Goal: Task Accomplishment & Management: Complete application form

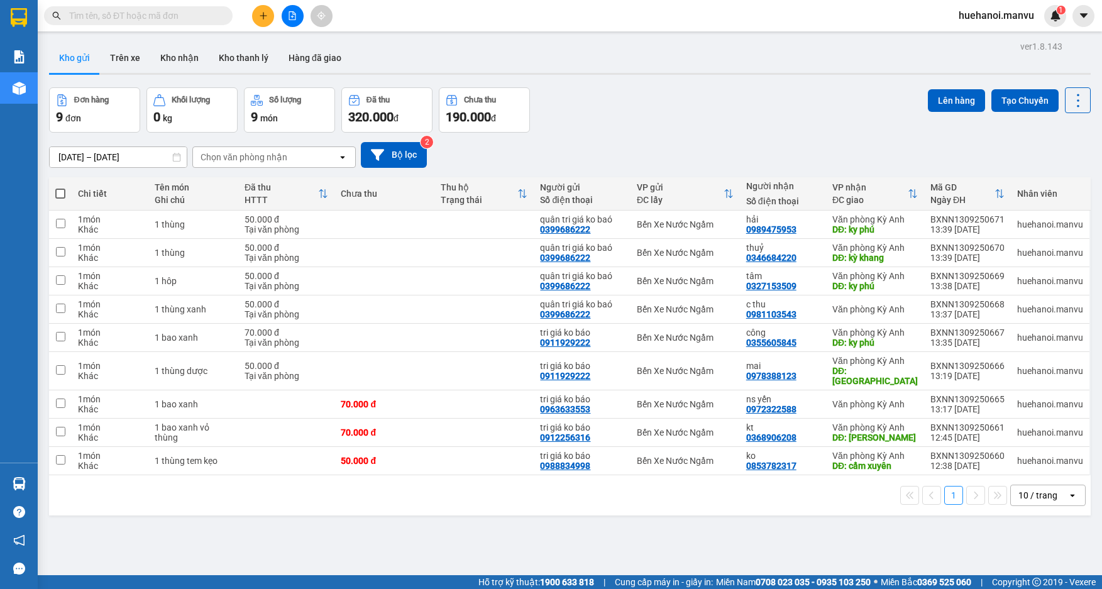
click at [60, 190] on span at bounding box center [60, 194] width 10 height 10
click at [60, 187] on input "checkbox" at bounding box center [60, 187] width 0 height 0
checkbox input "true"
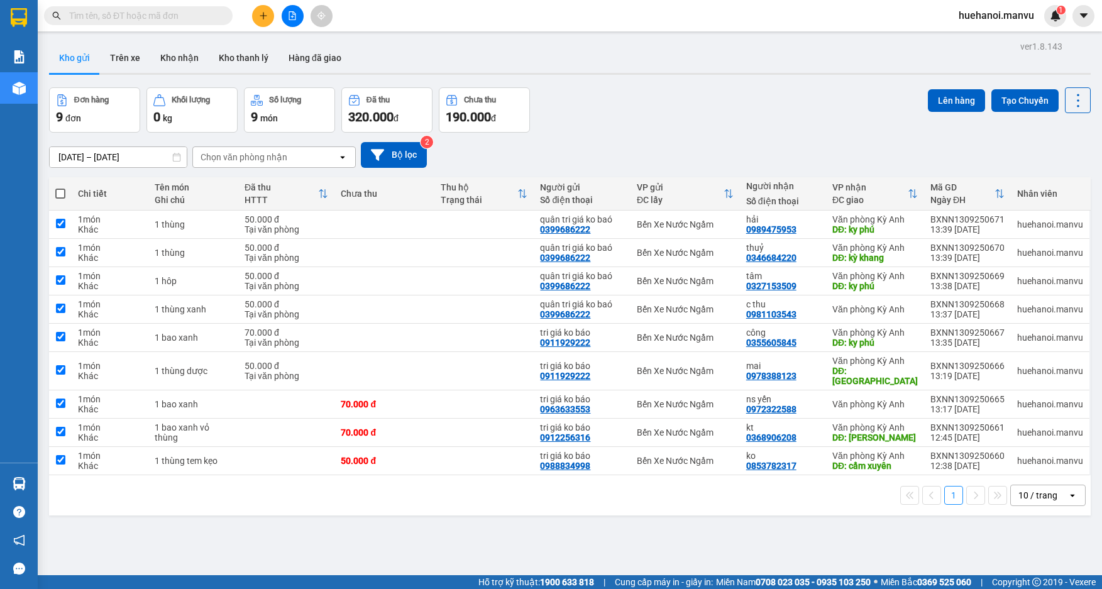
checkbox input "true"
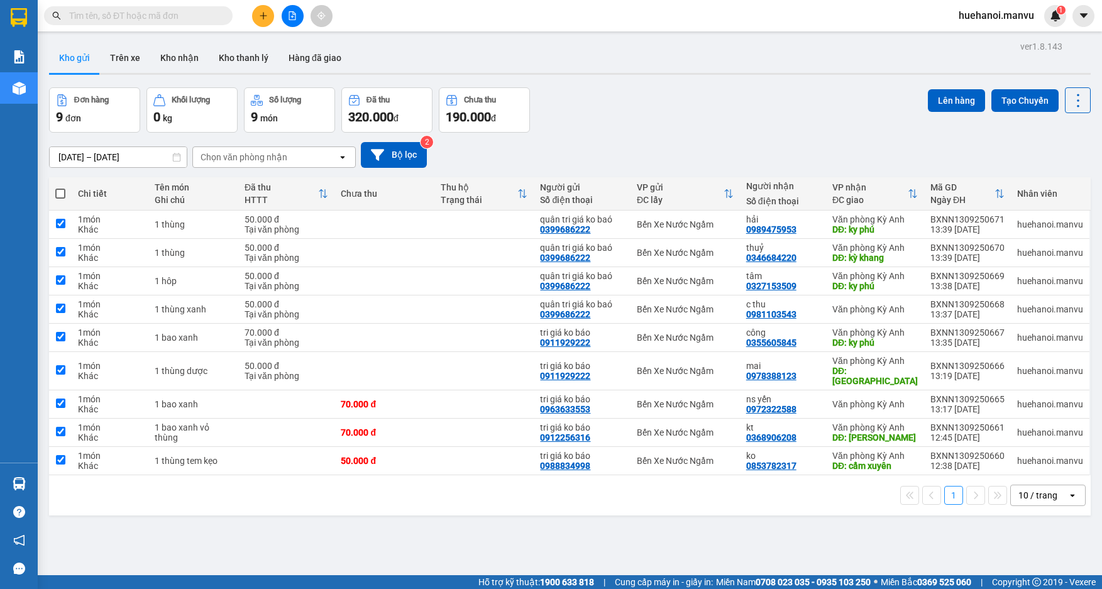
checkbox input "true"
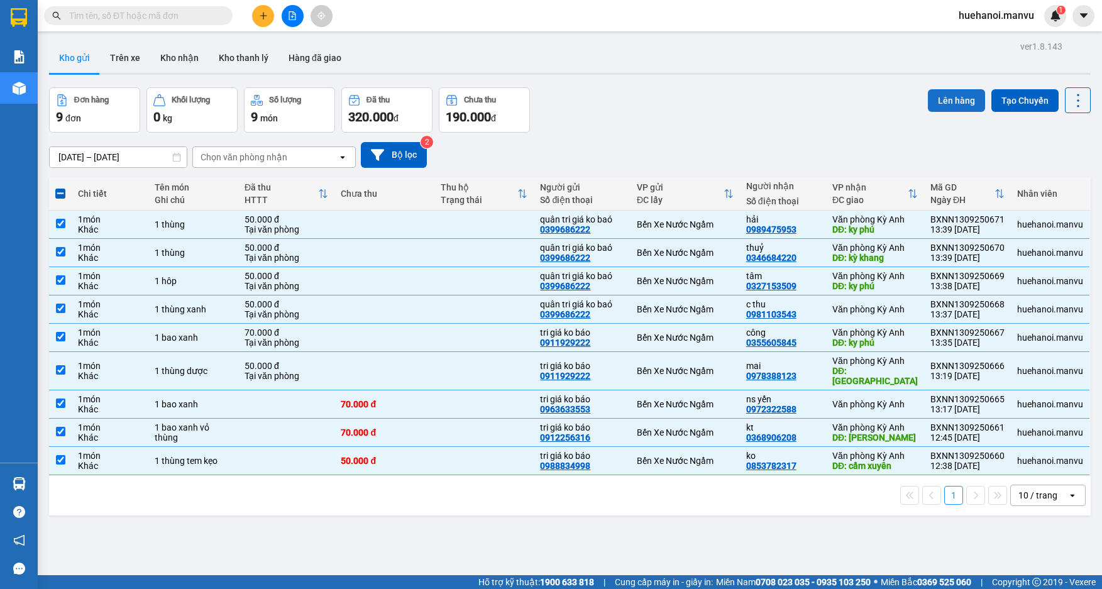
click at [943, 106] on button "Lên hàng" at bounding box center [956, 100] width 57 height 23
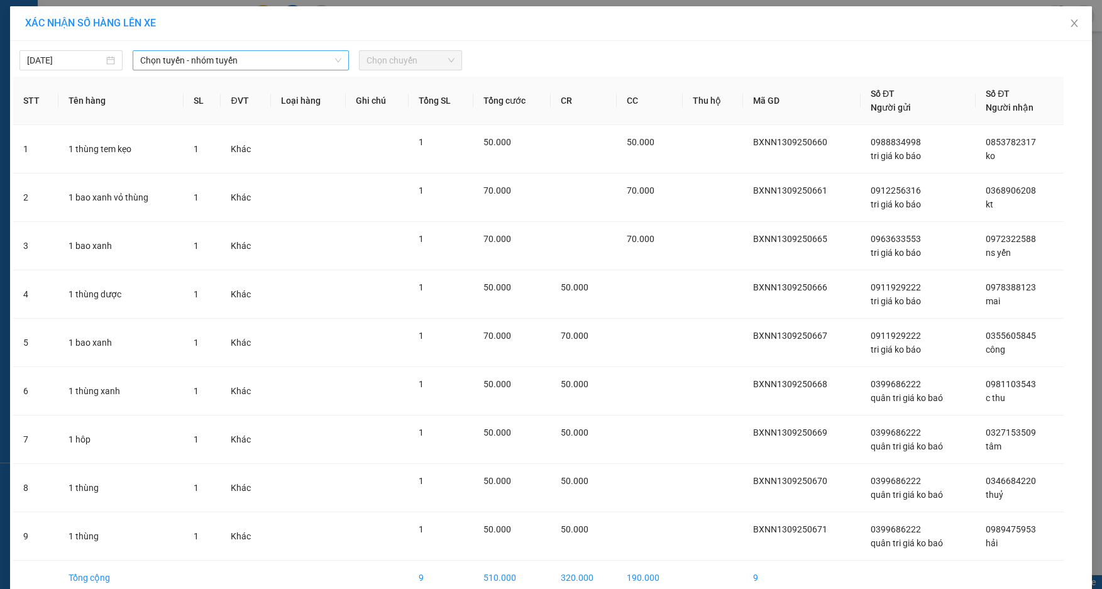
click at [185, 66] on span "Chọn tuyến - nhóm tuyến" at bounding box center [240, 60] width 201 height 19
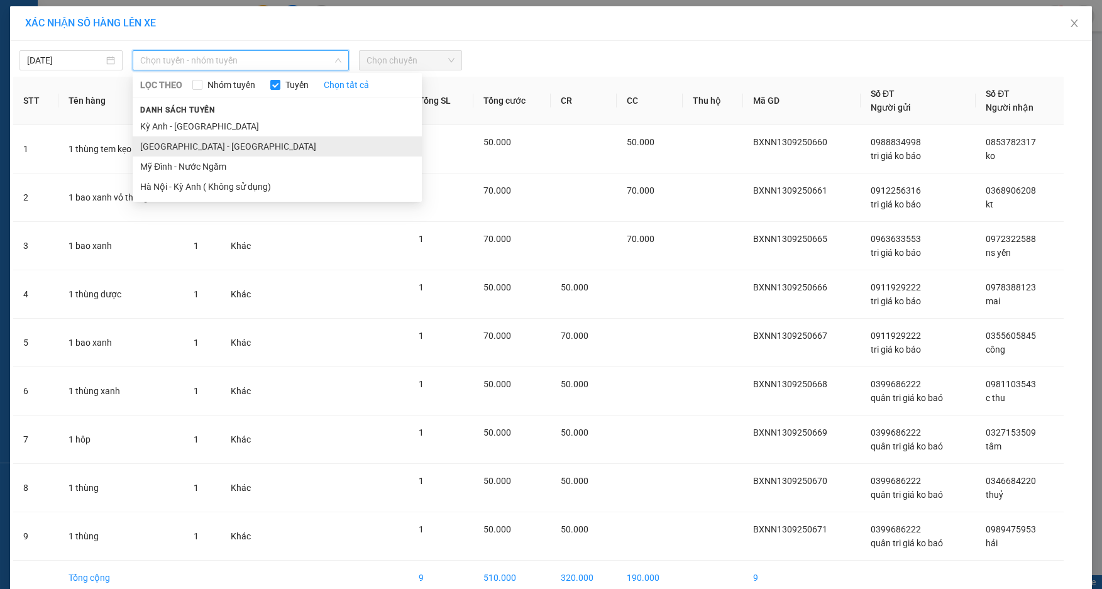
click at [180, 144] on li "[GEOGRAPHIC_DATA] - [GEOGRAPHIC_DATA]" at bounding box center [277, 146] width 289 height 20
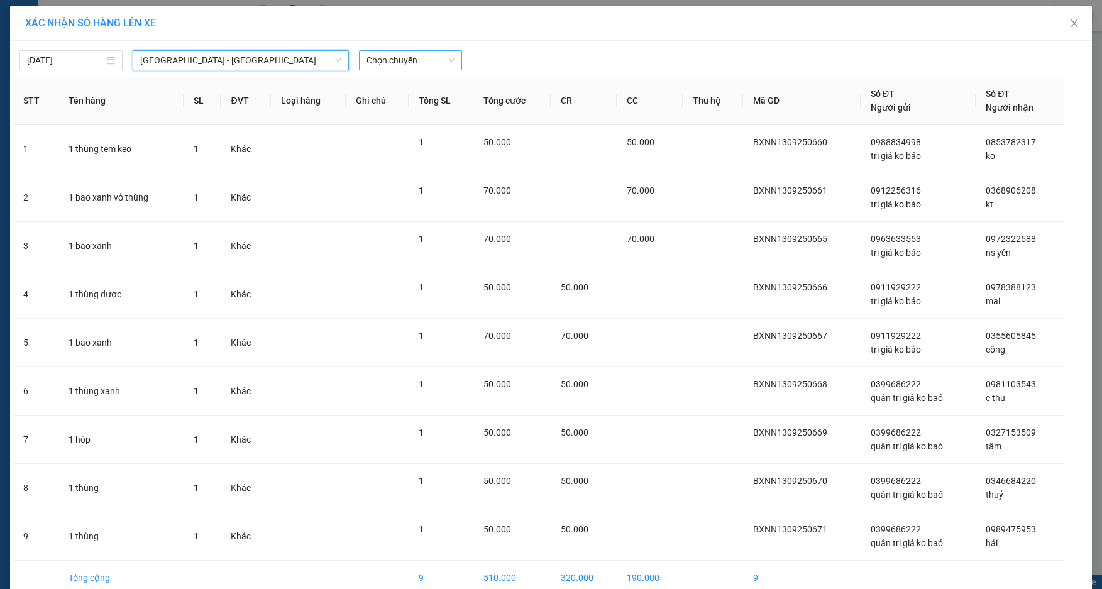
click at [399, 59] on span "Chọn chuyến" at bounding box center [411, 60] width 88 height 19
click at [221, 60] on span "[GEOGRAPHIC_DATA] - [GEOGRAPHIC_DATA]" at bounding box center [240, 60] width 201 height 19
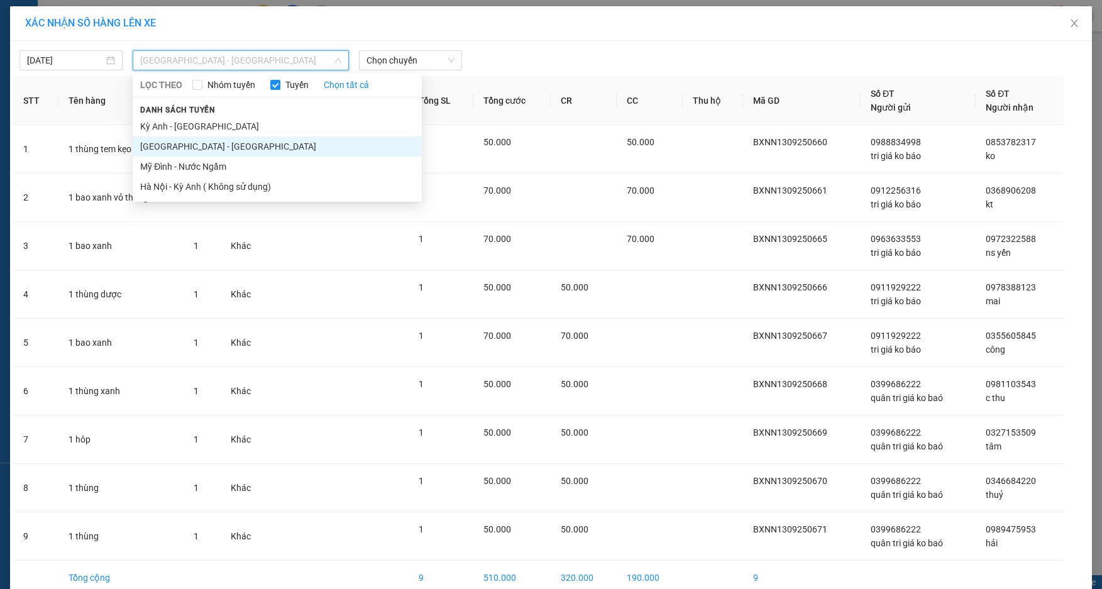
click at [188, 146] on li "[GEOGRAPHIC_DATA] - [GEOGRAPHIC_DATA]" at bounding box center [277, 146] width 289 height 20
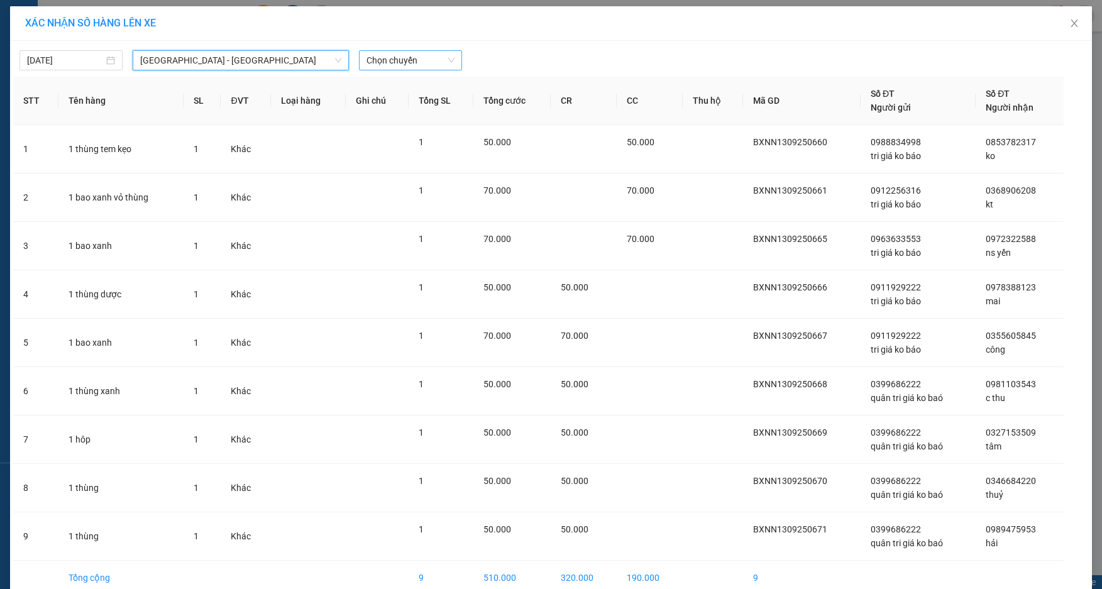
click at [410, 62] on span "Chọn chuyến" at bounding box center [411, 60] width 88 height 19
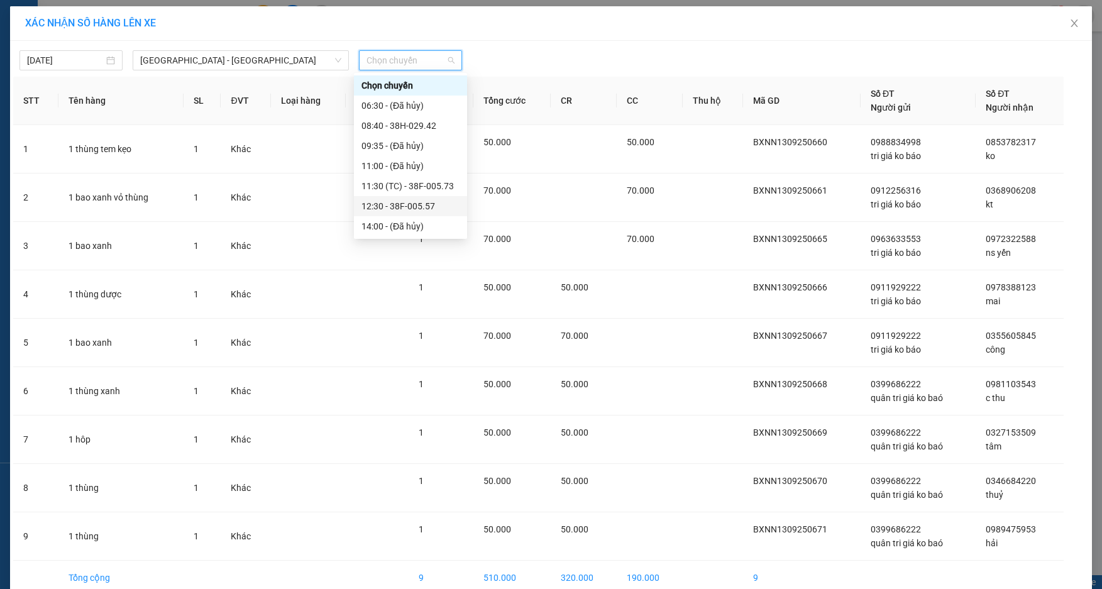
scroll to position [63, 0]
click at [401, 186] on div "14:30 (TC) - 38F-005.80" at bounding box center [411, 184] width 98 height 14
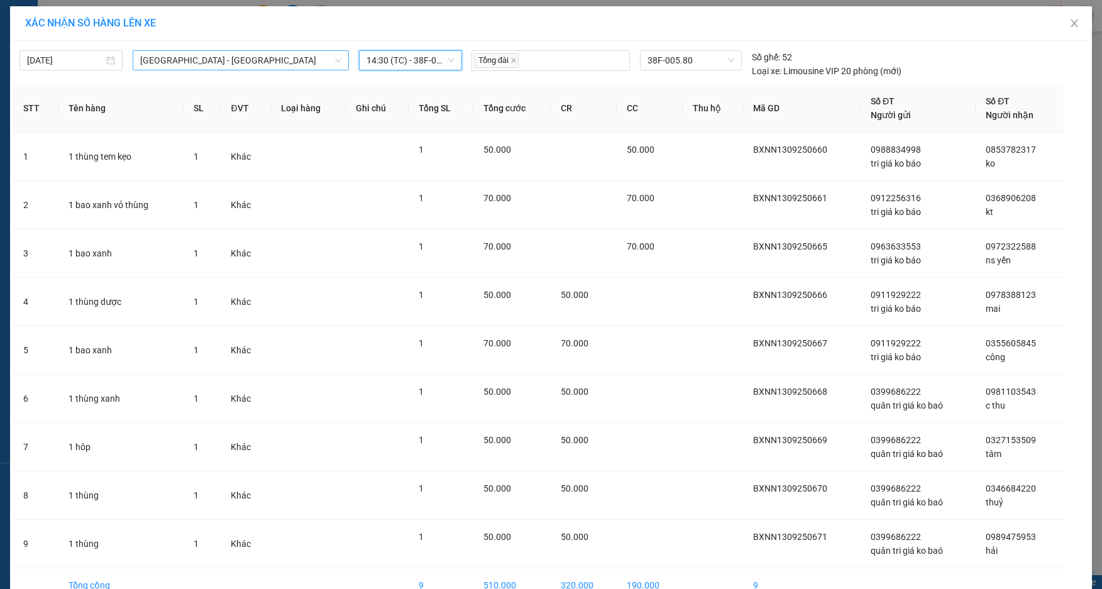
click at [209, 59] on span "[GEOGRAPHIC_DATA] - [GEOGRAPHIC_DATA]" at bounding box center [240, 60] width 201 height 19
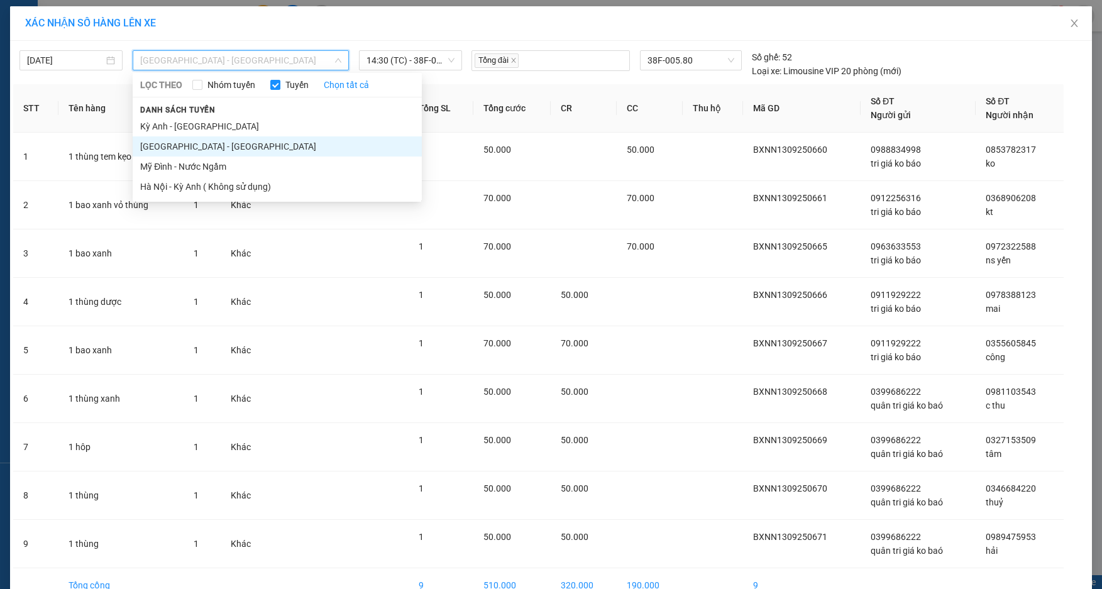
click at [187, 144] on li "[GEOGRAPHIC_DATA] - [GEOGRAPHIC_DATA]" at bounding box center [277, 146] width 289 height 20
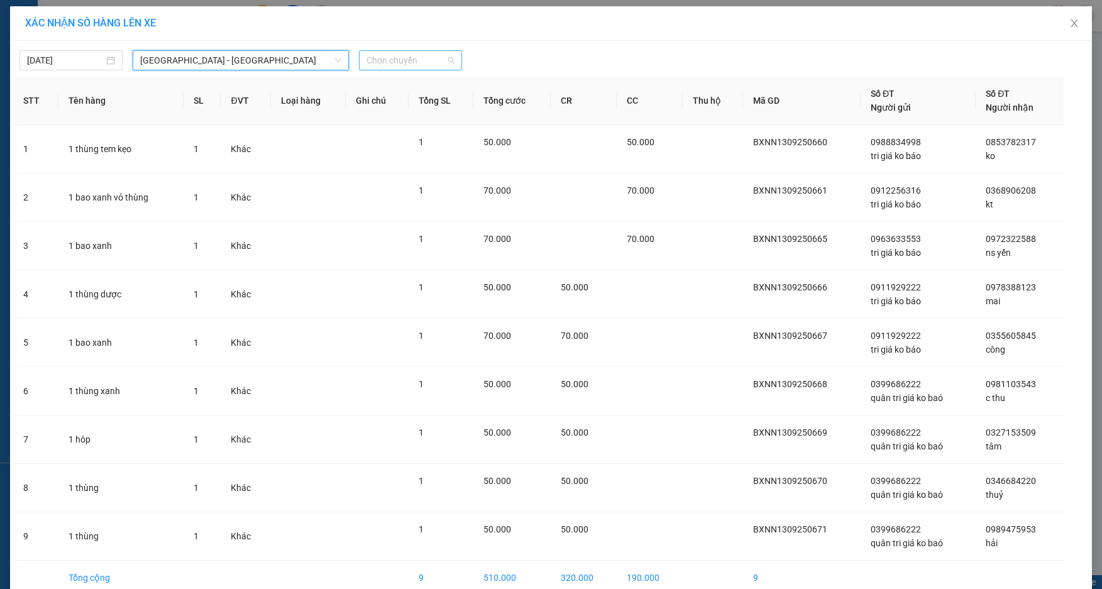
click at [417, 60] on span "Chọn chuyến" at bounding box center [411, 60] width 88 height 19
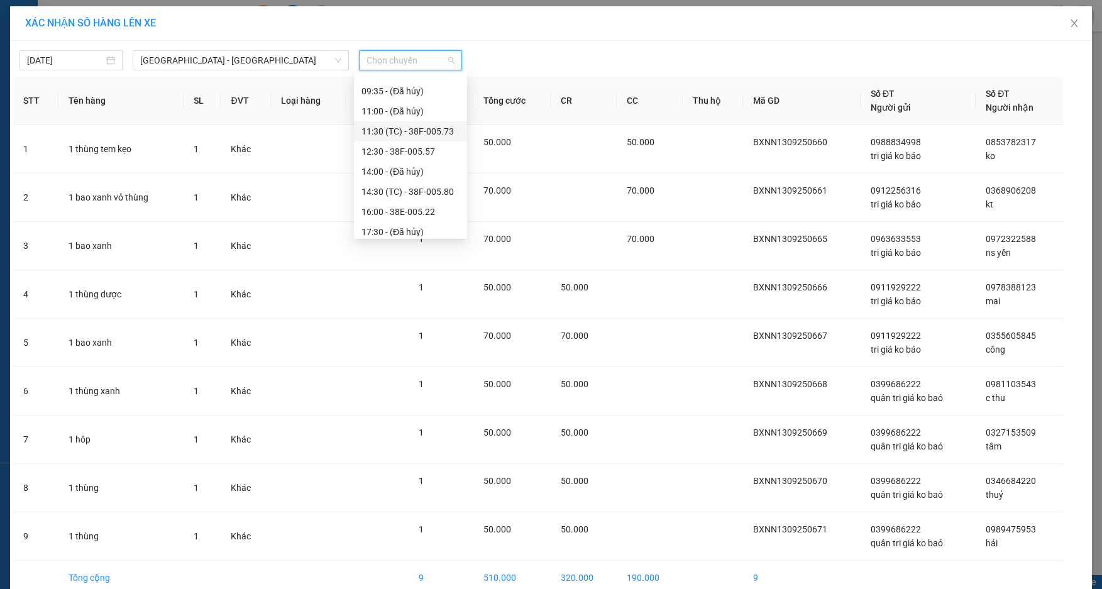
scroll to position [126, 0]
click at [409, 118] on div "14:30 (TC) - 38F-005.80" at bounding box center [411, 121] width 98 height 14
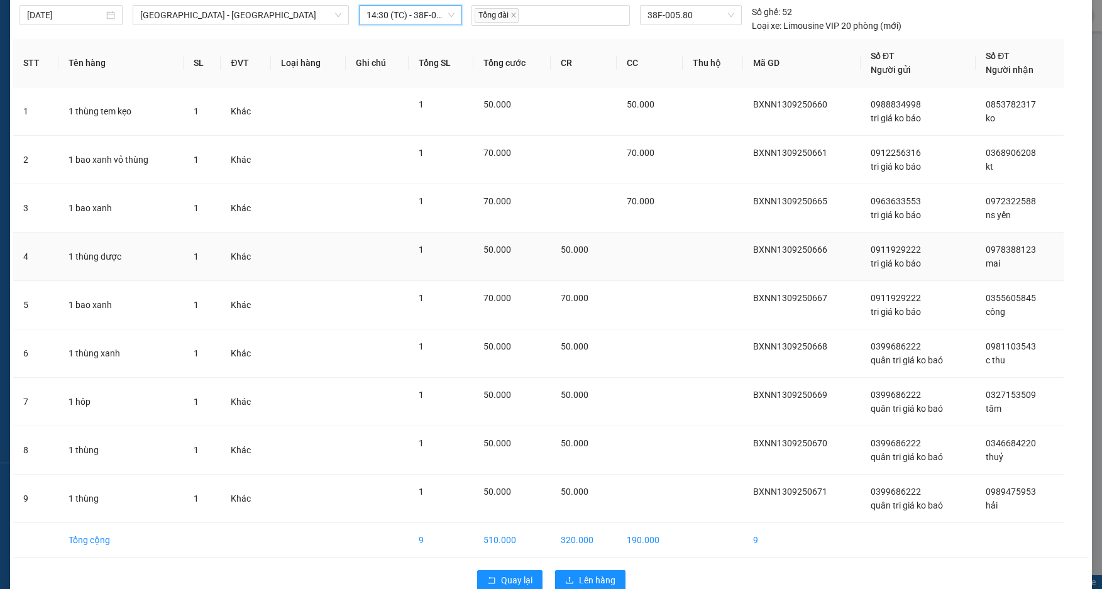
scroll to position [71, 0]
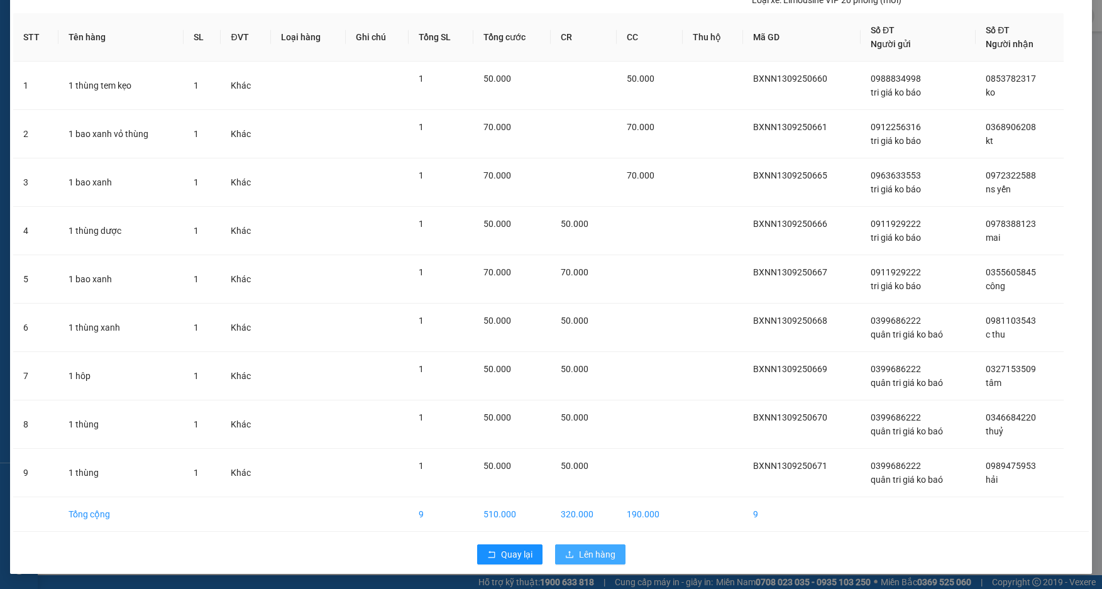
click at [589, 548] on span "Lên hàng" at bounding box center [597, 555] width 36 height 14
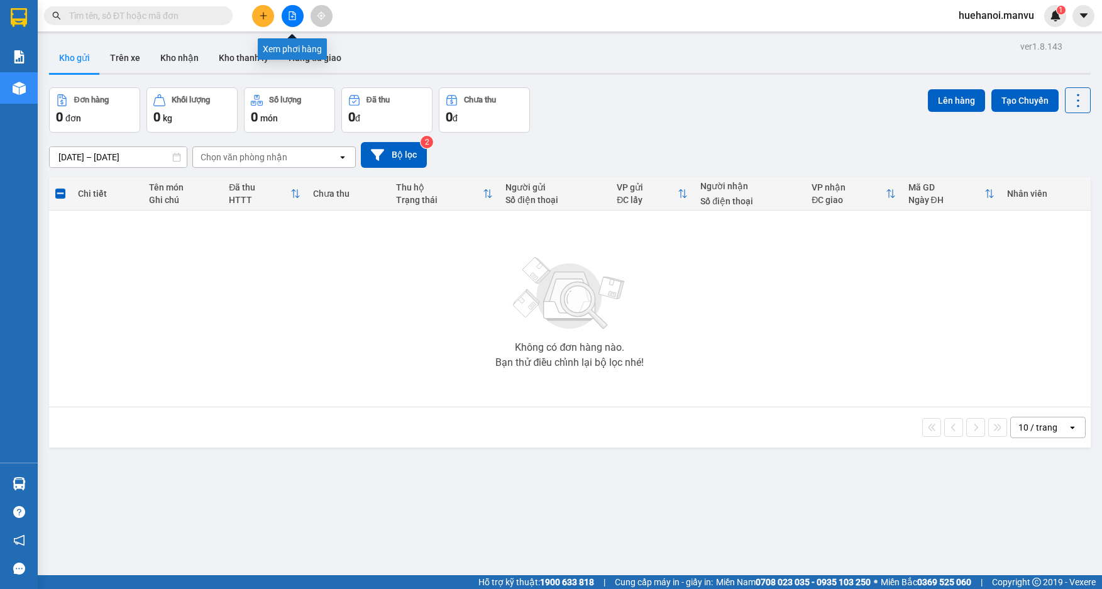
click at [295, 19] on icon "file-add" at bounding box center [292, 15] width 7 height 9
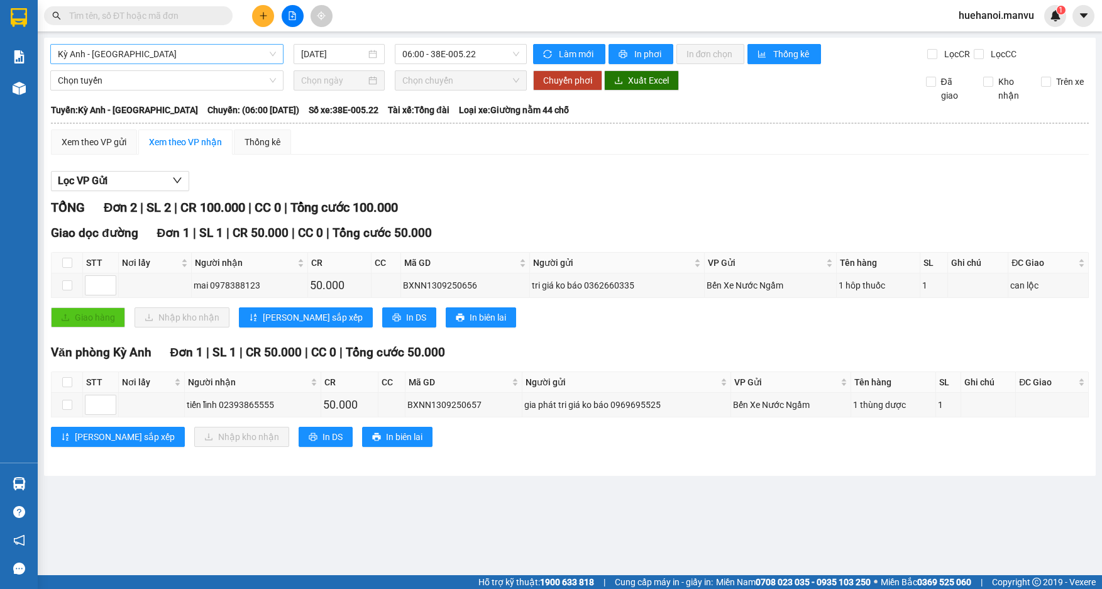
click at [144, 51] on span "Kỳ Anh - [GEOGRAPHIC_DATA]" at bounding box center [167, 54] width 218 height 19
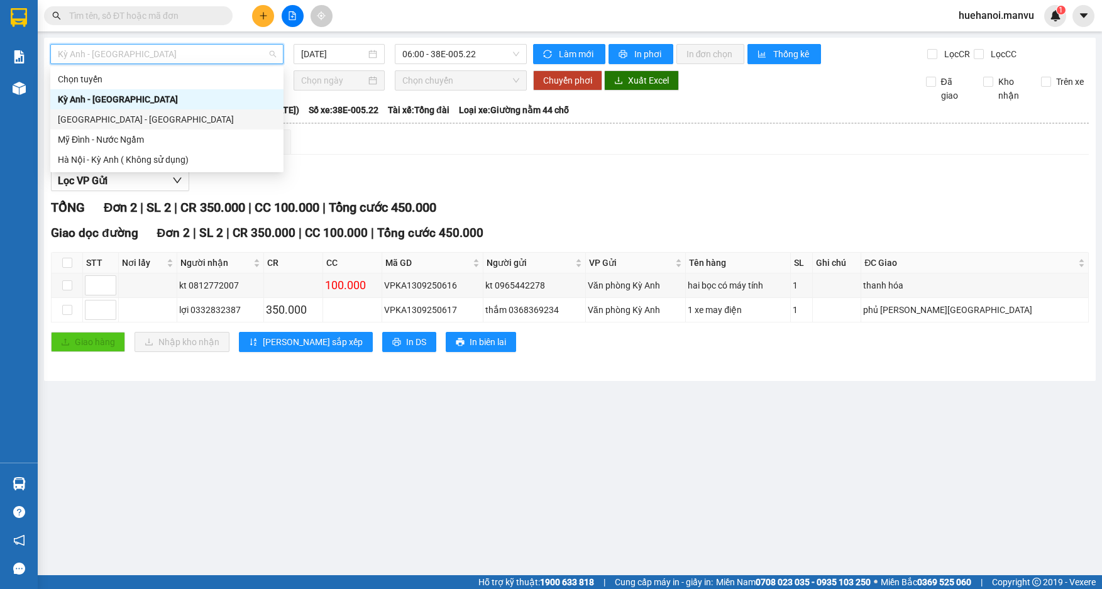
click at [120, 125] on div "[GEOGRAPHIC_DATA] - [GEOGRAPHIC_DATA]" at bounding box center [167, 120] width 218 height 14
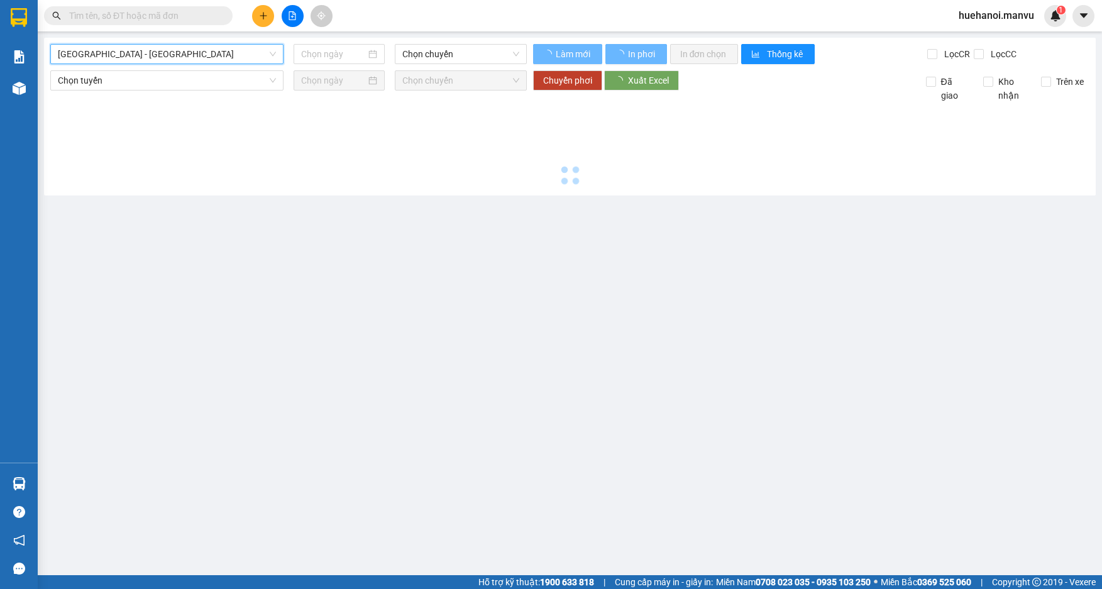
type input "[DATE]"
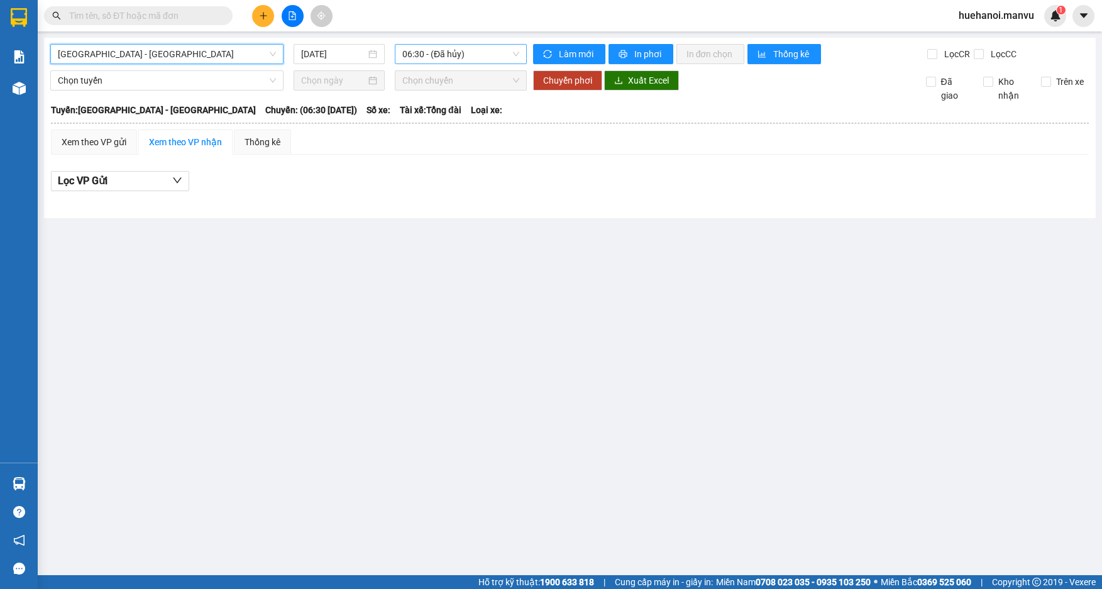
click at [441, 60] on span "06:30 - (Đã hủy)" at bounding box center [460, 54] width 117 height 19
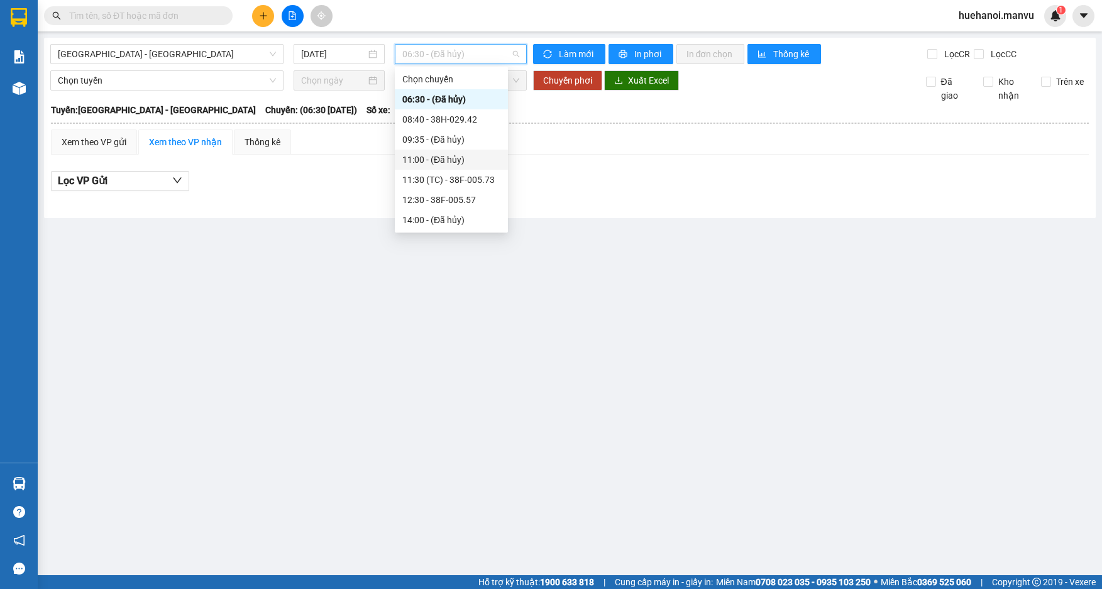
scroll to position [63, 0]
click at [458, 176] on div "14:30 (TC) - 38F-005.80" at bounding box center [451, 177] width 98 height 14
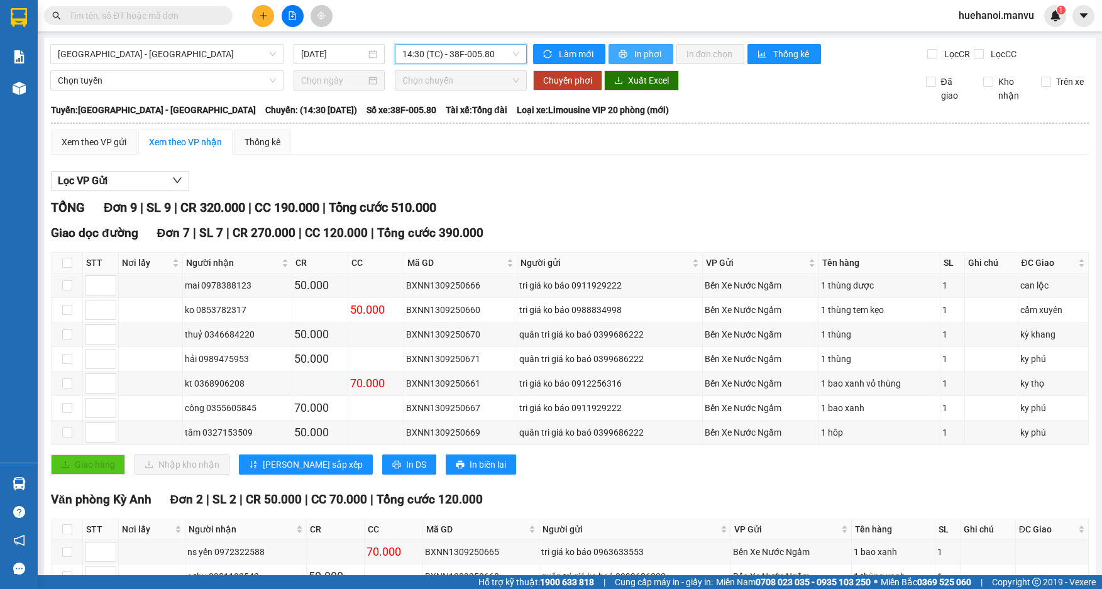
click at [645, 58] on span "In phơi" at bounding box center [649, 54] width 29 height 14
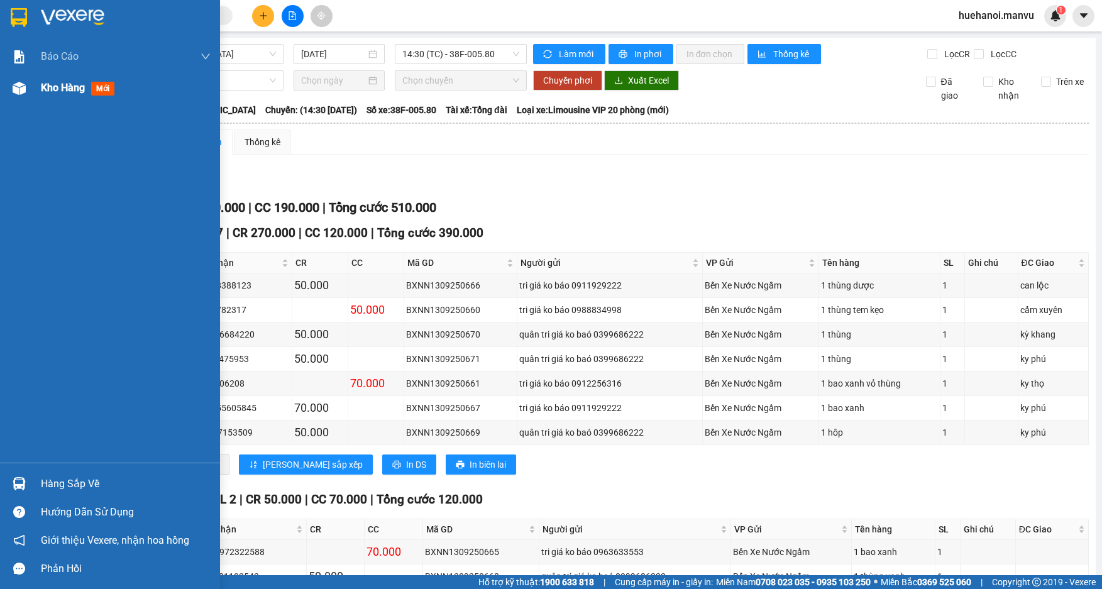
click at [73, 88] on span "Kho hàng" at bounding box center [63, 88] width 44 height 12
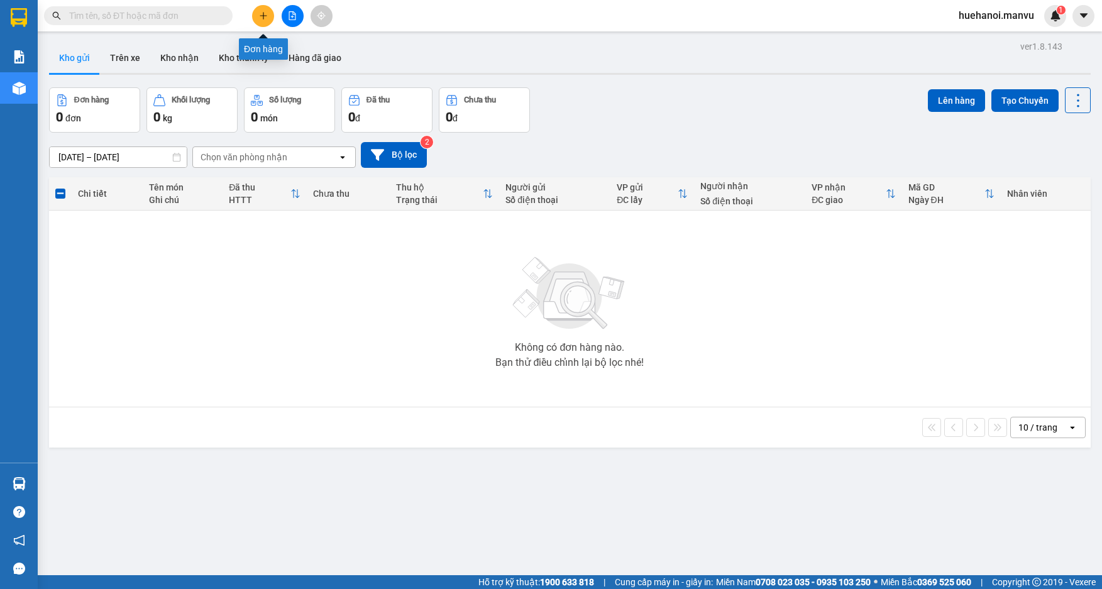
click at [269, 16] on button at bounding box center [263, 16] width 22 height 22
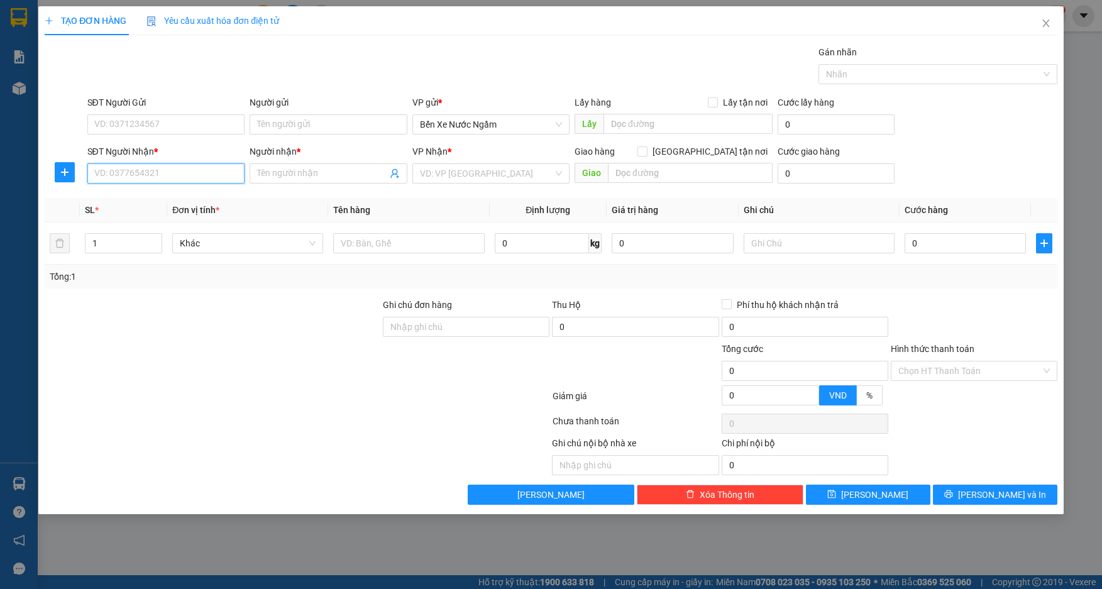
click at [129, 176] on input "SĐT Người Nhận *" at bounding box center [166, 173] width 158 height 20
click at [129, 175] on input "6431" at bounding box center [166, 173] width 158 height 20
click at [132, 194] on div "0962616431 - ánh tuyết" at bounding box center [166, 199] width 143 height 14
type input "0962616431"
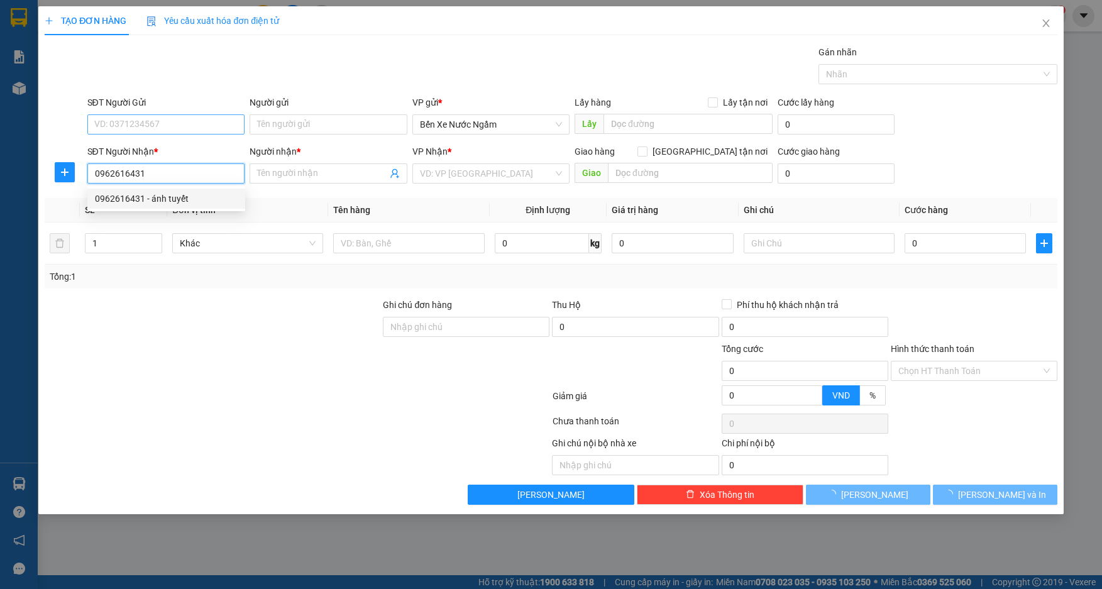
type input "ánh tuyết"
type input "ka"
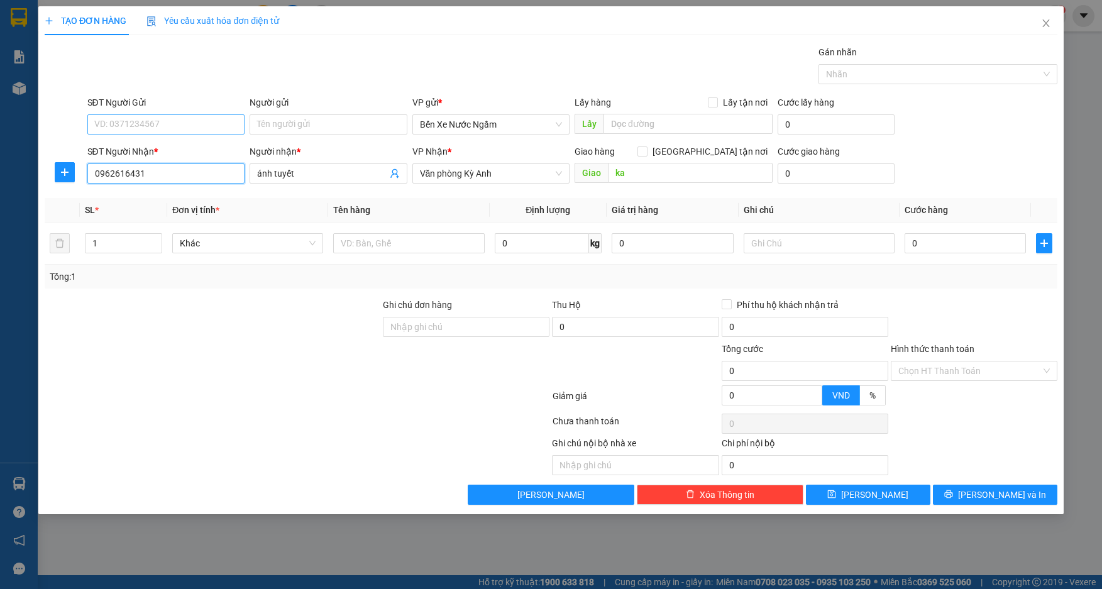
type input "0962616431"
click at [155, 125] on input "SĐT Người Gửi" at bounding box center [166, 124] width 158 height 20
click at [167, 149] on div "0915243998 - tri giá ko báo thinh phát" at bounding box center [169, 150] width 149 height 14
type input "0915243998"
type input "tri giá ko báo thinh phát"
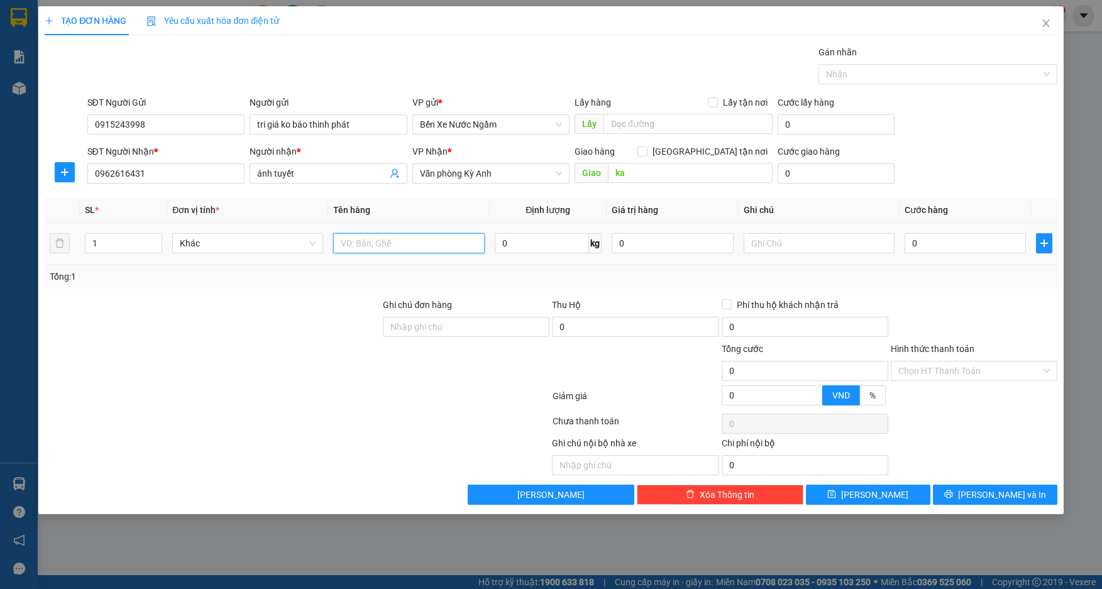
click at [361, 249] on input "text" at bounding box center [408, 243] width 151 height 20
type input "1 xốp"
click at [965, 252] on input "0" at bounding box center [966, 243] width 122 height 20
type input "5"
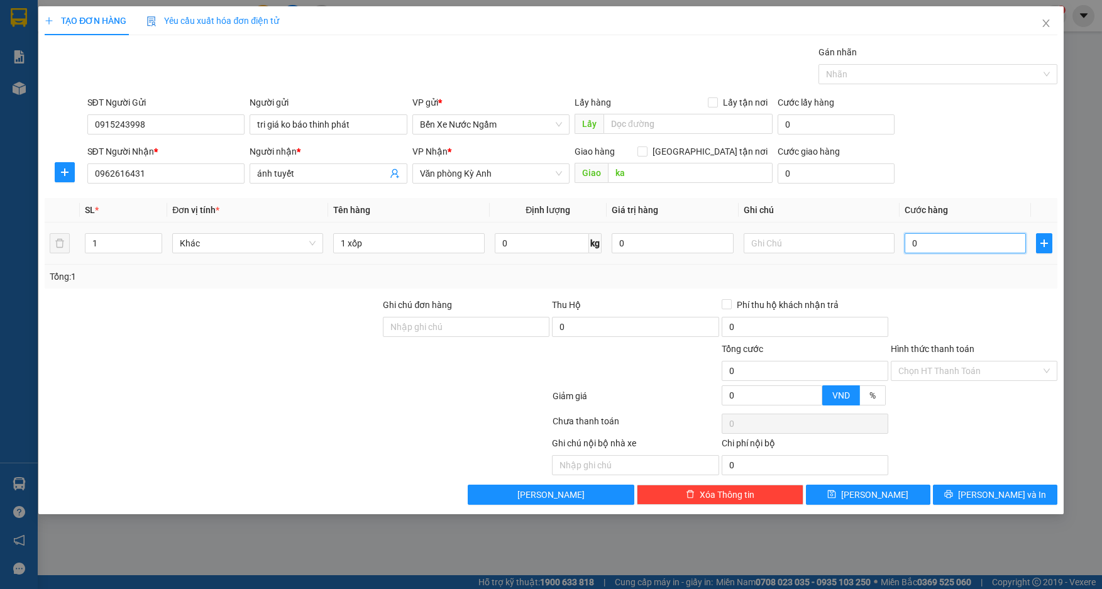
type input "5"
type input "50"
type input "500"
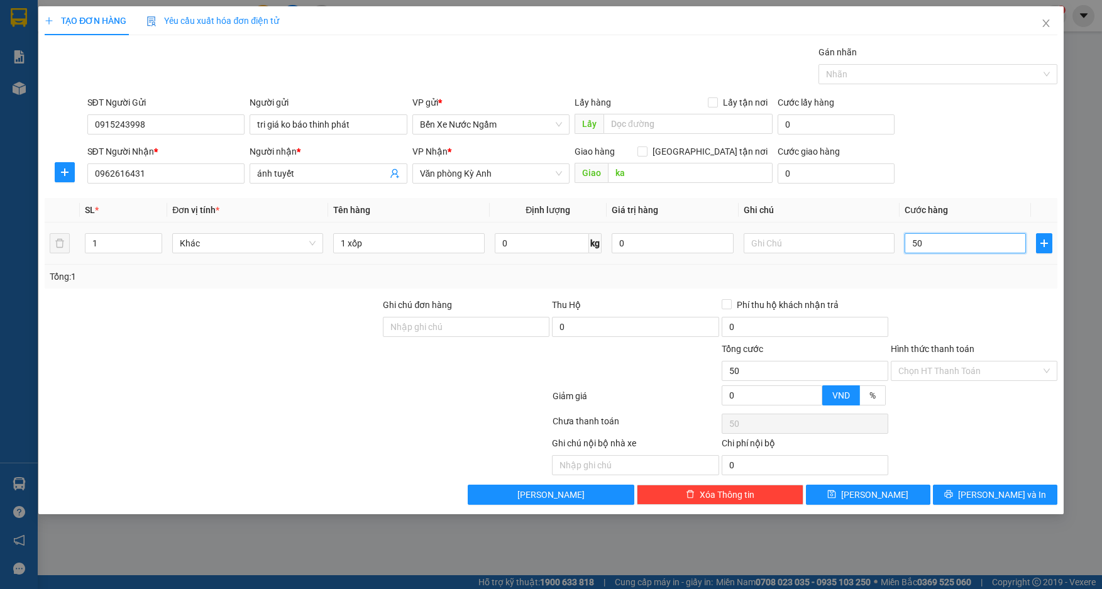
type input "500"
type input "5.000"
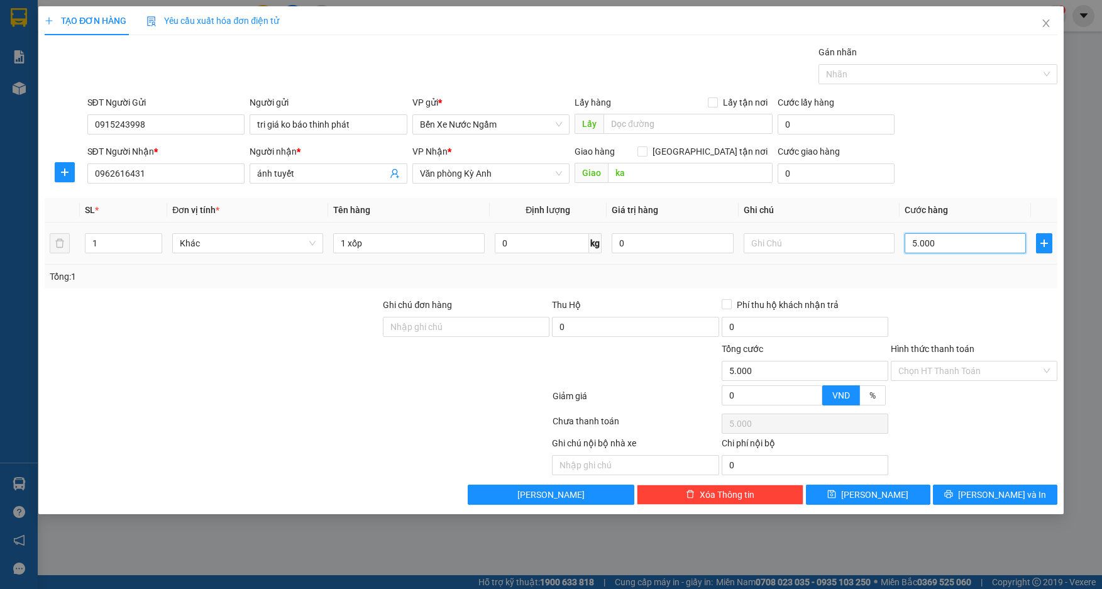
type input "50.000"
click at [958, 506] on div "TẠO ĐƠN HÀNG Yêu cầu xuất hóa đơn điện tử Transit Pickup Surcharge Ids Transit …" at bounding box center [550, 260] width 1025 height 508
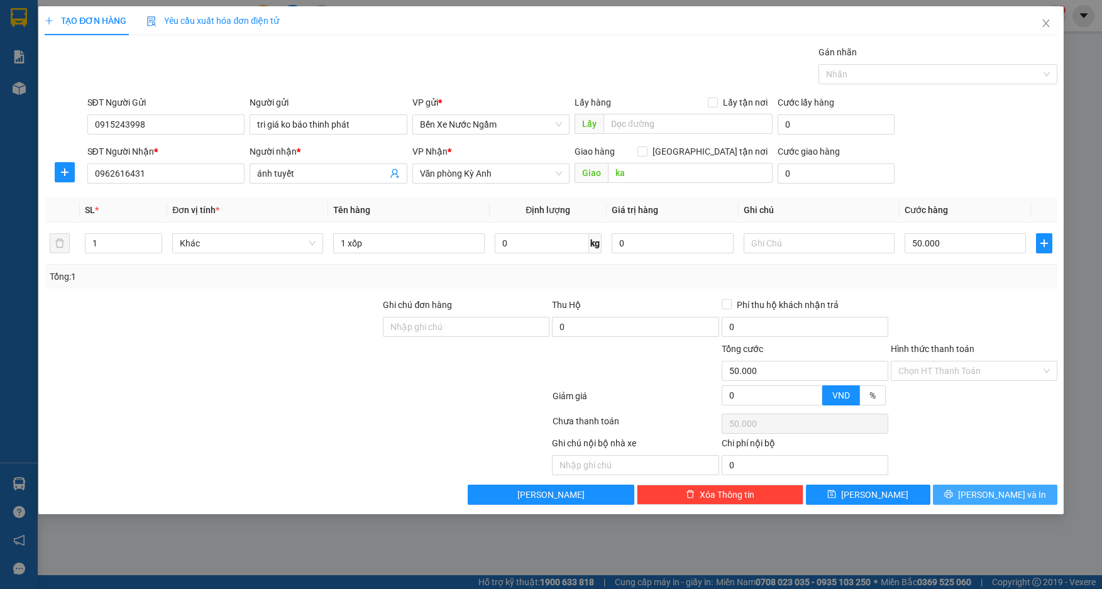
click at [959, 494] on button "[PERSON_NAME] và In" at bounding box center [995, 495] width 125 height 20
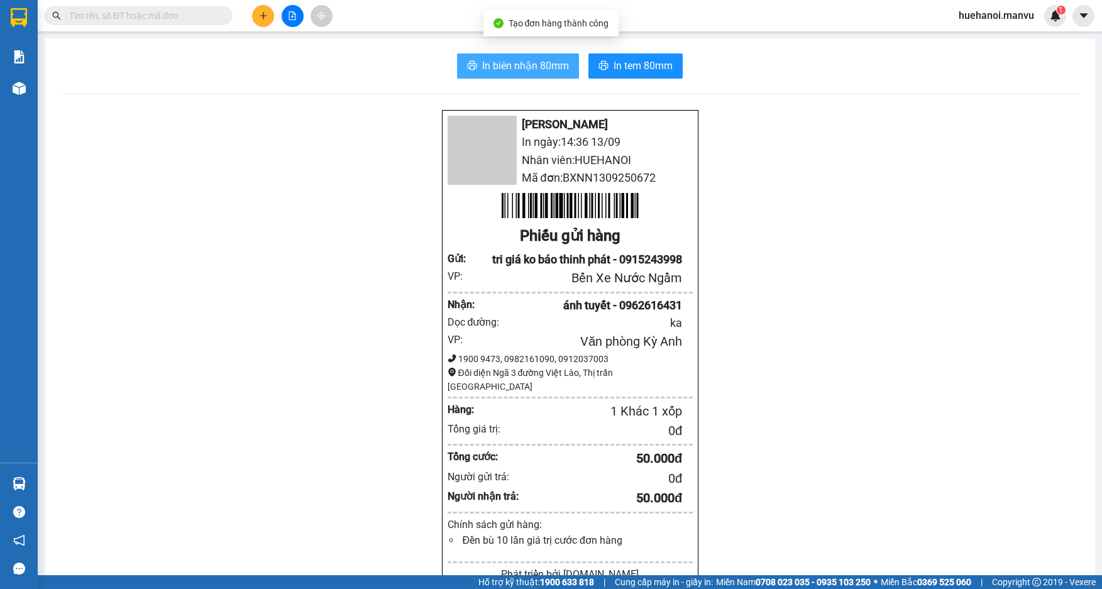
click at [551, 74] on span "In biên nhận 80mm" at bounding box center [525, 66] width 87 height 16
click at [521, 69] on span "In biên nhận 80mm" at bounding box center [525, 66] width 87 height 16
click at [262, 20] on button at bounding box center [263, 16] width 22 height 22
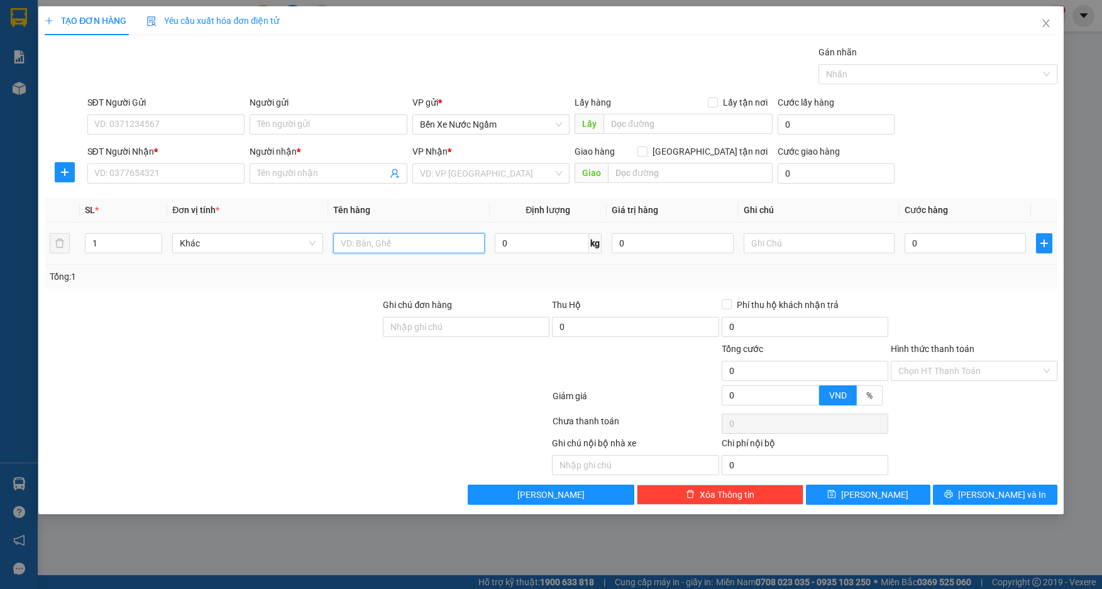
click at [372, 243] on input "text" at bounding box center [408, 243] width 151 height 20
type input "1 hôp"
click at [170, 173] on input "SĐT Người Nhận *" at bounding box center [166, 173] width 158 height 20
click at [155, 131] on input "SĐT Người Gửi" at bounding box center [166, 124] width 158 height 20
type input "0869986666"
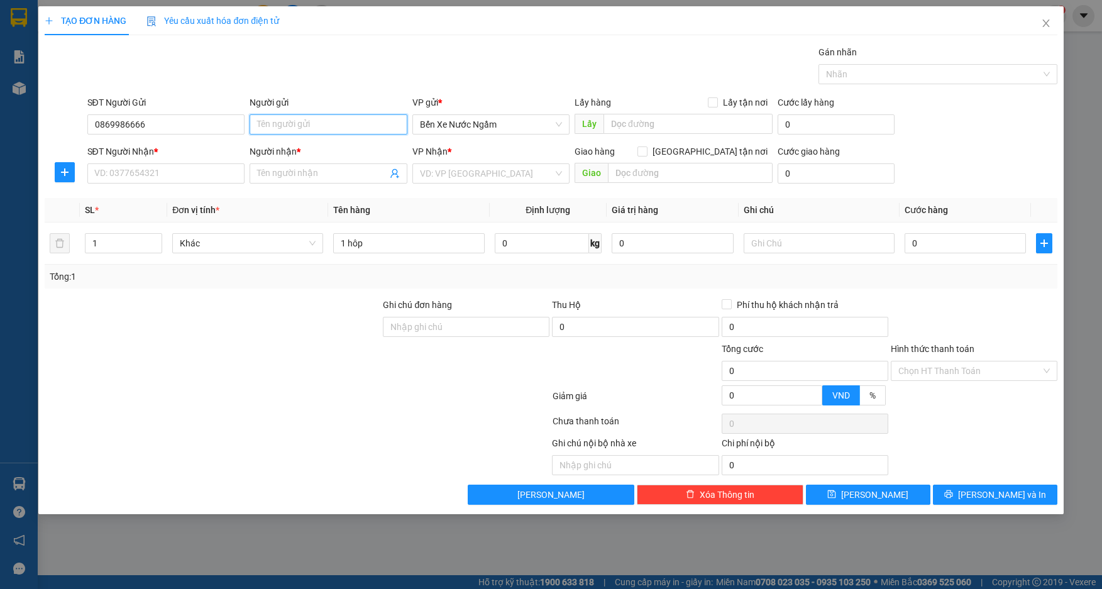
click at [296, 129] on input "Người gửi" at bounding box center [329, 124] width 158 height 20
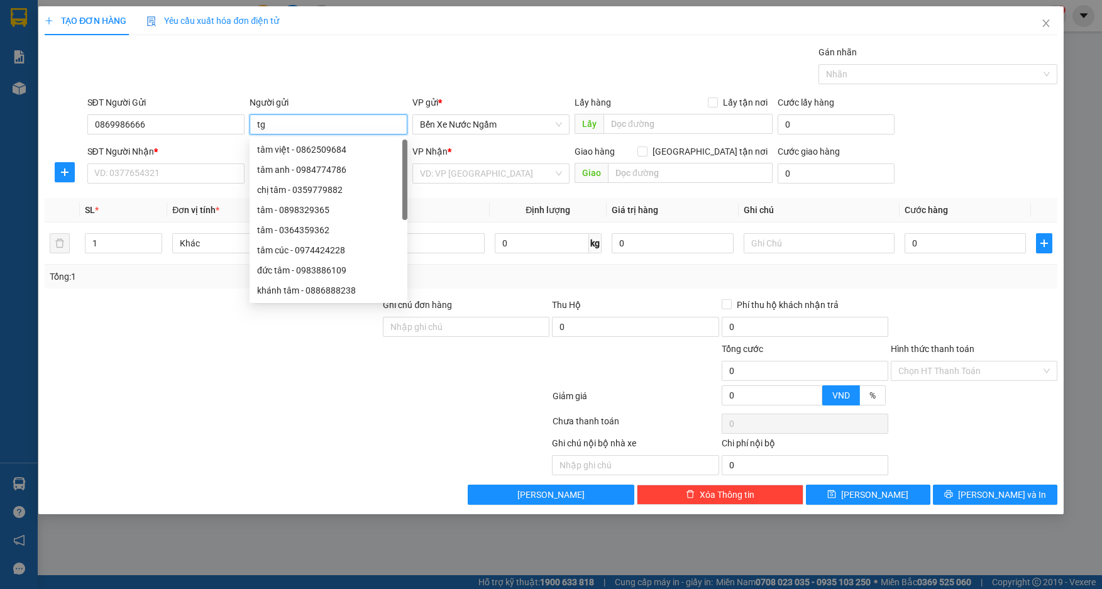
type input "t"
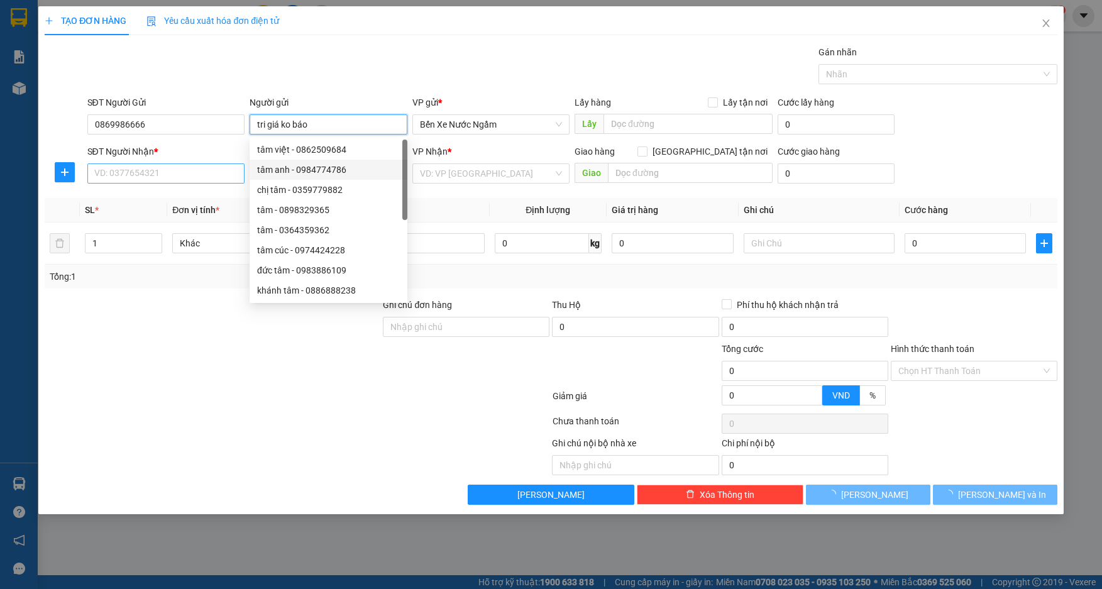
type input "tri giá ko báo"
click at [184, 172] on input "SĐT Người Nhận *" at bounding box center [166, 173] width 158 height 20
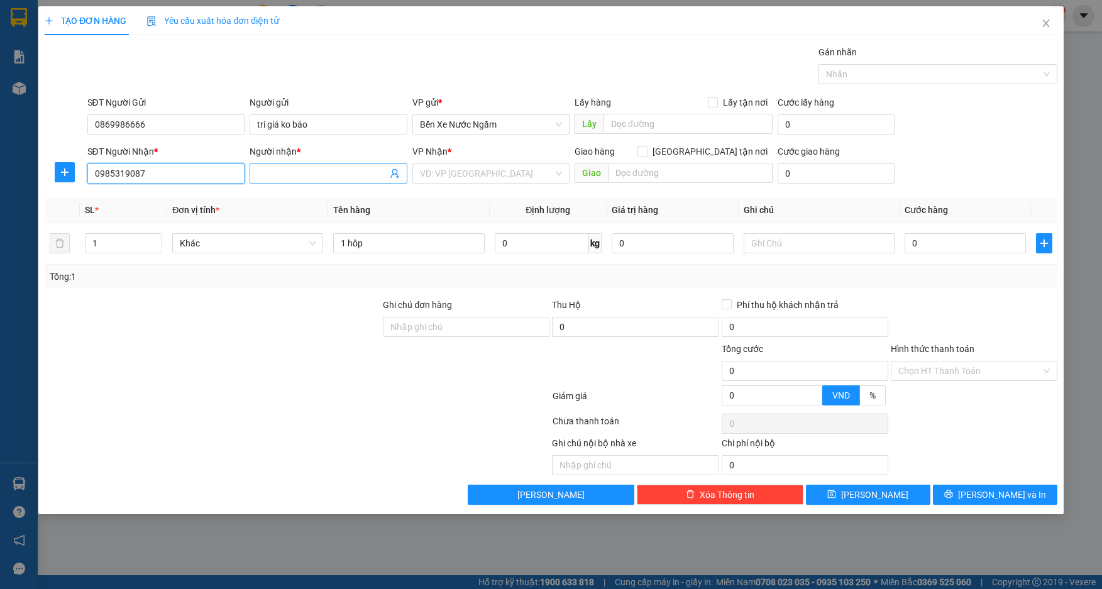
type input "0985319087"
click at [325, 176] on input "Người nhận *" at bounding box center [322, 174] width 130 height 14
type input "bảo ngoc"
click at [492, 172] on input "search" at bounding box center [487, 173] width 134 height 19
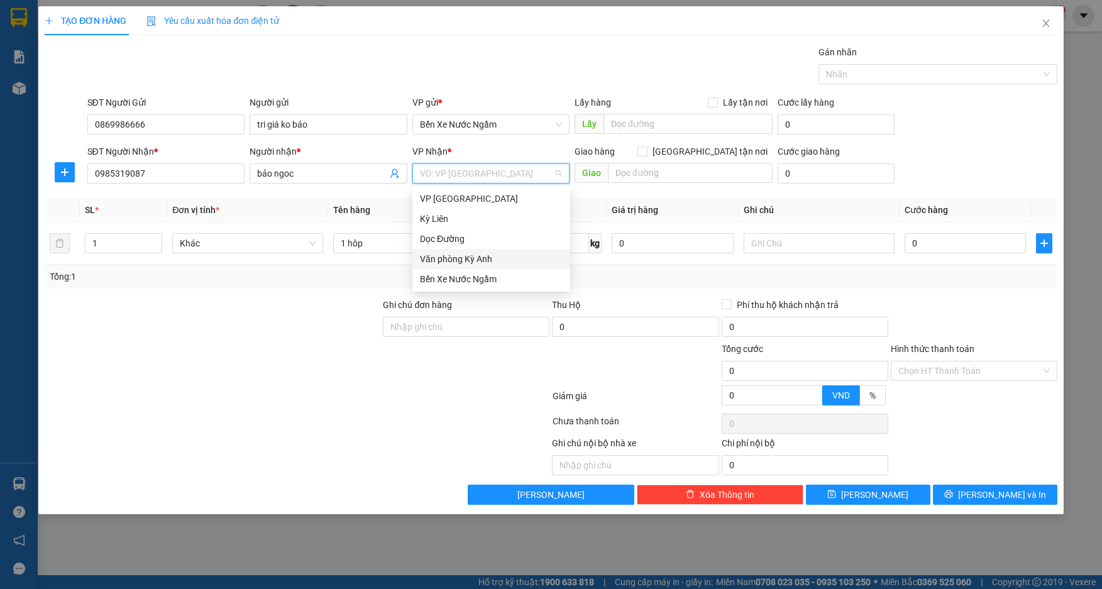
drag, startPoint x: 483, startPoint y: 256, endPoint x: 669, endPoint y: 247, distance: 186.3
click at [491, 258] on div "Văn phòng Kỳ Anh" at bounding box center [491, 259] width 143 height 14
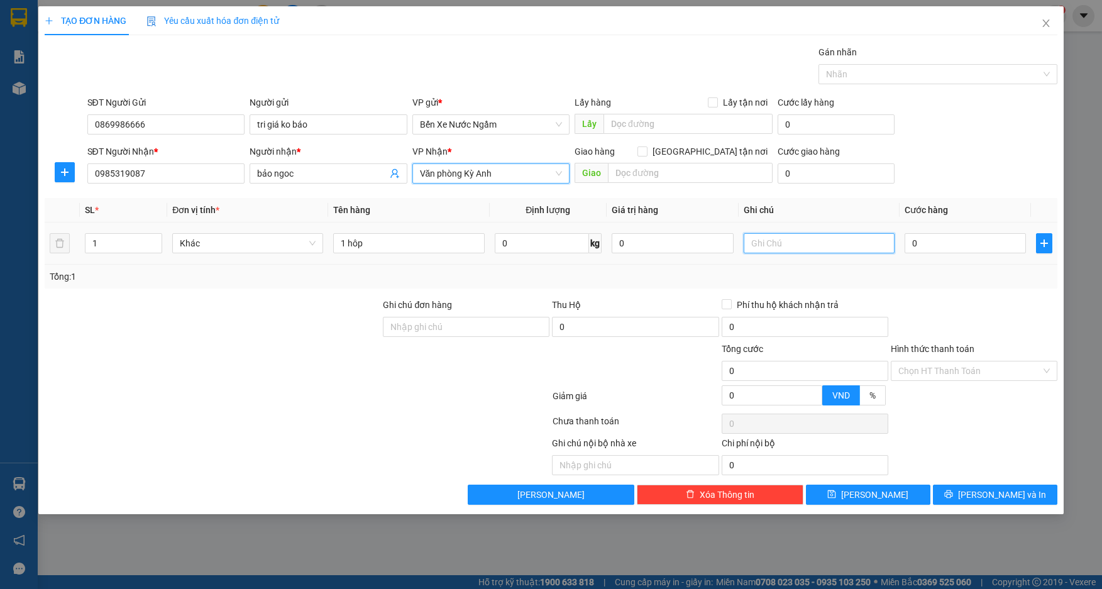
click at [796, 245] on input "text" at bounding box center [819, 243] width 151 height 20
type input "cc"
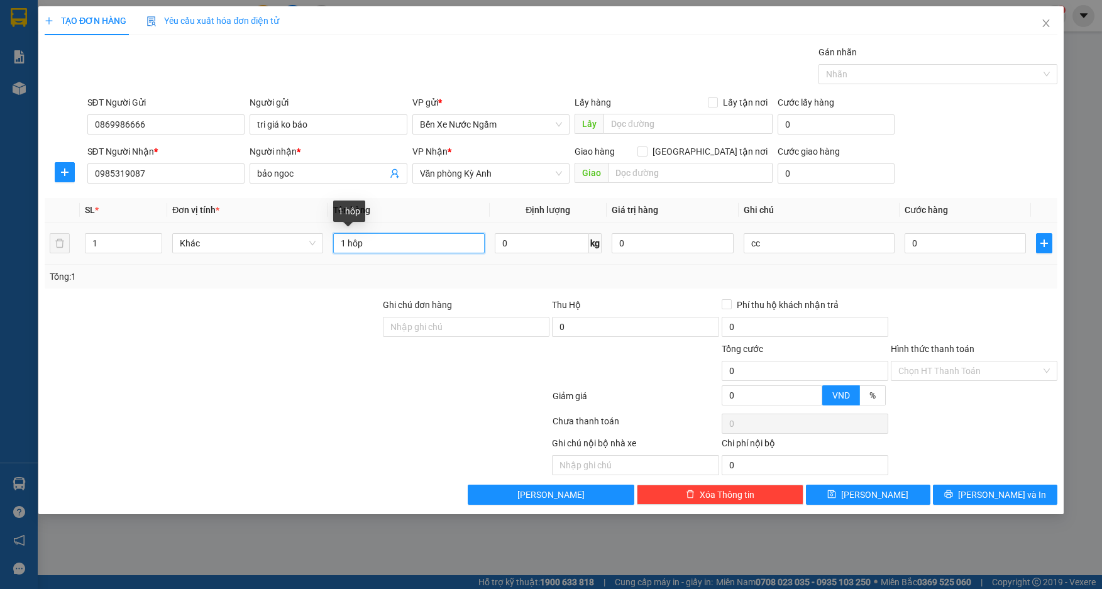
click at [433, 253] on input "1 hôp" at bounding box center [408, 243] width 151 height 20
type input "1 hôp đòng hồ"
click at [977, 252] on input "0" at bounding box center [966, 243] width 122 height 20
type input "5"
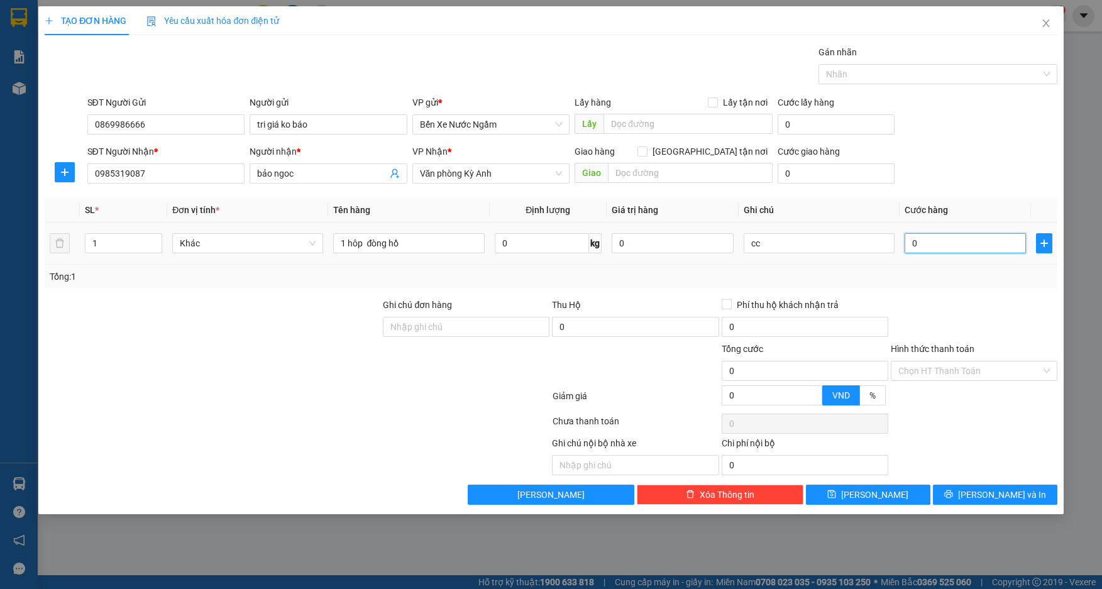
type input "5"
type input "50"
type input "500"
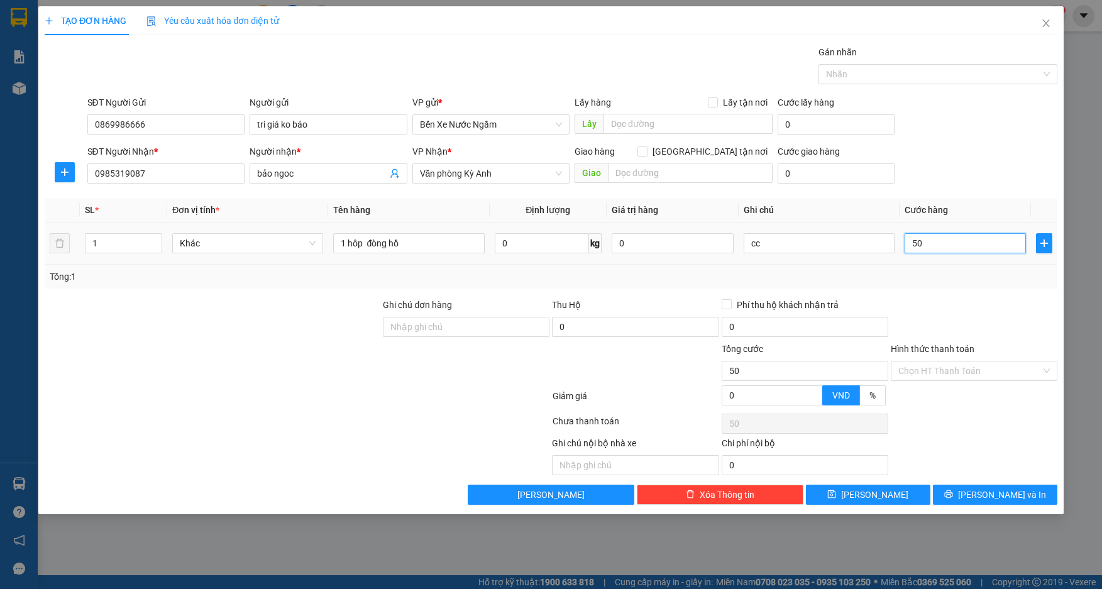
type input "500"
type input "5.000"
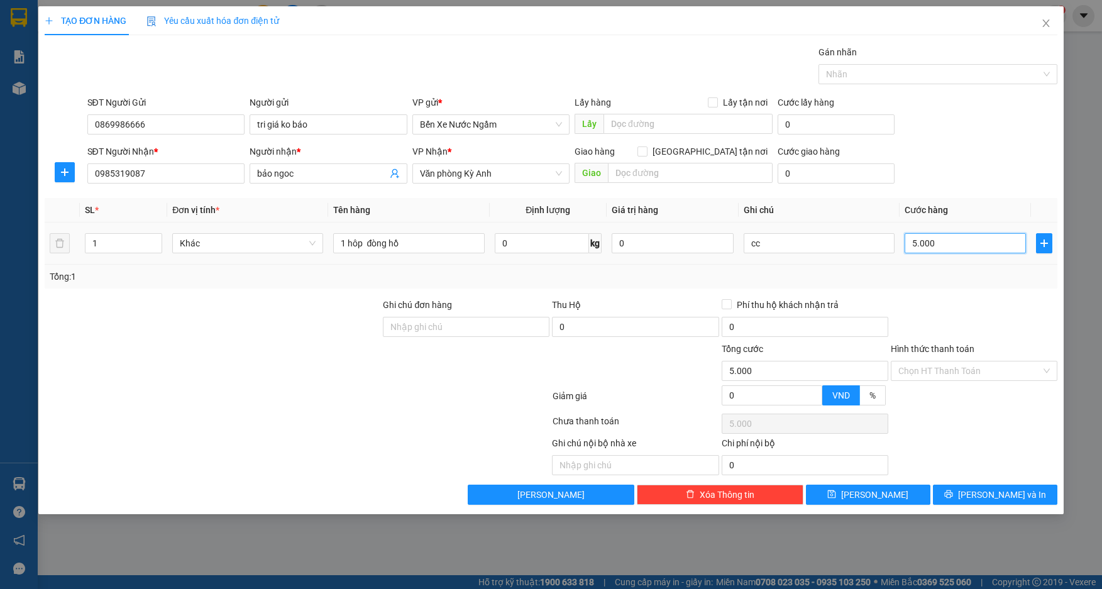
type input "50.000"
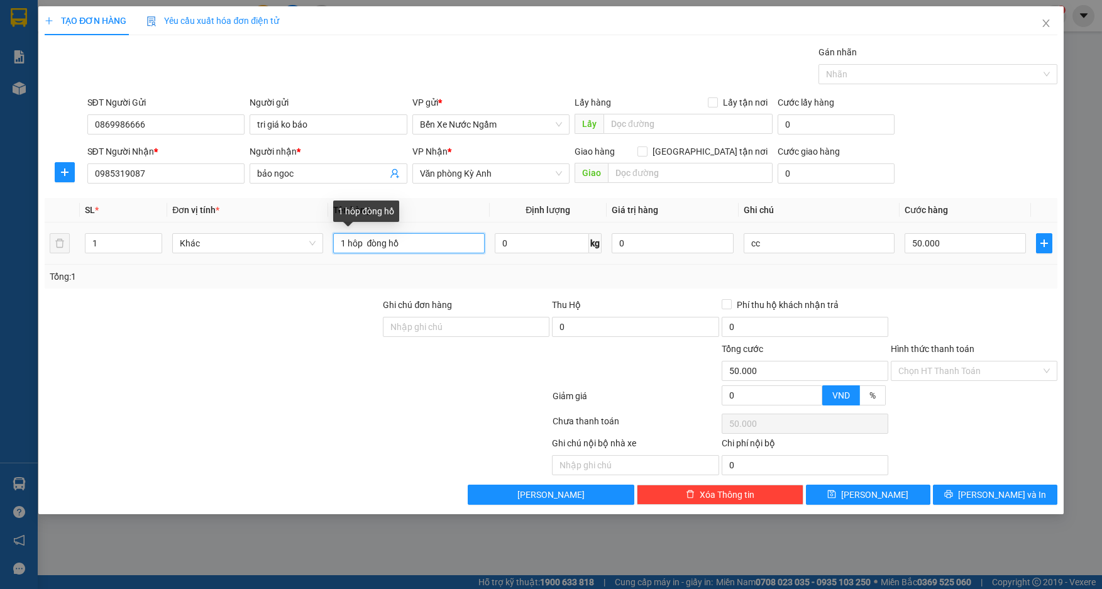
click at [377, 245] on input "1 hôp đòng hồ" at bounding box center [408, 243] width 151 height 20
type input "1 hôp đồng hồ"
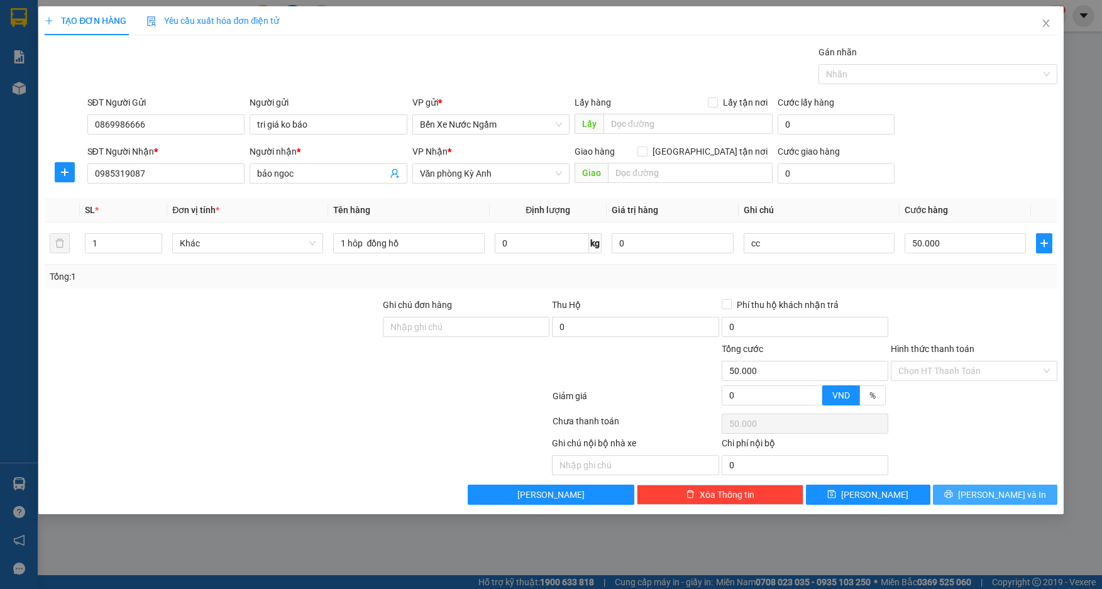
click at [983, 499] on button "[PERSON_NAME] và In" at bounding box center [995, 495] width 125 height 20
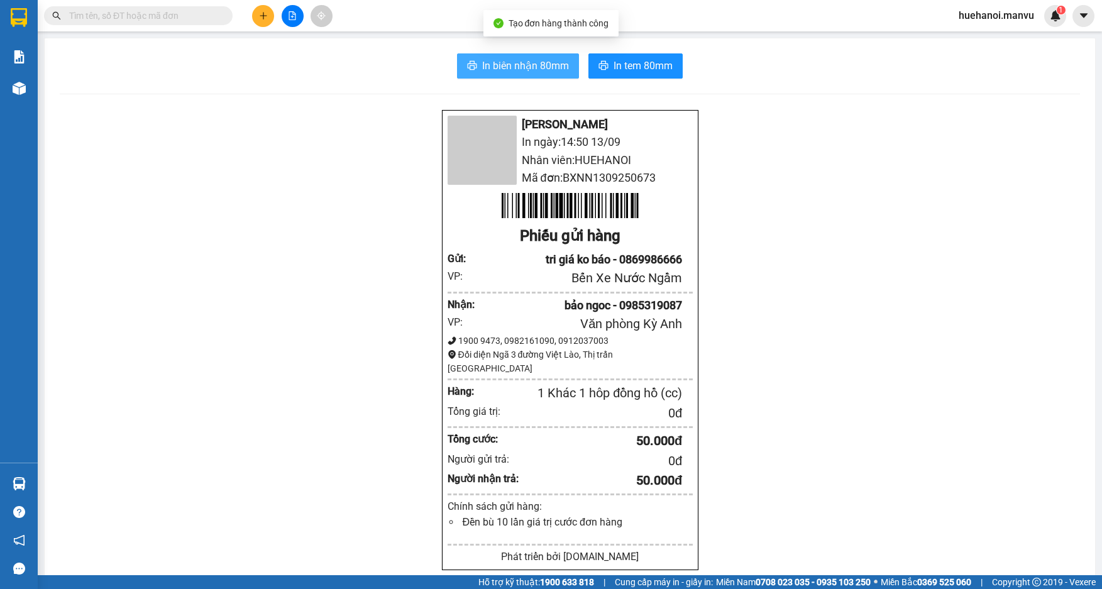
click at [554, 62] on span "In biên nhận 80mm" at bounding box center [525, 66] width 87 height 16
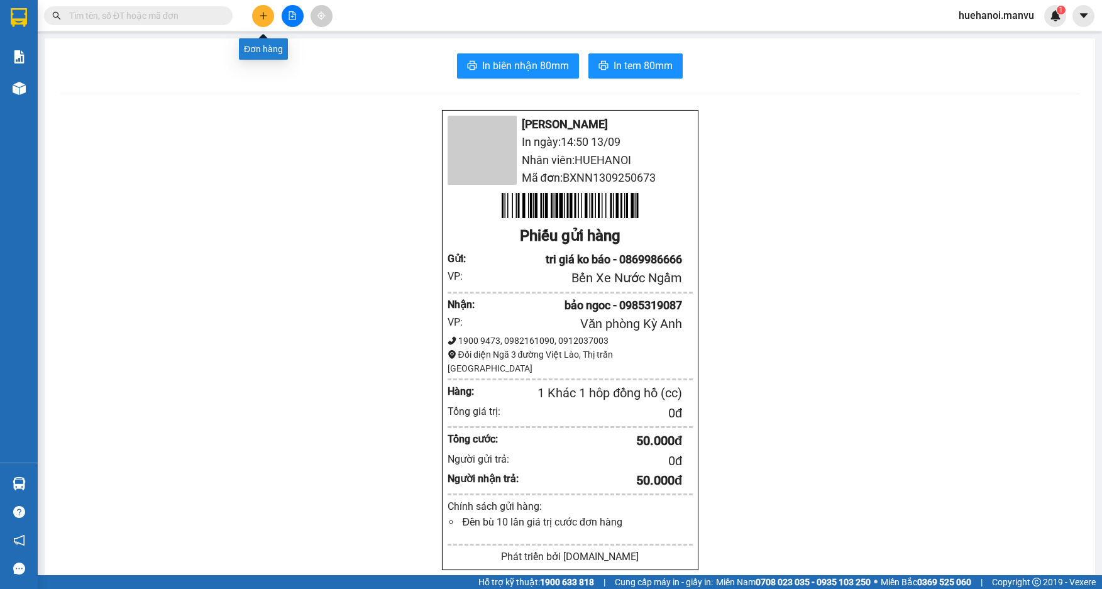
click at [268, 17] on button at bounding box center [263, 16] width 22 height 22
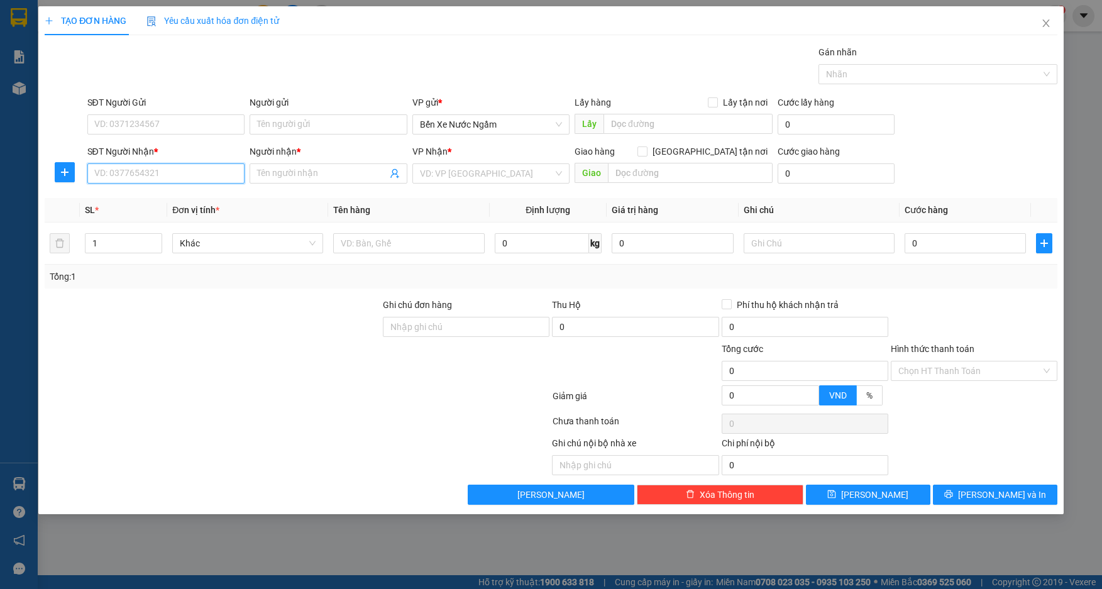
click at [204, 176] on input "SĐT Người Nhận *" at bounding box center [166, 173] width 158 height 20
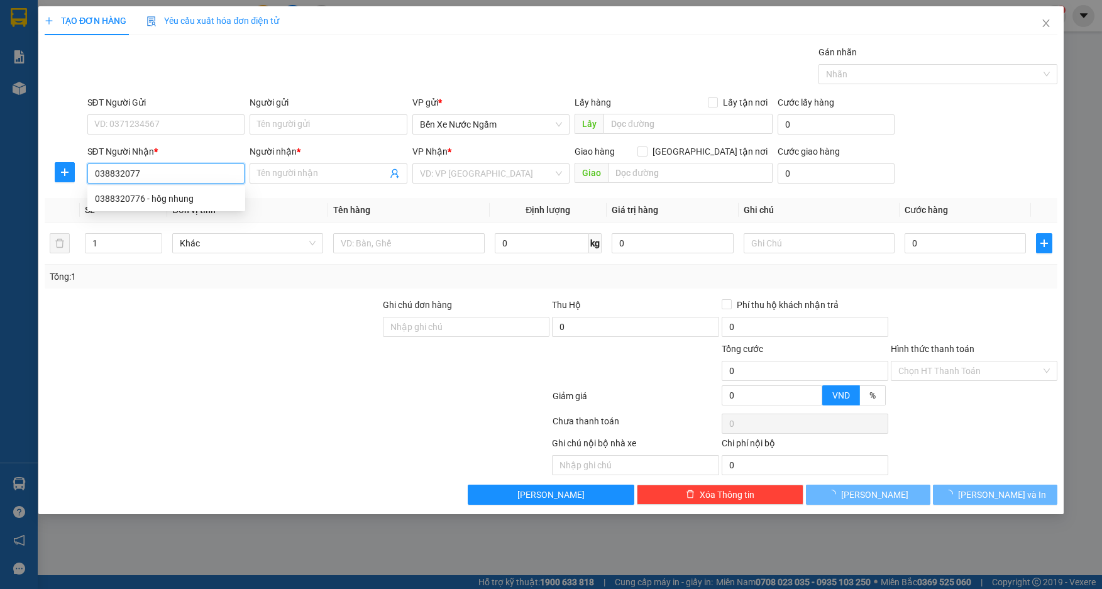
type input "0388320776"
click at [123, 192] on div "0388320776 - hồg nhung" at bounding box center [166, 199] width 143 height 14
type input "[PERSON_NAME]"
type input "kỳ thinh"
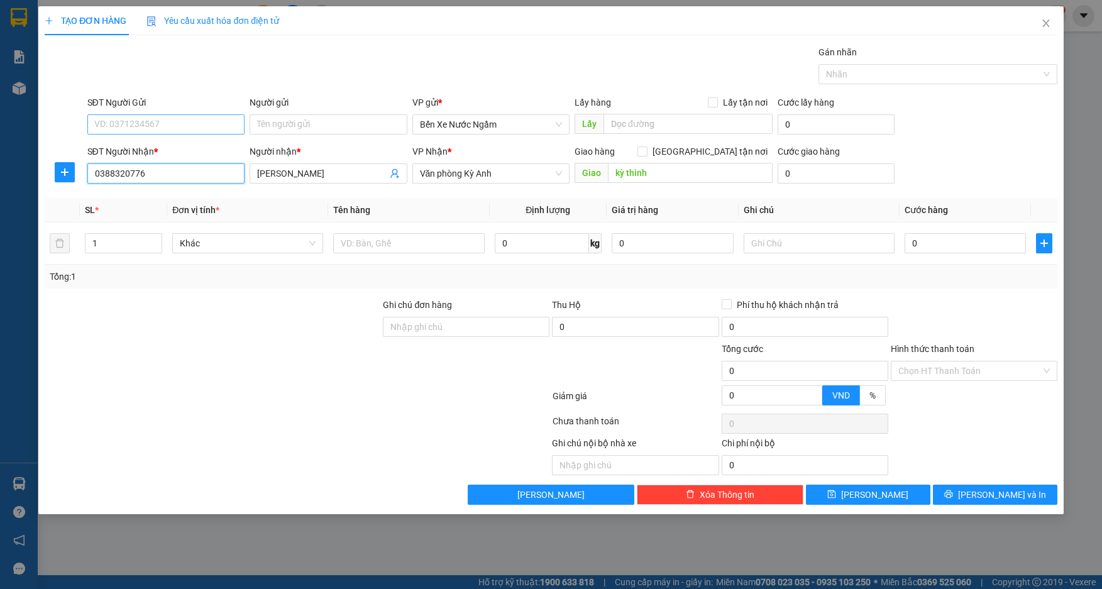
type input "0388320776"
click at [148, 125] on input "SĐT Người Gửi" at bounding box center [166, 124] width 158 height 20
click at [134, 149] on div "0843291982 - tri giá ko báo" at bounding box center [166, 150] width 143 height 14
type input "0843291982"
type input "tri giá ko báo"
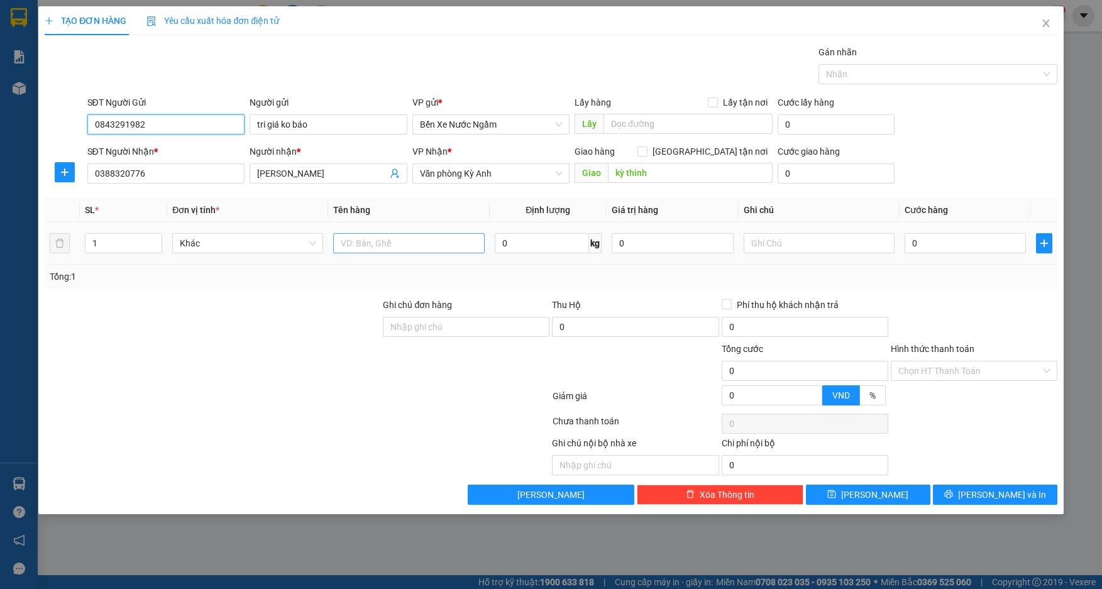
type input "0843291982"
click at [436, 245] on input "text" at bounding box center [408, 243] width 151 height 20
type input "1 thùng thiệp"
click at [975, 253] on div "0" at bounding box center [966, 243] width 122 height 25
click at [975, 250] on input "0" at bounding box center [966, 243] width 122 height 20
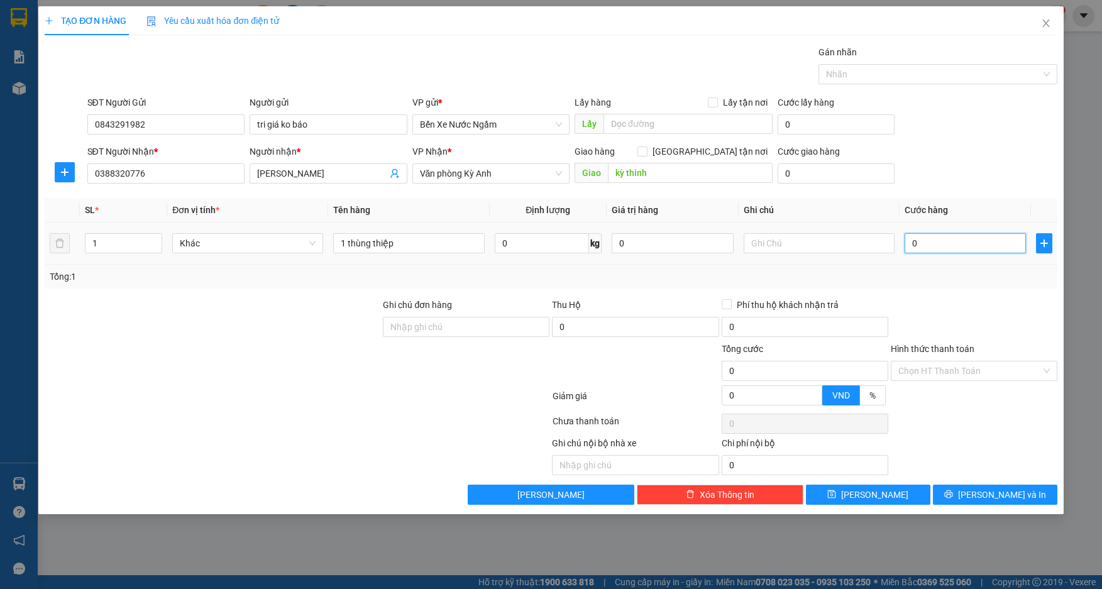
type input "7"
type input "70"
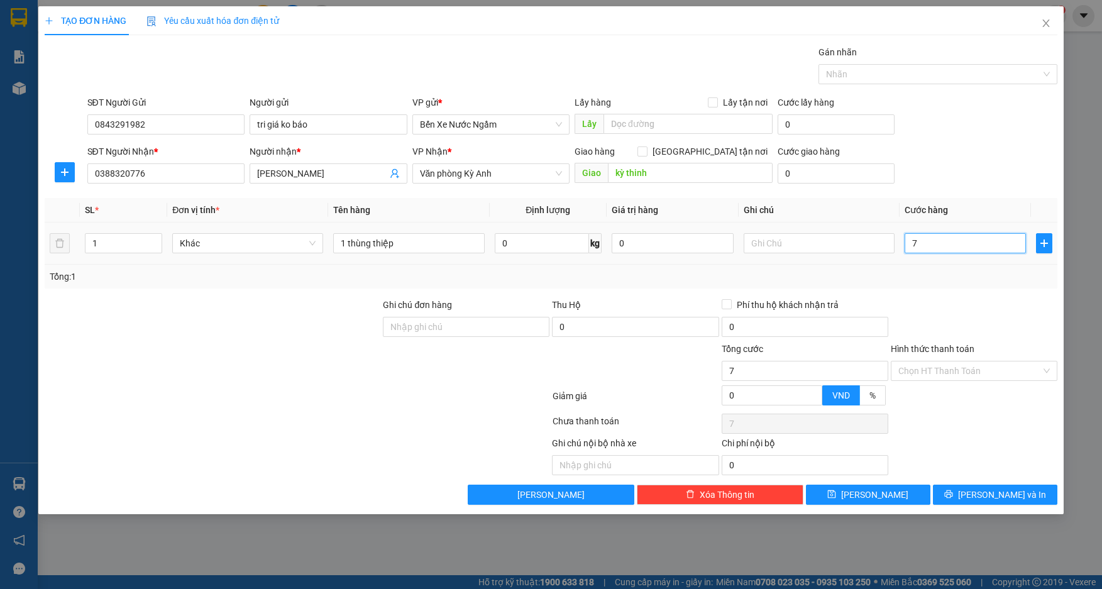
type input "70"
type input "700"
type input "7.000"
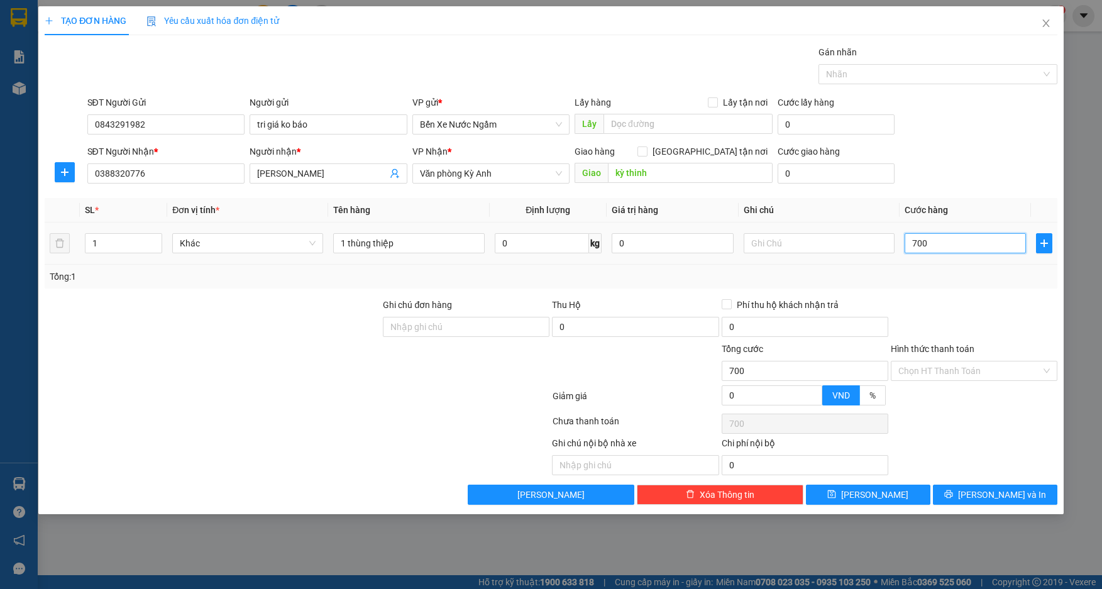
type input "7.000"
type input "70.000"
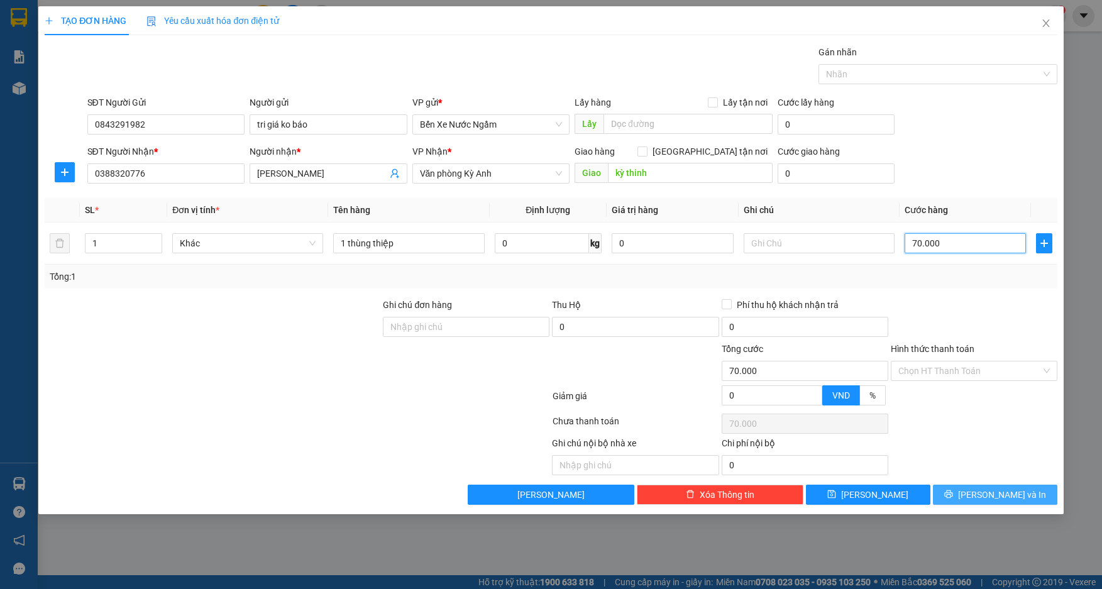
type input "70.000"
click at [953, 492] on icon "printer" at bounding box center [949, 494] width 8 height 8
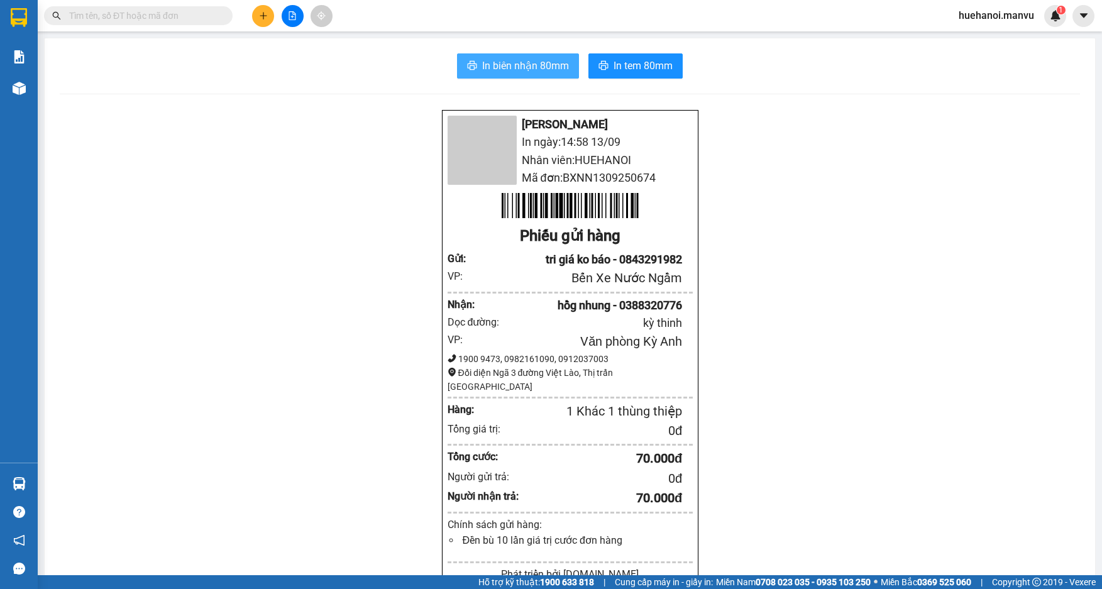
click at [543, 70] on span "In biên nhận 80mm" at bounding box center [525, 66] width 87 height 16
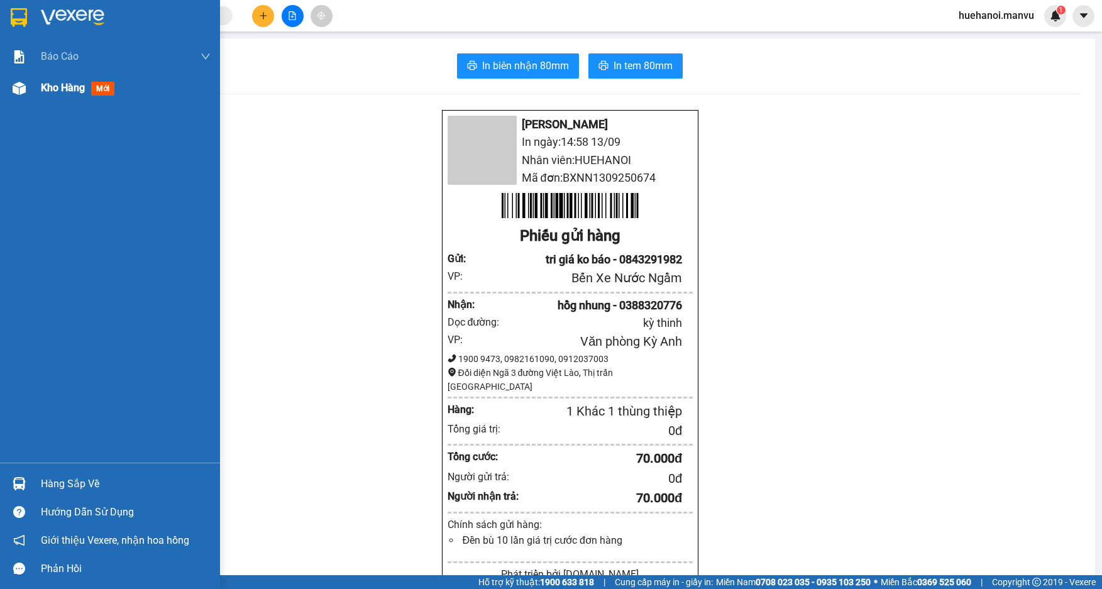
click at [56, 87] on span "Kho hàng" at bounding box center [63, 88] width 44 height 12
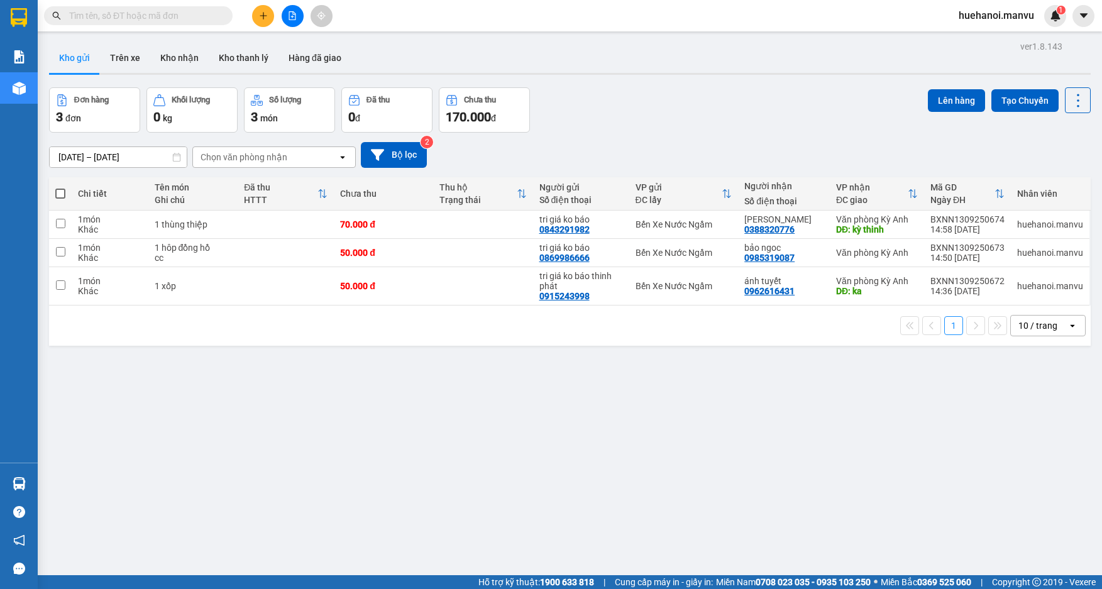
click at [264, 9] on button at bounding box center [263, 16] width 22 height 22
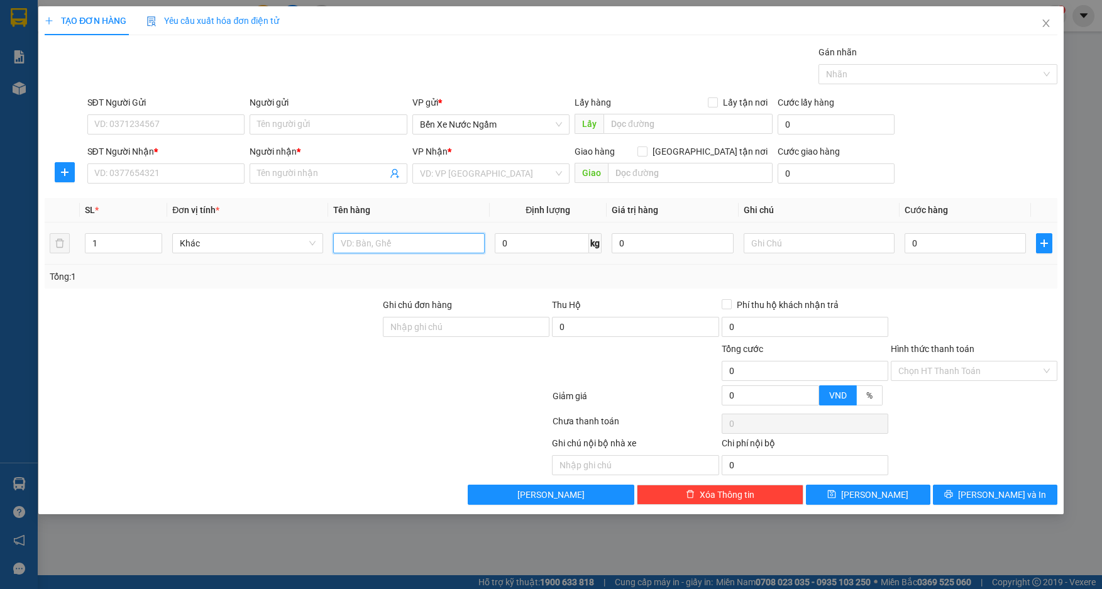
click at [412, 245] on input "text" at bounding box center [408, 243] width 151 height 20
type input "1 hôp"
click at [189, 180] on input "SĐT Người Nhận *" at bounding box center [166, 173] width 158 height 20
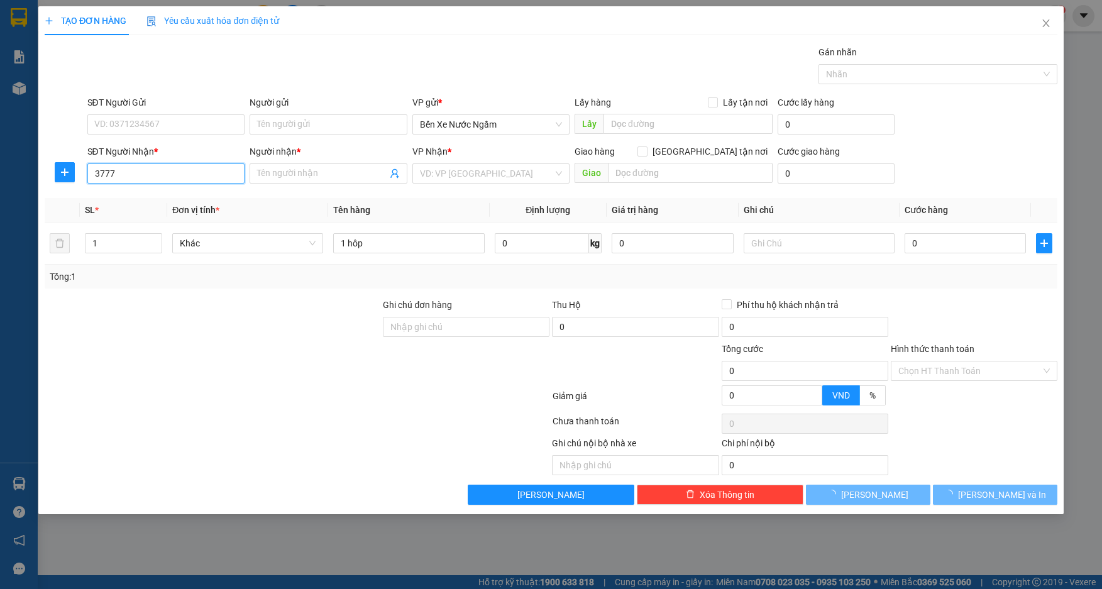
click at [189, 180] on input "3777" at bounding box center [166, 173] width 158 height 20
click at [187, 178] on input "3777" at bounding box center [166, 173] width 158 height 20
type input "3"
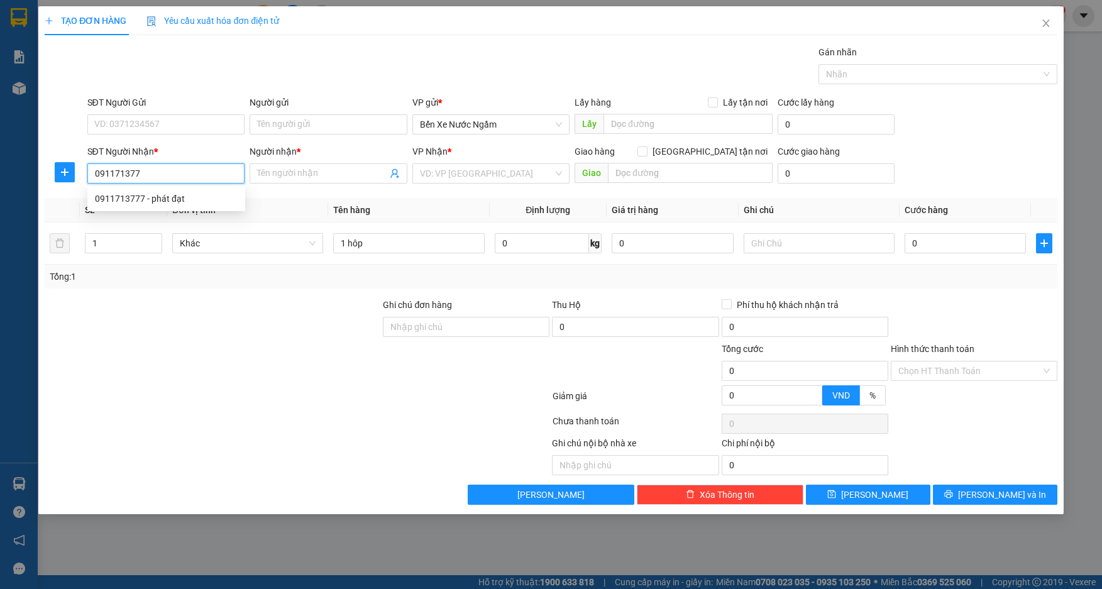
type input "0911713777"
click at [169, 199] on div "0911713777 - phát đạt" at bounding box center [166, 199] width 143 height 14
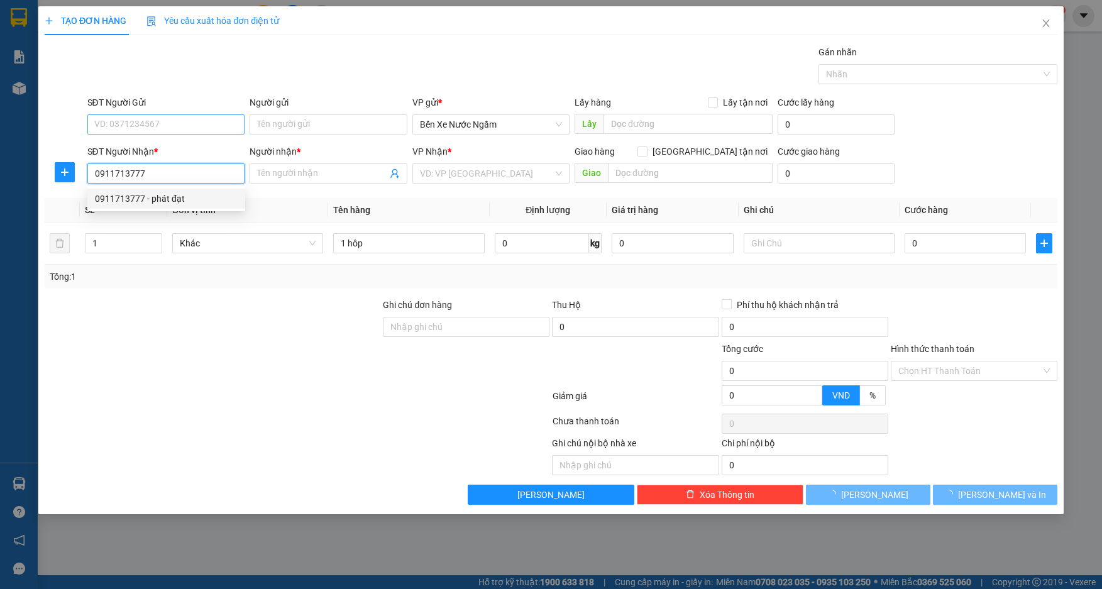
type input "phát đạt"
type input "ky long"
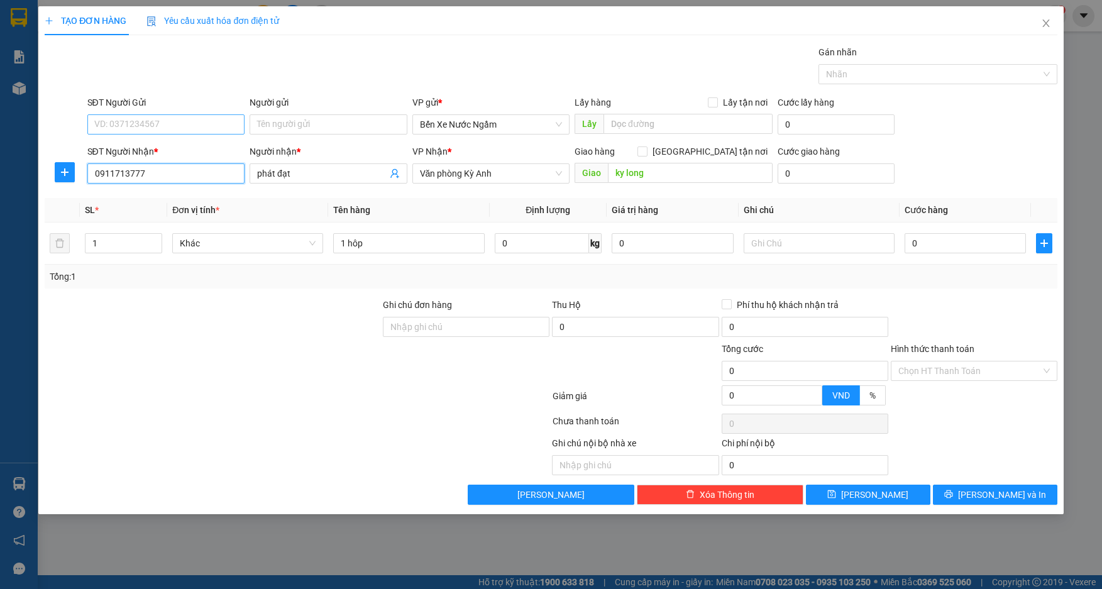
type input "0911713777"
click at [150, 124] on input "SĐT Người Gửi" at bounding box center [166, 124] width 158 height 20
type input "0912108252"
click at [151, 152] on div "0912108252 - tri giá ko báo" at bounding box center [166, 150] width 143 height 14
type input "tri giá ko báo"
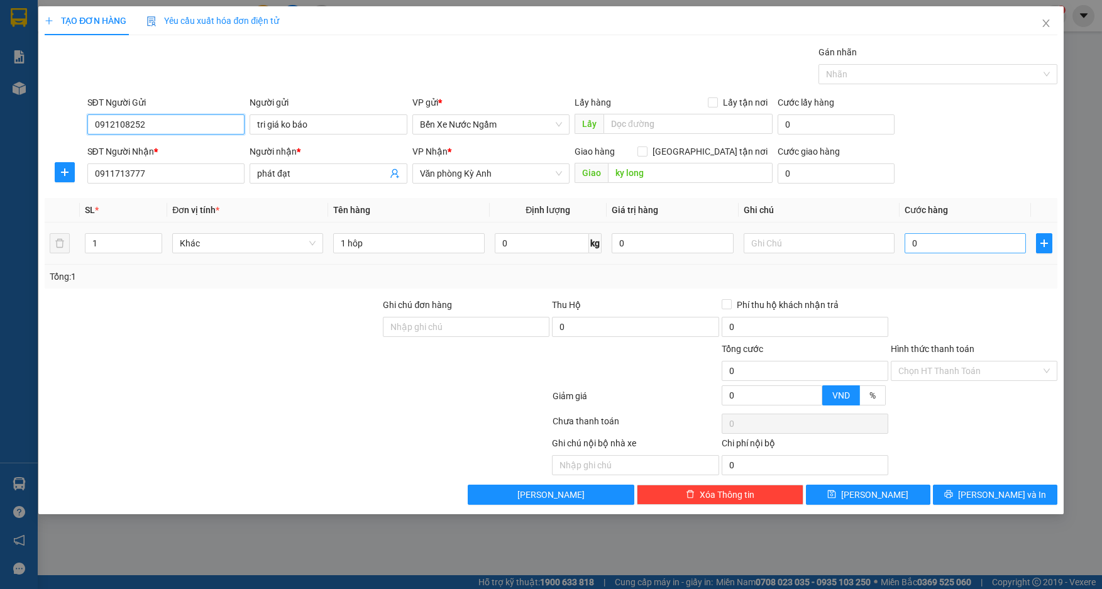
type input "0912108252"
click at [950, 245] on input "0" at bounding box center [966, 243] width 122 height 20
type input "5"
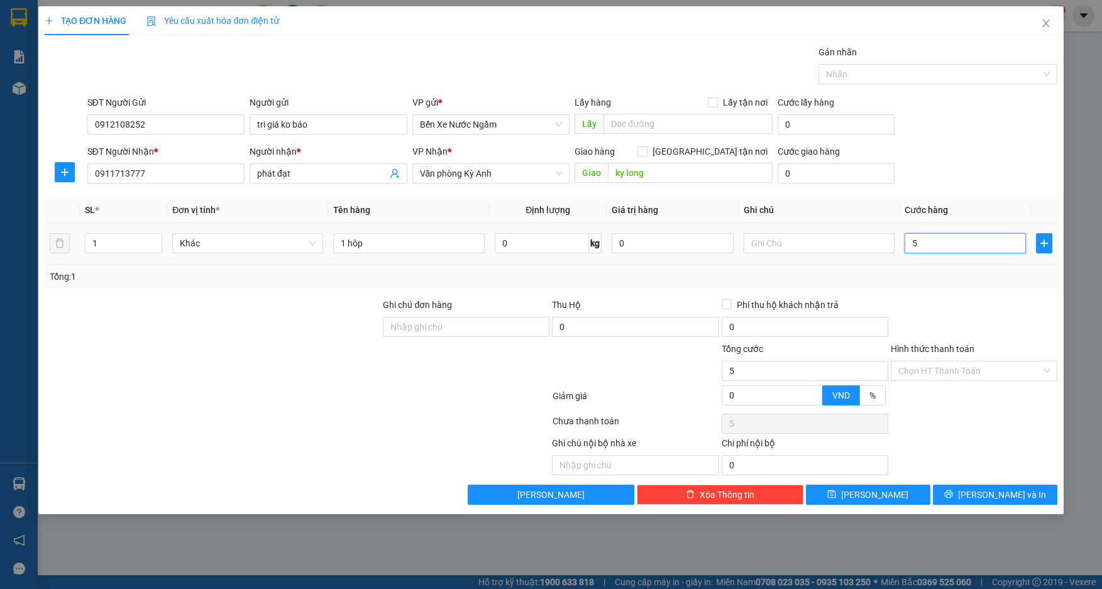
type input "50"
type input "500"
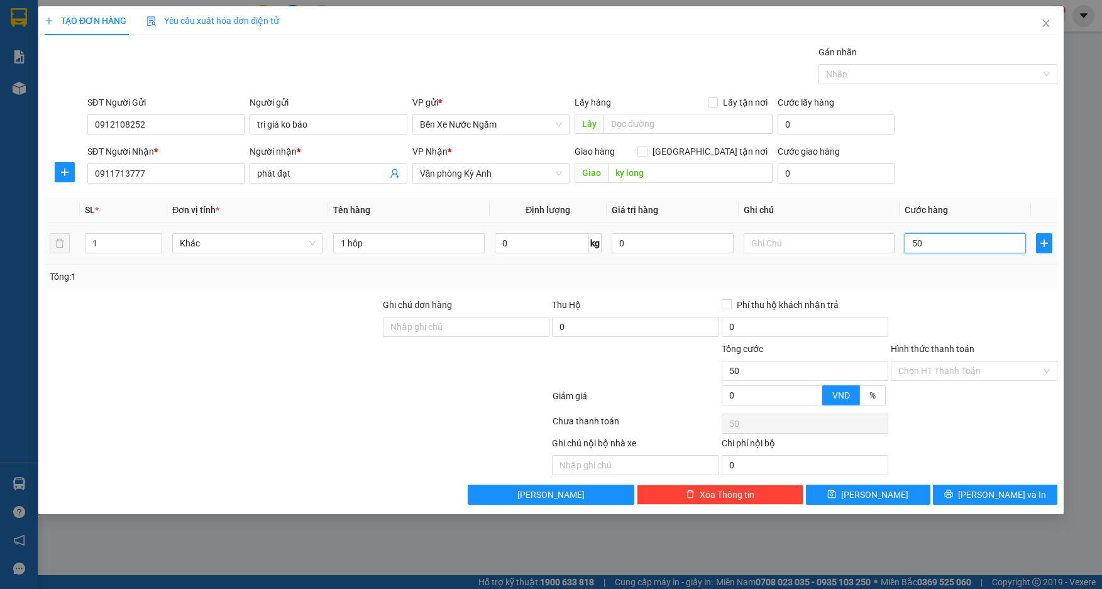
type input "500"
type input "5.000"
type input "50.000"
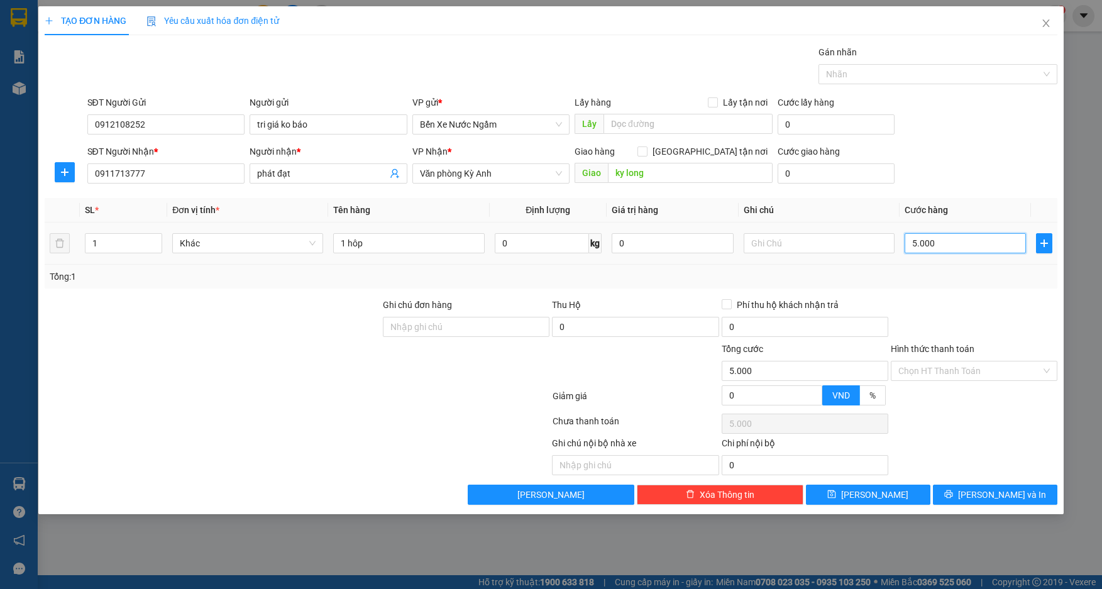
type input "50.000"
click at [433, 248] on input "1 hôp" at bounding box center [408, 243] width 151 height 20
type input "1 hôp pt"
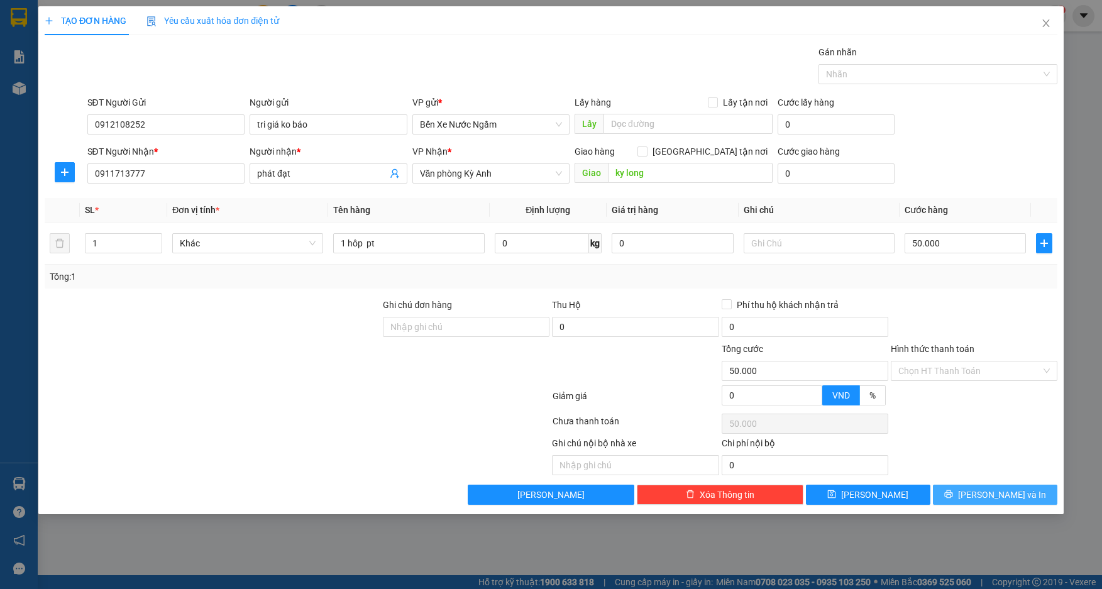
click at [968, 493] on button "[PERSON_NAME] và In" at bounding box center [995, 495] width 125 height 20
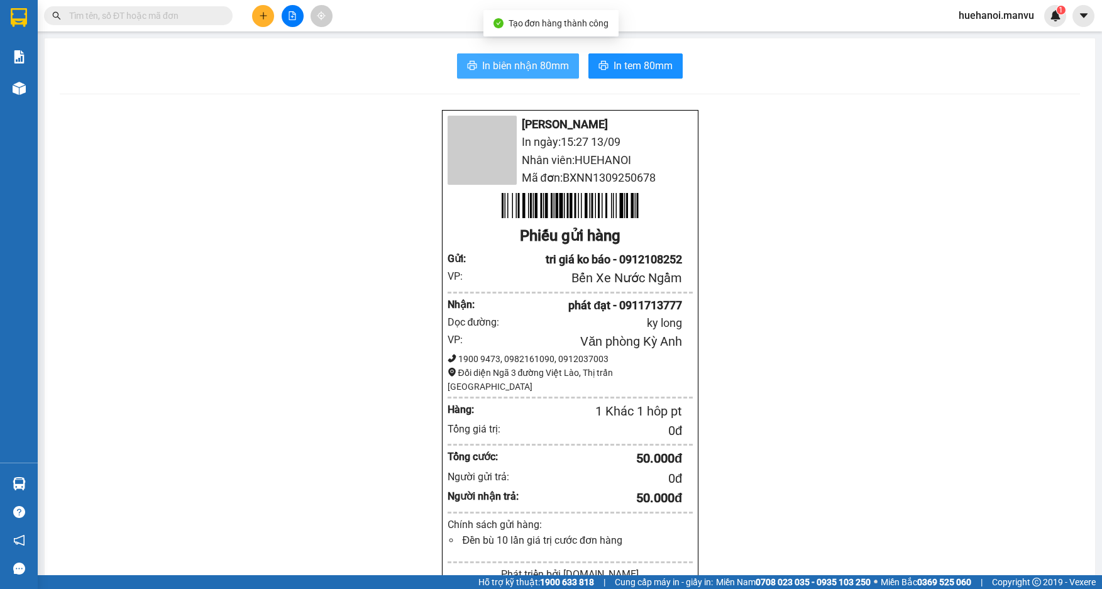
click at [503, 75] on button "In biên nhận 80mm" at bounding box center [518, 65] width 122 height 25
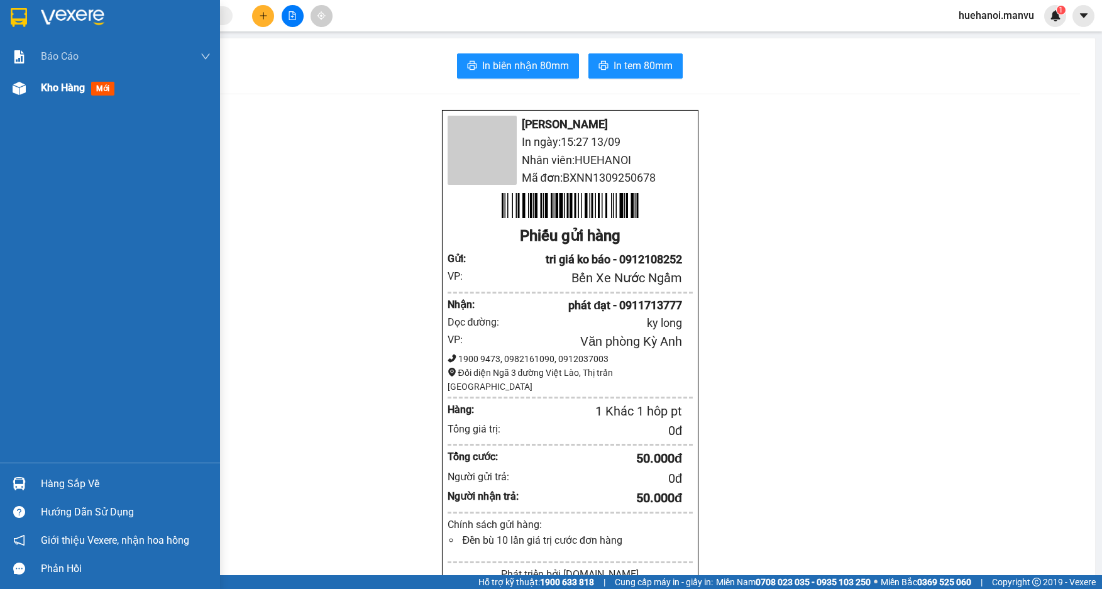
click at [53, 89] on span "Kho hàng" at bounding box center [63, 88] width 44 height 12
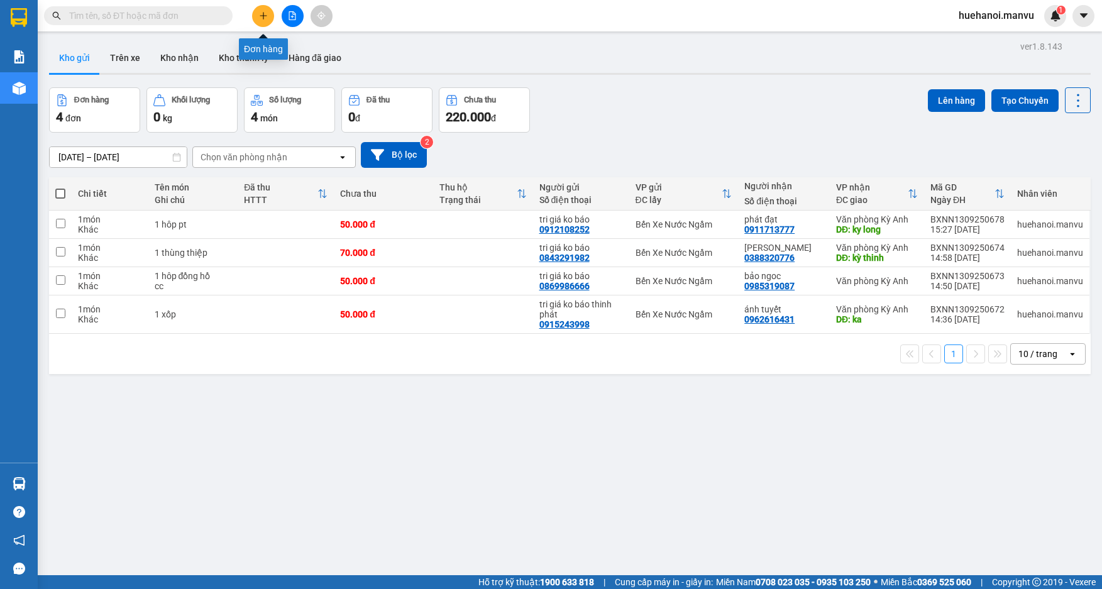
click at [266, 13] on icon "plus" at bounding box center [263, 15] width 9 height 9
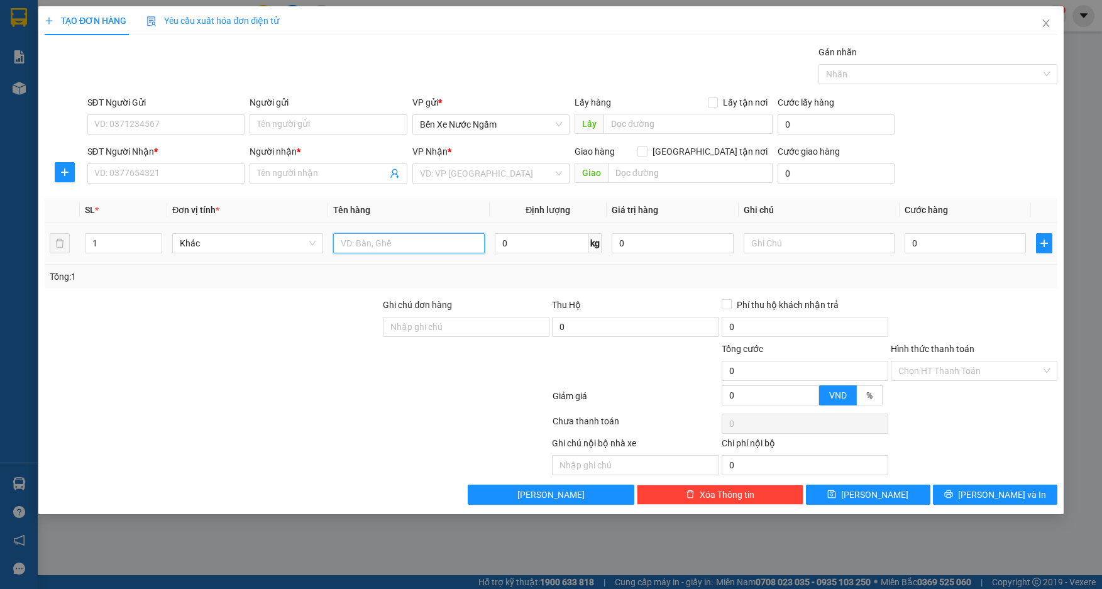
click at [381, 249] on input "text" at bounding box center [408, 243] width 151 height 20
type input "1 bao"
click at [173, 135] on div "SĐT Người Gửi VD: 0371234567" at bounding box center [166, 118] width 158 height 44
click at [189, 121] on input "SĐT Người Gửi" at bounding box center [166, 124] width 158 height 20
click at [946, 243] on input "0" at bounding box center [966, 243] width 122 height 20
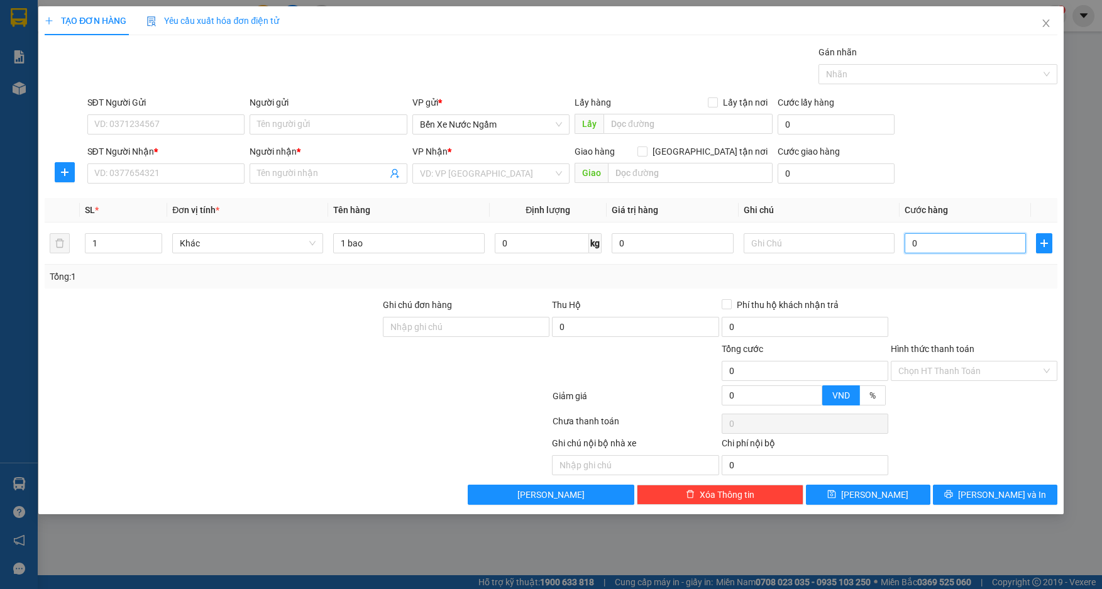
type input "1"
type input "17"
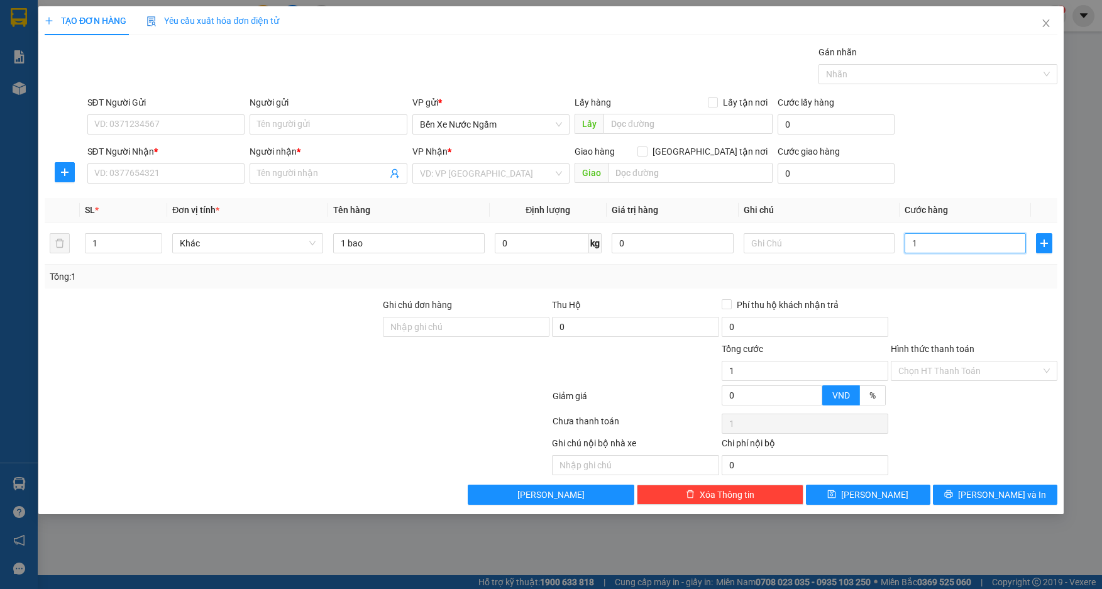
type input "17"
type input "170"
type input "1.700"
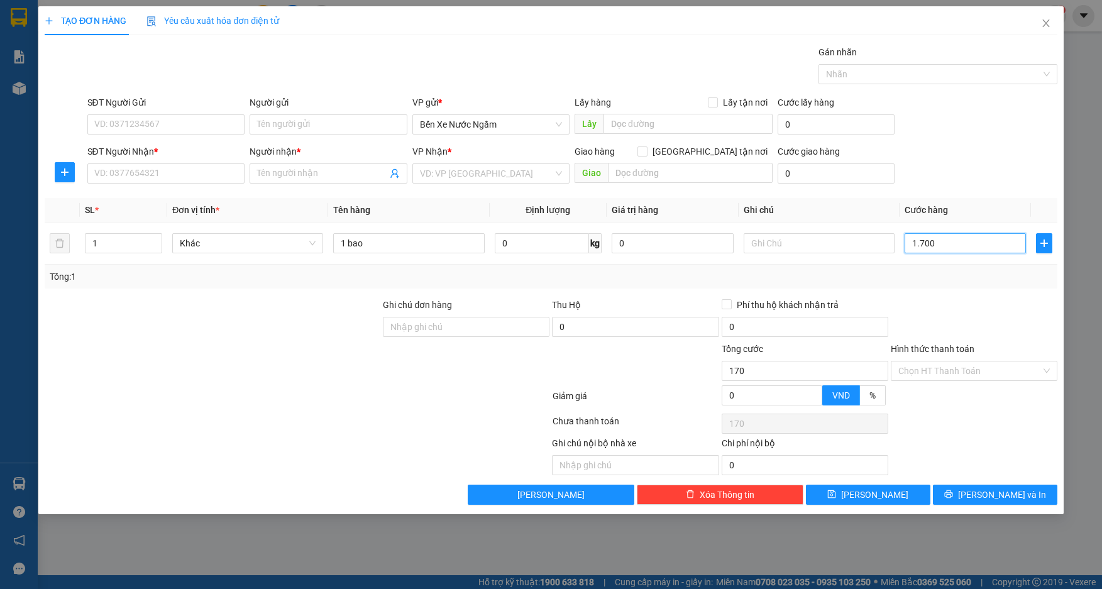
type input "1.700"
type input "17.000"
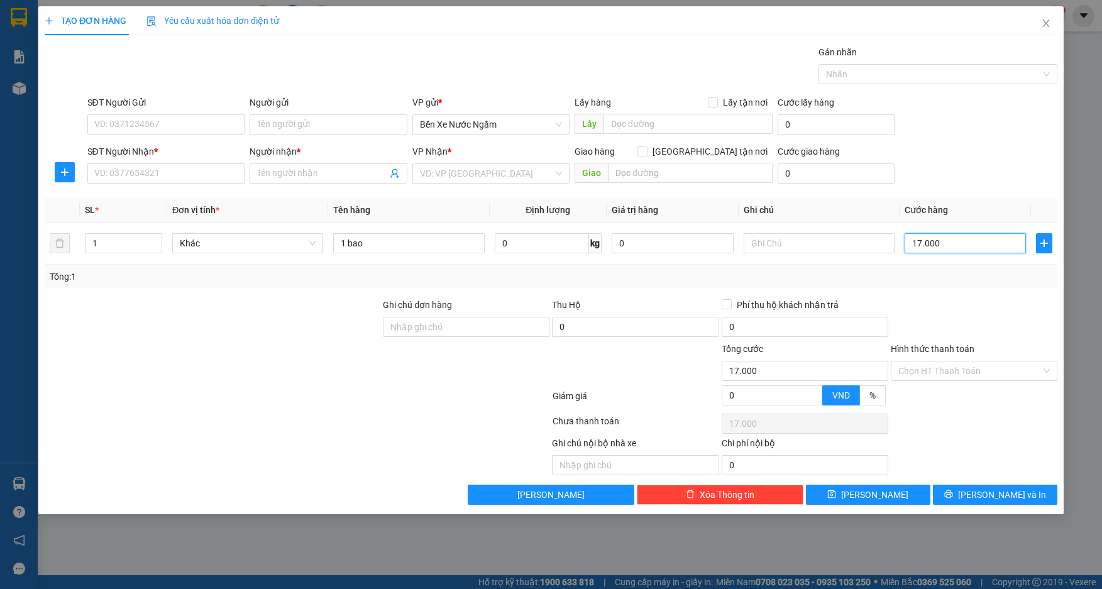
type input "170.000"
click at [199, 130] on input "SĐT Người Gửi" at bounding box center [166, 124] width 158 height 20
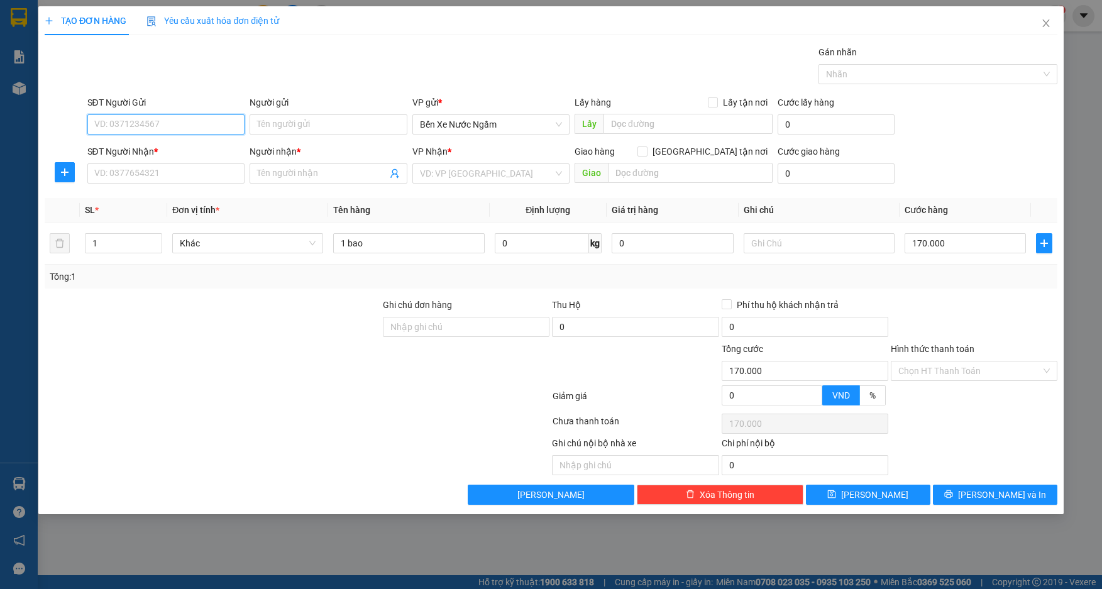
click at [199, 129] on input "SĐT Người Gửi" at bounding box center [166, 124] width 158 height 20
type input "0986825808"
click at [167, 173] on input "SĐT Người Nhận *" at bounding box center [166, 173] width 158 height 20
click at [167, 172] on input "SĐT Người Nhận *" at bounding box center [166, 173] width 158 height 20
click at [277, 168] on input "Người nhận *" at bounding box center [322, 174] width 130 height 14
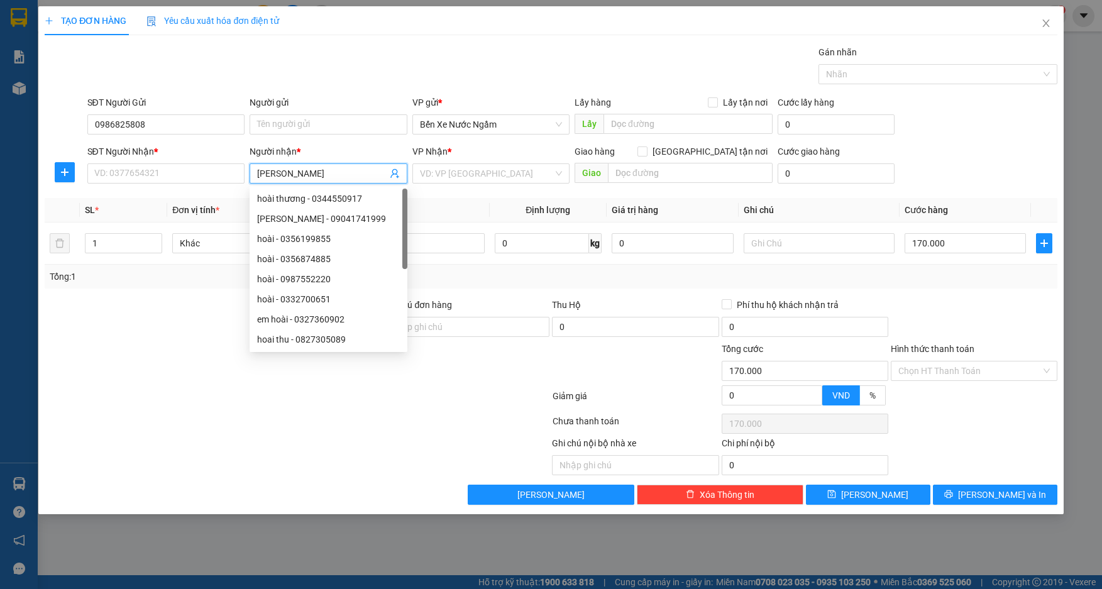
type input "[PERSON_NAME]"
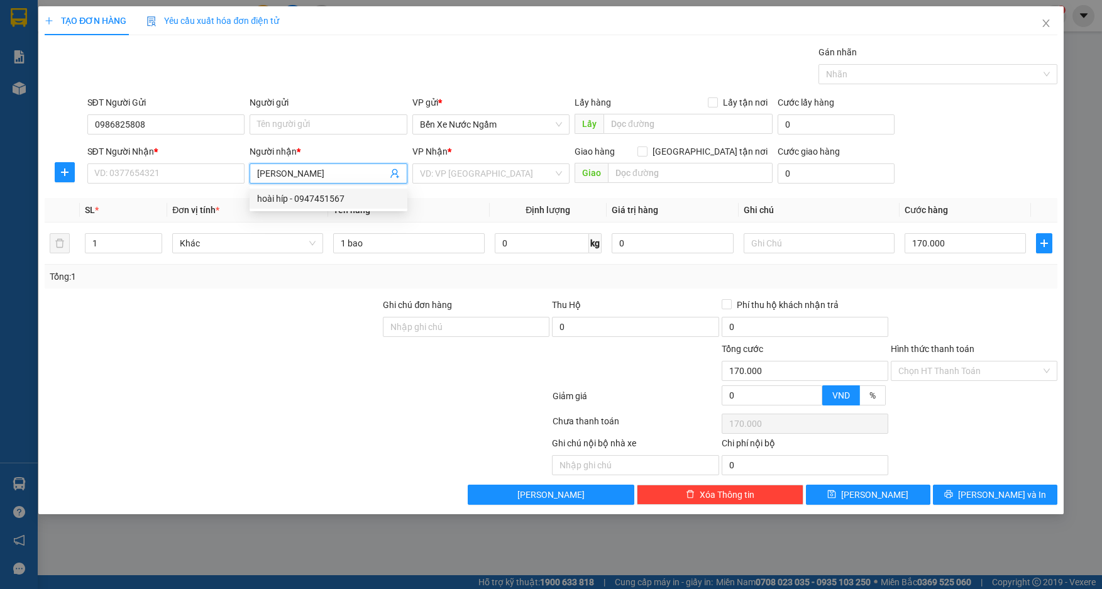
click at [312, 199] on div "hoài híp - 0947451567" at bounding box center [328, 199] width 143 height 14
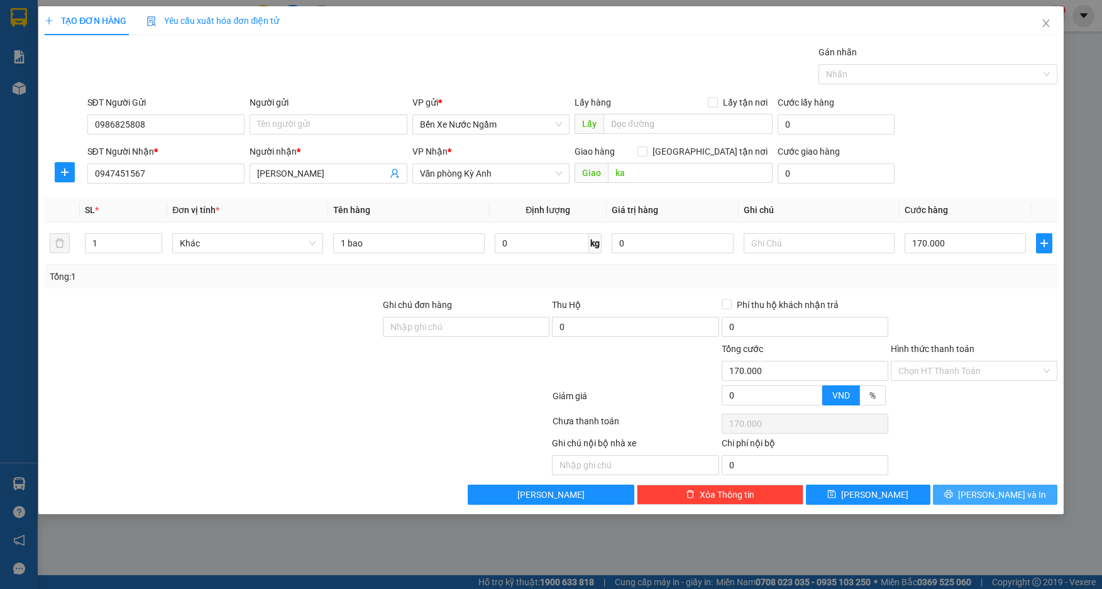
click at [989, 495] on span "[PERSON_NAME] và In" at bounding box center [1002, 495] width 88 height 14
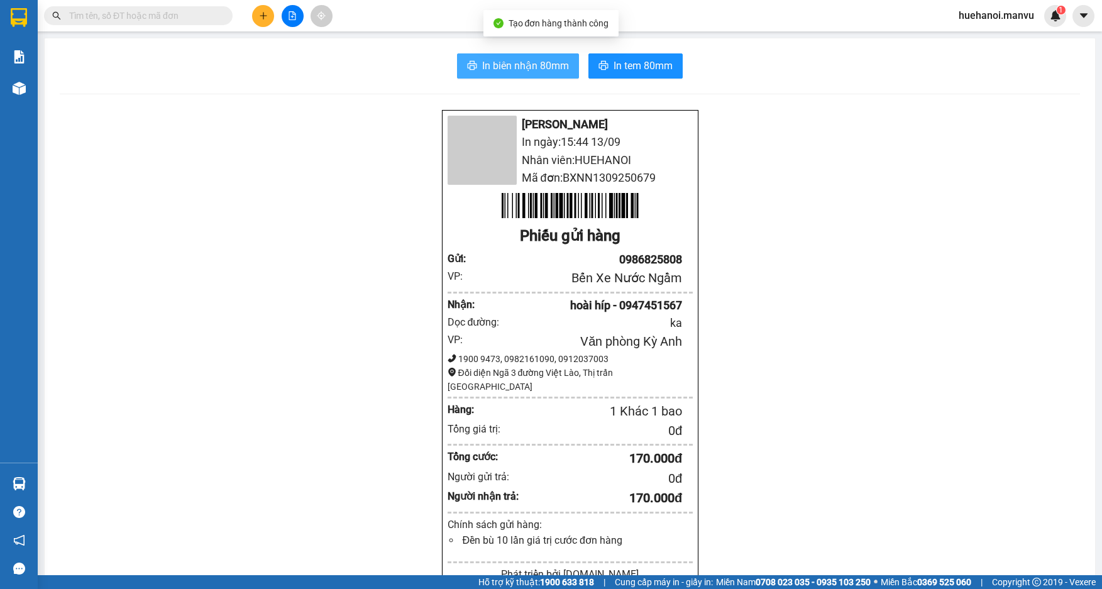
click at [489, 65] on span "In biên nhận 80mm" at bounding box center [525, 66] width 87 height 16
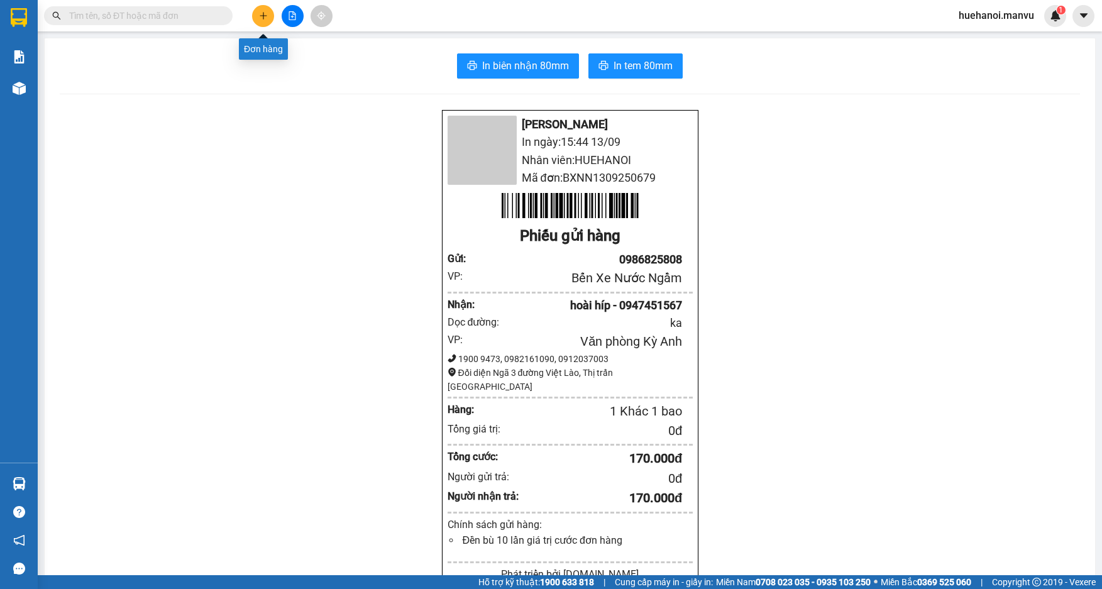
click at [267, 20] on button at bounding box center [263, 16] width 22 height 22
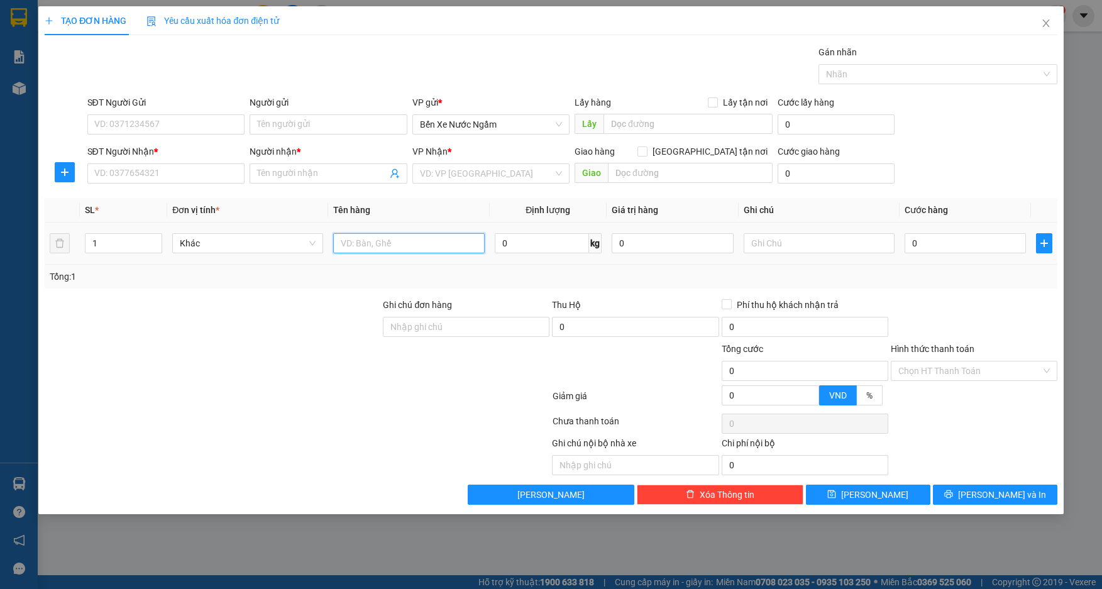
click at [390, 245] on input "text" at bounding box center [408, 243] width 151 height 20
type input "1 thùng"
click at [184, 170] on input "SĐT Người Nhận *" at bounding box center [166, 173] width 158 height 20
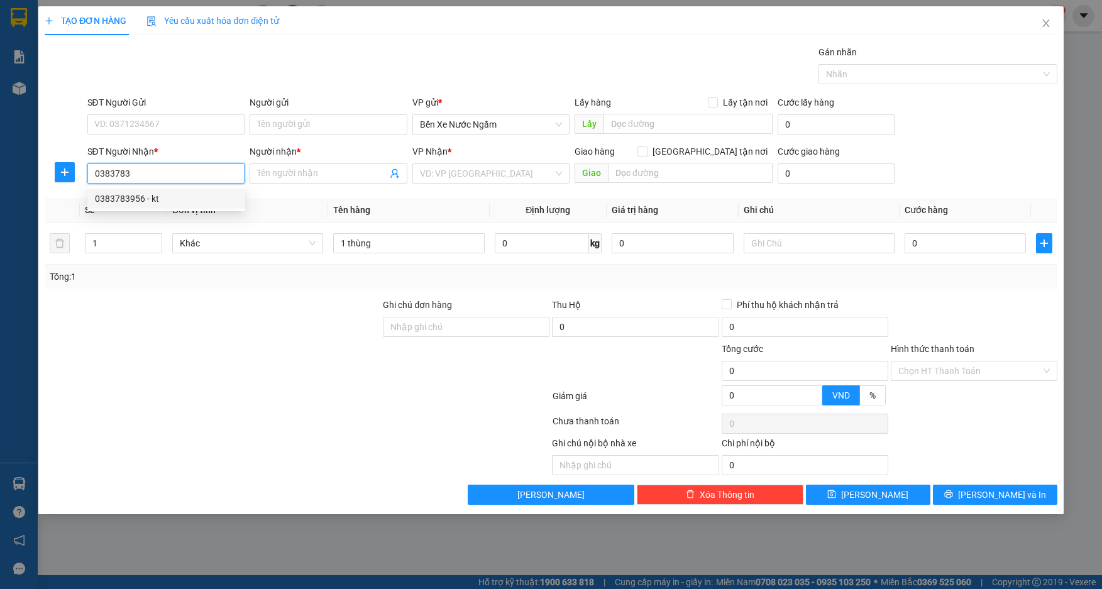
click at [133, 202] on div "0383783956 - kt" at bounding box center [166, 199] width 143 height 14
type input "0383783956"
type input "kt"
type input "ka"
click at [484, 174] on span "Dọc Đường" at bounding box center [491, 173] width 143 height 19
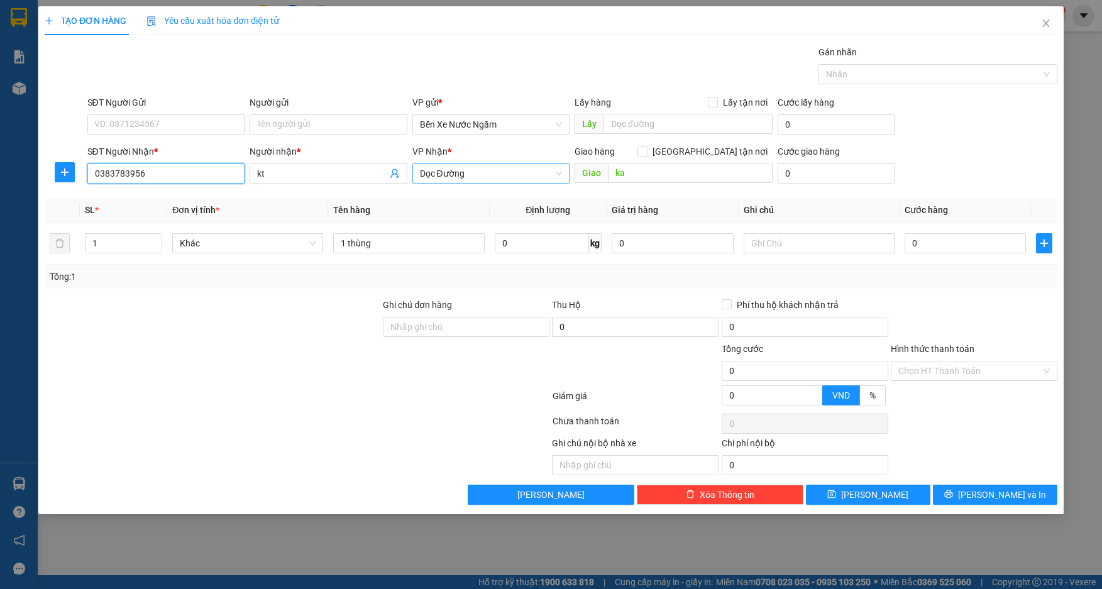
type input "0383783956"
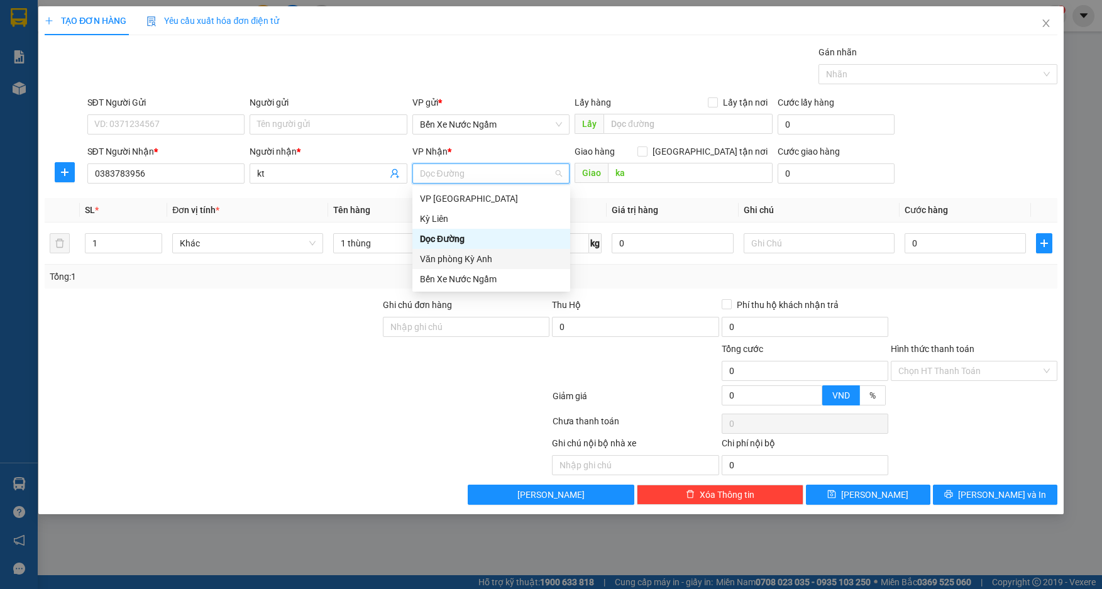
click at [488, 262] on div "Văn phòng Kỳ Anh" at bounding box center [491, 259] width 143 height 14
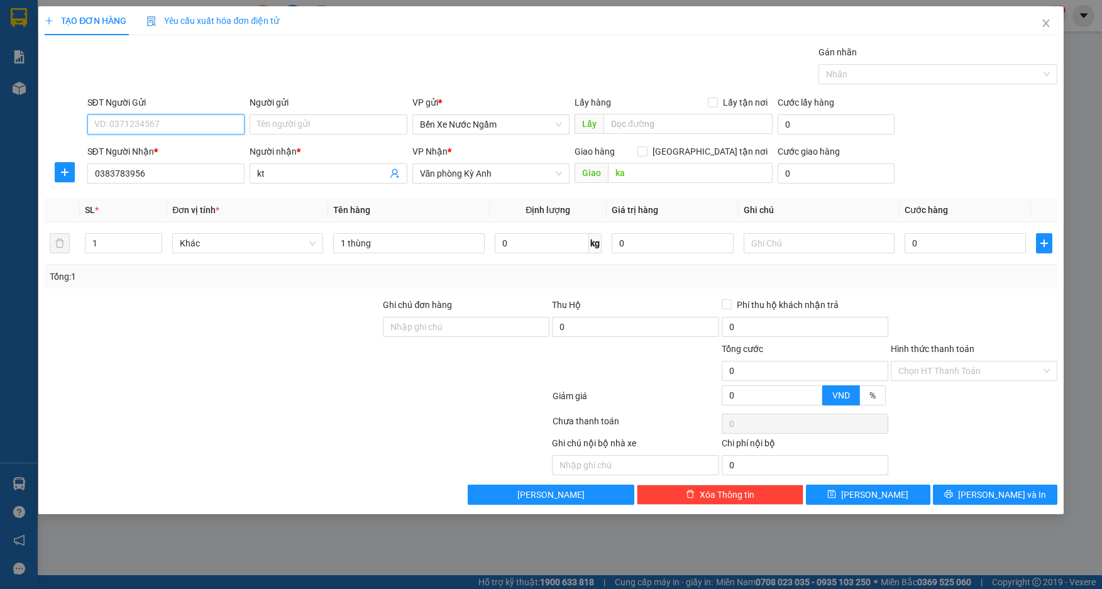
click at [179, 126] on input "SĐT Người Gửi" at bounding box center [166, 124] width 158 height 20
click at [958, 246] on input "0" at bounding box center [966, 243] width 122 height 20
type input "7"
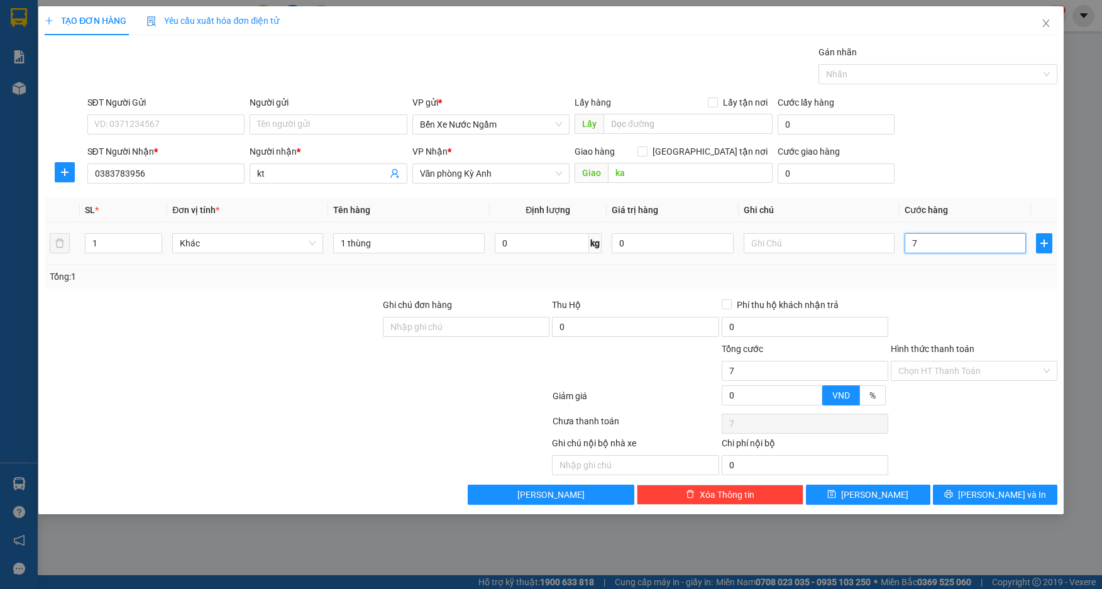
type input "70"
type input "700"
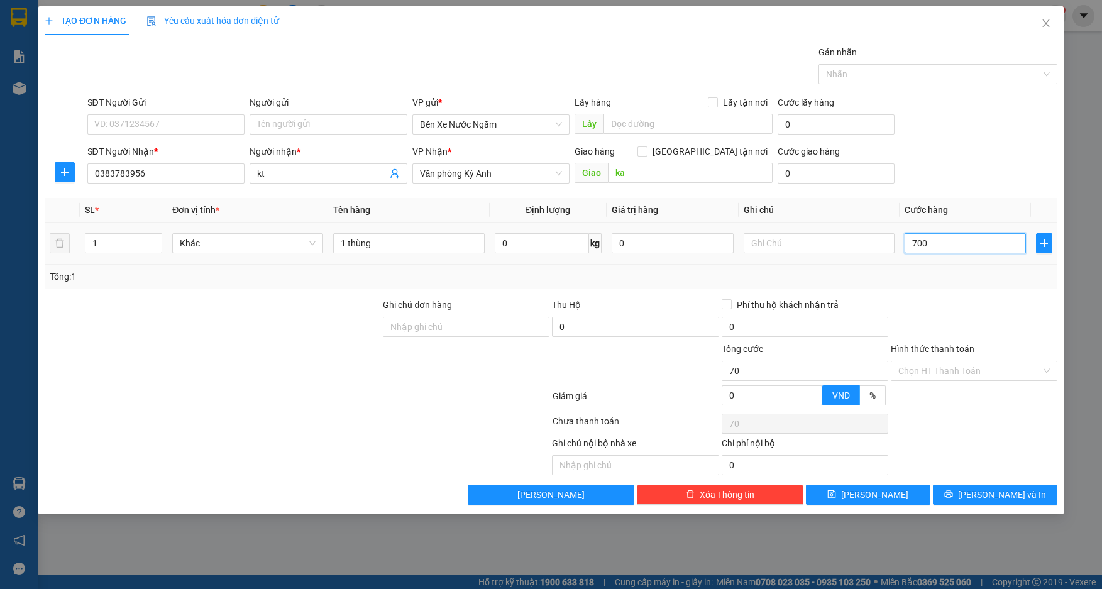
type input "700"
type input "7.000"
type input "70.000"
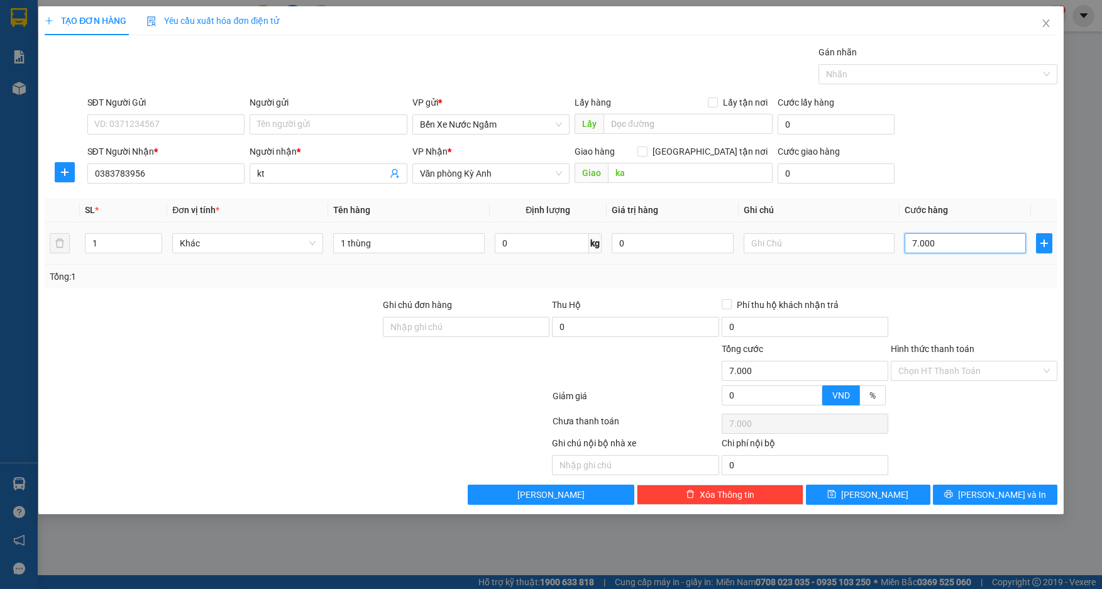
type input "70.000"
click at [968, 362] on input "Hình thức thanh toán" at bounding box center [970, 371] width 143 height 19
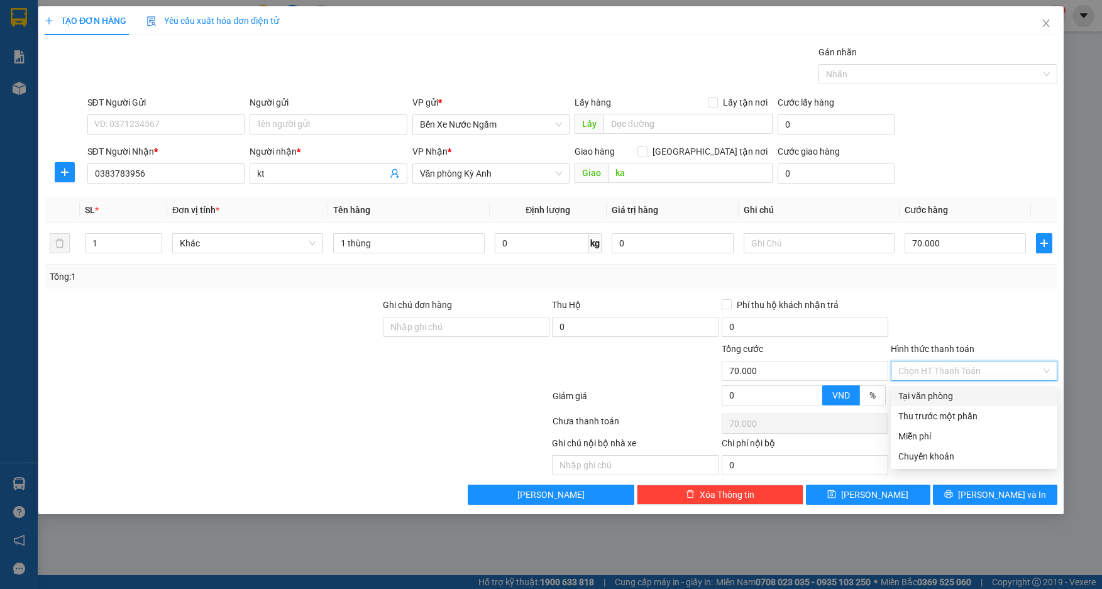
click at [942, 394] on div "Tại văn phòng" at bounding box center [975, 396] width 152 height 14
type input "0"
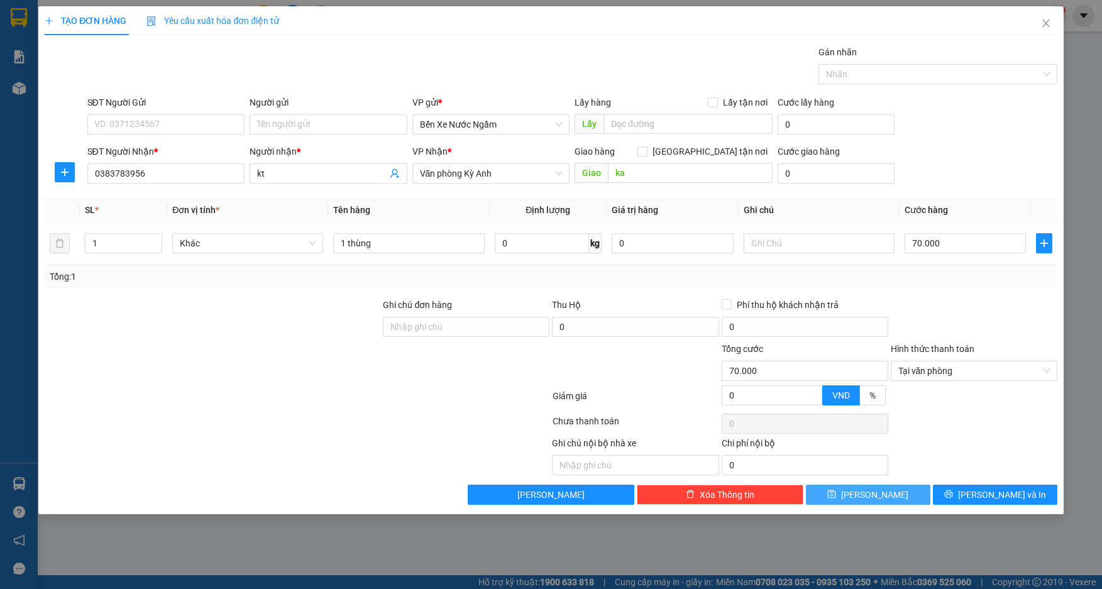
click at [836, 496] on icon "save" at bounding box center [832, 494] width 8 height 8
type input "0"
click at [138, 164] on input "SĐT Người Nhận *" at bounding box center [166, 173] width 158 height 20
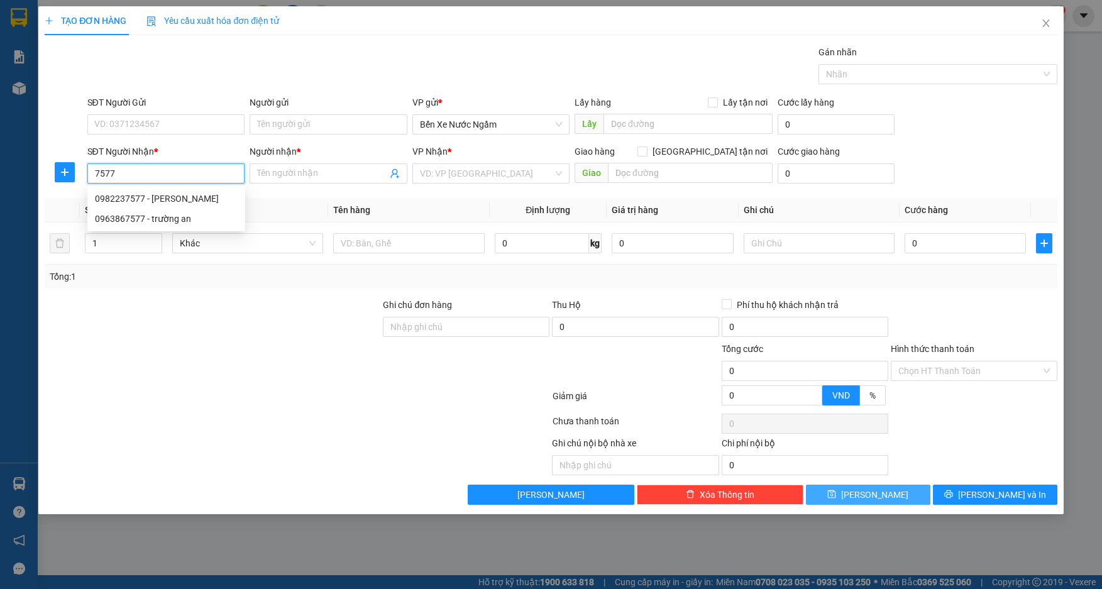
click at [138, 164] on input "7577" at bounding box center [166, 173] width 158 height 20
click at [150, 199] on div "0982237577 - [PERSON_NAME]" at bounding box center [166, 199] width 143 height 14
type input "0982237577"
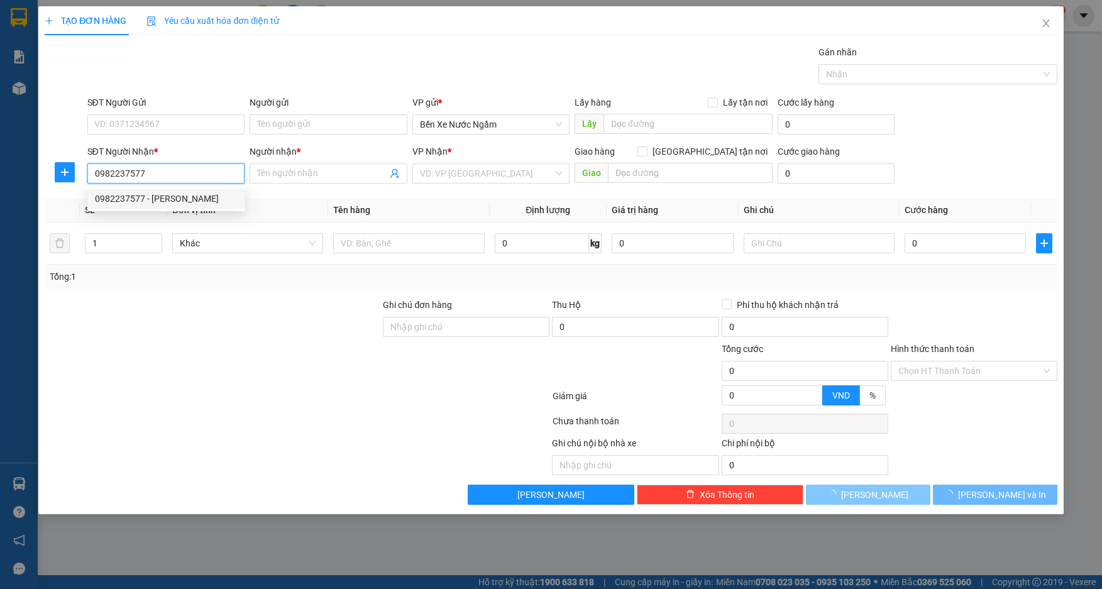
type input "[PERSON_NAME]"
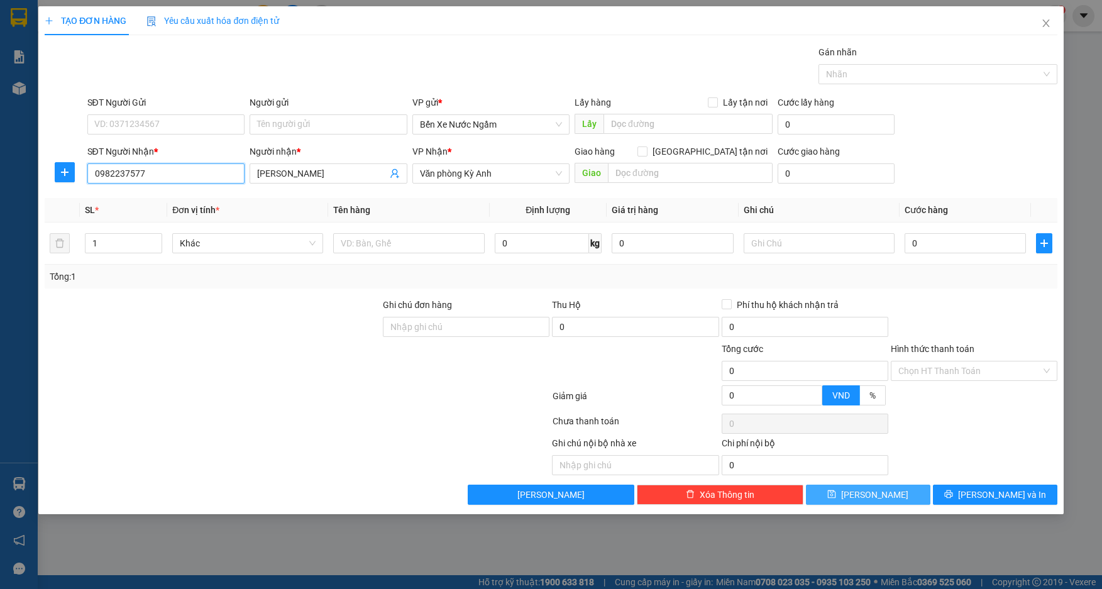
type input "0982237577"
click at [170, 133] on div "SĐT Người Gửi VD: 0371234567" at bounding box center [166, 118] width 158 height 44
click at [189, 131] on input "SĐT Người Gửi" at bounding box center [166, 124] width 158 height 20
click at [177, 128] on input "SĐT Người Gửi" at bounding box center [166, 124] width 158 height 20
type input "0986580787"
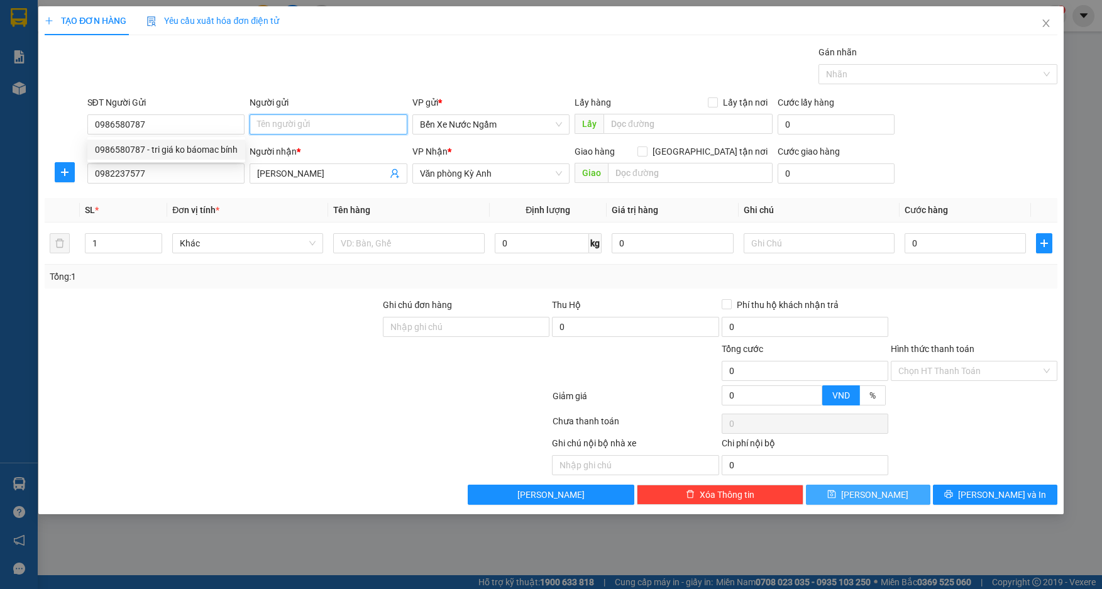
click at [321, 131] on input "Người gửi" at bounding box center [329, 124] width 158 height 20
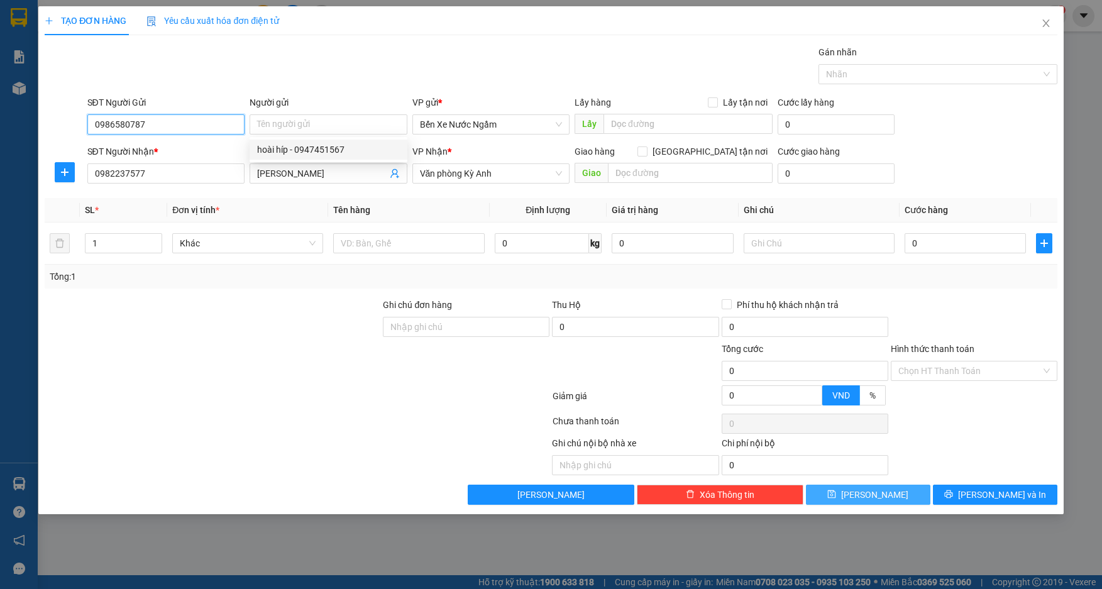
click at [192, 121] on input "0986580787" at bounding box center [166, 124] width 158 height 20
click at [196, 150] on div "0986580787 - tri giá ko báomac bính" at bounding box center [166, 150] width 143 height 14
type input "tri giá ko báomac bính"
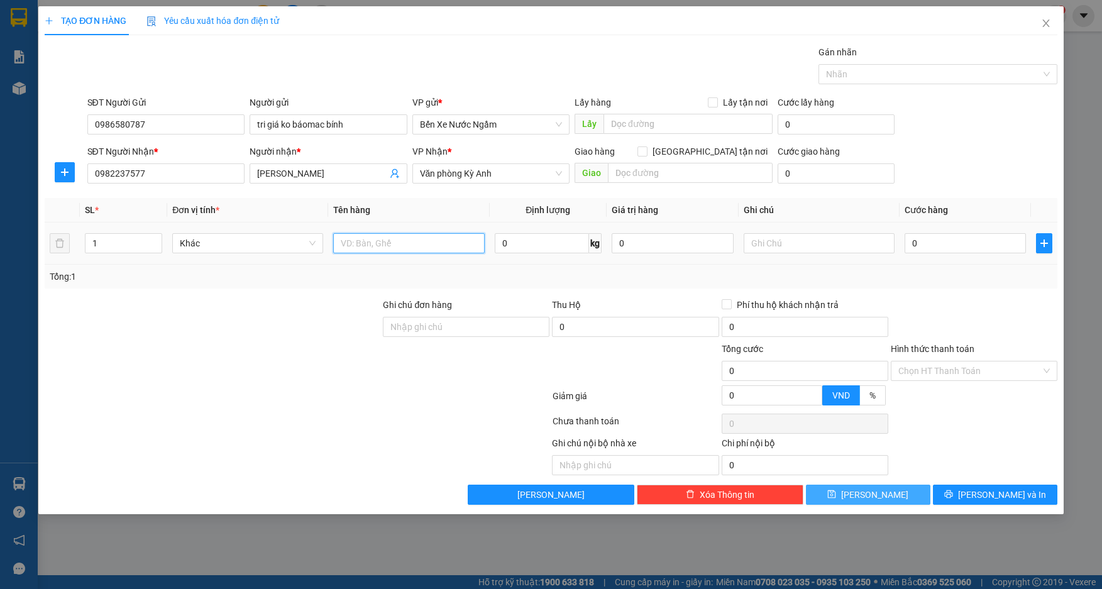
click at [436, 252] on input "text" at bounding box center [408, 243] width 151 height 20
type input "1 thùng p"
click at [968, 244] on input "0" at bounding box center [966, 243] width 122 height 20
click at [958, 497] on button "[PERSON_NAME] và In" at bounding box center [995, 495] width 125 height 20
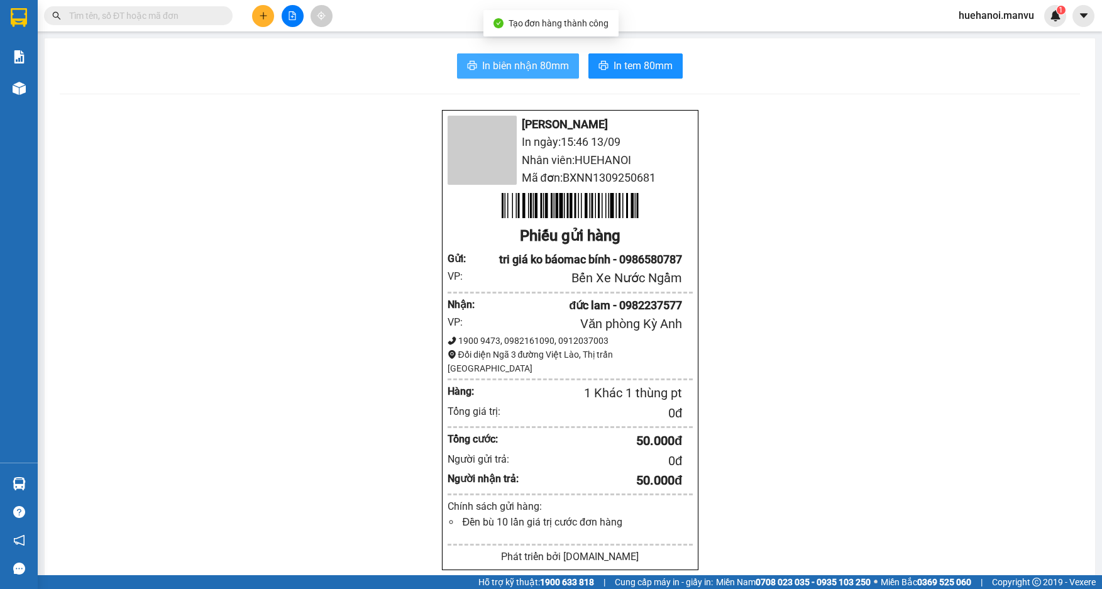
click at [536, 70] on span "In biên nhận 80mm" at bounding box center [525, 66] width 87 height 16
click at [157, 301] on div "Mận Vũ In ngày: 15:46 [DATE] Nhân viên: HUEHANOI Mã đơn: BXNN1309250681 Phiếu g…" at bounding box center [570, 504] width 1021 height 791
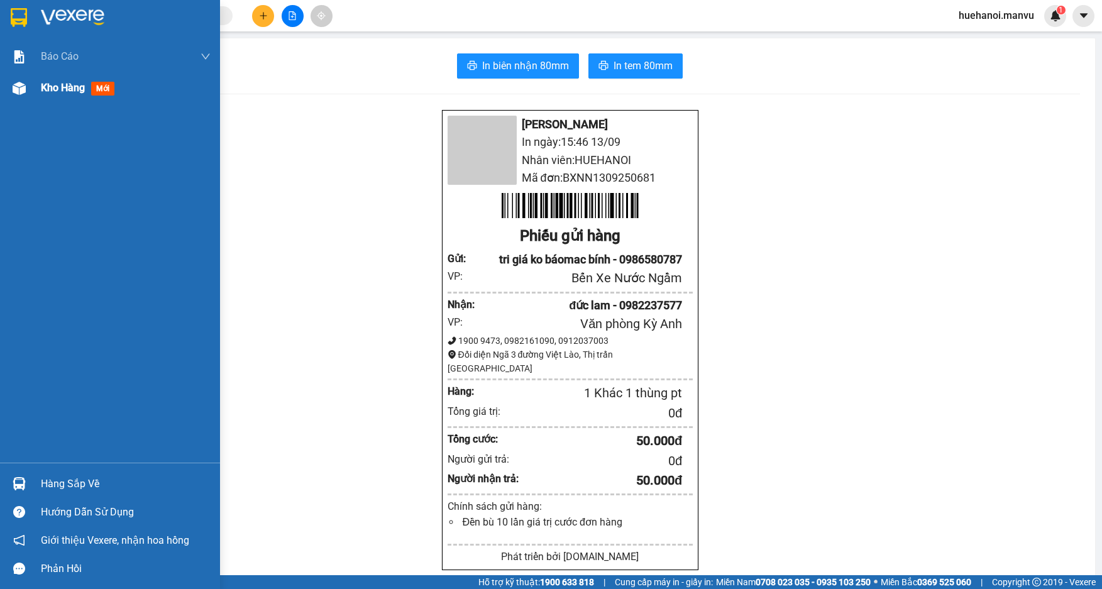
click at [58, 89] on span "Kho hàng" at bounding box center [63, 88] width 44 height 12
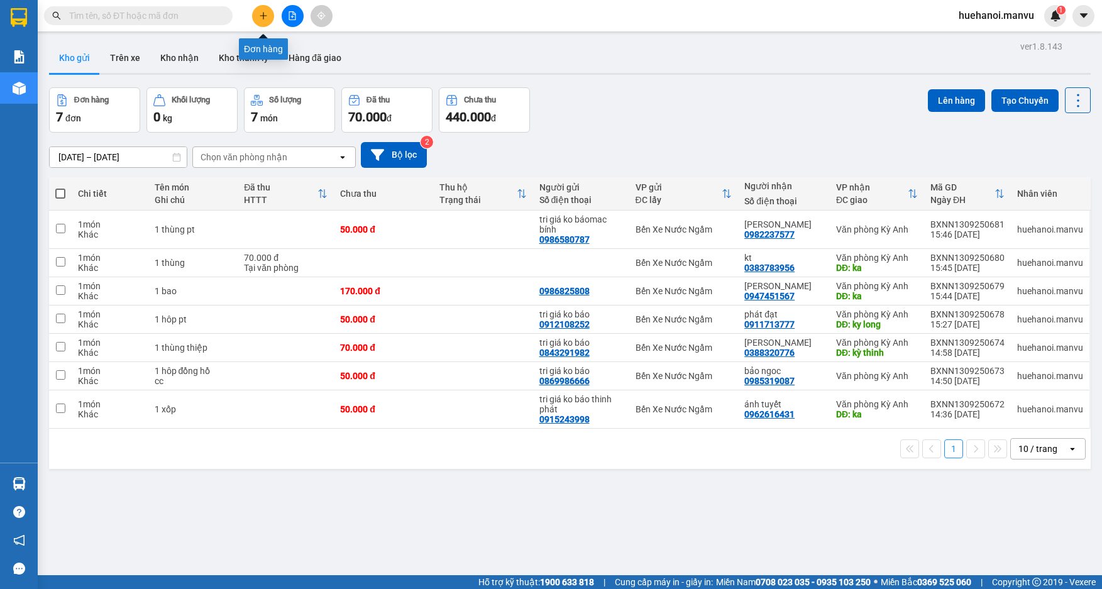
click at [268, 20] on button at bounding box center [263, 16] width 22 height 22
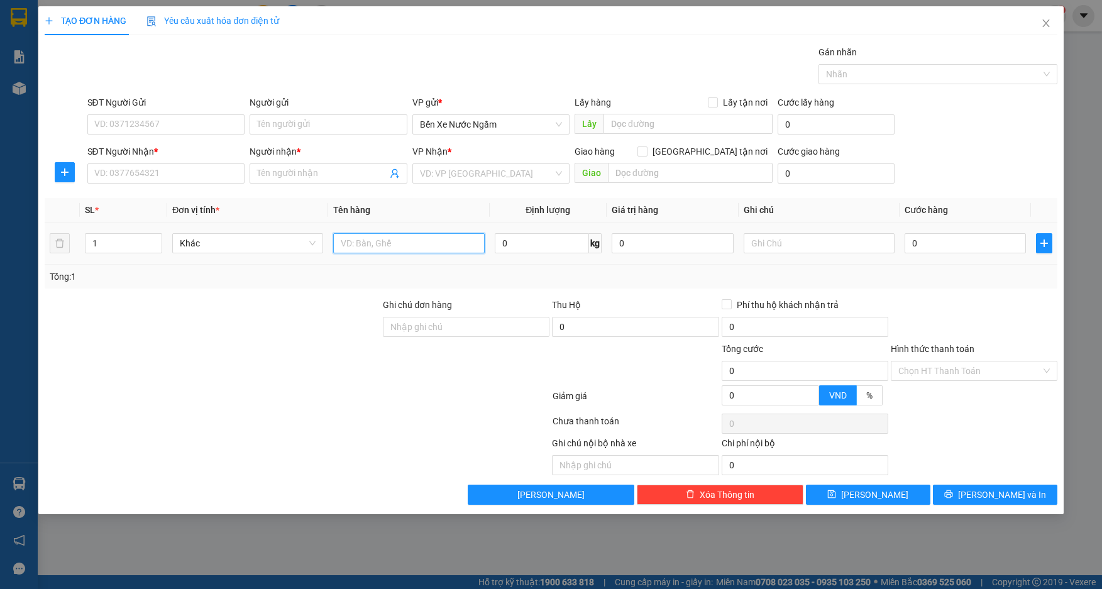
click at [401, 249] on input "text" at bounding box center [408, 243] width 151 height 20
click at [375, 252] on input "text" at bounding box center [408, 243] width 151 height 20
click at [398, 251] on input "6 xốp 1816" at bounding box center [408, 243] width 151 height 20
type input "6 xốp"
click at [162, 176] on input "SĐT Người Nhận *" at bounding box center [166, 173] width 158 height 20
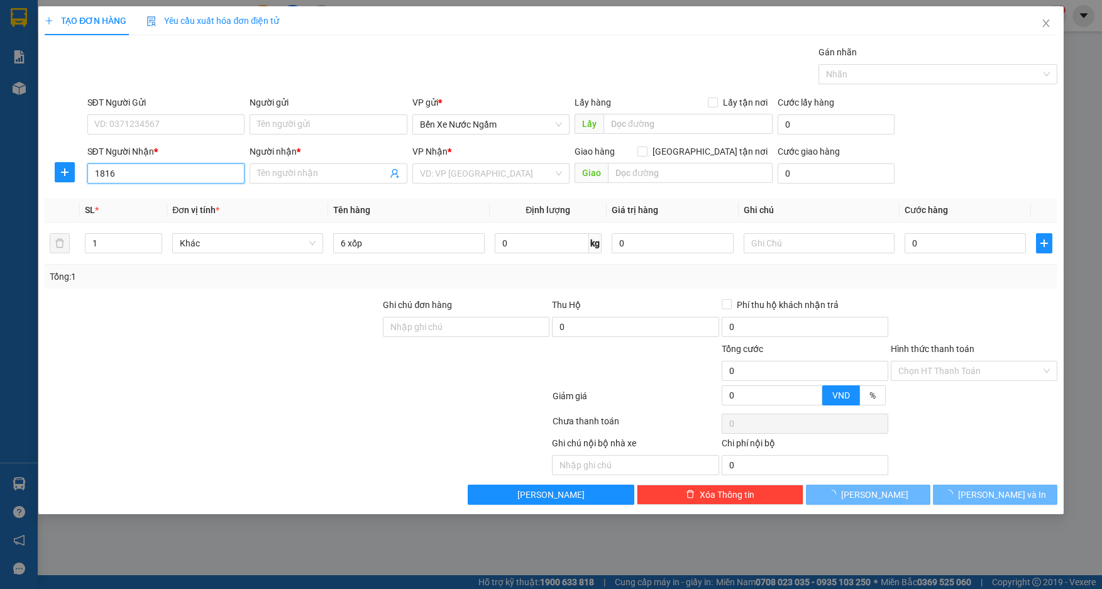
click at [162, 176] on input "1816" at bounding box center [166, 173] width 158 height 20
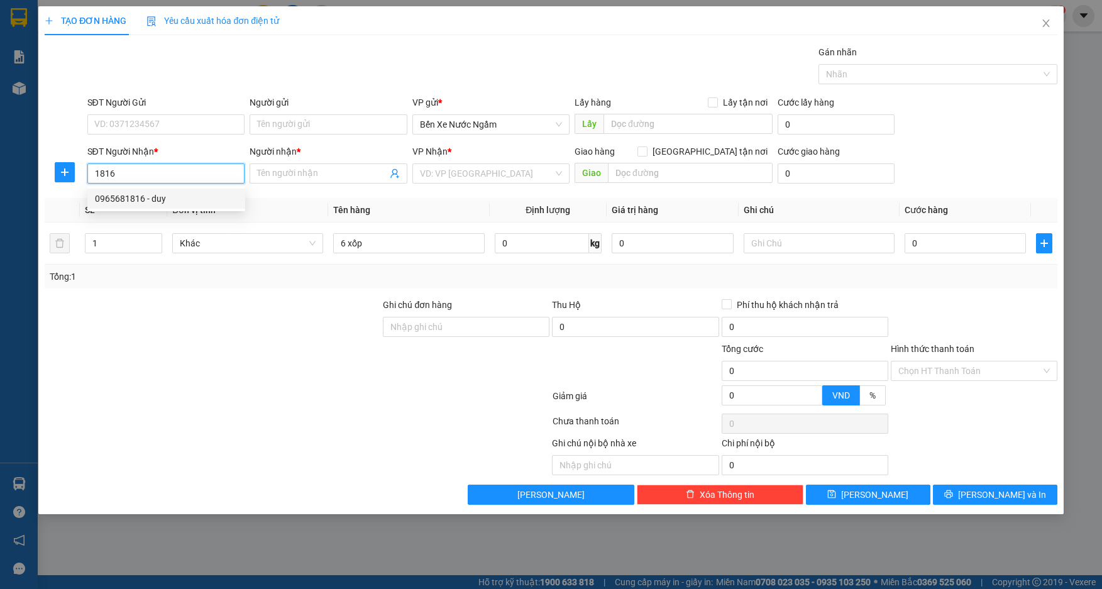
click at [136, 199] on div "0965681816 - duy" at bounding box center [166, 199] width 143 height 14
type input "0965681816"
type input "duy"
type input "vcom"
type input "0965681816"
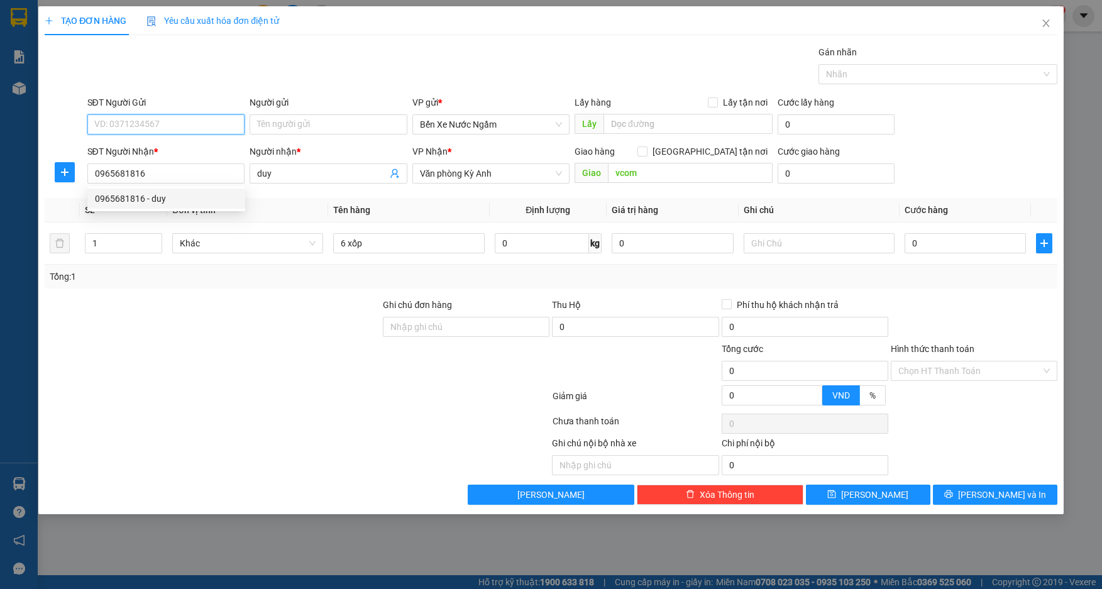
click at [143, 129] on input "SĐT Người Gửi" at bounding box center [166, 124] width 158 height 20
click at [136, 148] on div "0983038946 - tri giá ko báo" at bounding box center [166, 150] width 143 height 14
type input "0983038946"
type input "tri giá ko báo"
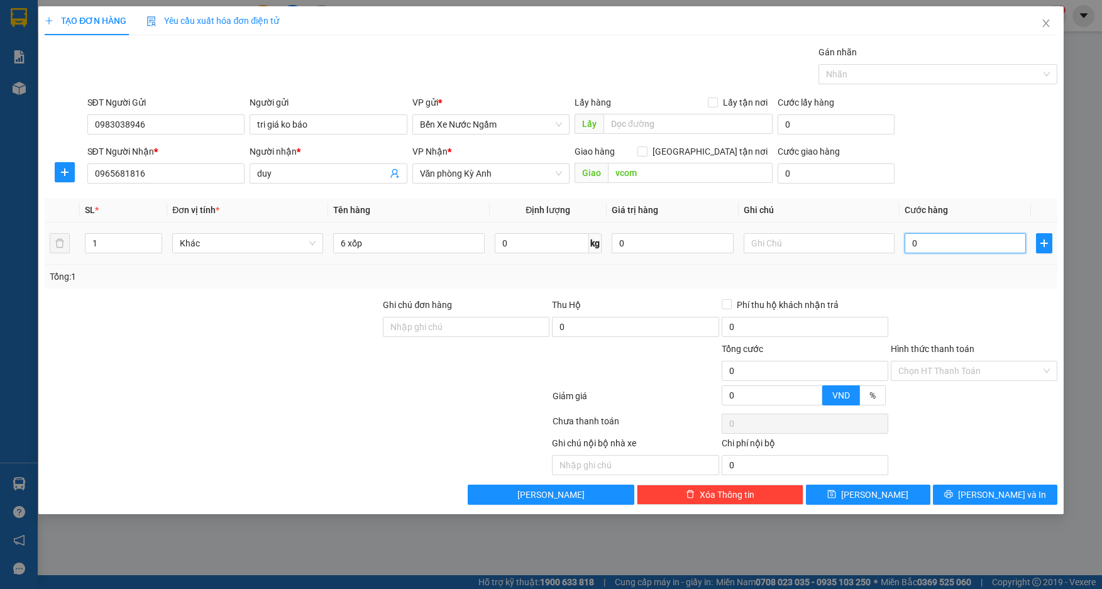
click at [939, 248] on input "0" at bounding box center [966, 243] width 122 height 20
type input "4"
type input "42"
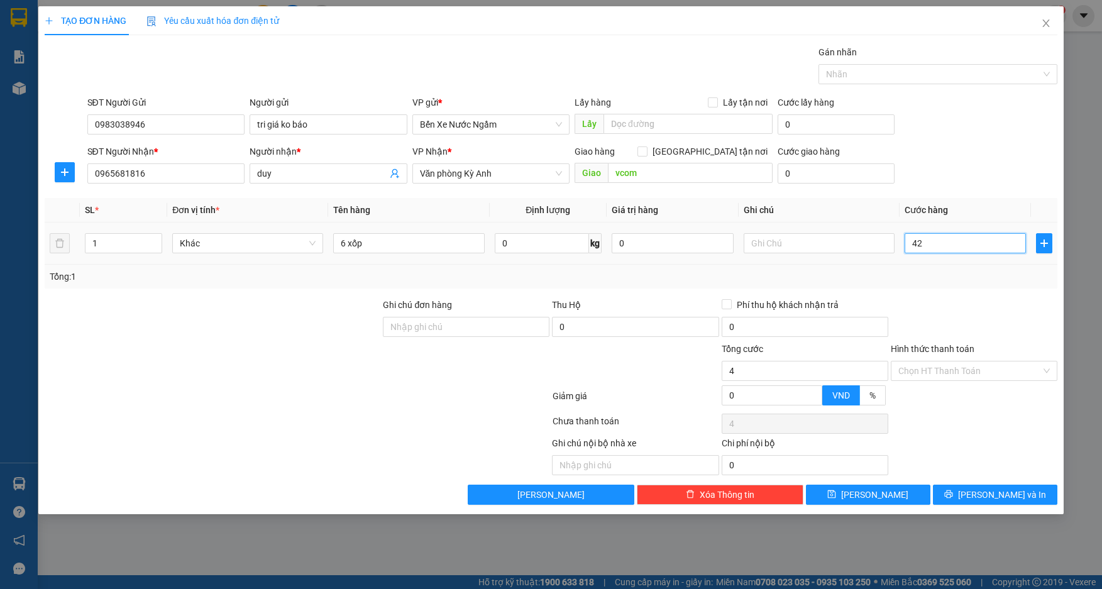
type input "42"
type input "420"
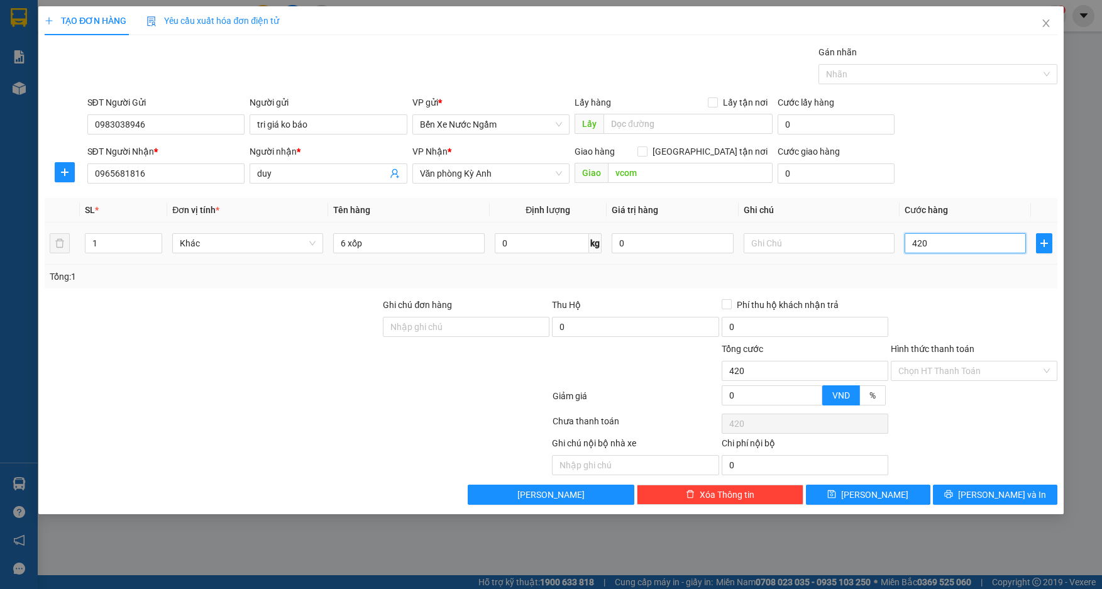
type input "4.200"
type input "42.000"
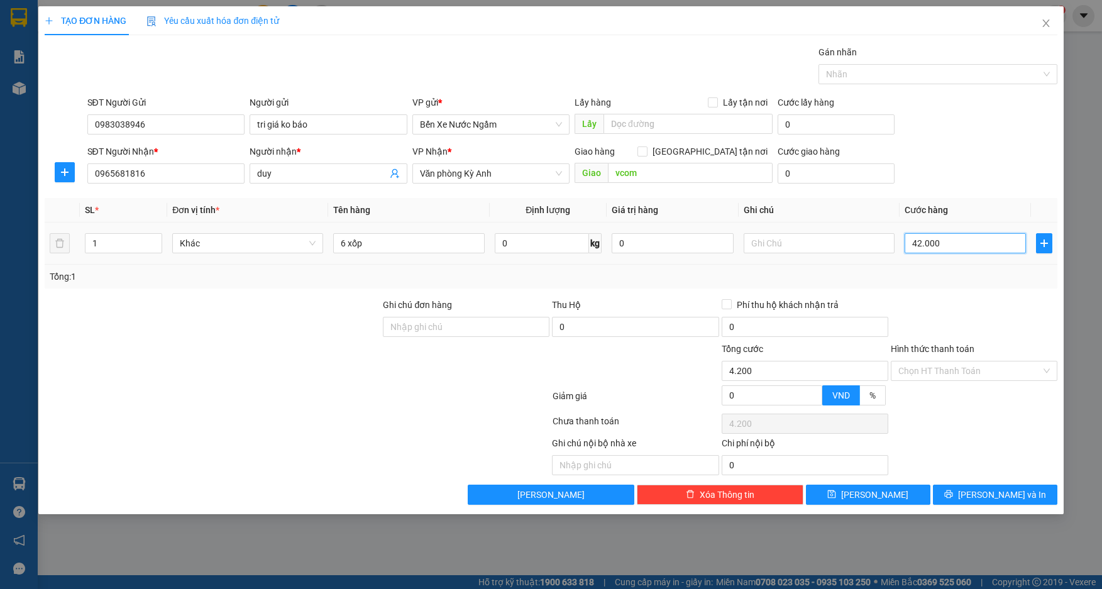
type input "42.000"
type input "420.000"
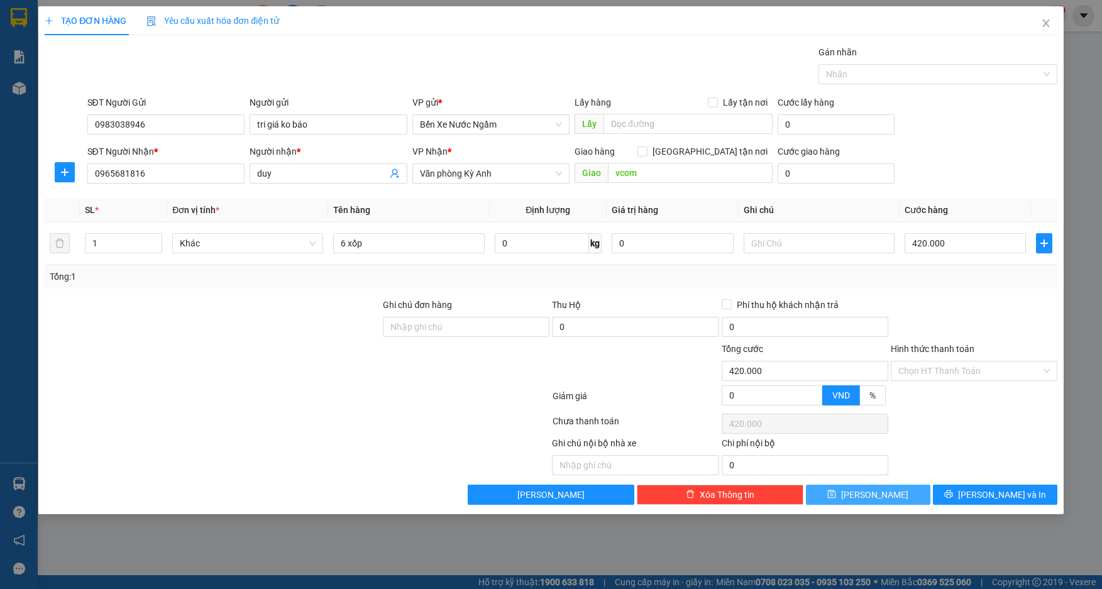
click at [834, 494] on button "[PERSON_NAME]" at bounding box center [868, 495] width 125 height 20
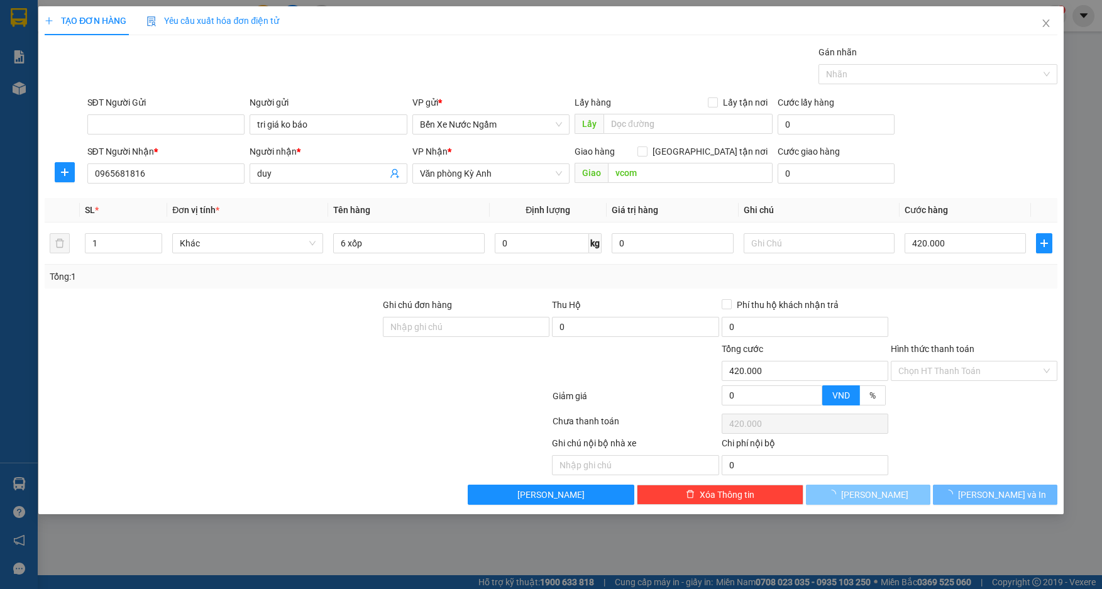
type input "0"
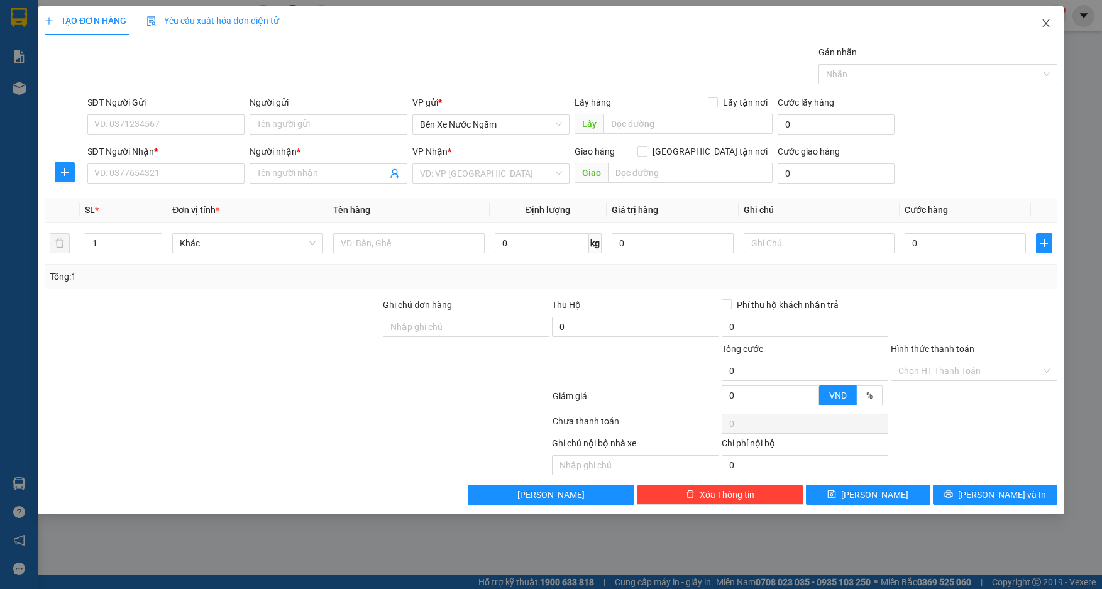
click at [1046, 22] on icon "close" at bounding box center [1046, 23] width 10 height 10
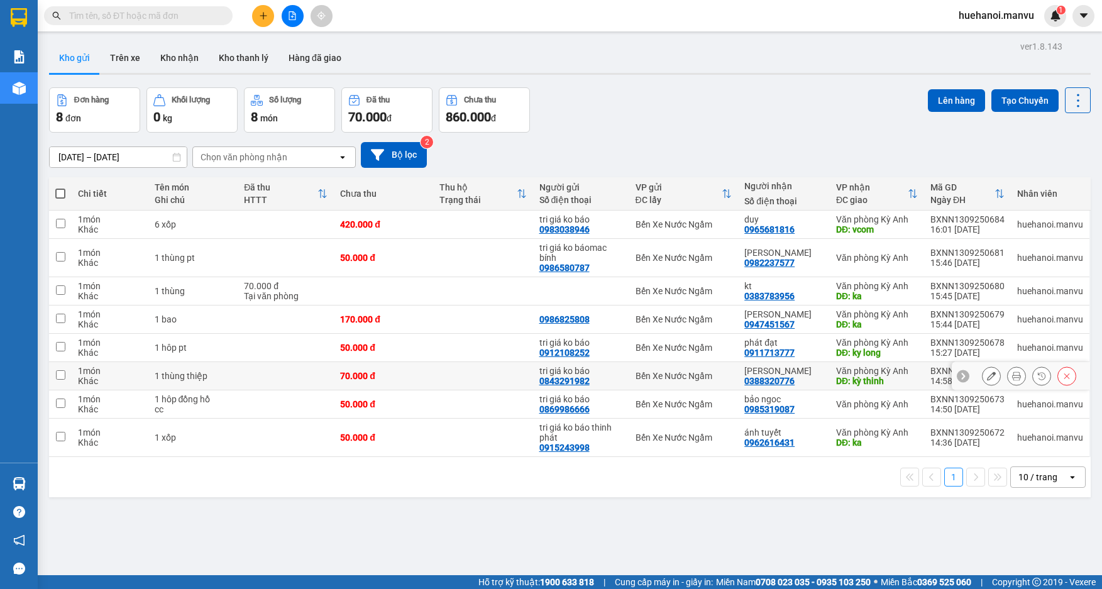
click at [60, 377] on input "checkbox" at bounding box center [60, 374] width 9 height 9
checkbox input "true"
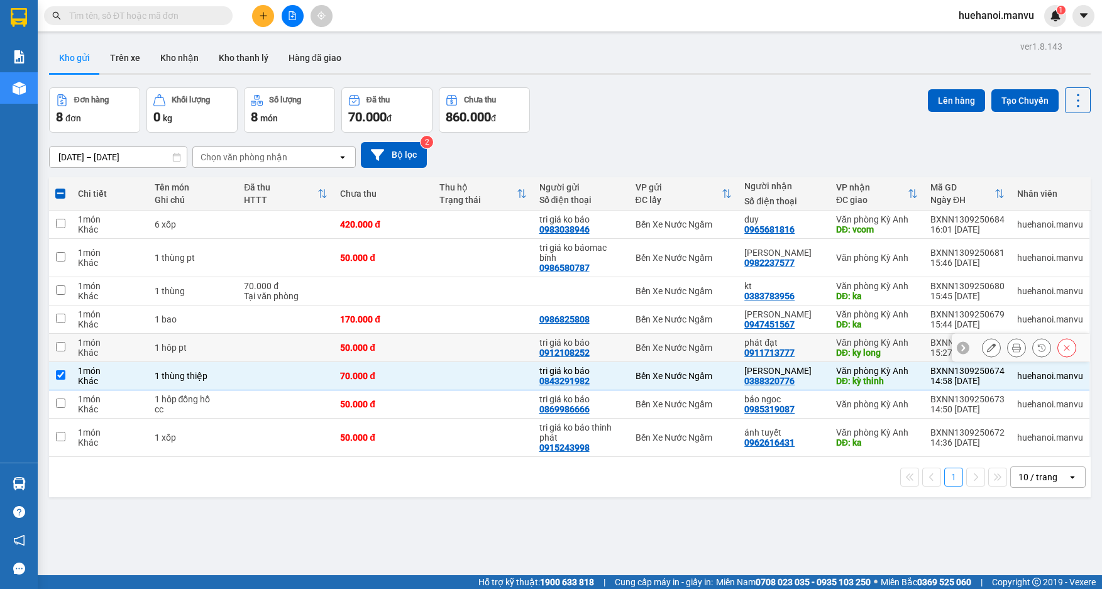
click at [69, 357] on td at bounding box center [60, 348] width 23 height 28
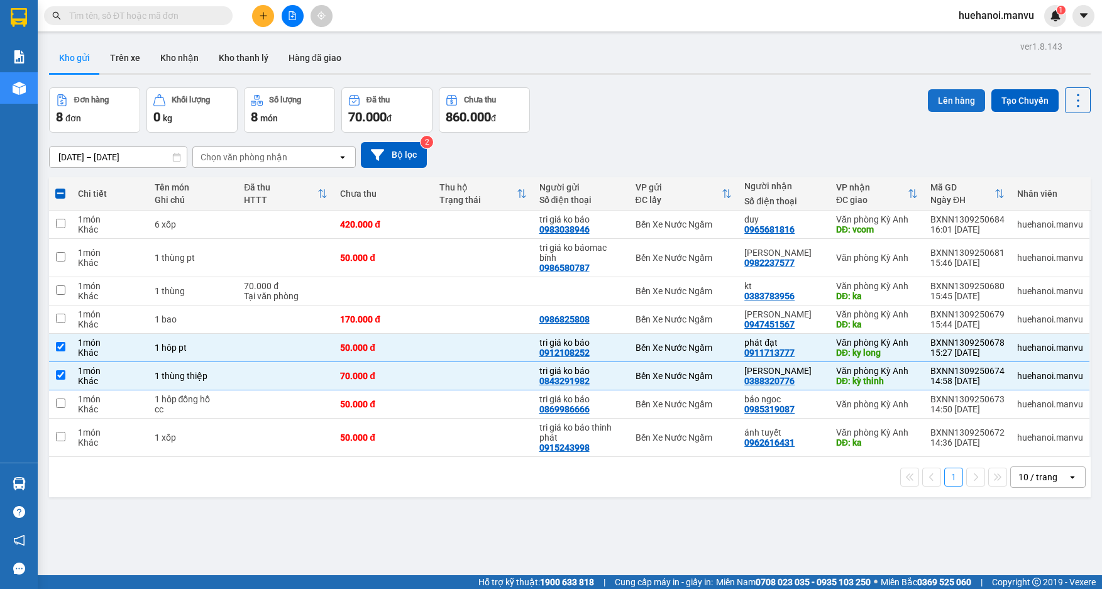
click at [963, 96] on button "Lên hàng" at bounding box center [956, 100] width 57 height 23
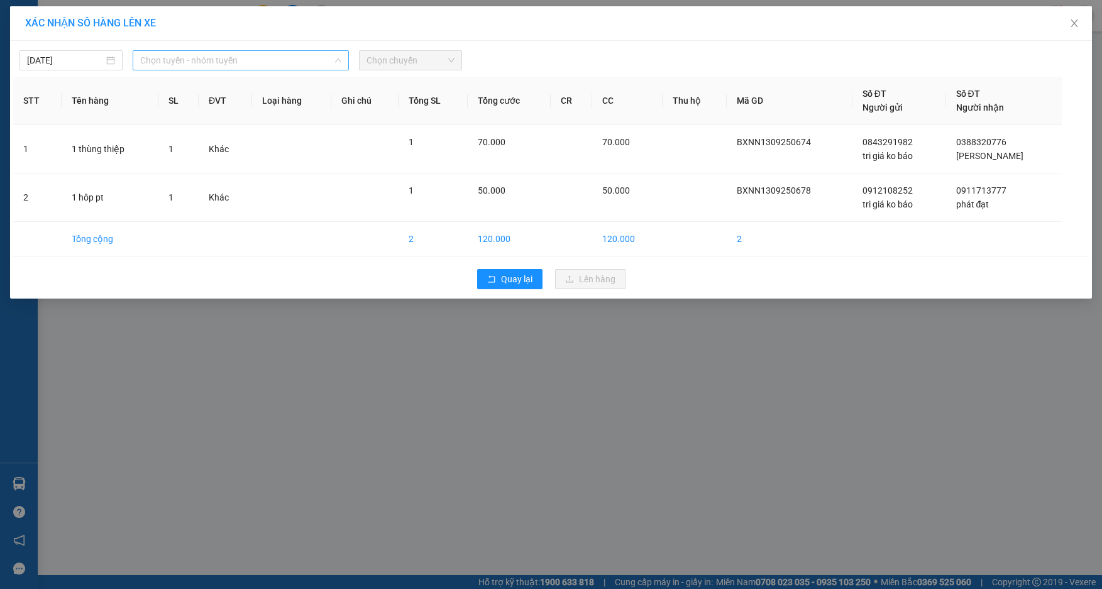
click at [170, 50] on div "Chọn tuyến - nhóm tuyến" at bounding box center [241, 60] width 216 height 20
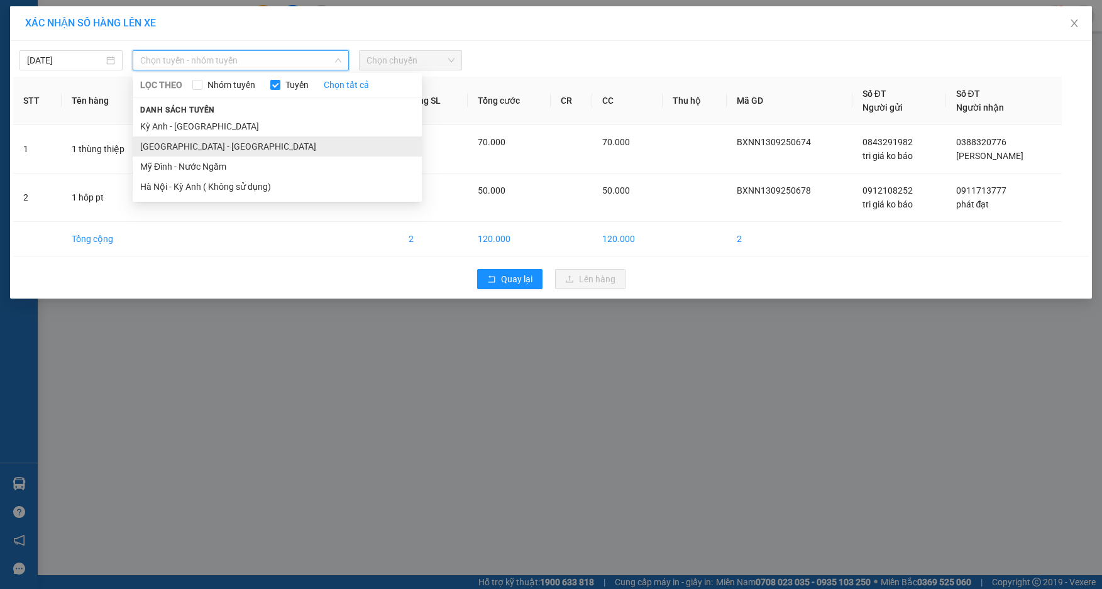
click at [160, 144] on li "[GEOGRAPHIC_DATA] - [GEOGRAPHIC_DATA]" at bounding box center [277, 146] width 289 height 20
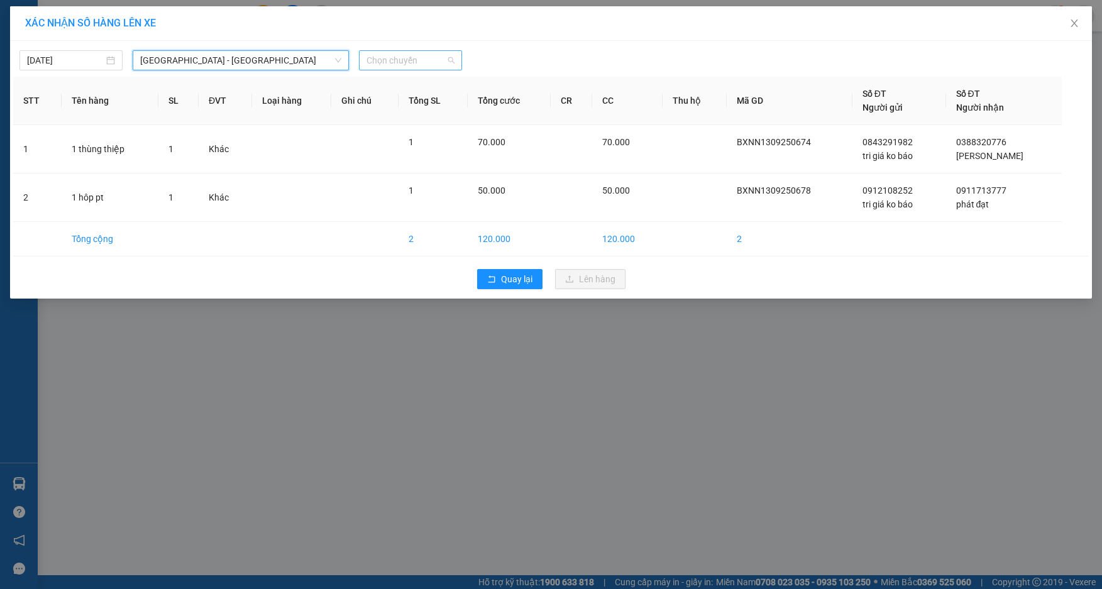
click at [425, 65] on span "Chọn chuyến" at bounding box center [411, 60] width 88 height 19
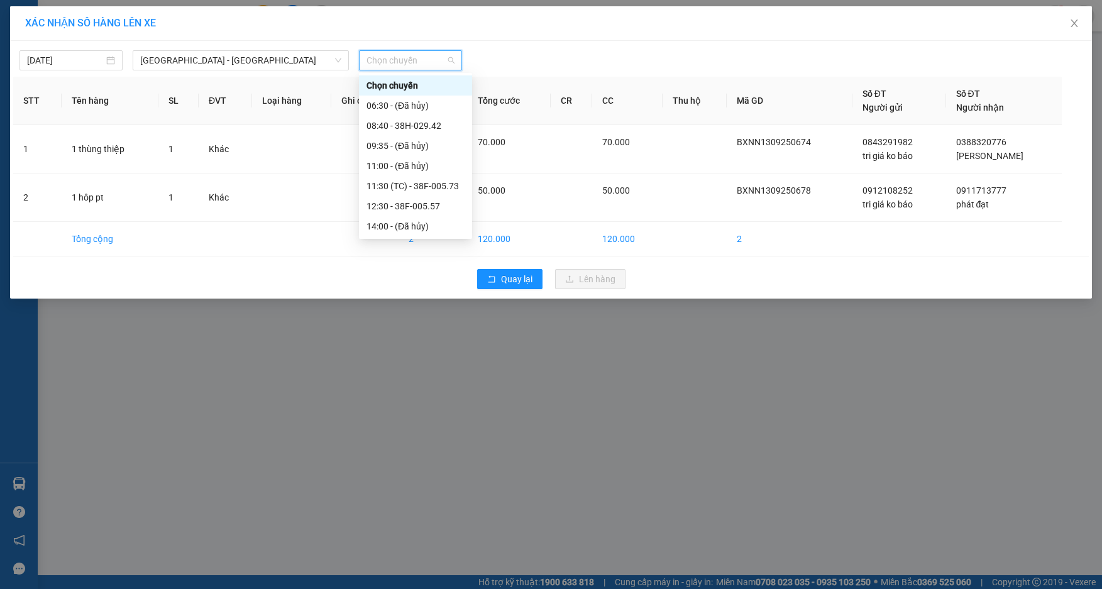
click at [399, 340] on div "21:00 - 38B-008.93" at bounding box center [416, 347] width 98 height 14
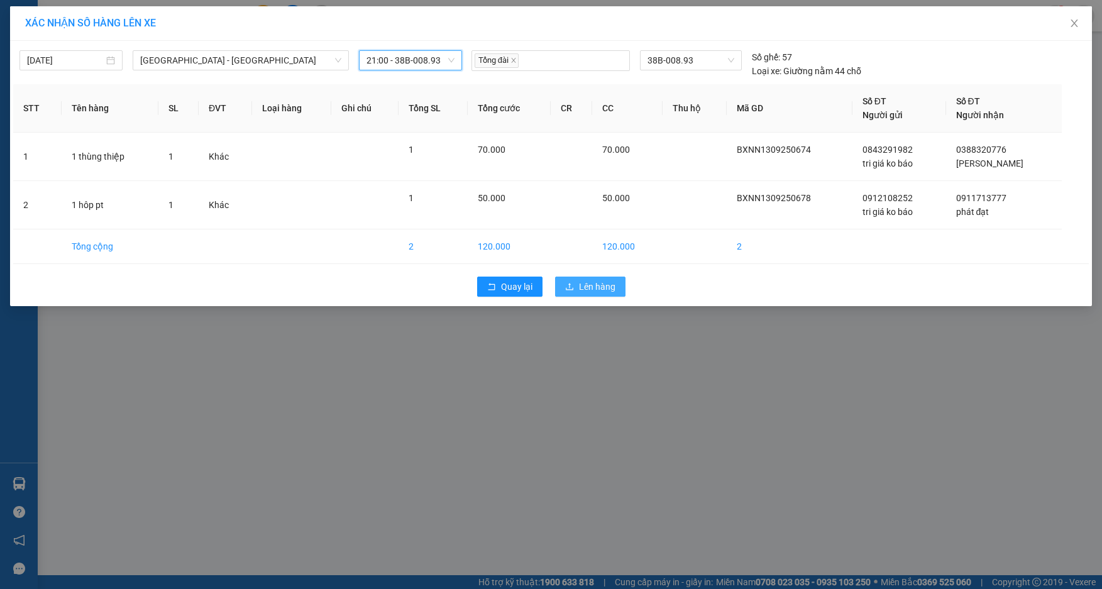
click at [577, 293] on button "Lên hàng" at bounding box center [590, 287] width 70 height 20
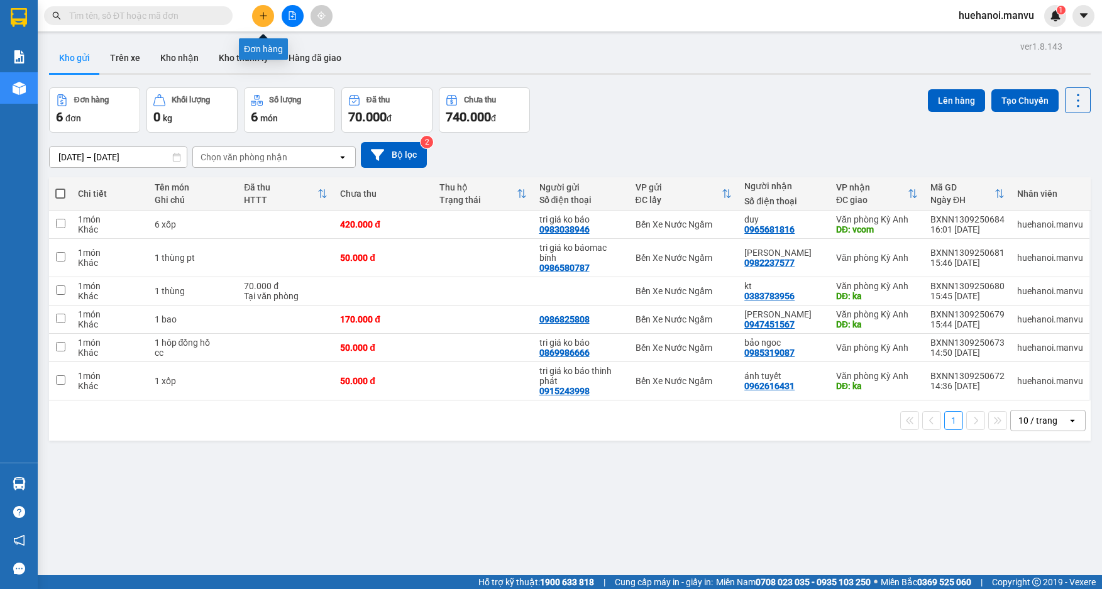
click at [260, 20] on button at bounding box center [263, 16] width 22 height 22
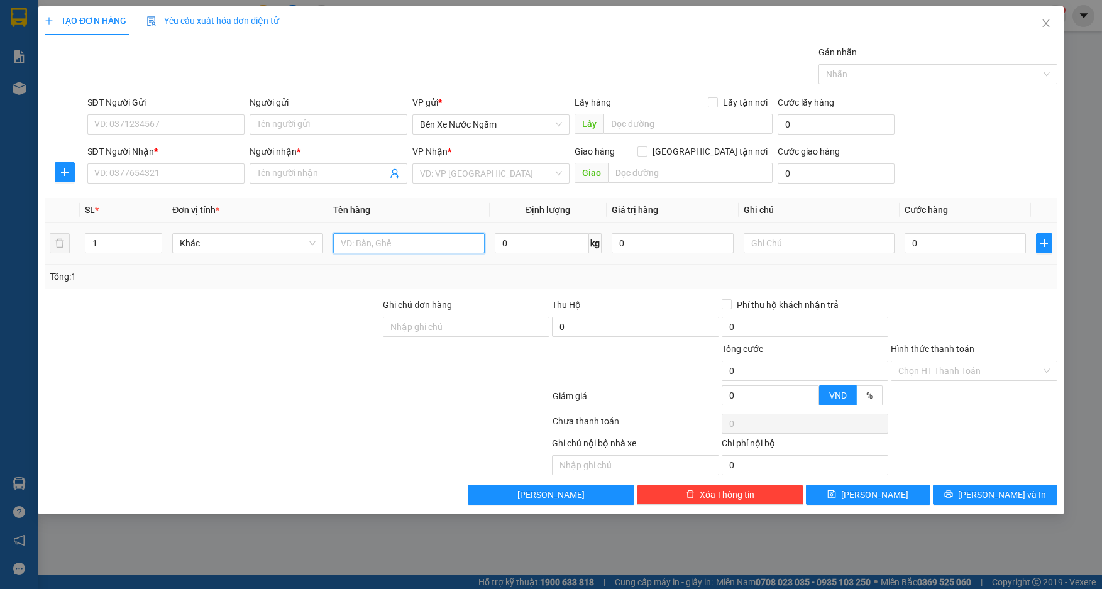
click at [377, 245] on input "text" at bounding box center [408, 243] width 151 height 20
click at [152, 125] on input "SĐT Người Gửi" at bounding box center [166, 124] width 158 height 20
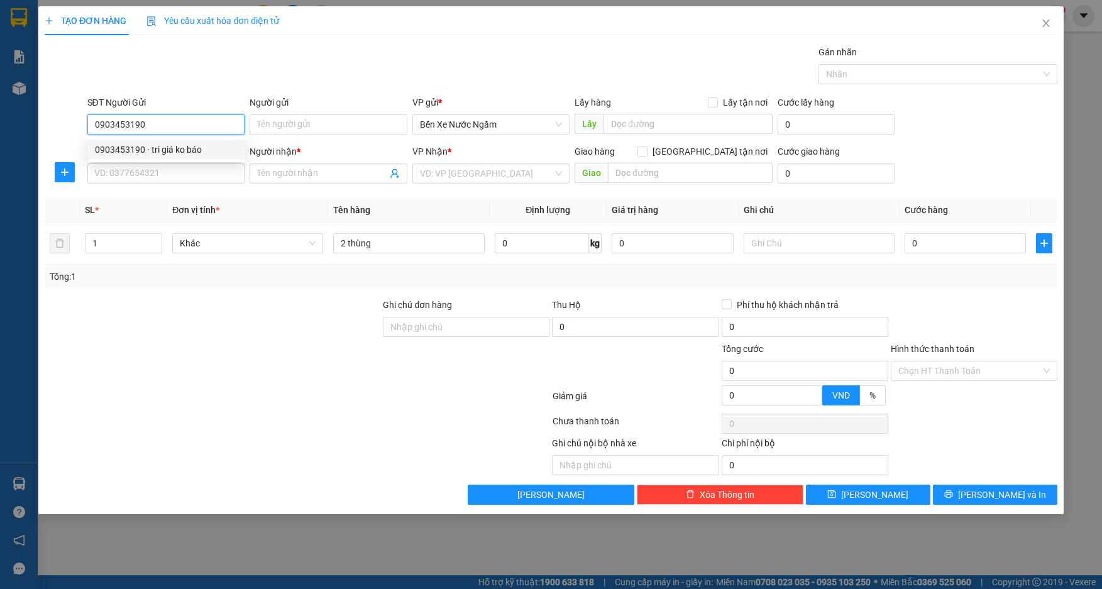
click at [184, 149] on div "0903453190 - tri giá ko báo" at bounding box center [166, 150] width 143 height 14
click at [140, 177] on input "SĐT Người Nhận *" at bounding box center [166, 173] width 158 height 20
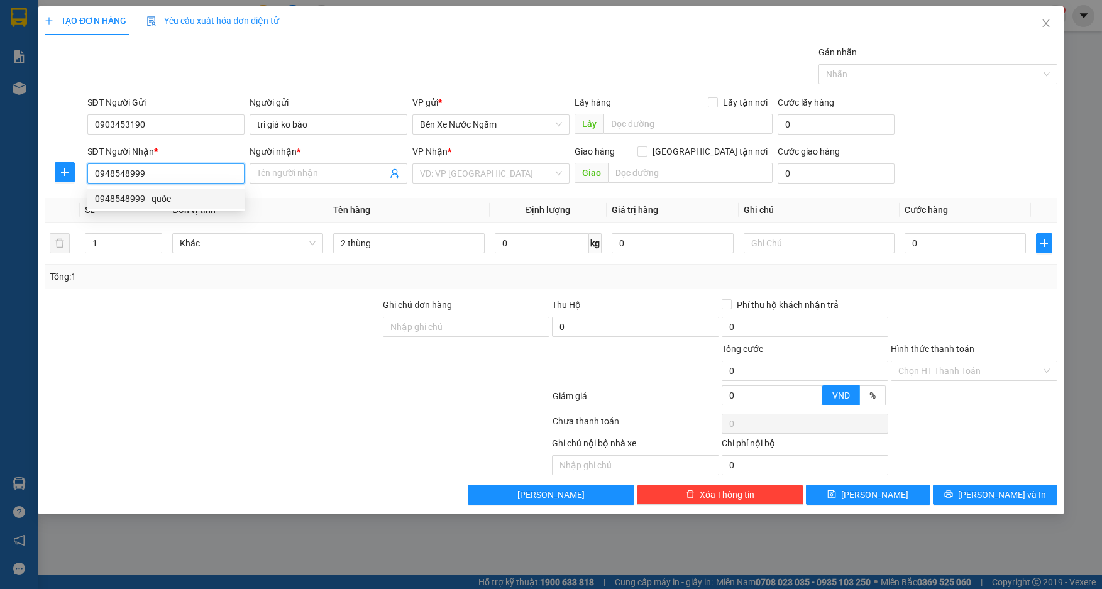
click at [136, 196] on div "0948548999 - quốc" at bounding box center [166, 199] width 143 height 14
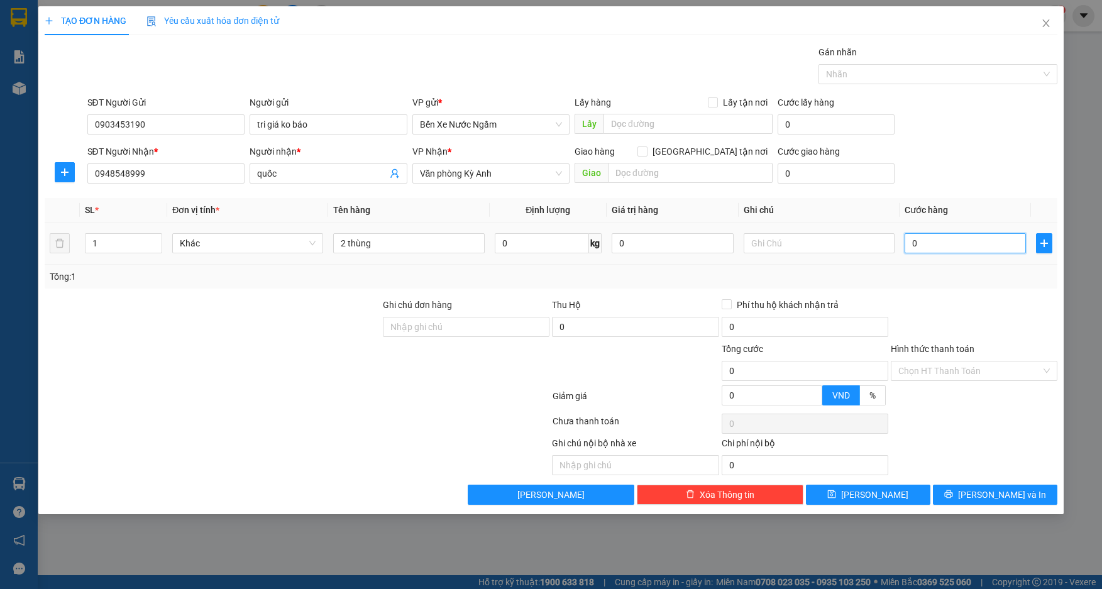
click at [948, 251] on input "0" at bounding box center [966, 243] width 122 height 20
click at [418, 238] on input "2 thùng" at bounding box center [408, 243] width 151 height 20
click at [878, 487] on button "[PERSON_NAME]" at bounding box center [868, 495] width 125 height 20
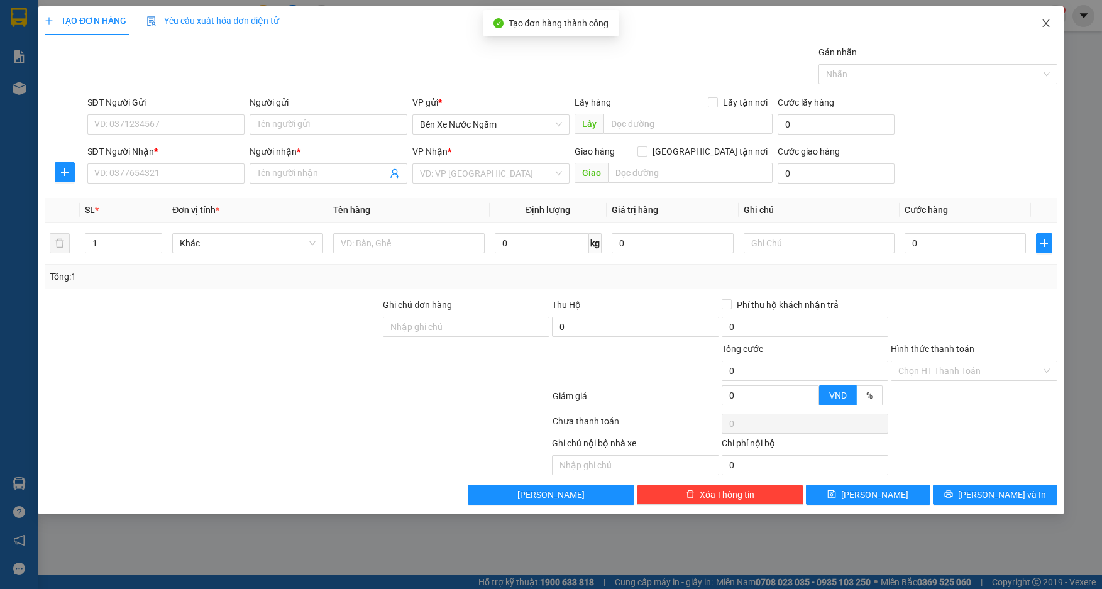
click at [1054, 25] on span "Close" at bounding box center [1046, 23] width 35 height 35
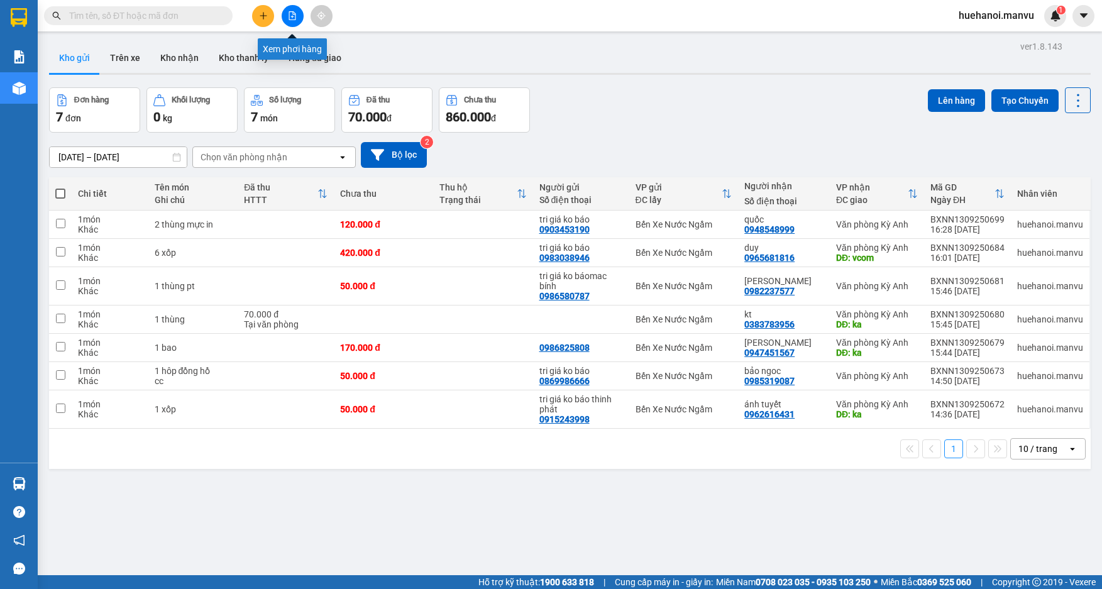
click at [299, 23] on button at bounding box center [293, 16] width 22 height 22
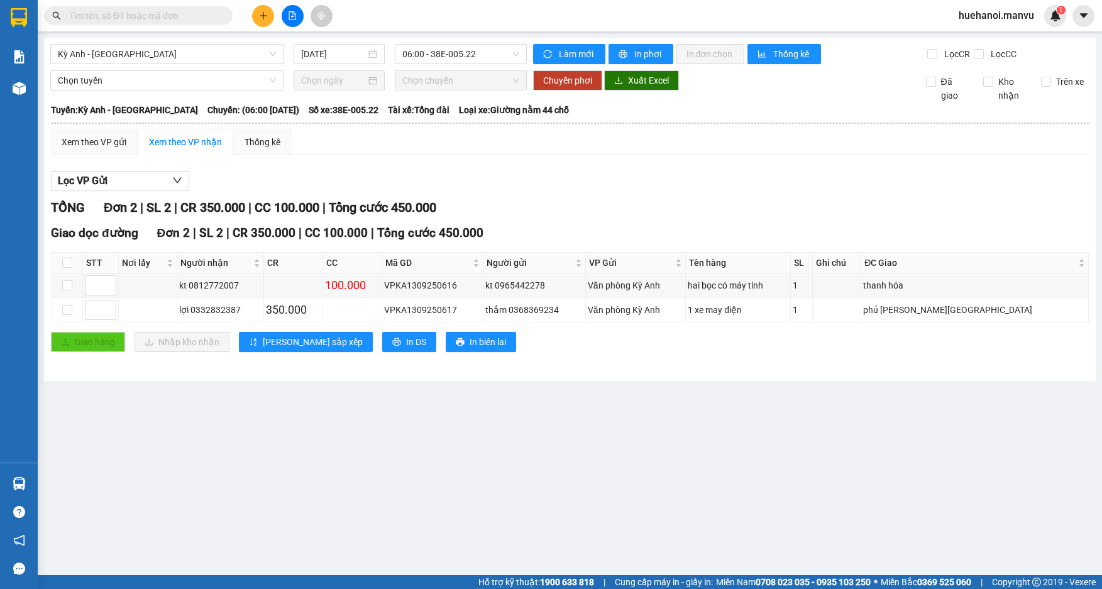
click at [208, 43] on div "Kỳ Anh - [GEOGRAPHIC_DATA] [DATE] 06:00 - 38E-005.22 Làm mới In phơi In đơn chọ…" at bounding box center [570, 209] width 1052 height 343
click at [187, 54] on span "Kỳ Anh - [GEOGRAPHIC_DATA]" at bounding box center [167, 54] width 218 height 19
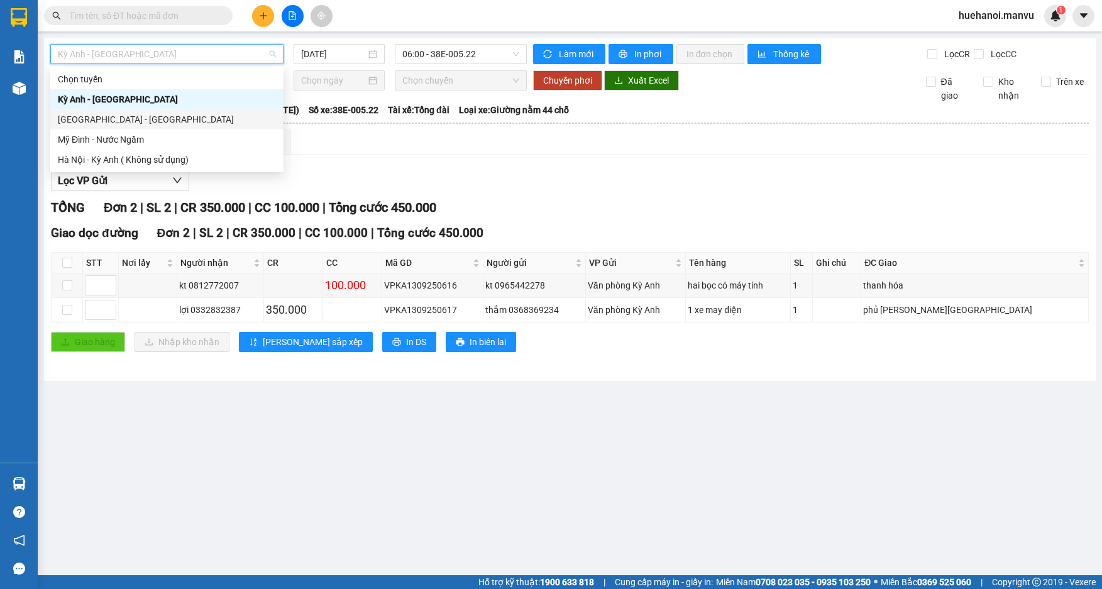
click at [131, 121] on div "[GEOGRAPHIC_DATA] - [GEOGRAPHIC_DATA]" at bounding box center [167, 120] width 218 height 14
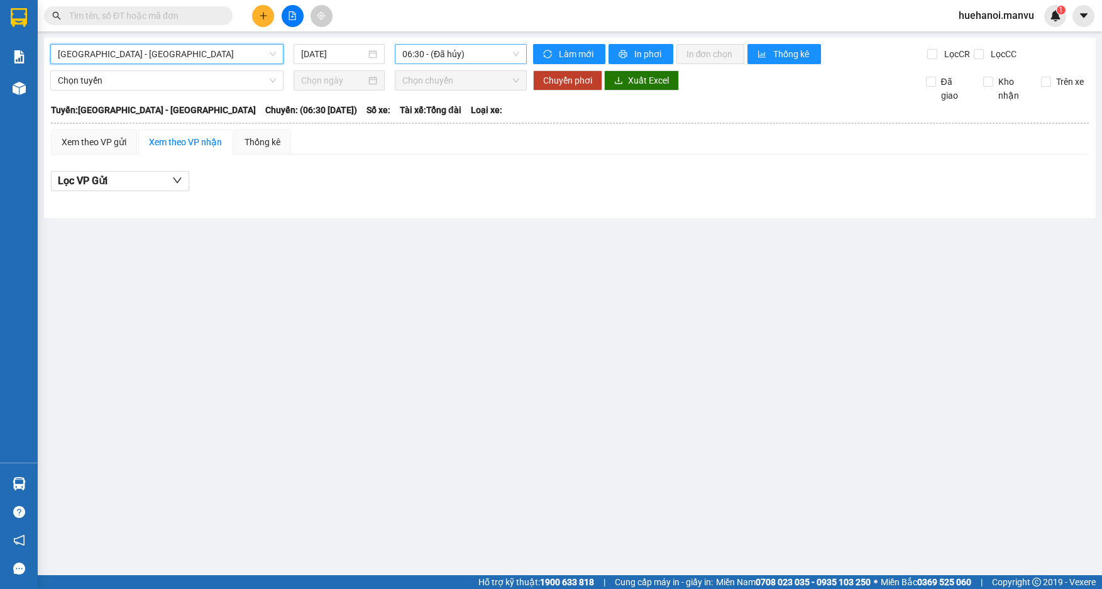
click at [473, 62] on span "06:30 - (Đã hủy)" at bounding box center [460, 54] width 117 height 19
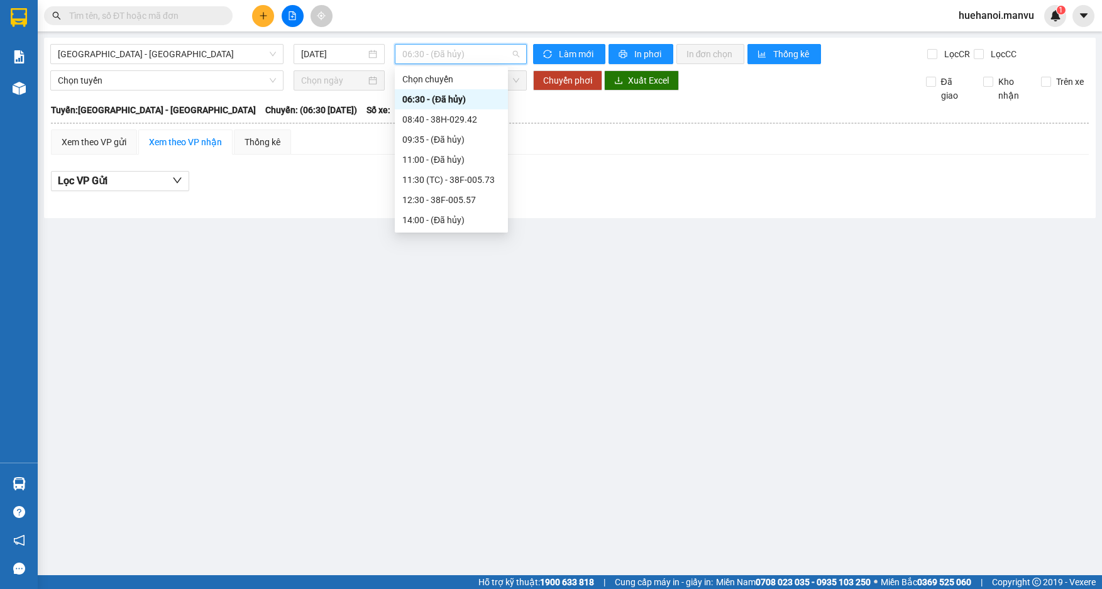
click at [464, 334] on div "21:00 - 38B-008.93" at bounding box center [451, 341] width 98 height 14
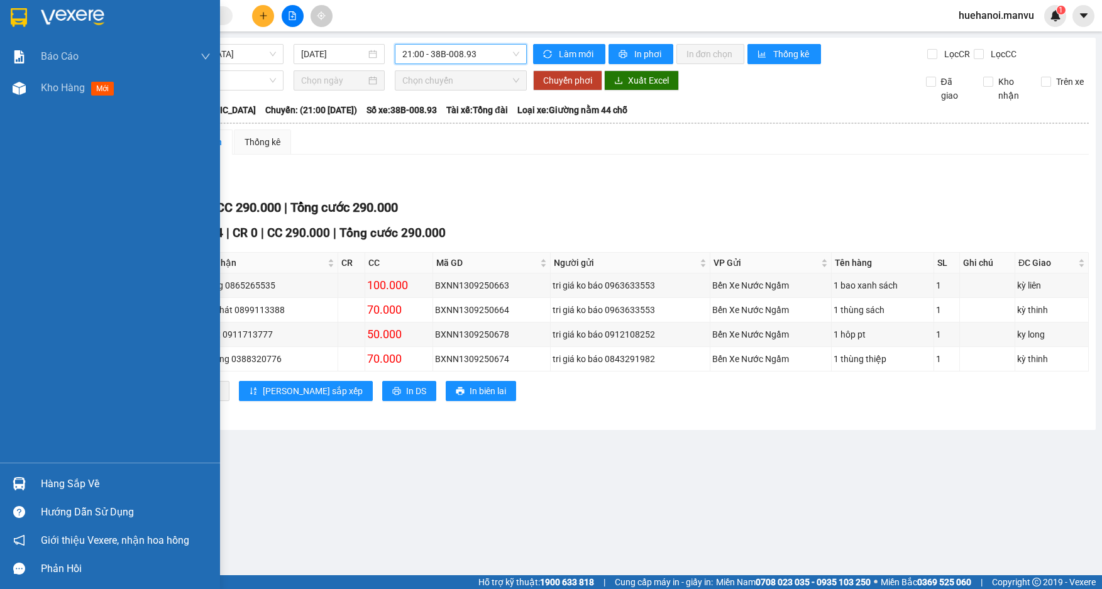
click at [75, 85] on span "Kho hàng" at bounding box center [63, 88] width 44 height 12
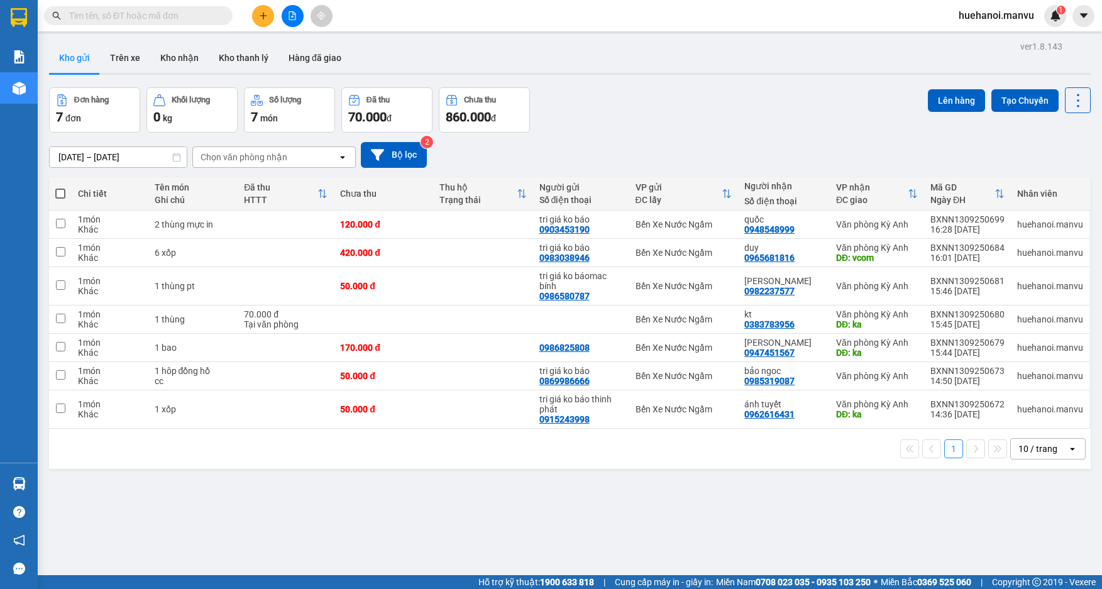
click at [65, 196] on th at bounding box center [60, 193] width 23 height 33
click at [63, 196] on span at bounding box center [60, 194] width 10 height 10
click at [60, 187] on input "checkbox" at bounding box center [60, 187] width 0 height 0
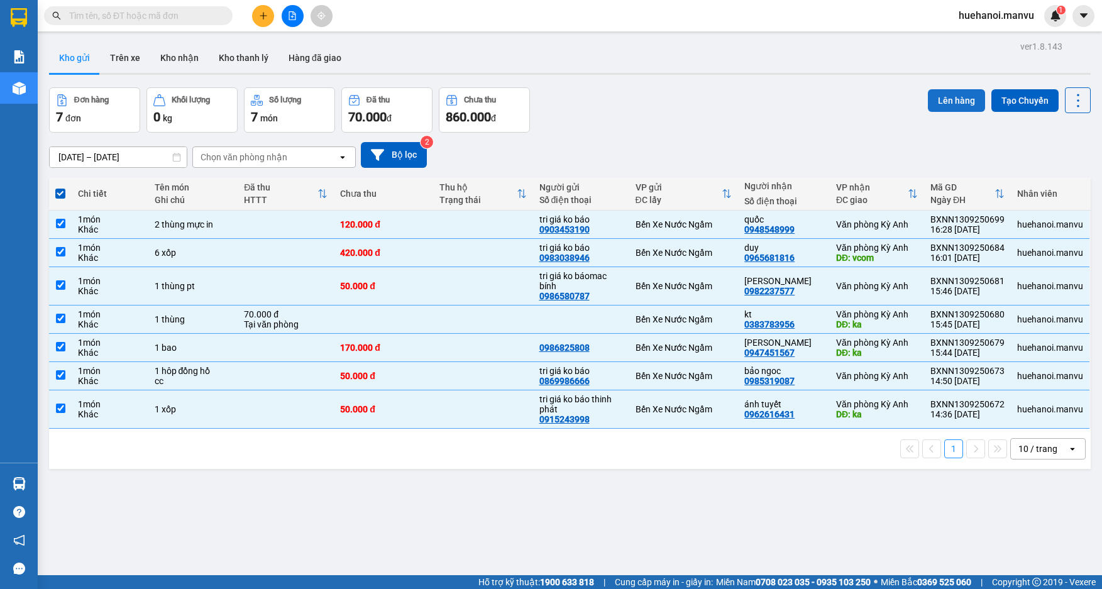
click at [967, 103] on button "Lên hàng" at bounding box center [956, 100] width 57 height 23
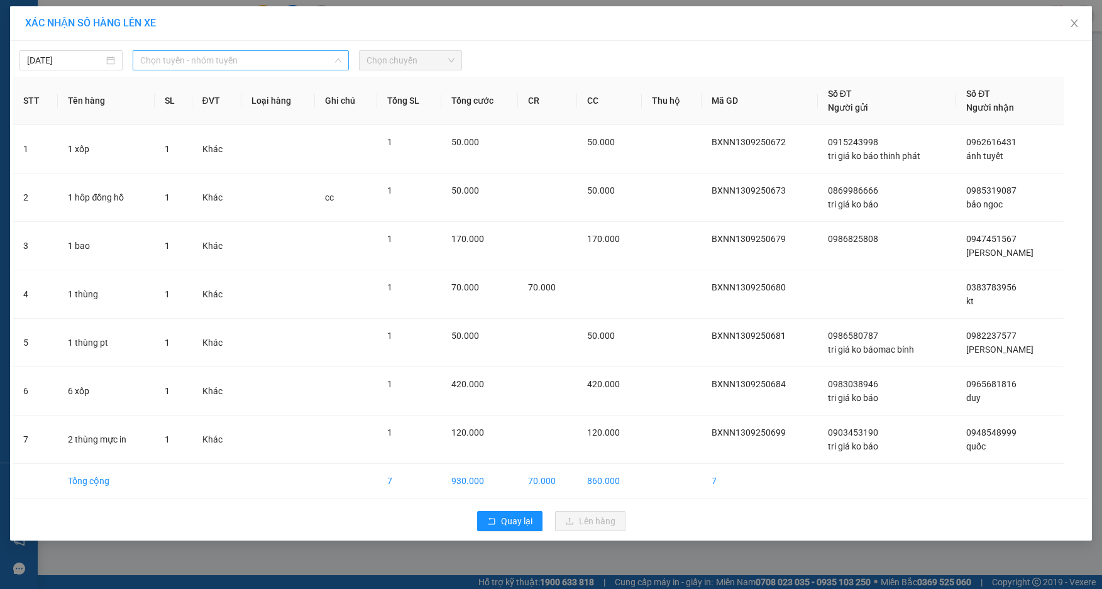
click at [213, 69] on span "Chọn tuyến - nhóm tuyến" at bounding box center [240, 60] width 201 height 19
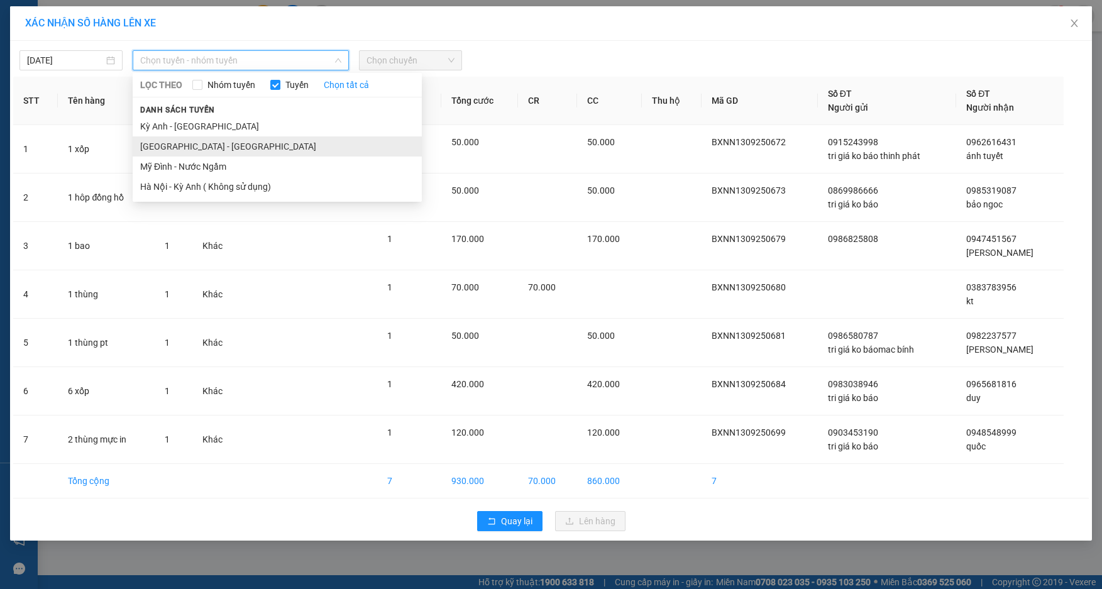
click at [186, 145] on li "[GEOGRAPHIC_DATA] - [GEOGRAPHIC_DATA]" at bounding box center [277, 146] width 289 height 20
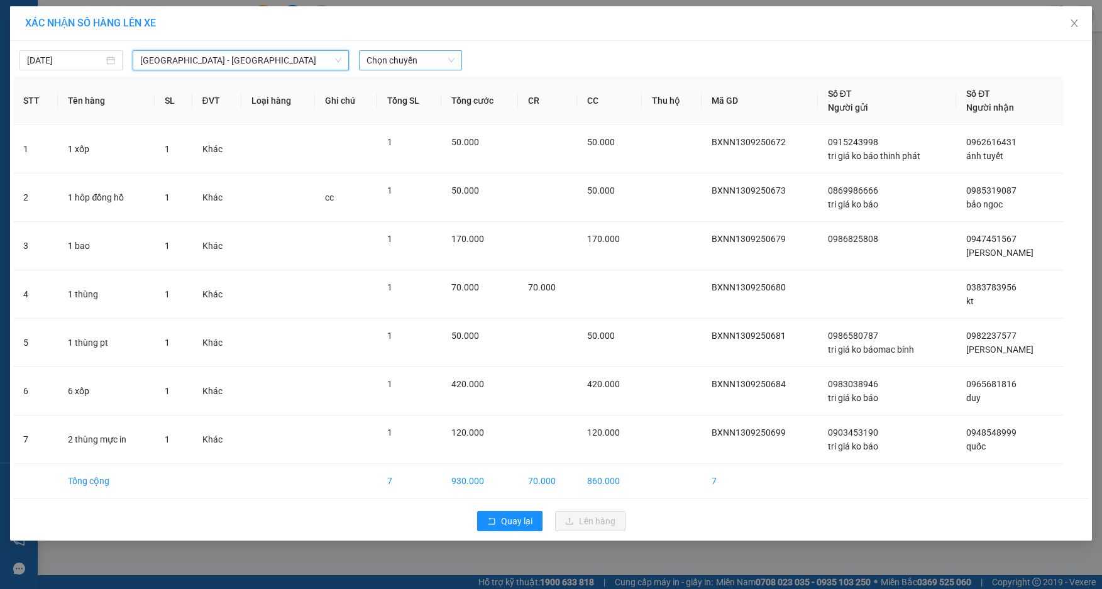
click at [381, 61] on span "Chọn chuyến" at bounding box center [411, 60] width 88 height 19
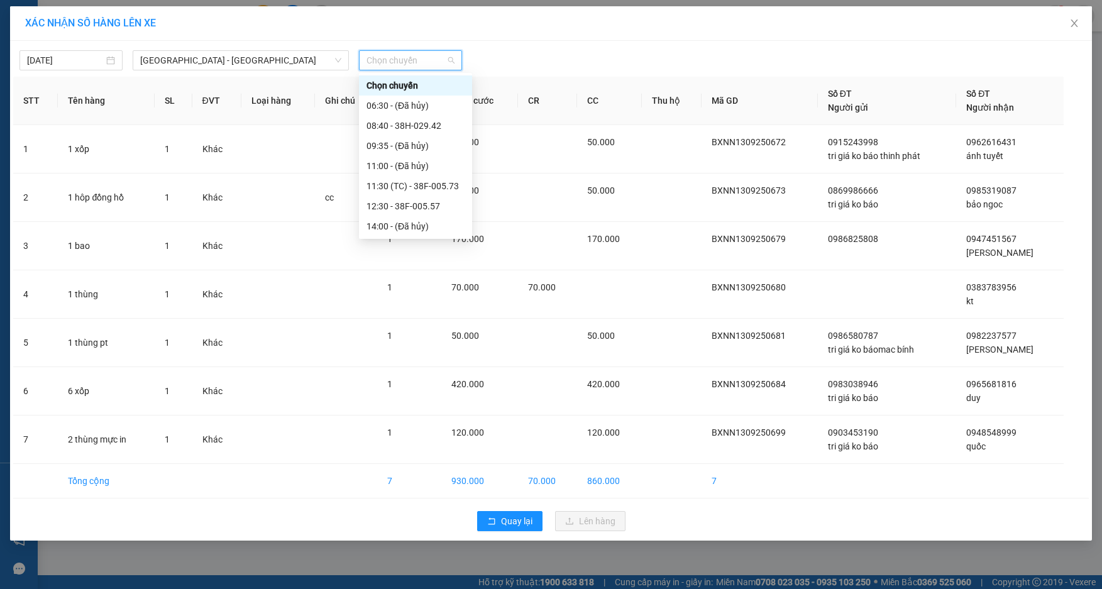
click at [409, 280] on div "16:30 (TC) - 38E-005.22" at bounding box center [416, 287] width 98 height 14
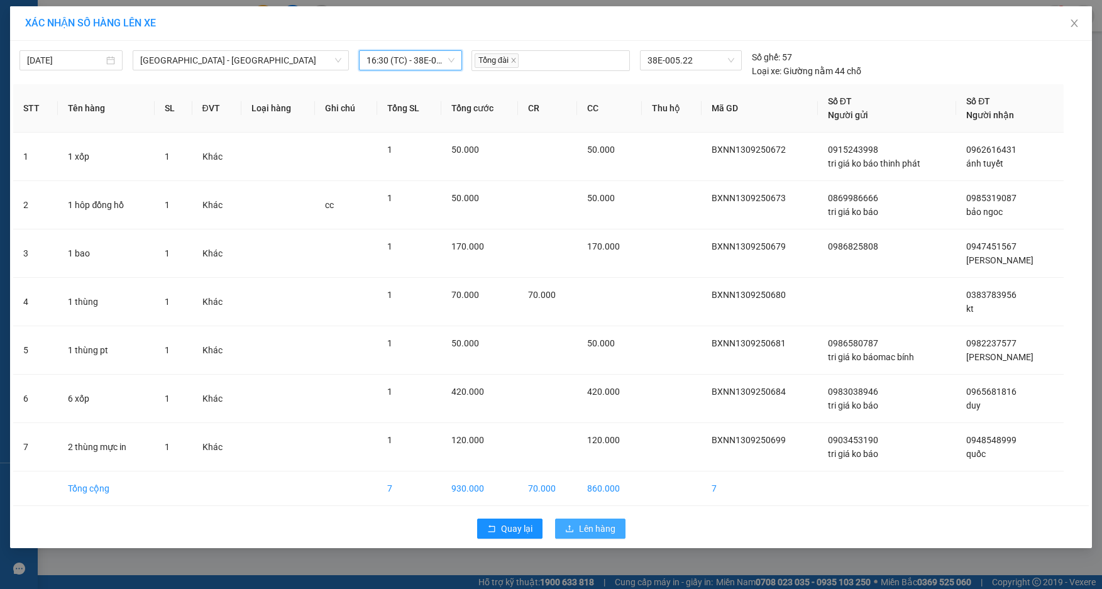
click at [598, 529] on span "Lên hàng" at bounding box center [597, 529] width 36 height 14
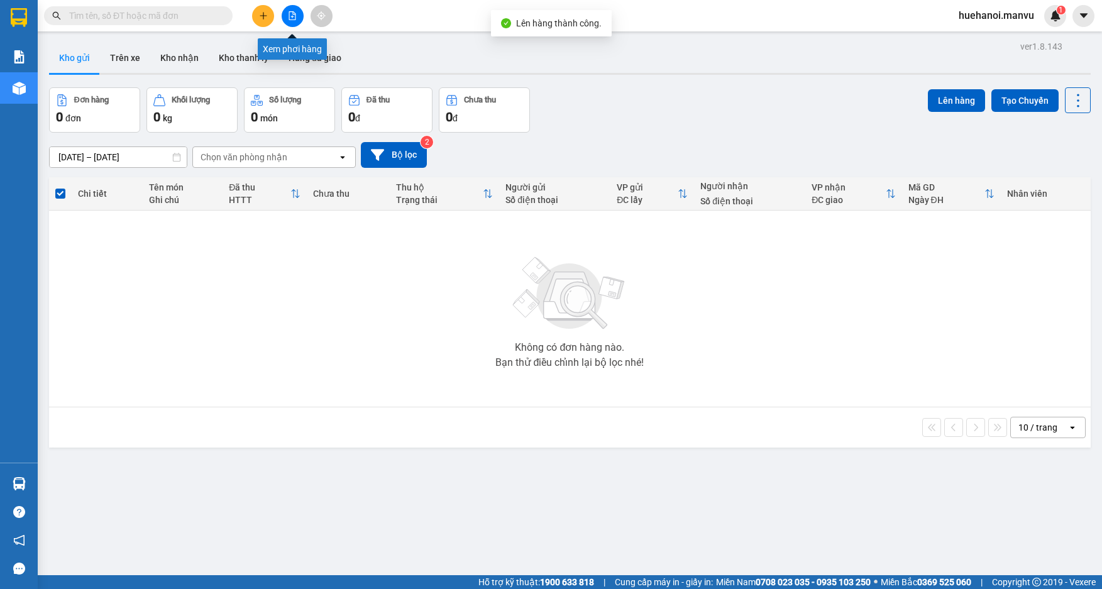
click at [294, 18] on icon "file-add" at bounding box center [292, 15] width 9 height 9
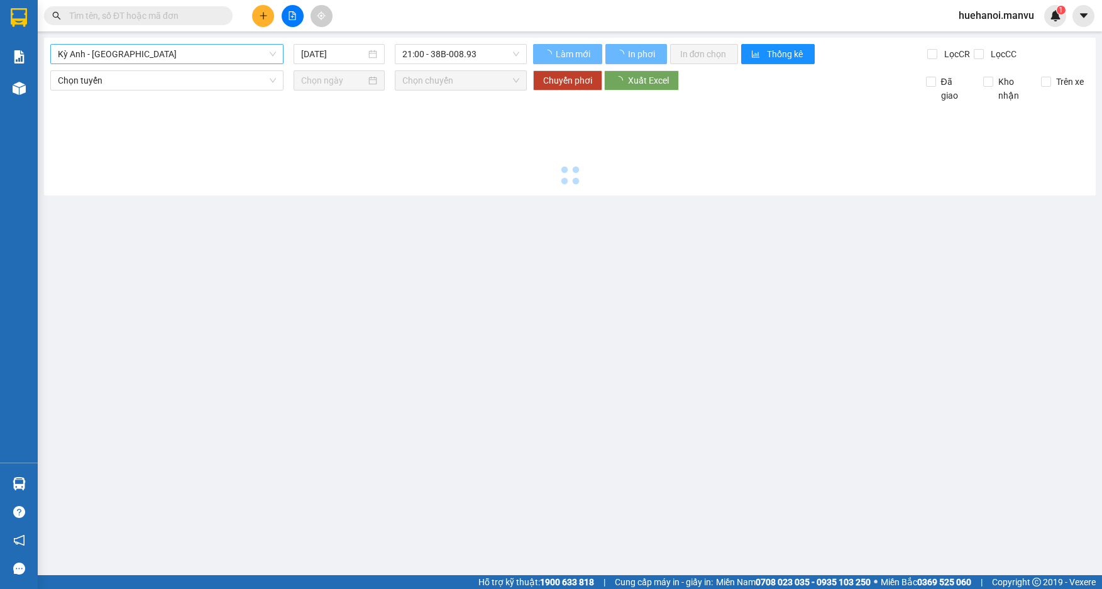
click at [142, 53] on span "Kỳ Anh - [GEOGRAPHIC_DATA]" at bounding box center [167, 54] width 218 height 19
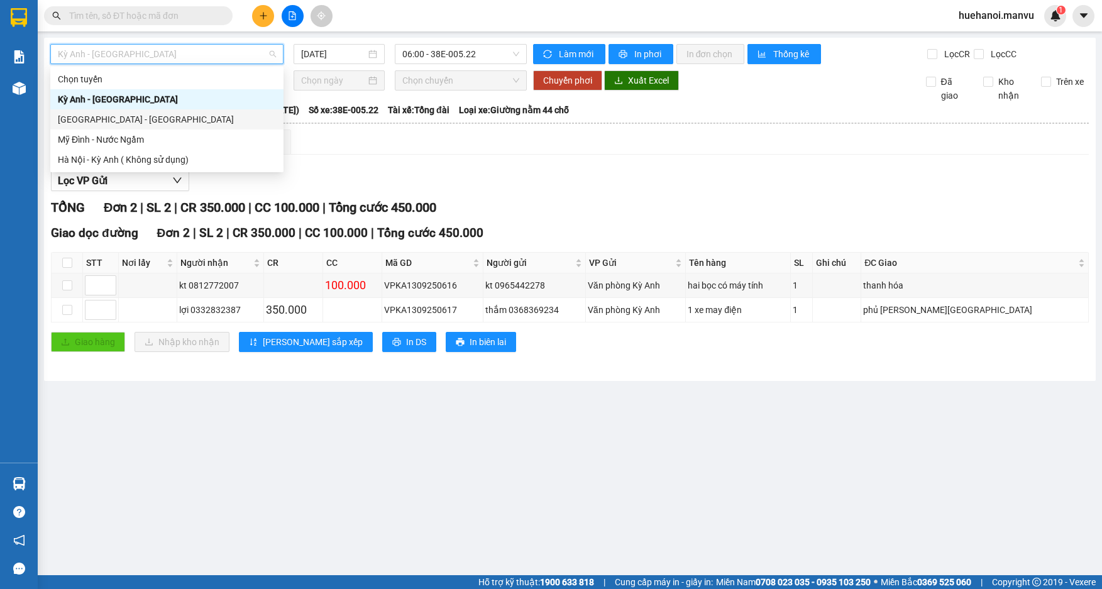
click at [118, 119] on div "[GEOGRAPHIC_DATA] - [GEOGRAPHIC_DATA]" at bounding box center [167, 120] width 218 height 14
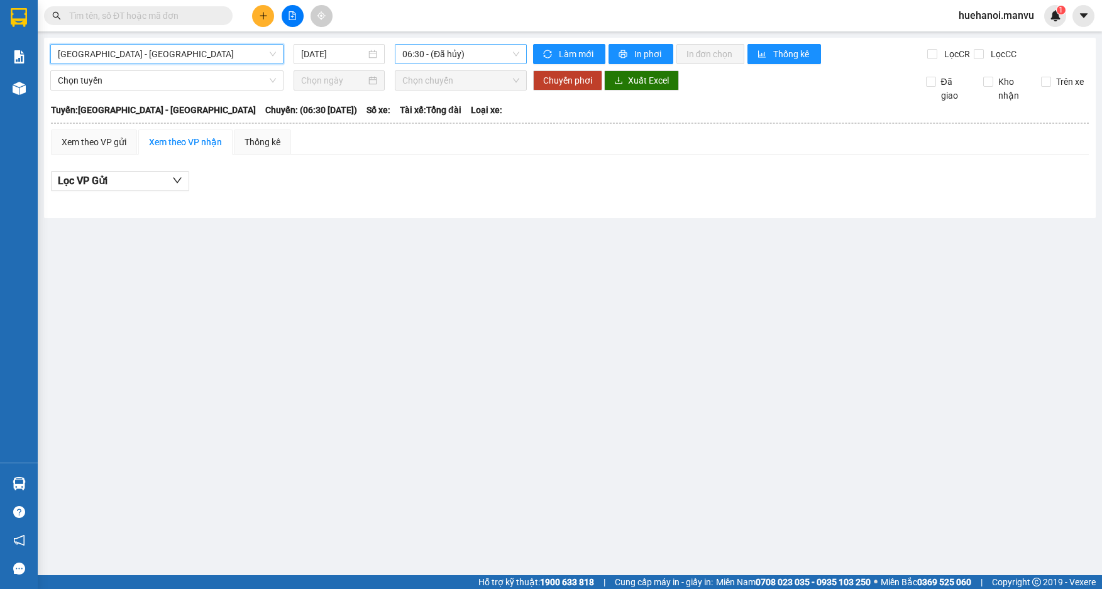
click at [455, 58] on span "06:30 - (Đã hủy)" at bounding box center [460, 54] width 117 height 19
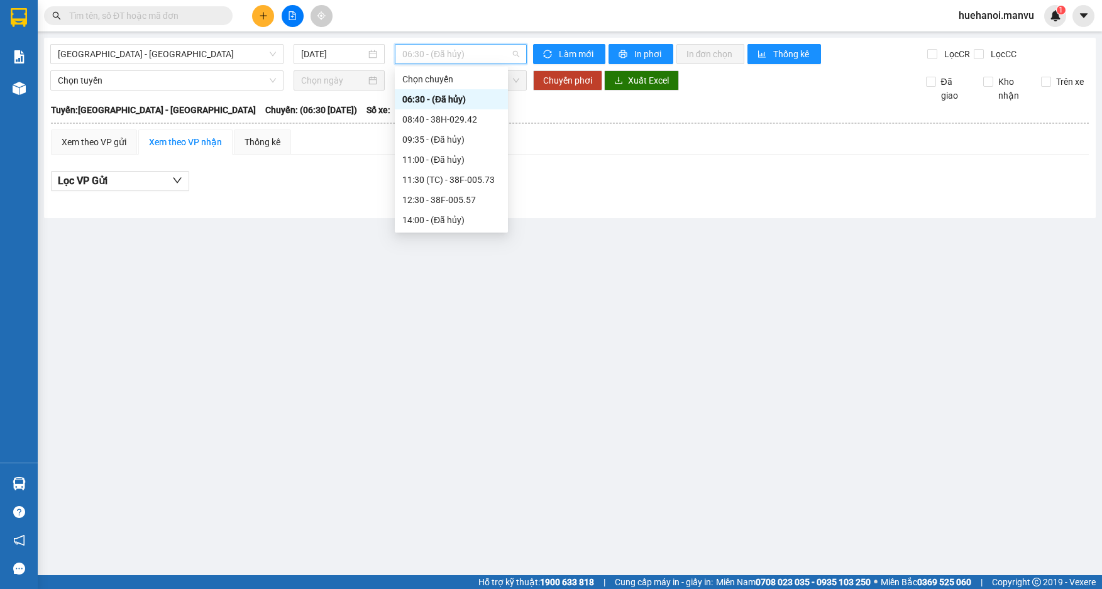
click at [446, 274] on div "16:30 (TC) - 38E-005.22" at bounding box center [451, 281] width 98 height 14
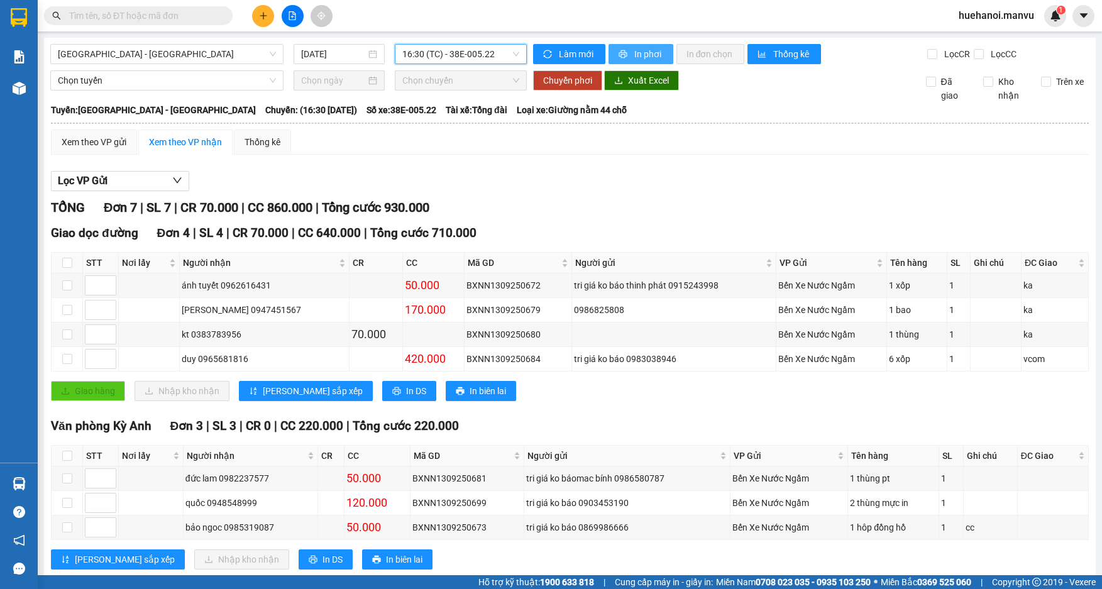
click at [651, 49] on span "In phơi" at bounding box center [649, 54] width 29 height 14
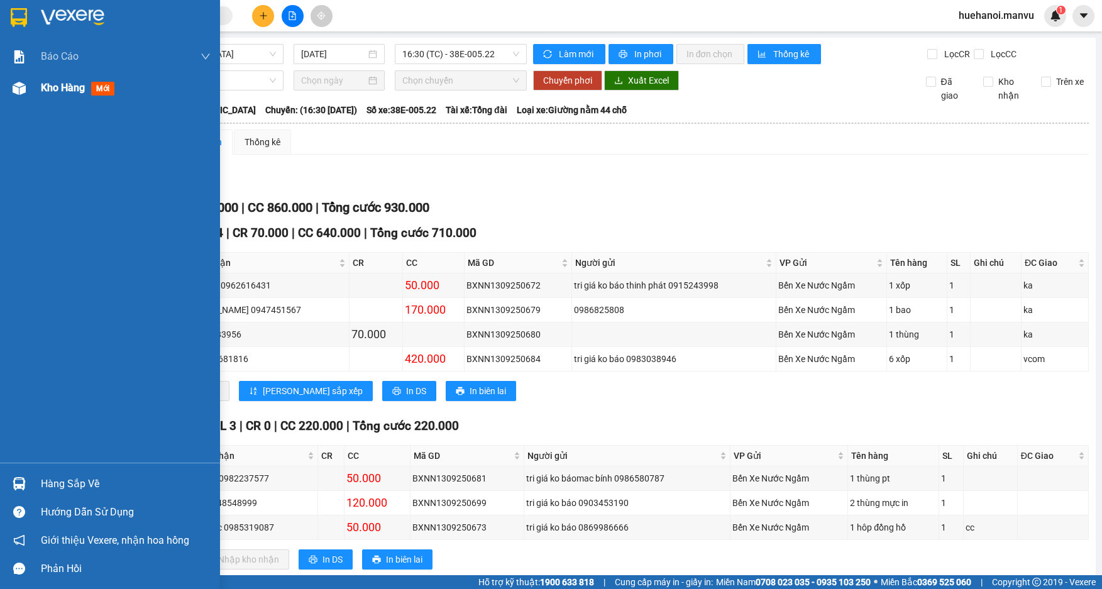
click at [64, 88] on span "Kho hàng" at bounding box center [63, 88] width 44 height 12
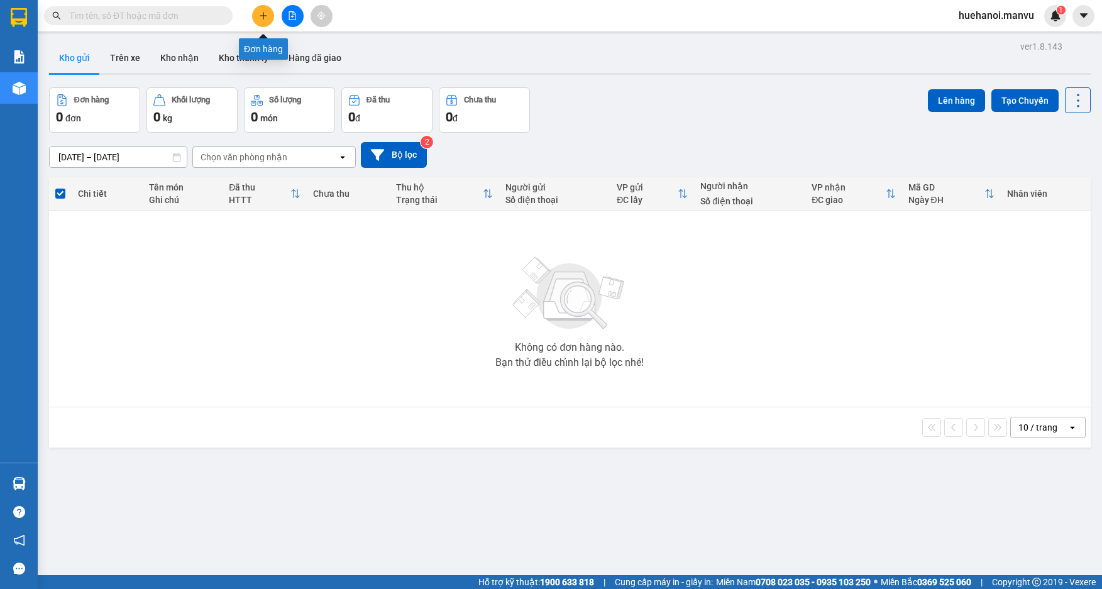
click at [265, 16] on icon "plus" at bounding box center [263, 15] width 9 height 9
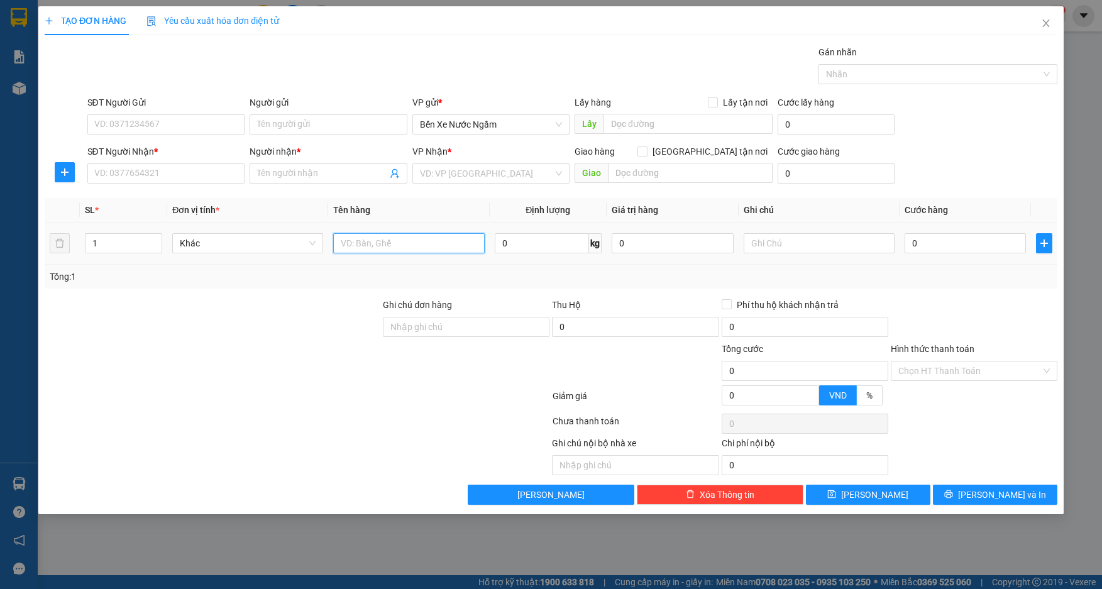
click at [397, 246] on input "text" at bounding box center [408, 243] width 151 height 20
click at [148, 169] on input "SĐT Người Nhận *" at bounding box center [166, 173] width 158 height 20
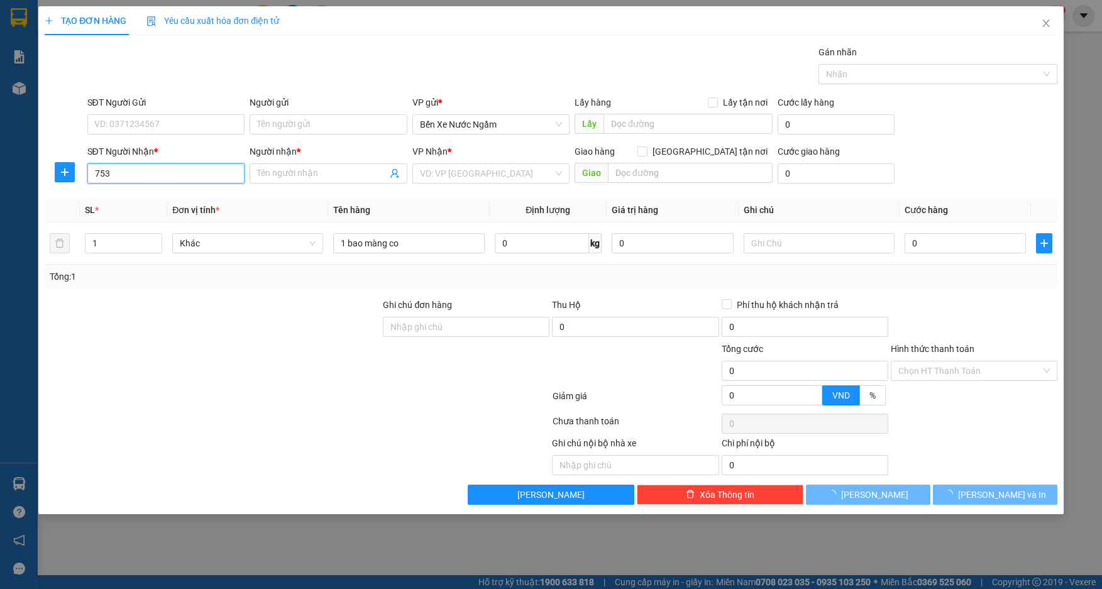
click at [148, 169] on input "753" at bounding box center [166, 173] width 158 height 20
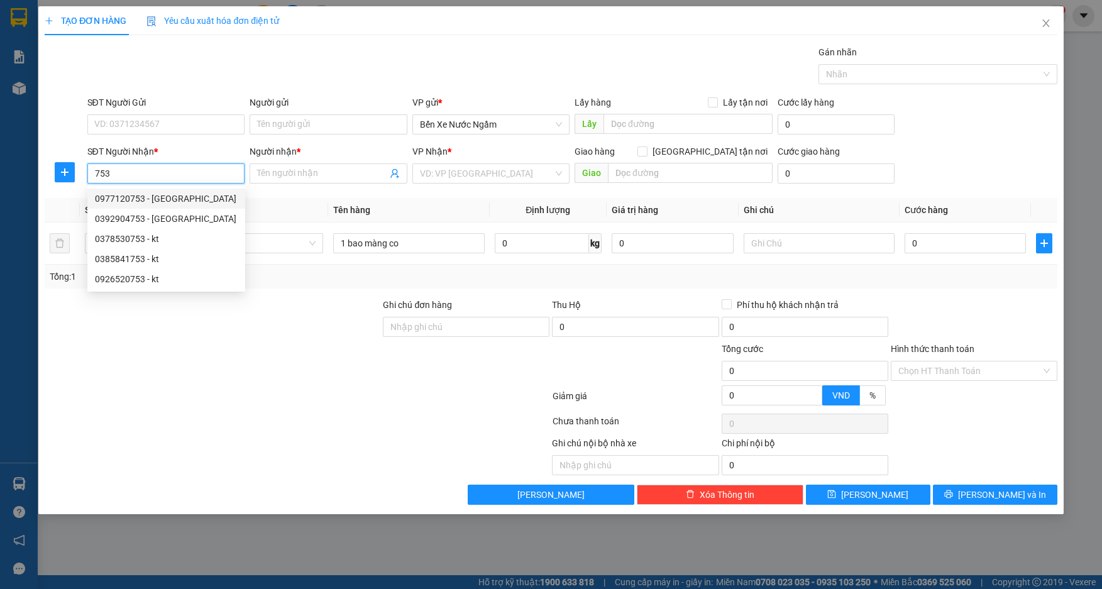
click at [153, 200] on div "0977120753 - [GEOGRAPHIC_DATA]" at bounding box center [166, 199] width 143 height 14
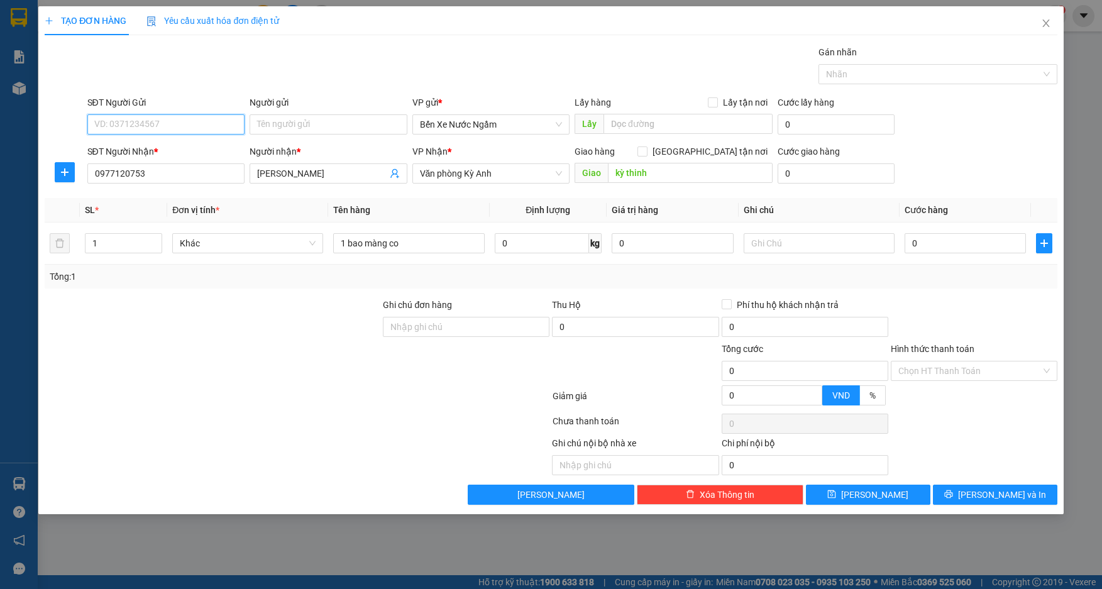
click at [192, 119] on input "SĐT Người Gửi" at bounding box center [166, 124] width 158 height 20
click at [181, 147] on div "0822636556 - thế gioi nc tri giá ko báo" at bounding box center [169, 150] width 148 height 14
click at [989, 243] on input "0" at bounding box center [966, 243] width 122 height 20
click at [940, 497] on button "[PERSON_NAME] và In" at bounding box center [995, 495] width 125 height 20
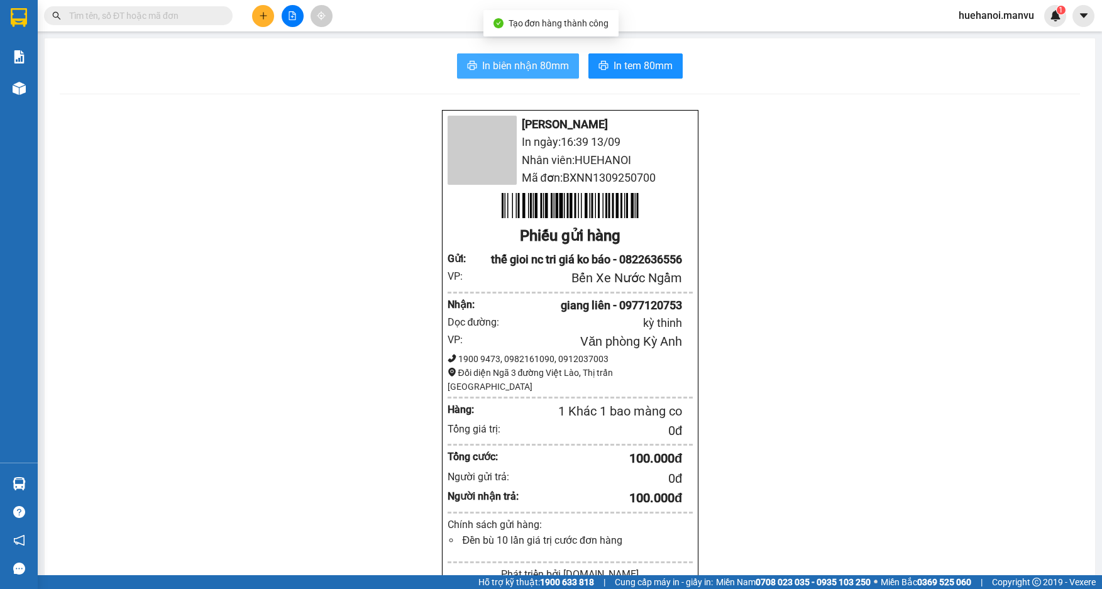
click at [558, 74] on button "In biên nhận 80mm" at bounding box center [518, 65] width 122 height 25
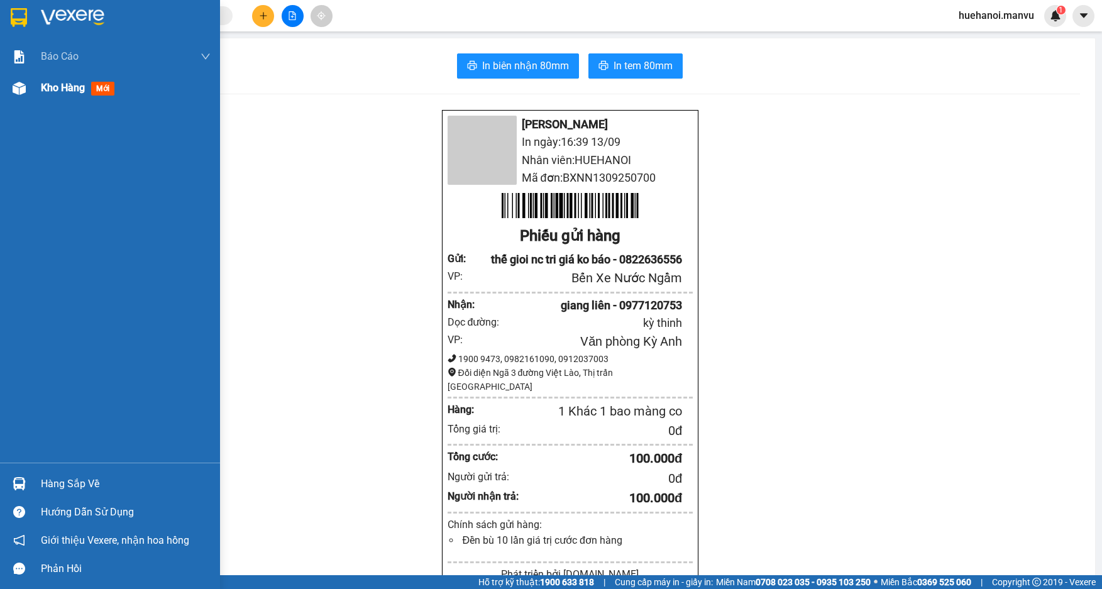
click at [55, 86] on span "Kho hàng" at bounding box center [63, 88] width 44 height 12
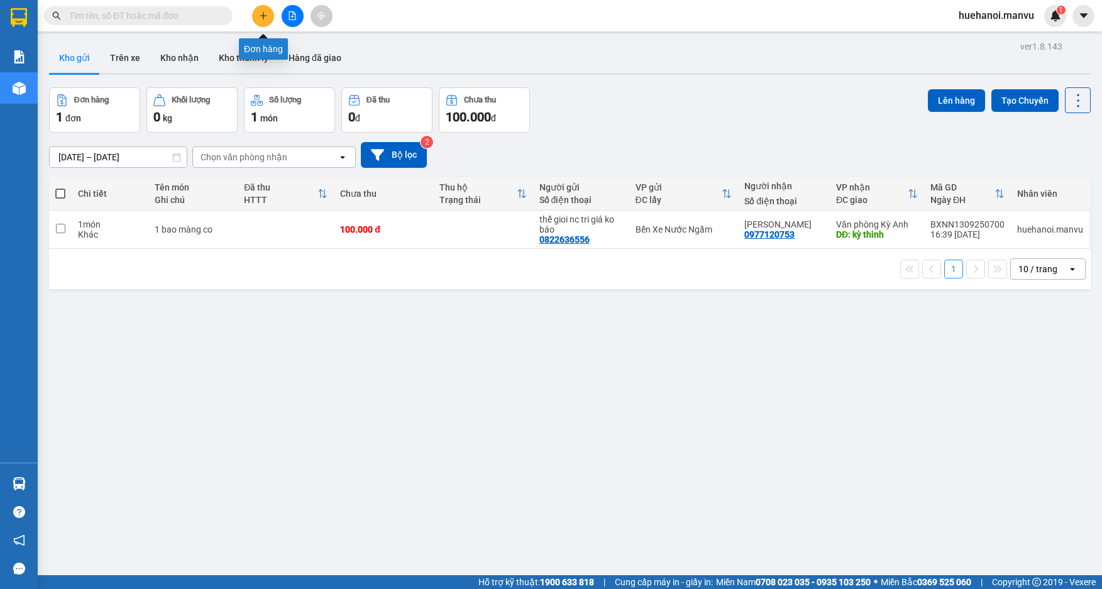
click at [261, 23] on button at bounding box center [263, 16] width 22 height 22
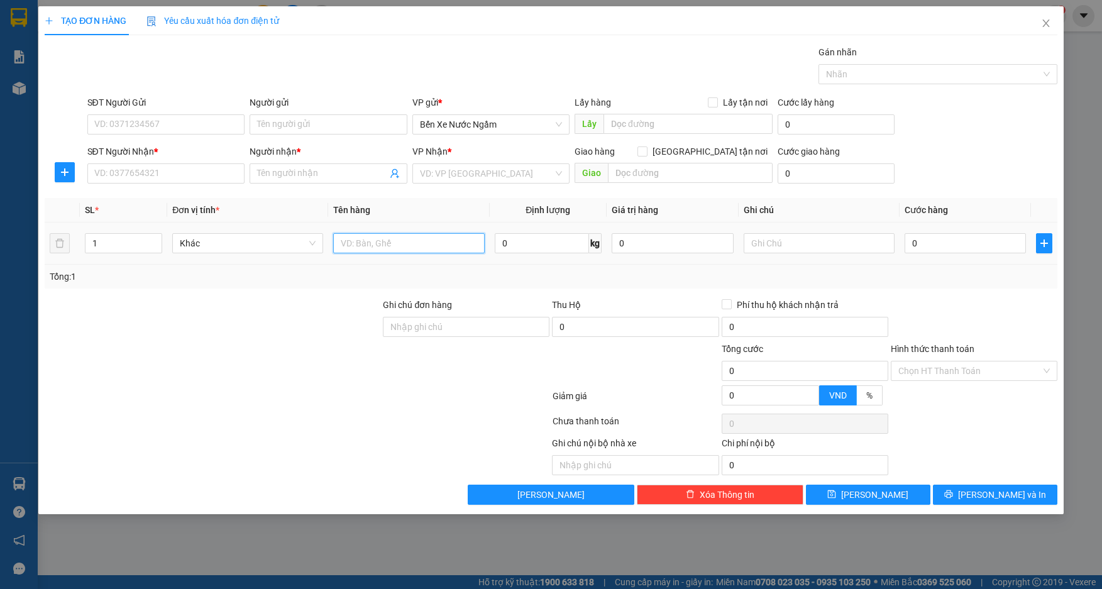
click at [381, 240] on input "text" at bounding box center [408, 243] width 151 height 20
click at [180, 127] on input "SĐT Người Gửi" at bounding box center [166, 124] width 158 height 20
click at [159, 128] on input "SĐT Người Gửi" at bounding box center [166, 124] width 158 height 20
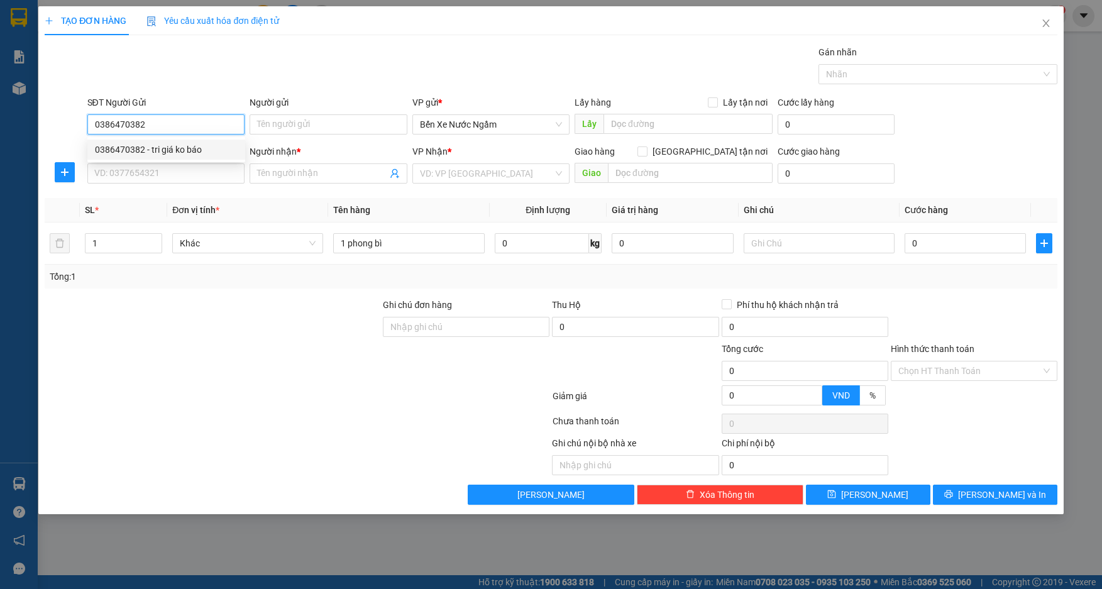
click at [160, 143] on div "0386470382 - tri giá ko báo" at bounding box center [166, 150] width 143 height 14
click at [155, 179] on input "SĐT Người Nhận *" at bounding box center [166, 173] width 158 height 20
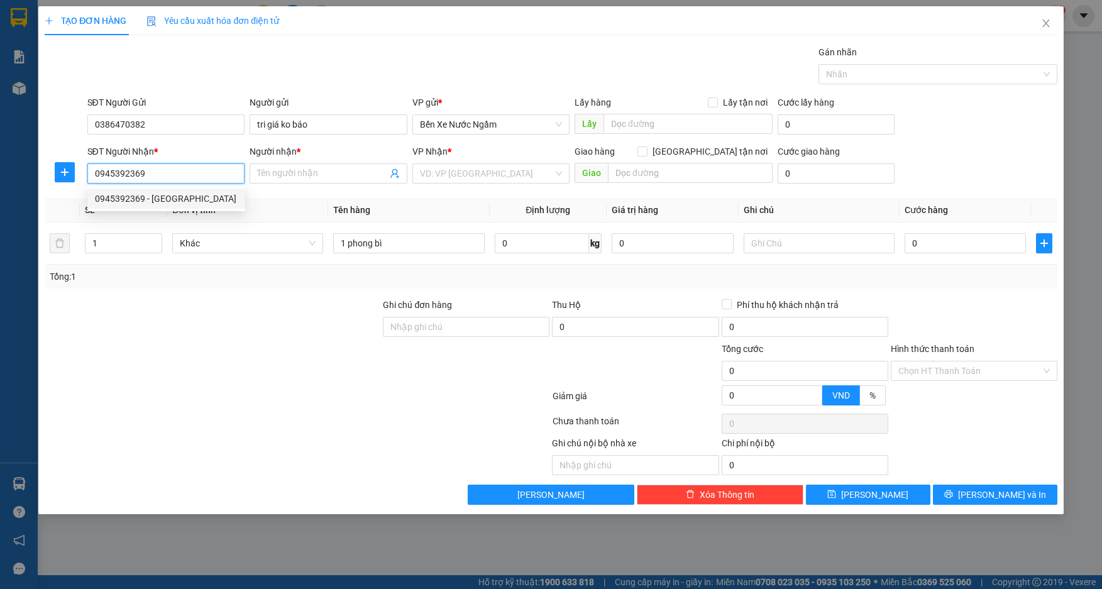
click at [160, 199] on div "0945392369 - [GEOGRAPHIC_DATA]" at bounding box center [166, 199] width 143 height 14
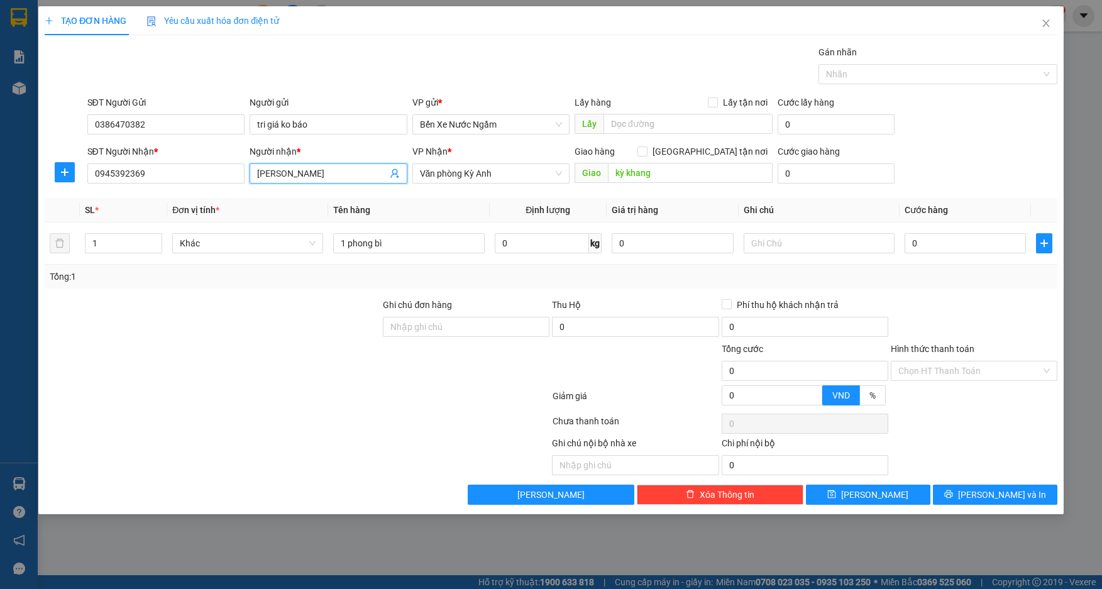
click at [324, 172] on input "[PERSON_NAME]" at bounding box center [322, 174] width 130 height 14
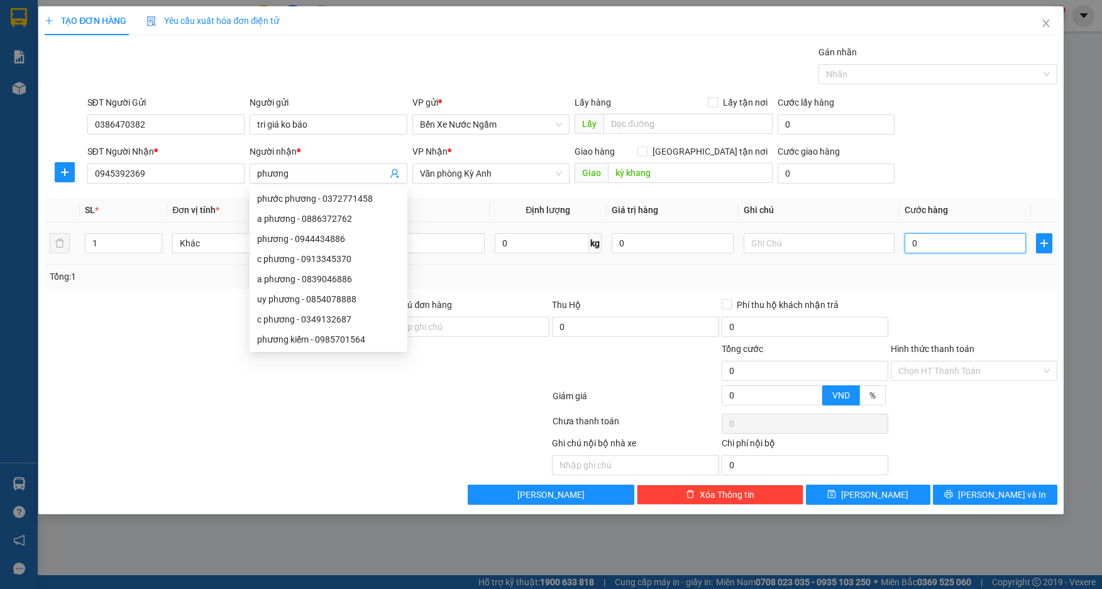
click at [960, 248] on input "0" at bounding box center [966, 243] width 122 height 20
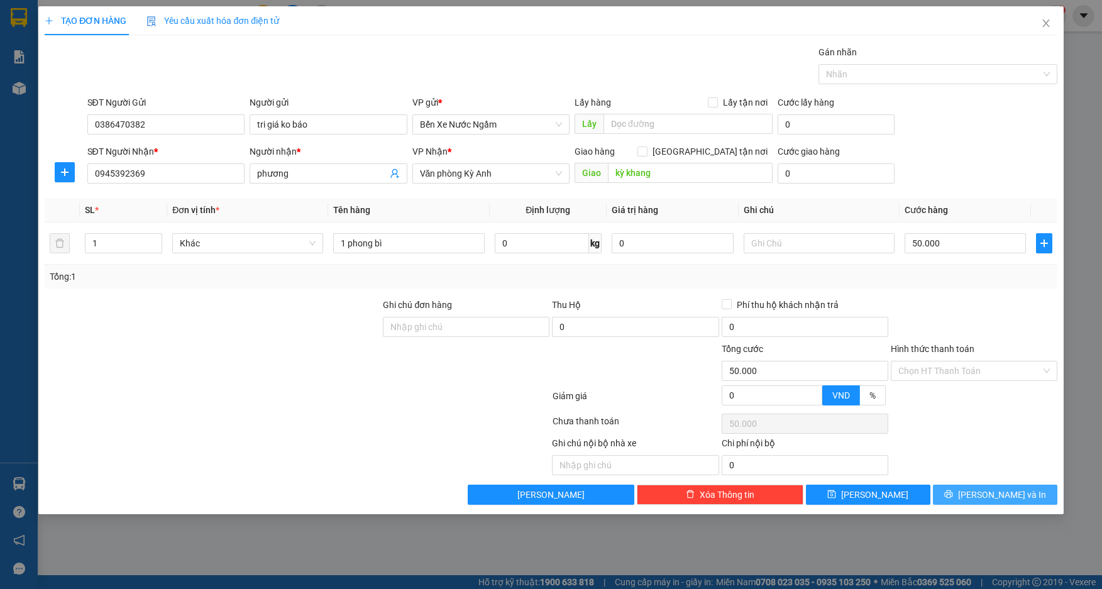
click at [985, 496] on span "[PERSON_NAME] và In" at bounding box center [1002, 495] width 88 height 14
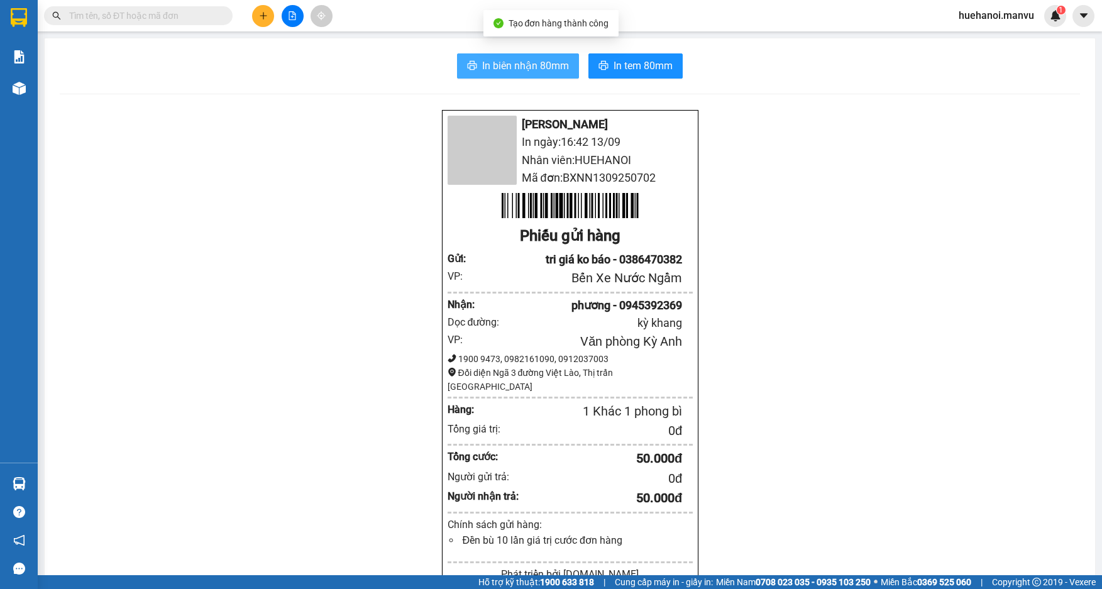
click at [538, 69] on span "In biên nhận 80mm" at bounding box center [525, 66] width 87 height 16
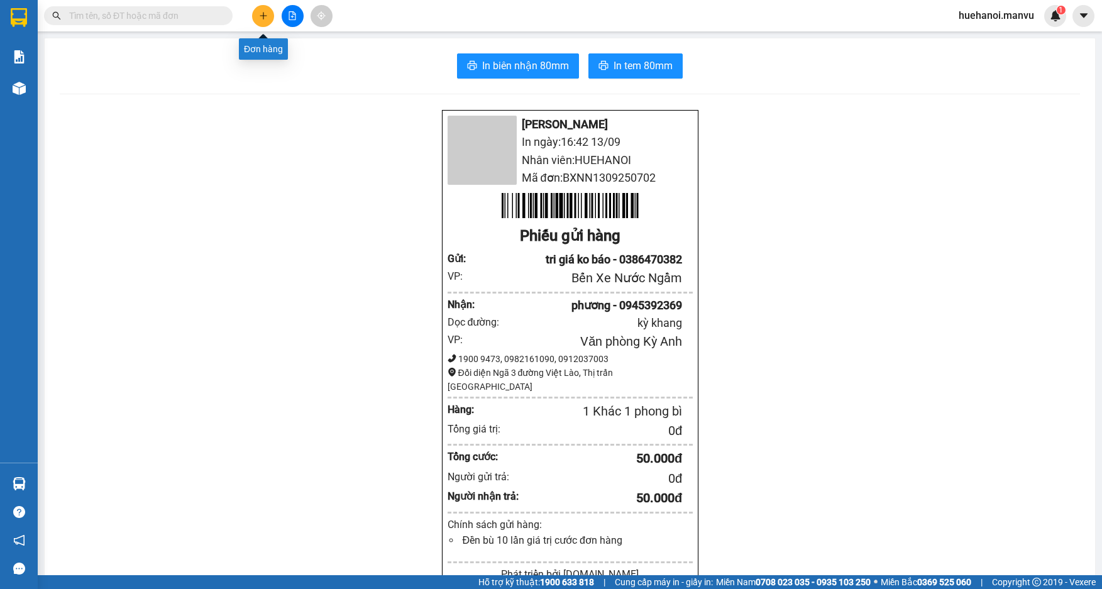
click at [263, 14] on icon "plus" at bounding box center [263, 15] width 9 height 9
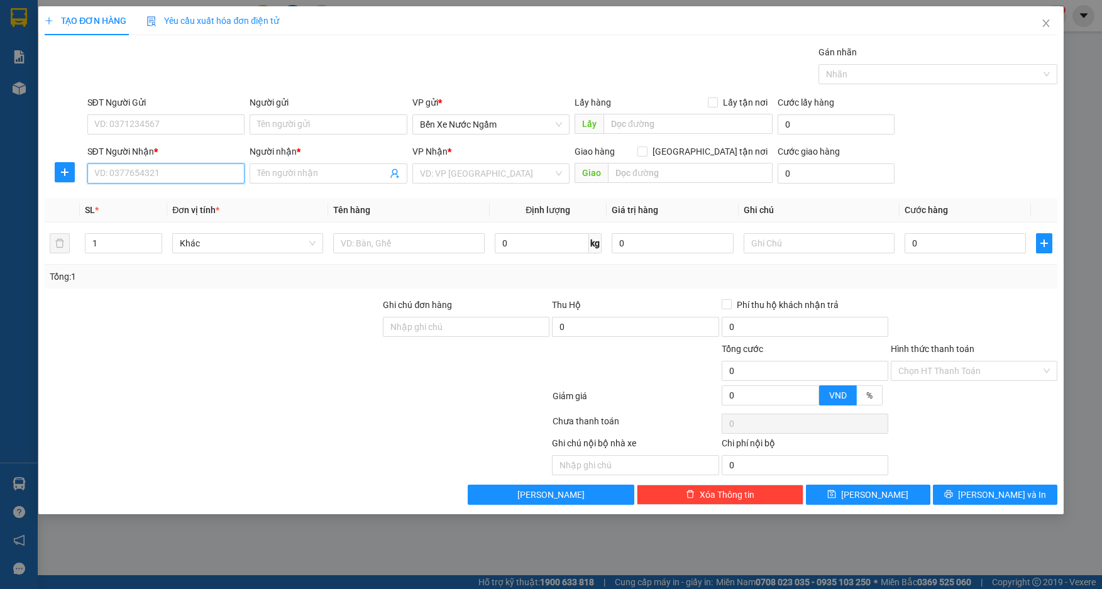
click at [172, 170] on input "SĐT Người Nhận *" at bounding box center [166, 173] width 158 height 20
click at [353, 246] on input "text" at bounding box center [408, 243] width 151 height 20
click at [153, 175] on input "SĐT Người Nhận *" at bounding box center [166, 173] width 158 height 20
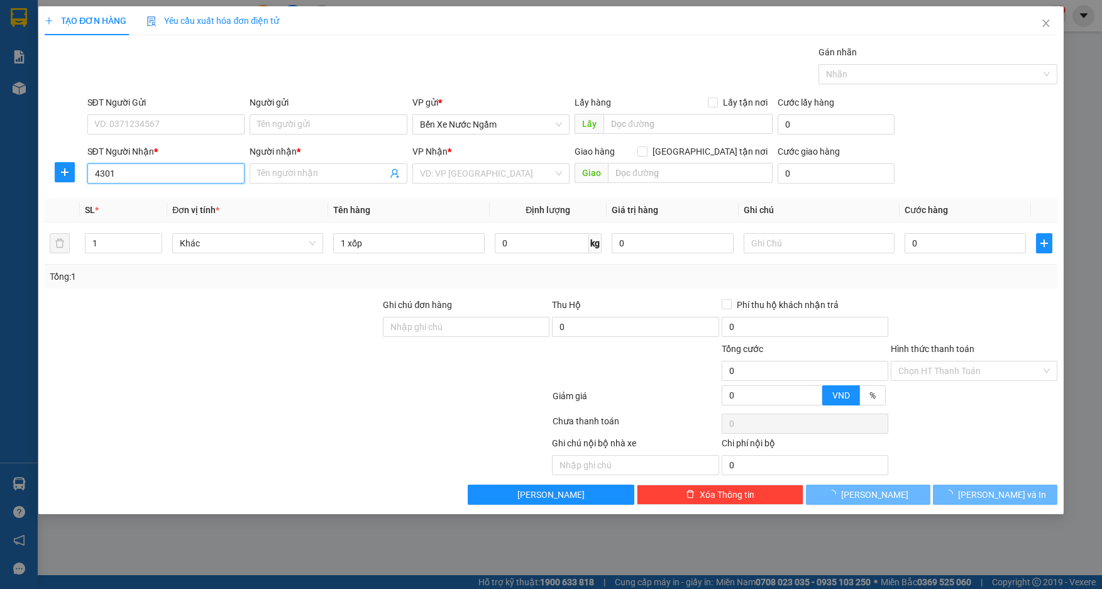
click at [153, 175] on input "4301" at bounding box center [166, 173] width 158 height 20
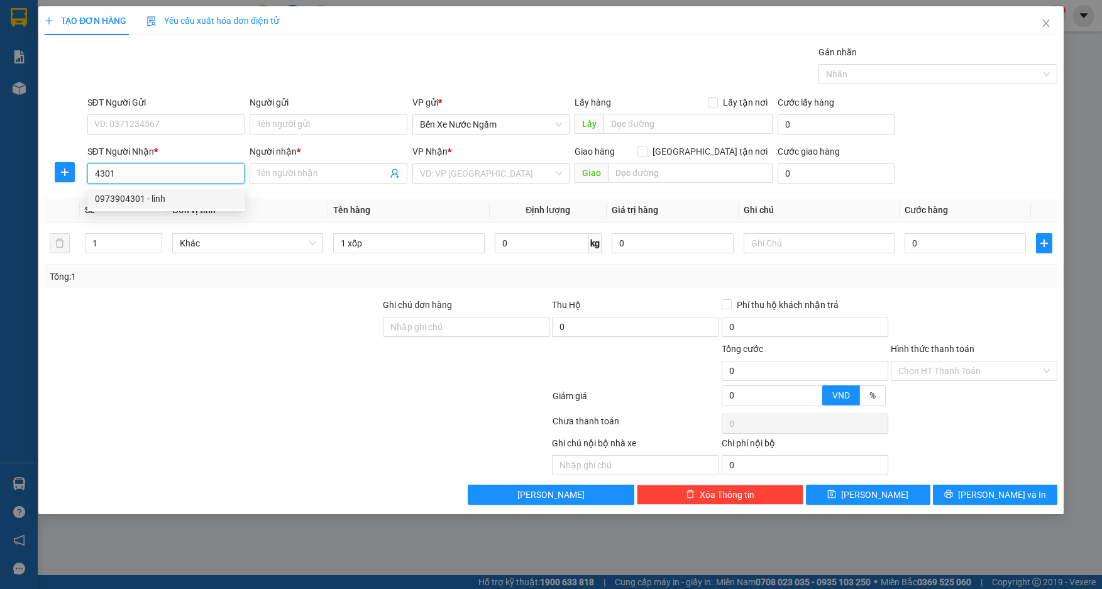
click at [145, 194] on div "0973904301 - linh" at bounding box center [166, 199] width 143 height 14
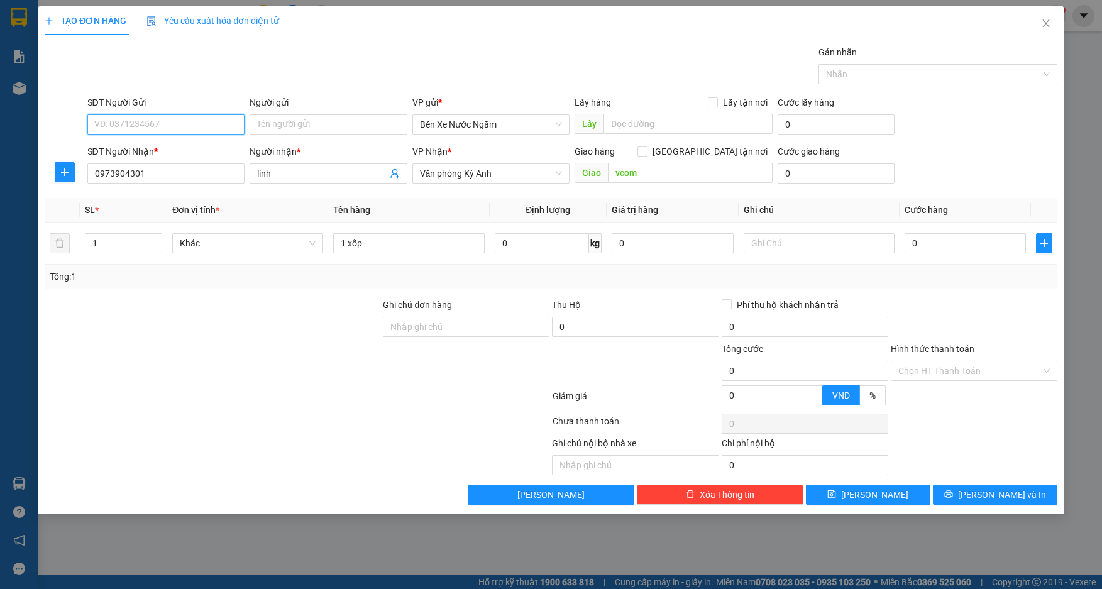
click at [178, 130] on input "SĐT Người Gửi" at bounding box center [166, 124] width 158 height 20
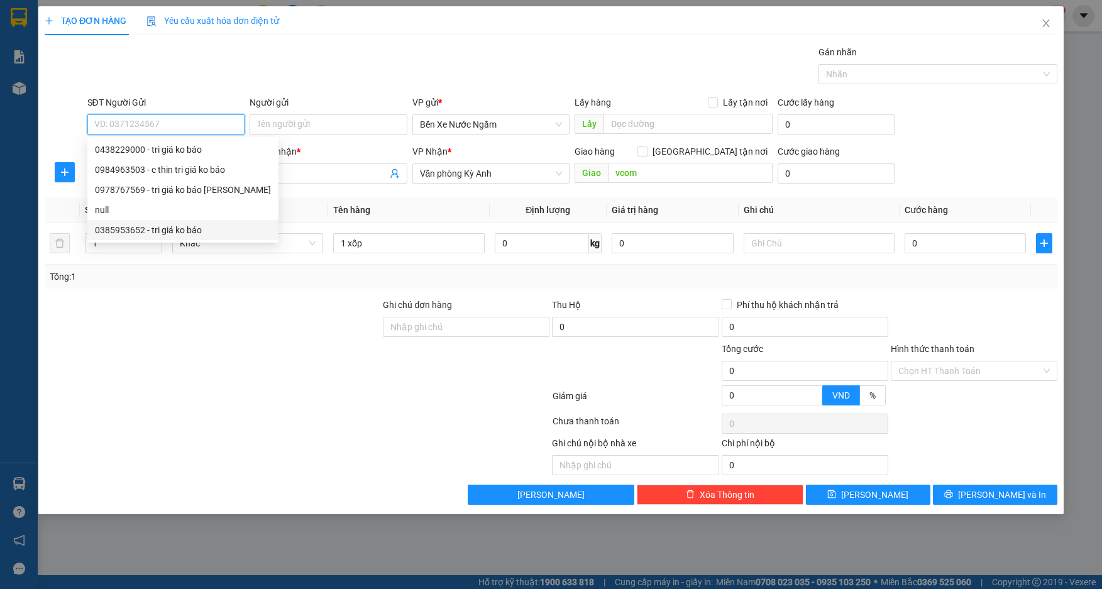
click at [129, 226] on div "0385953652 - tri giá ko báo" at bounding box center [183, 230] width 176 height 14
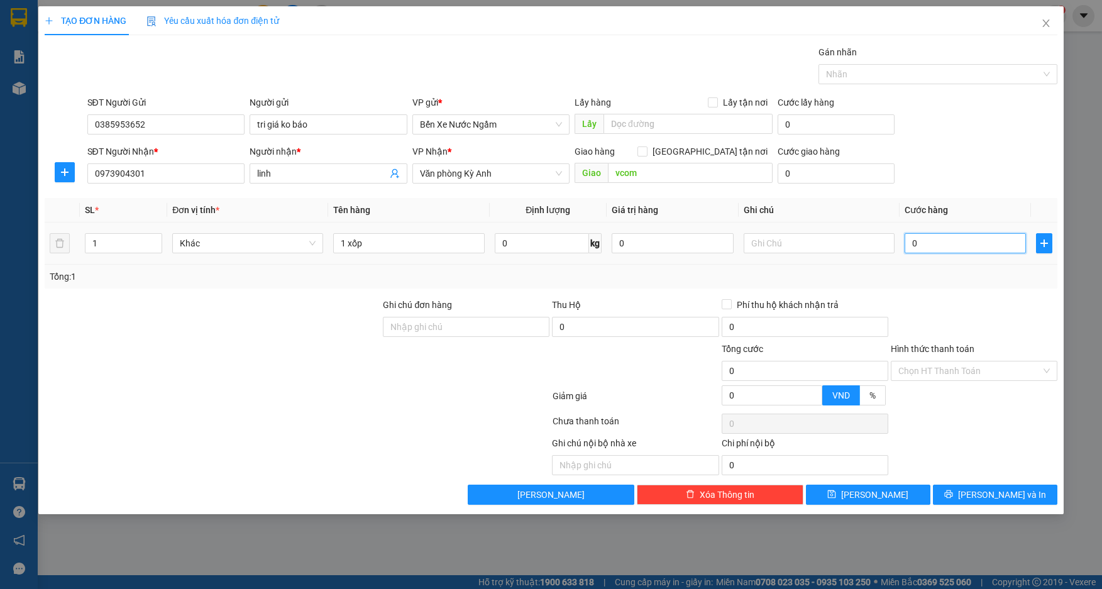
click at [934, 240] on input "0" at bounding box center [966, 243] width 122 height 20
click at [951, 370] on input "Hình thức thanh toán" at bounding box center [970, 371] width 143 height 19
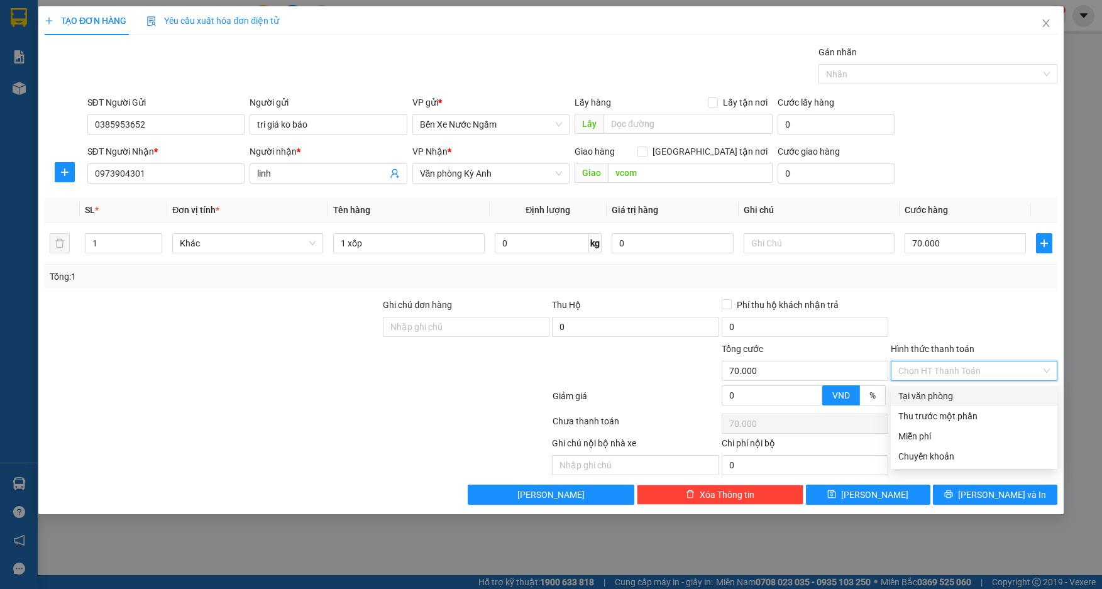
click at [939, 399] on div "Tại văn phòng" at bounding box center [975, 396] width 152 height 14
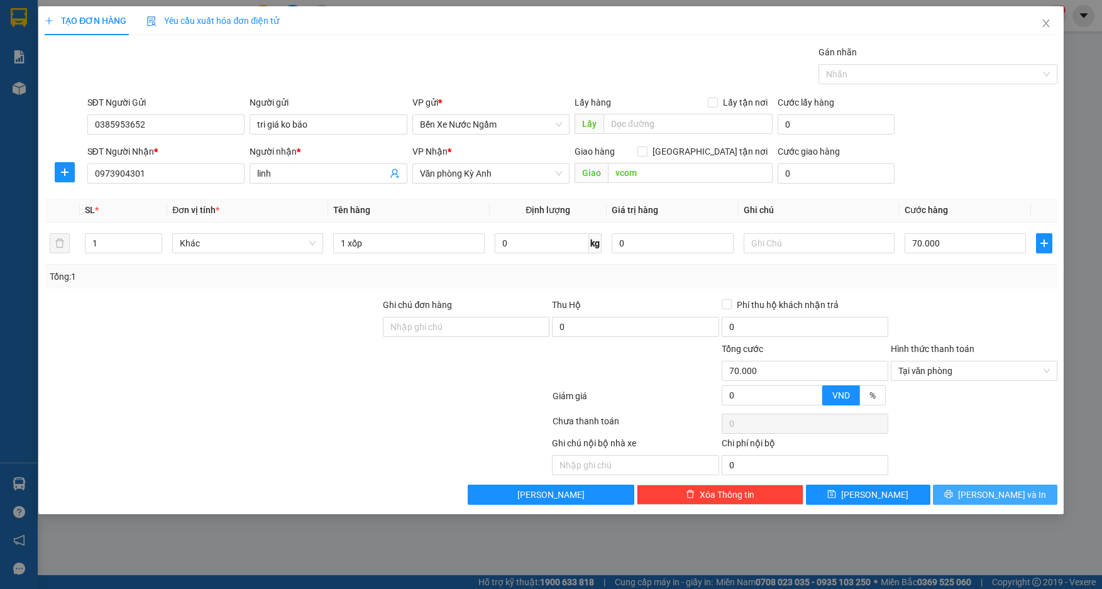
click at [959, 492] on button "[PERSON_NAME] và In" at bounding box center [995, 495] width 125 height 20
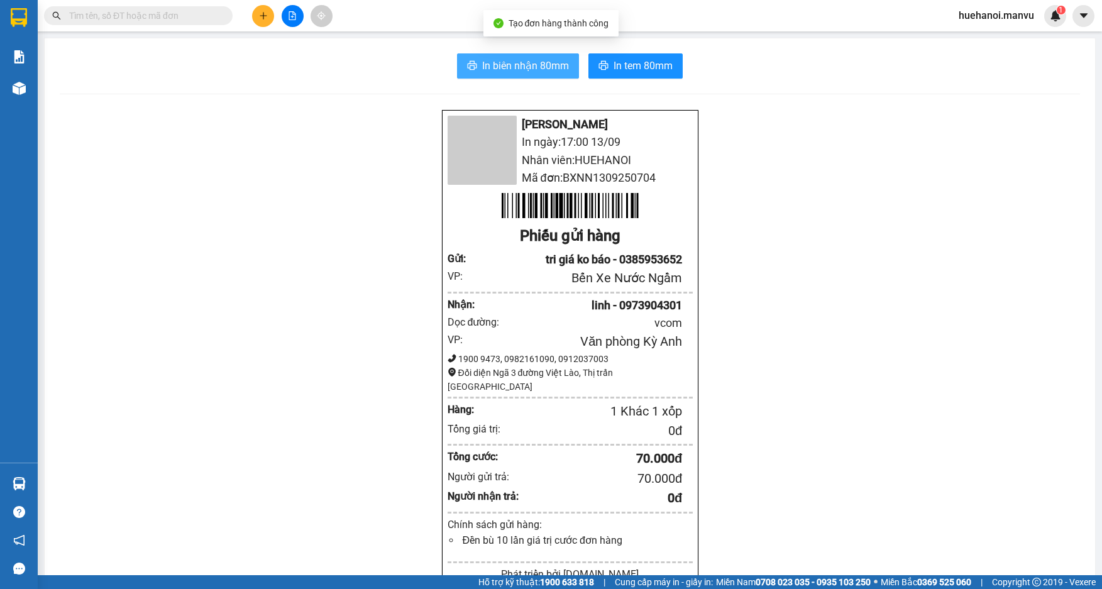
click at [551, 72] on span "In biên nhận 80mm" at bounding box center [525, 66] width 87 height 16
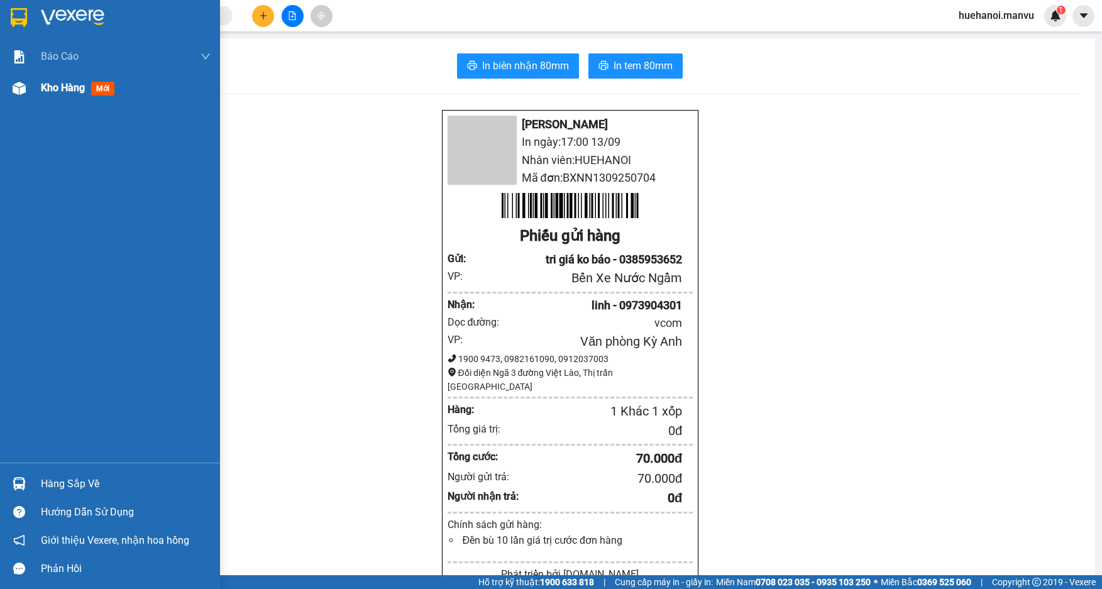
click at [67, 94] on span "Kho hàng" at bounding box center [63, 88] width 44 height 12
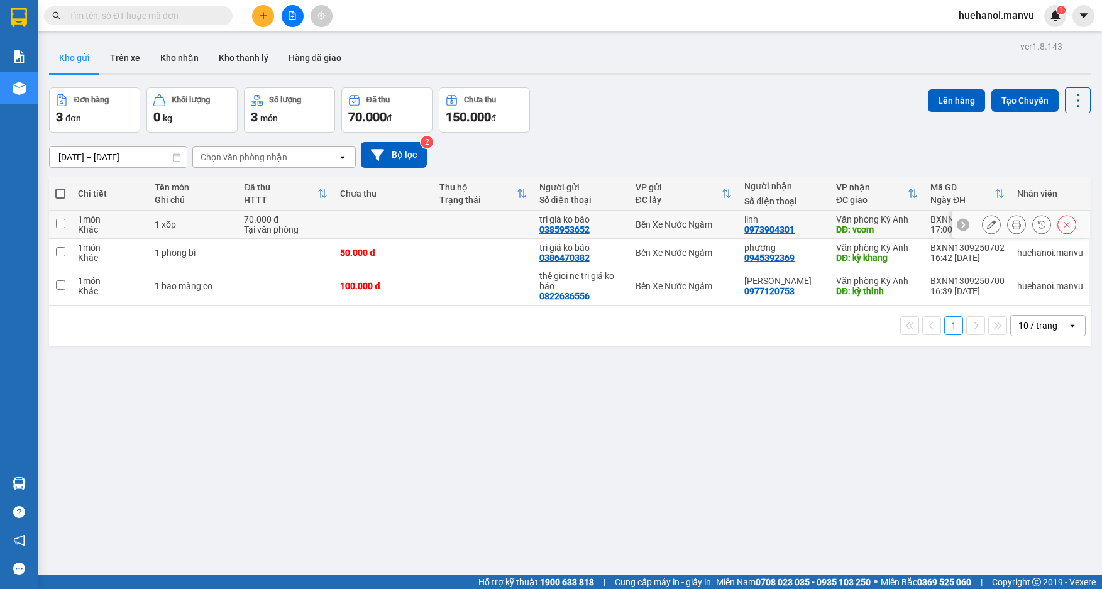
click at [989, 226] on button at bounding box center [992, 225] width 18 height 22
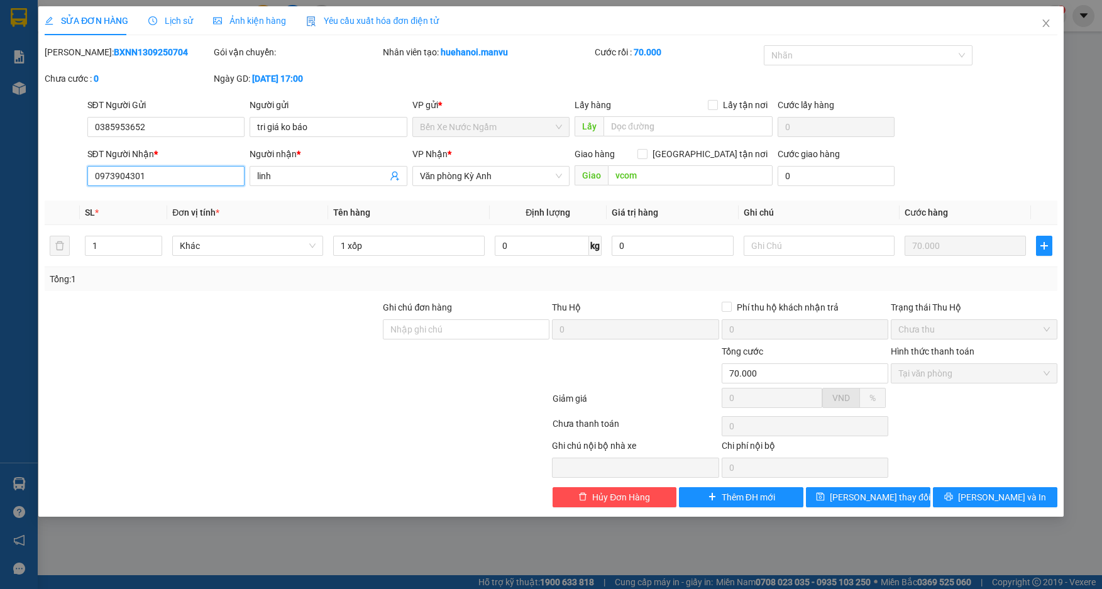
click at [167, 175] on input "0973904301" at bounding box center [166, 176] width 158 height 20
click at [125, 177] on input "098291120" at bounding box center [166, 176] width 158 height 20
click at [297, 172] on input "linh" at bounding box center [322, 176] width 130 height 14
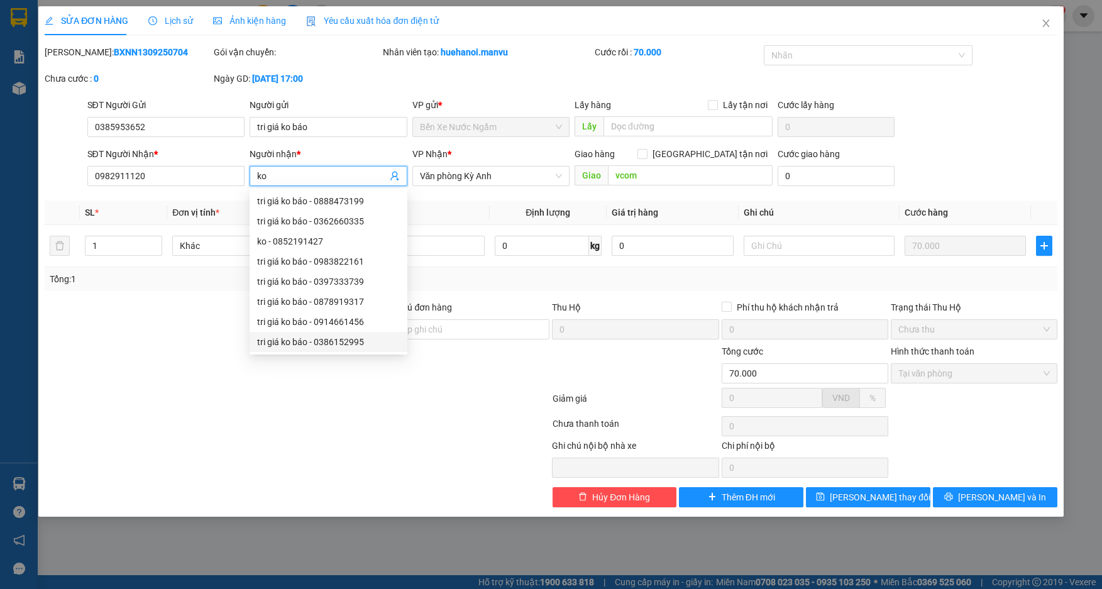
click at [969, 509] on div "SỬA ĐƠN HÀNG Lịch sử Ảnh kiện hàng Yêu cầu xuất hóa đơn điện tử Total Paid Fee …" at bounding box center [550, 261] width 1025 height 511
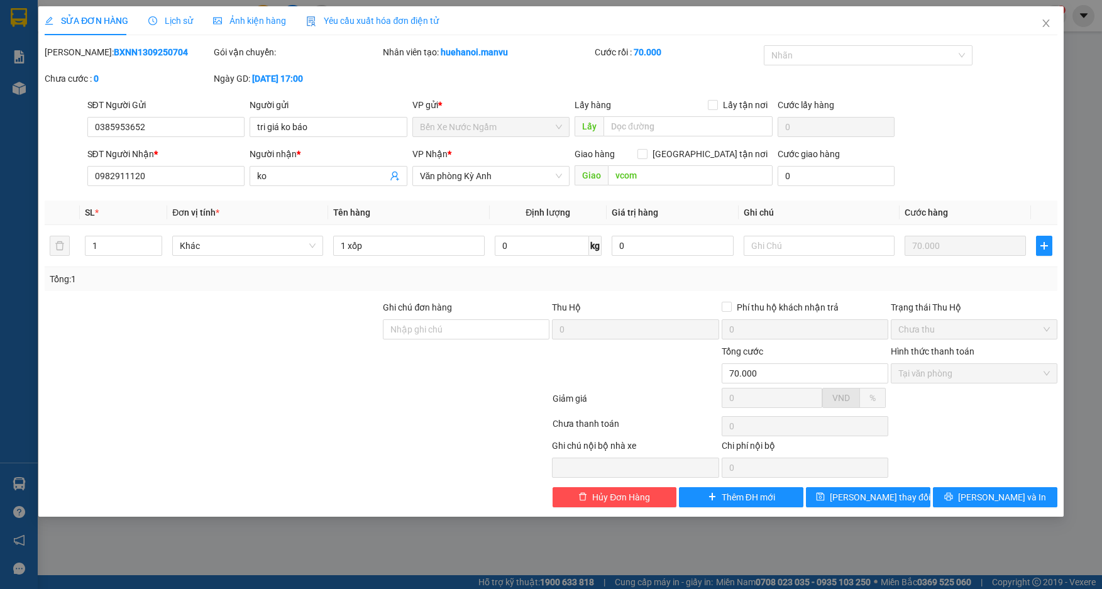
click at [969, 509] on div "SỬA ĐƠN HÀNG Lịch sử Ảnh kiện hàng Yêu cầu xuất hóa đơn điện tử Total Paid Fee …" at bounding box center [550, 261] width 1025 height 511
click at [984, 496] on button "[PERSON_NAME] và In" at bounding box center [995, 497] width 125 height 20
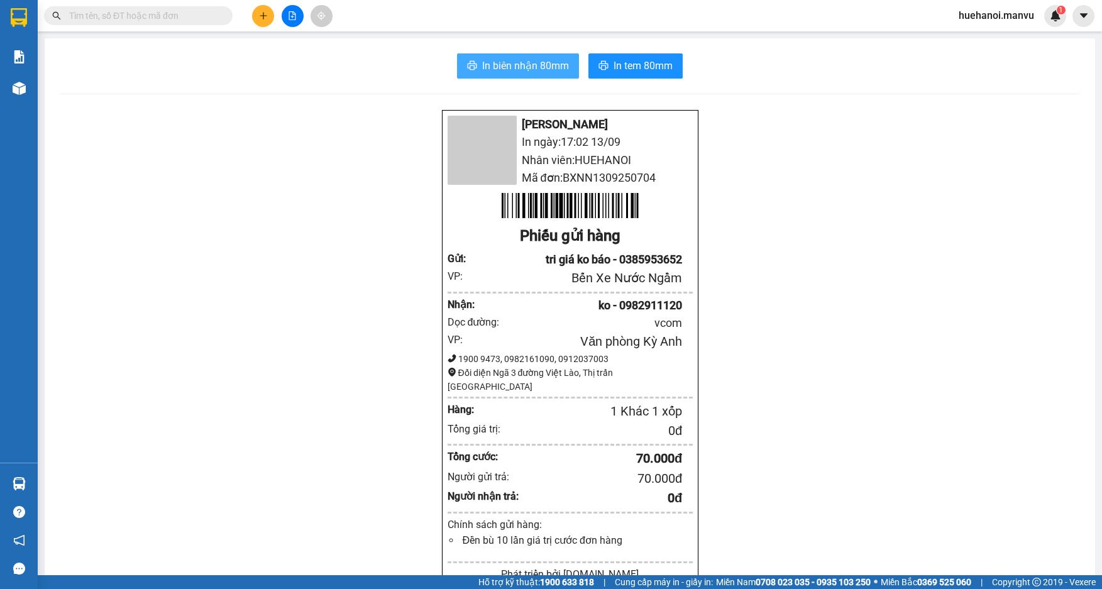
click at [519, 69] on span "In biên nhận 80mm" at bounding box center [525, 66] width 87 height 16
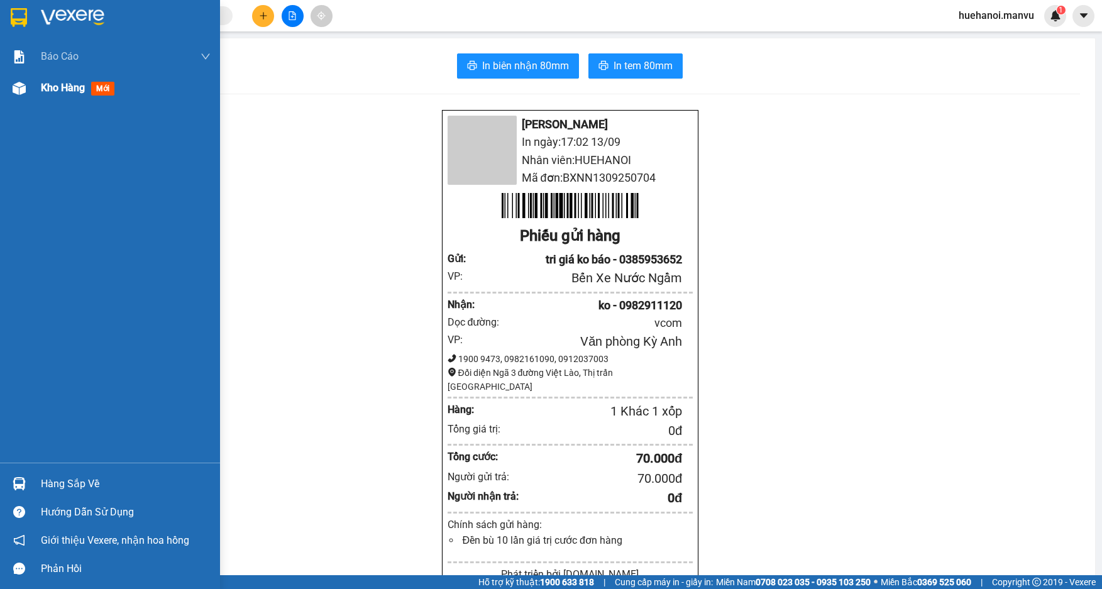
click at [55, 85] on span "Kho hàng" at bounding box center [63, 88] width 44 height 12
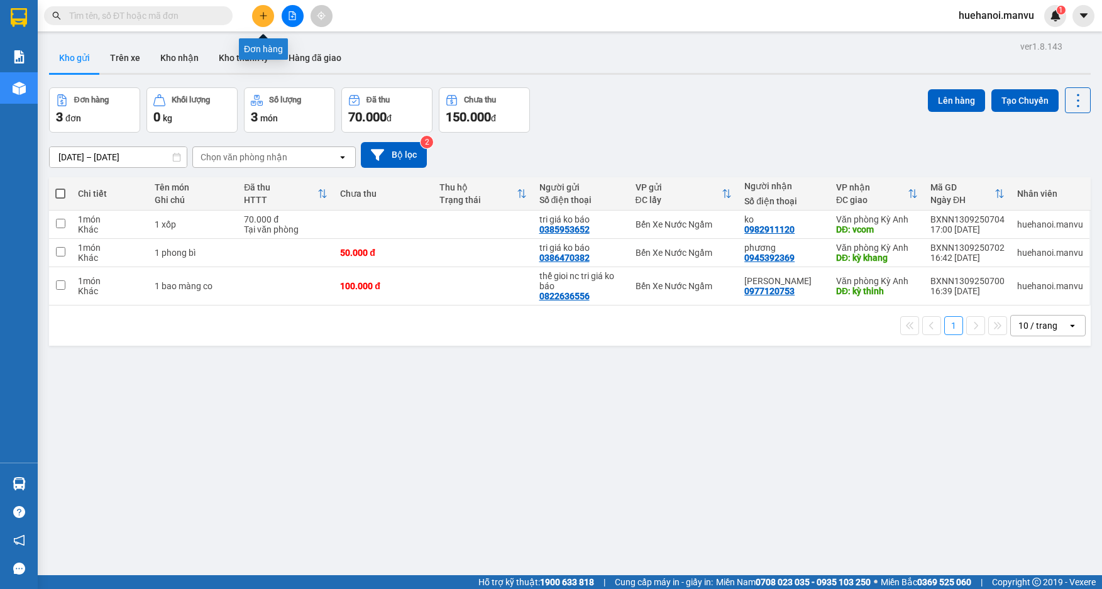
click at [263, 18] on icon "plus" at bounding box center [263, 15] width 1 height 7
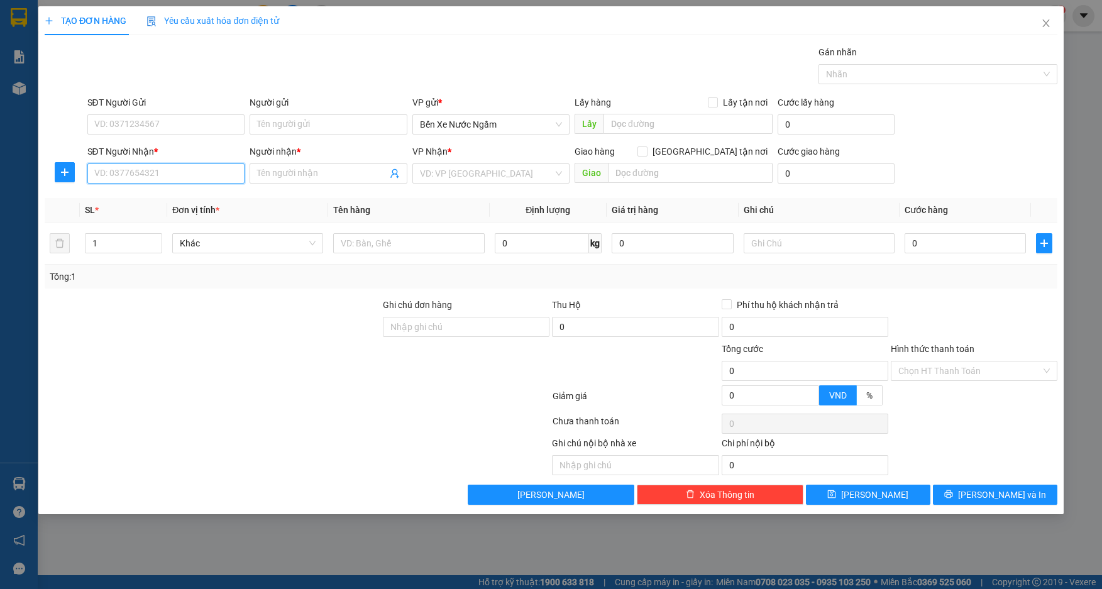
click at [213, 174] on input "SĐT Người Nhận *" at bounding box center [166, 173] width 158 height 20
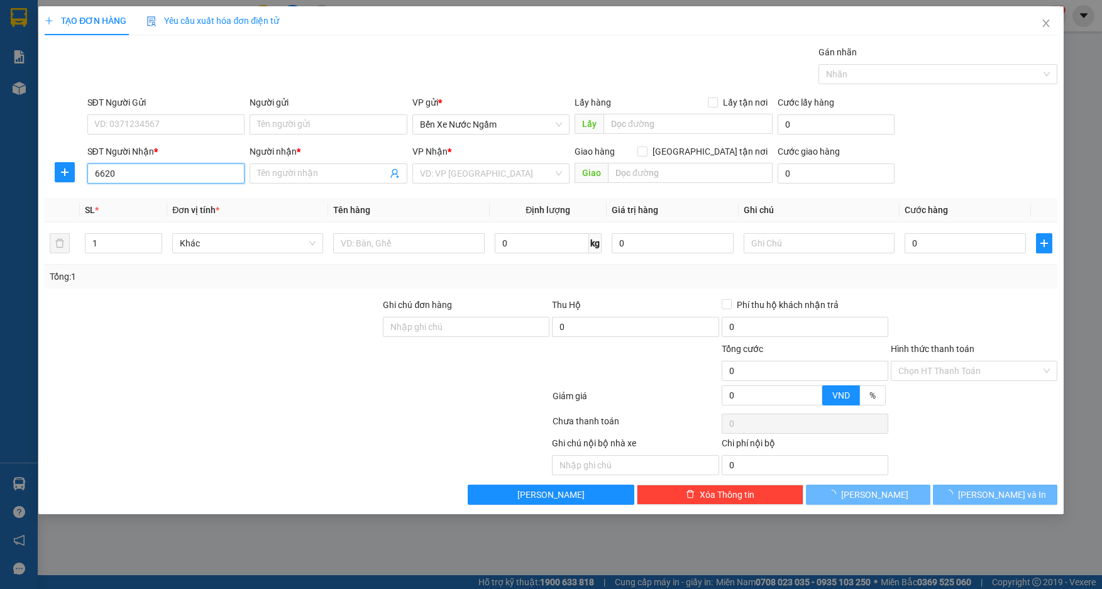
click at [211, 174] on input "6620" at bounding box center [166, 173] width 158 height 20
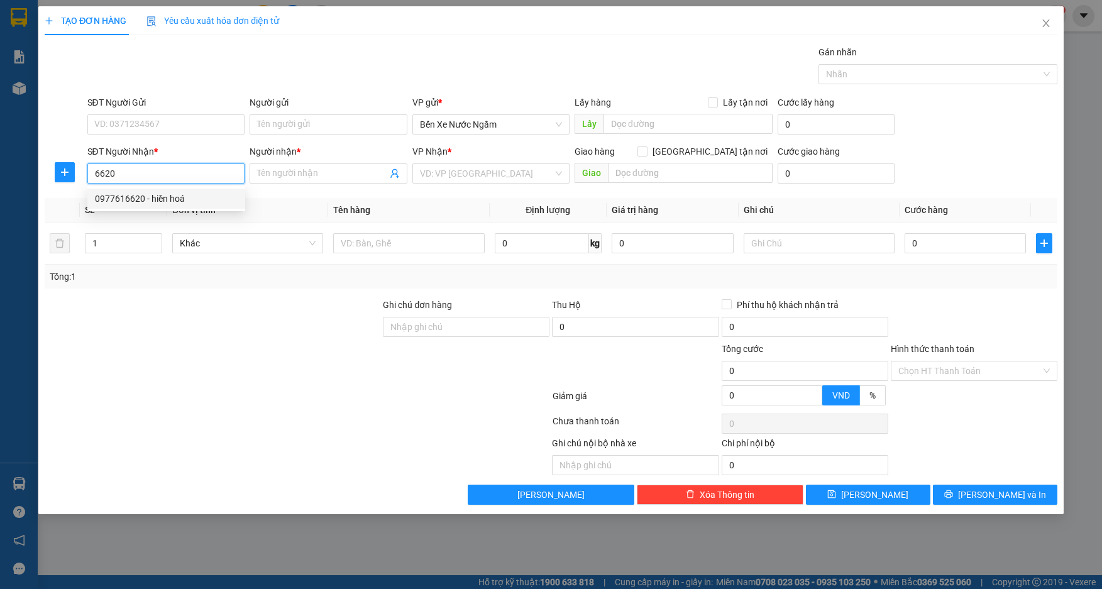
click at [163, 196] on div "0977616620 - hiền hoá" at bounding box center [166, 199] width 143 height 14
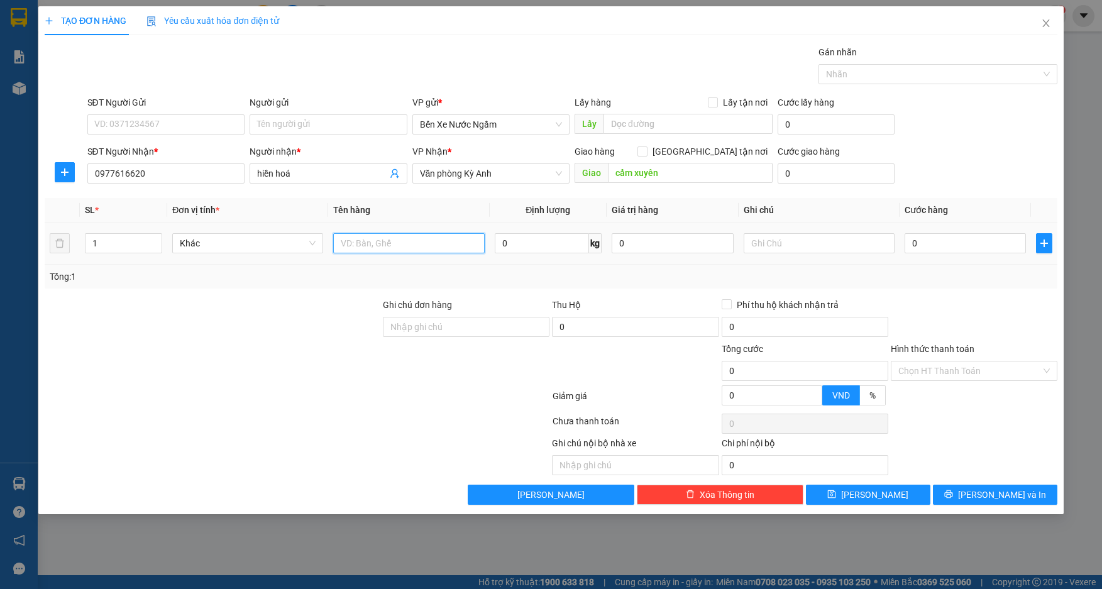
click at [395, 236] on input "text" at bounding box center [408, 243] width 151 height 20
click at [946, 249] on input "0" at bounding box center [966, 243] width 122 height 20
click at [179, 121] on input "SĐT Người Gửi" at bounding box center [166, 124] width 158 height 20
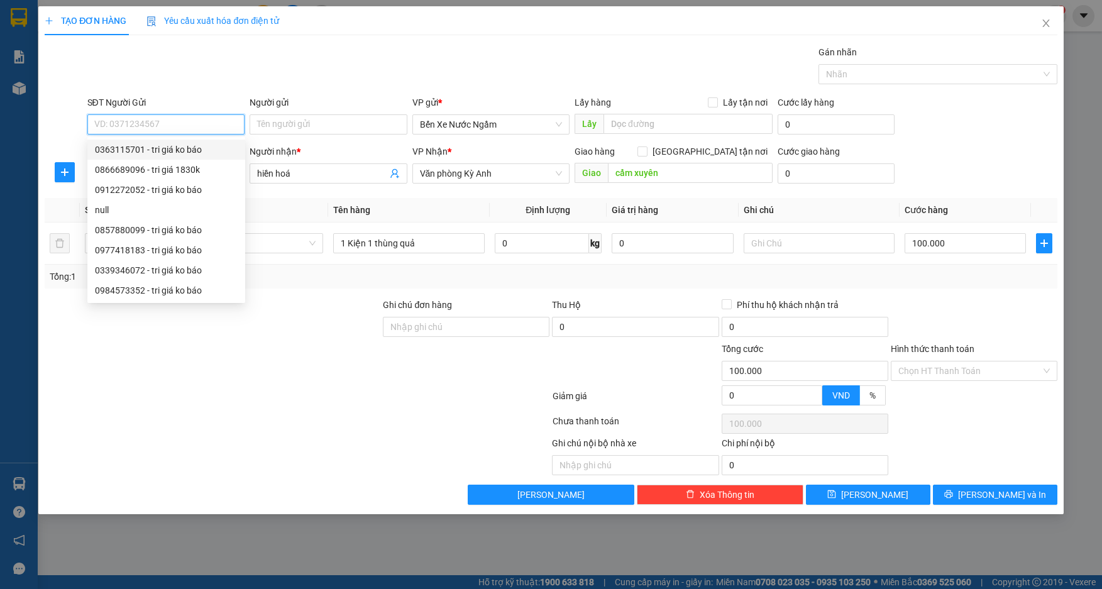
click at [142, 150] on div "0363115701 - tri giá ko báo" at bounding box center [166, 150] width 143 height 14
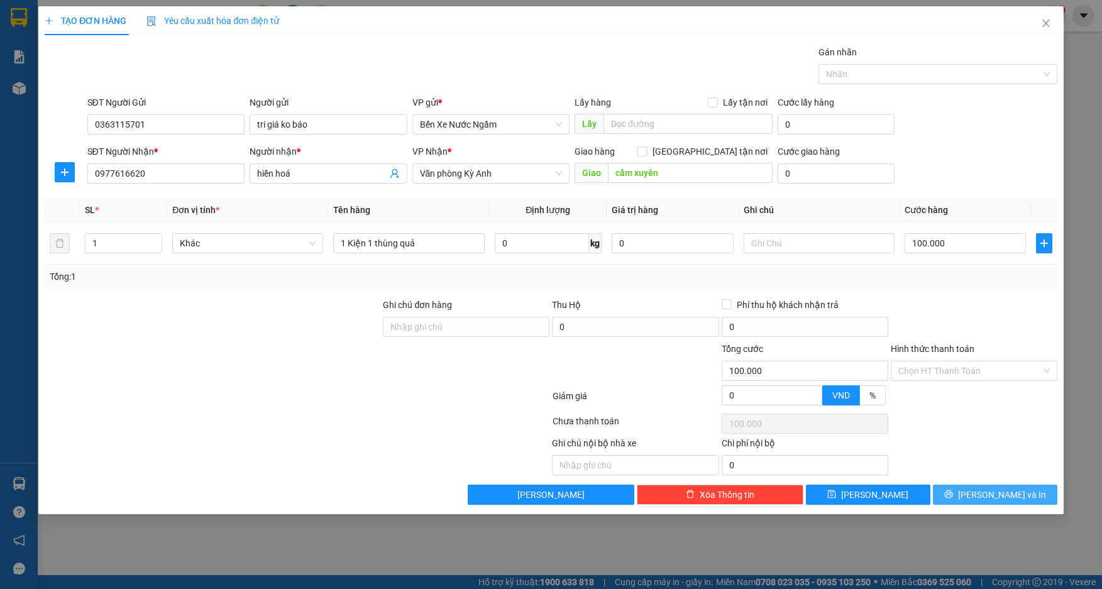
click at [983, 496] on button "[PERSON_NAME] và In" at bounding box center [995, 495] width 125 height 20
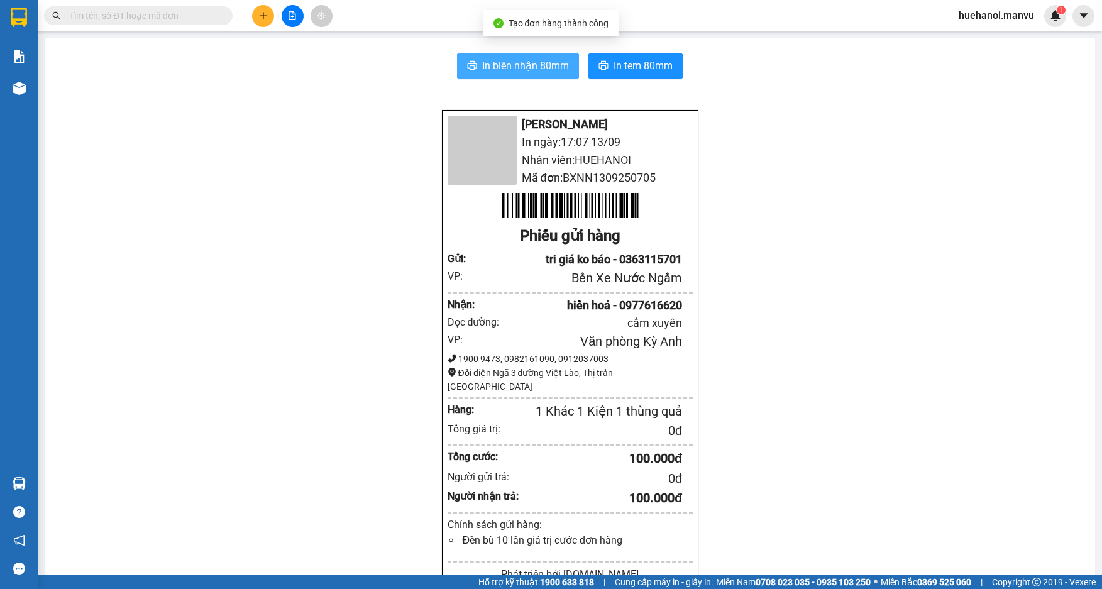
click at [470, 68] on icon "printer" at bounding box center [472, 65] width 9 height 9
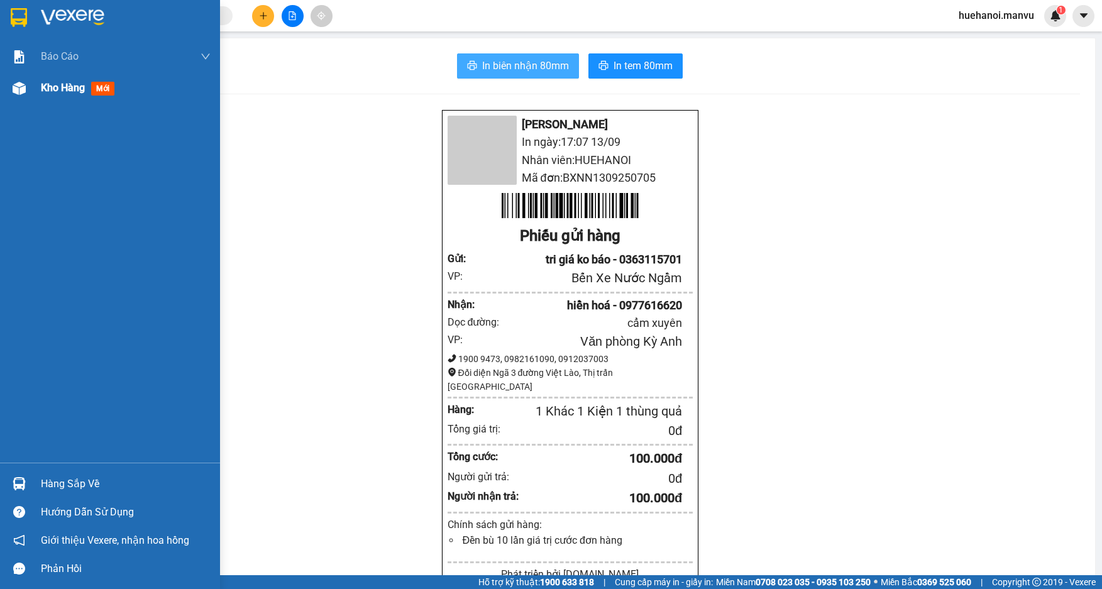
click at [63, 88] on span "Kho hàng" at bounding box center [63, 88] width 44 height 12
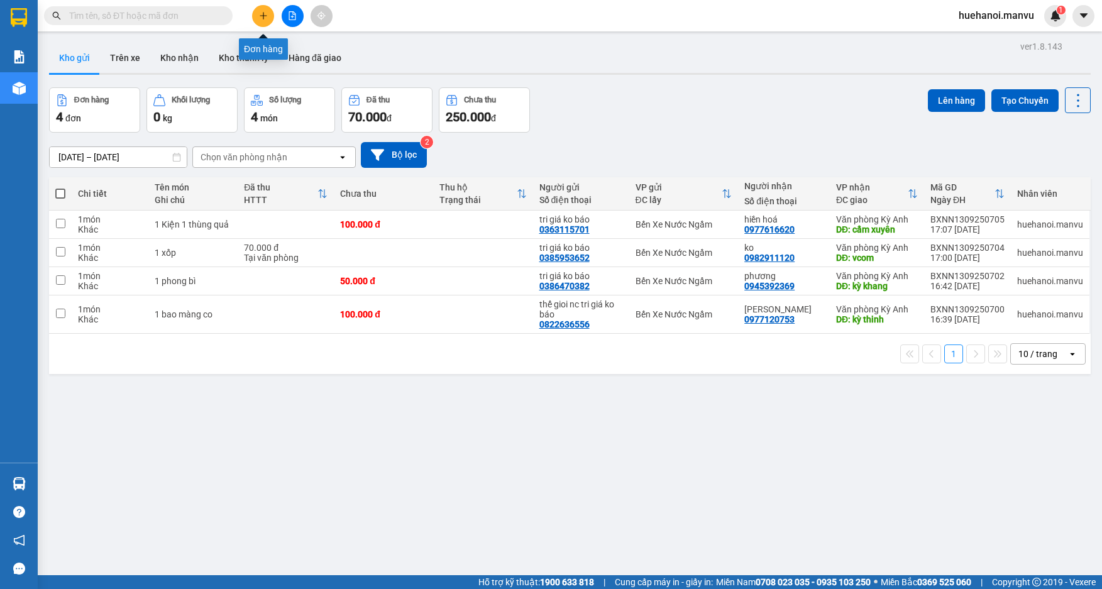
click at [263, 17] on icon "plus" at bounding box center [263, 15] width 1 height 7
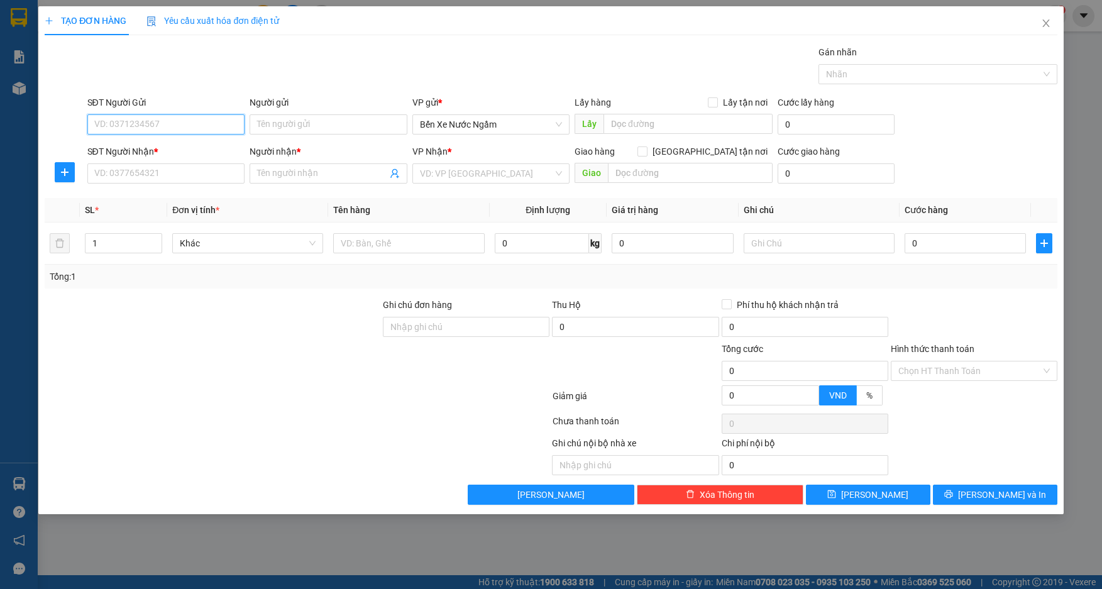
click at [183, 126] on input "SĐT Người Gửi" at bounding box center [166, 124] width 158 height 20
click at [183, 143] on div "0333785816 - tri giá ko báo" at bounding box center [166, 150] width 143 height 14
click at [177, 175] on input "SĐT Người Nhận *" at bounding box center [166, 173] width 158 height 20
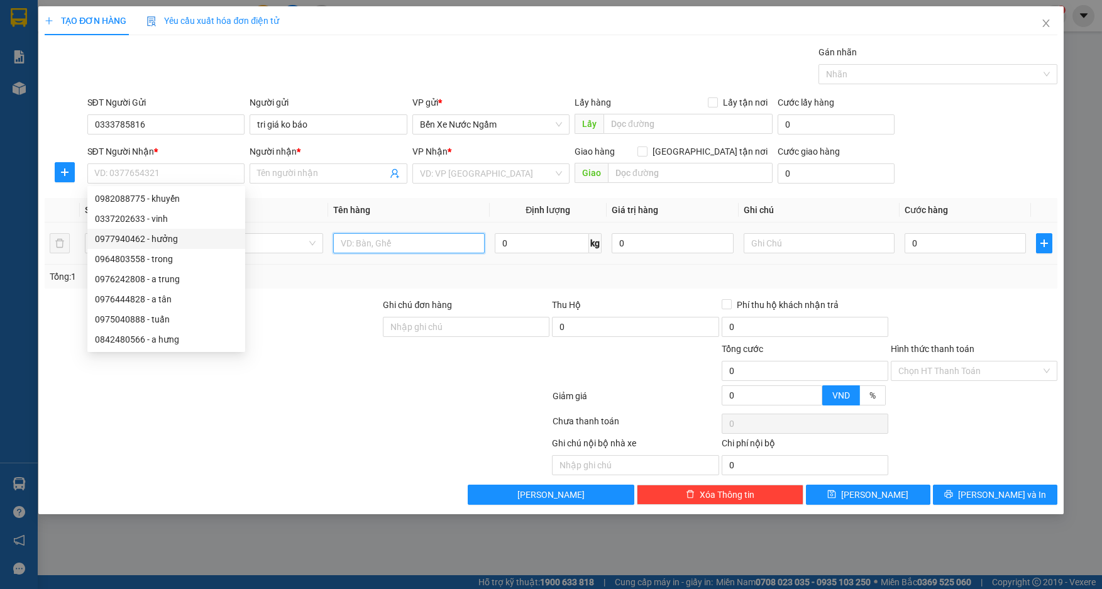
click at [385, 245] on input "text" at bounding box center [408, 243] width 151 height 20
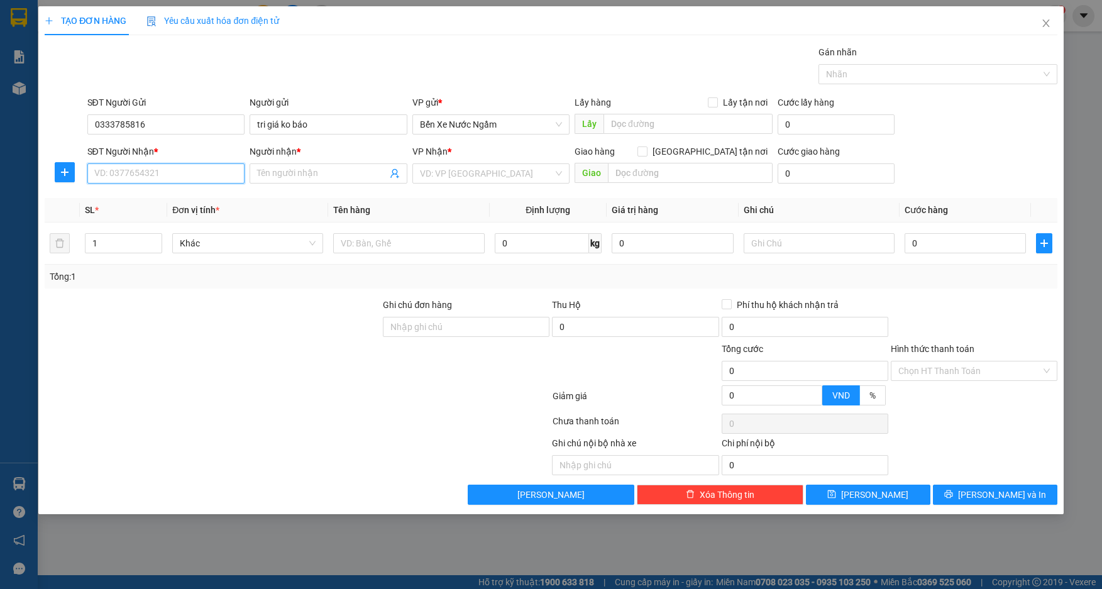
click at [196, 177] on input "SĐT Người Nhận *" at bounding box center [166, 173] width 158 height 20
click at [441, 170] on input "search" at bounding box center [487, 173] width 134 height 19
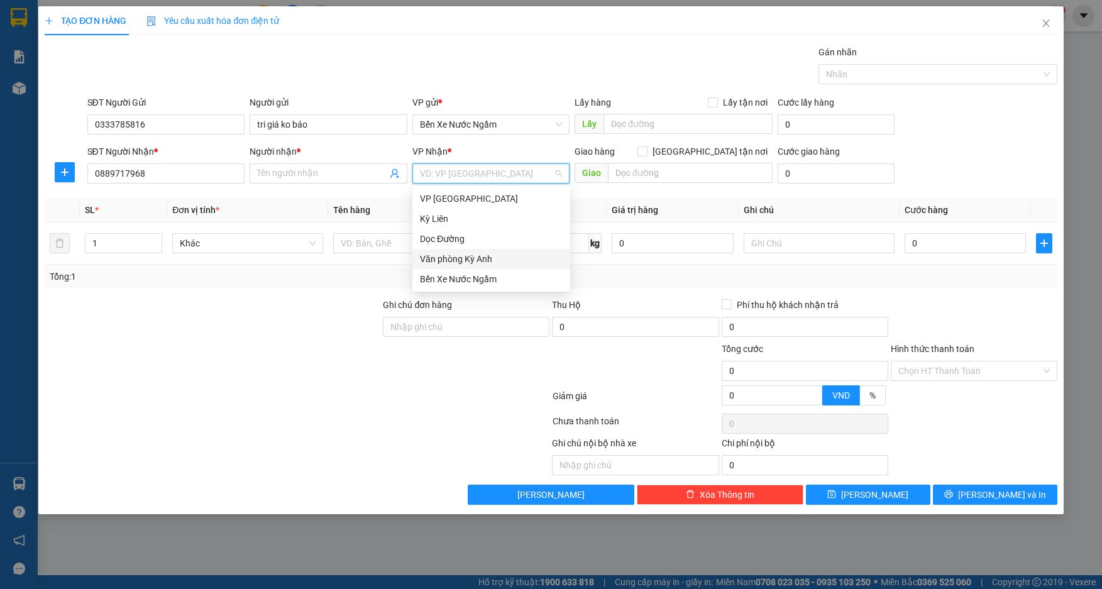
click at [474, 260] on div "Văn phòng Kỳ Anh" at bounding box center [491, 259] width 143 height 14
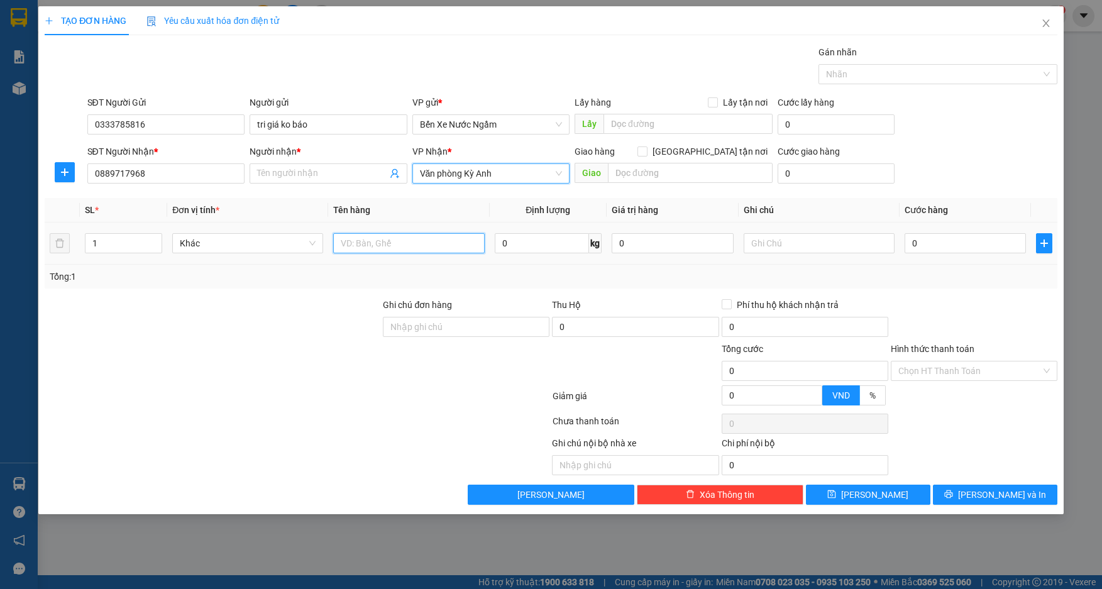
click at [377, 244] on input "text" at bounding box center [408, 243] width 151 height 20
click at [310, 176] on input "Người nhận *" at bounding box center [322, 174] width 130 height 14
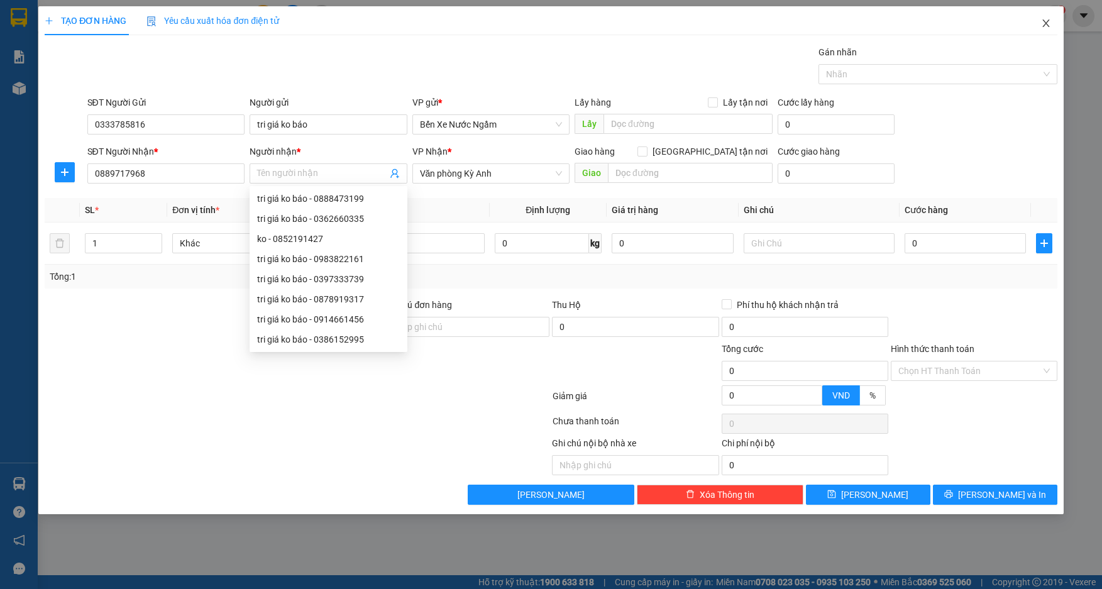
click at [1046, 28] on icon "close" at bounding box center [1046, 23] width 10 height 10
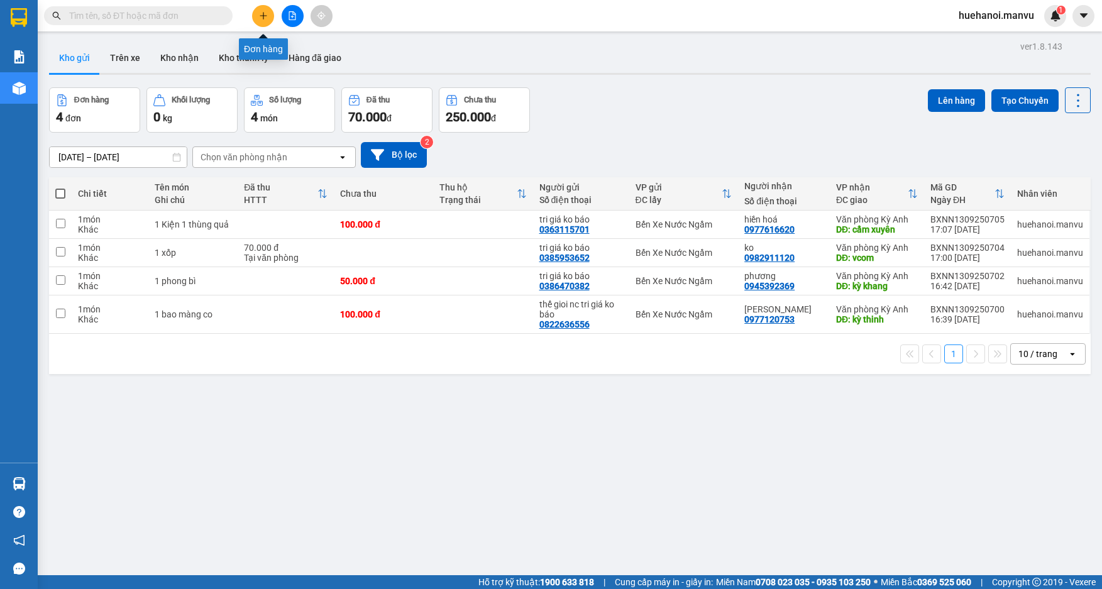
click at [255, 20] on button at bounding box center [263, 16] width 22 height 22
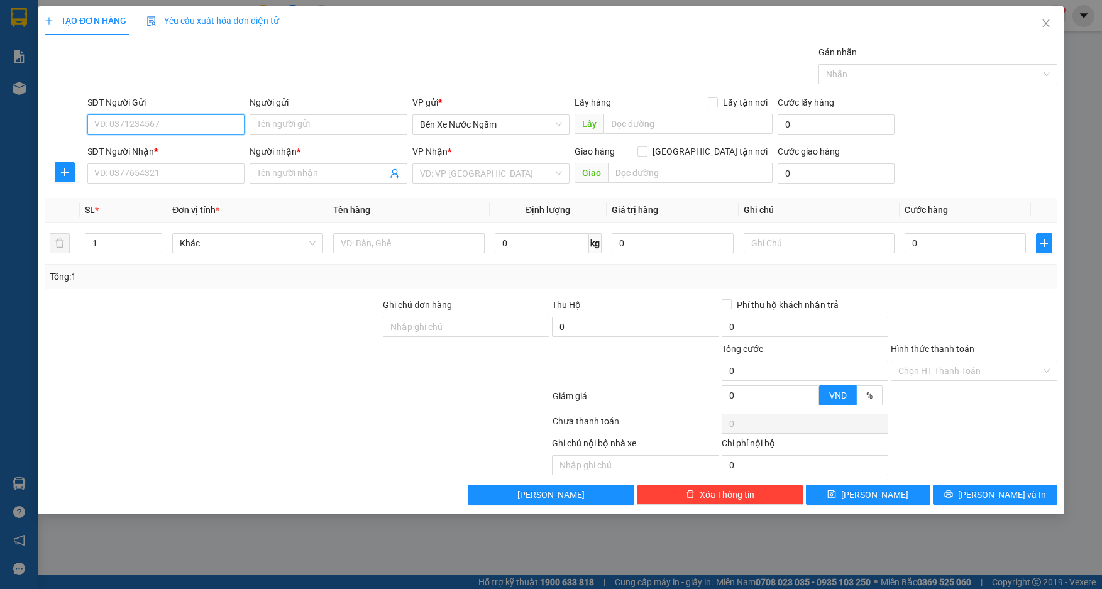
click at [190, 125] on input "SĐT Người Gửi" at bounding box center [166, 124] width 158 height 20
click at [364, 247] on input "text" at bounding box center [408, 243] width 151 height 20
click at [958, 241] on input "0" at bounding box center [966, 243] width 122 height 20
click at [157, 128] on input "SĐT Người Gửi" at bounding box center [166, 124] width 158 height 20
click at [163, 148] on div "0985831979 - tri giá ko báo" at bounding box center [166, 150] width 143 height 14
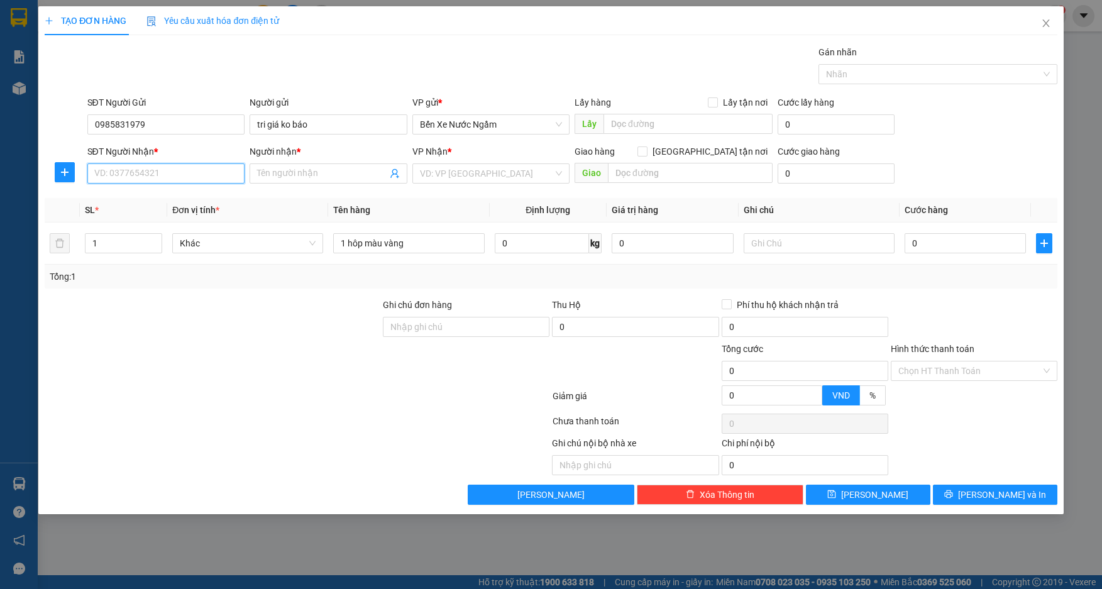
click at [175, 179] on input "SĐT Người Nhận *" at bounding box center [166, 173] width 158 height 20
click at [127, 202] on div "0916588678 - kt" at bounding box center [166, 199] width 143 height 14
click at [330, 180] on span "kt" at bounding box center [329, 173] width 158 height 20
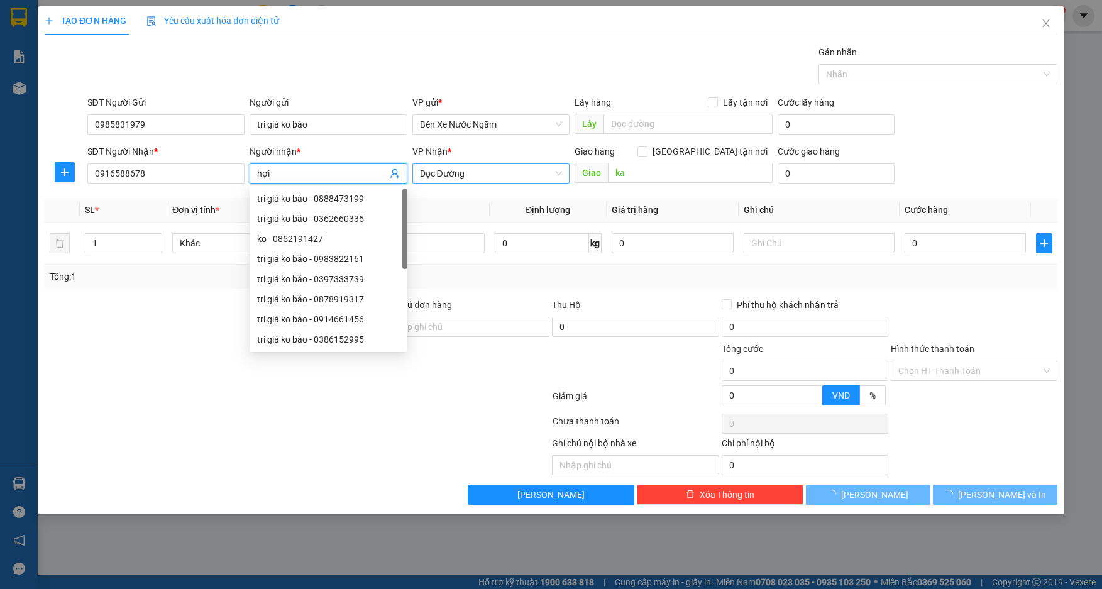
click at [480, 177] on span "Dọc Đường" at bounding box center [491, 173] width 143 height 19
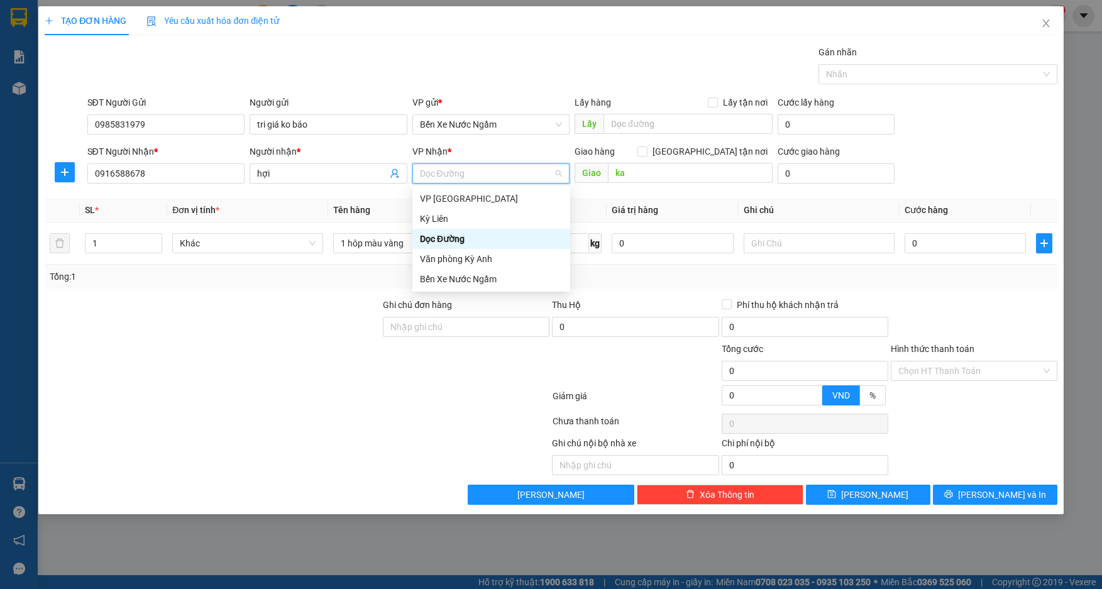
click at [480, 249] on div "Văn phòng Kỳ Anh" at bounding box center [492, 259] width 158 height 20
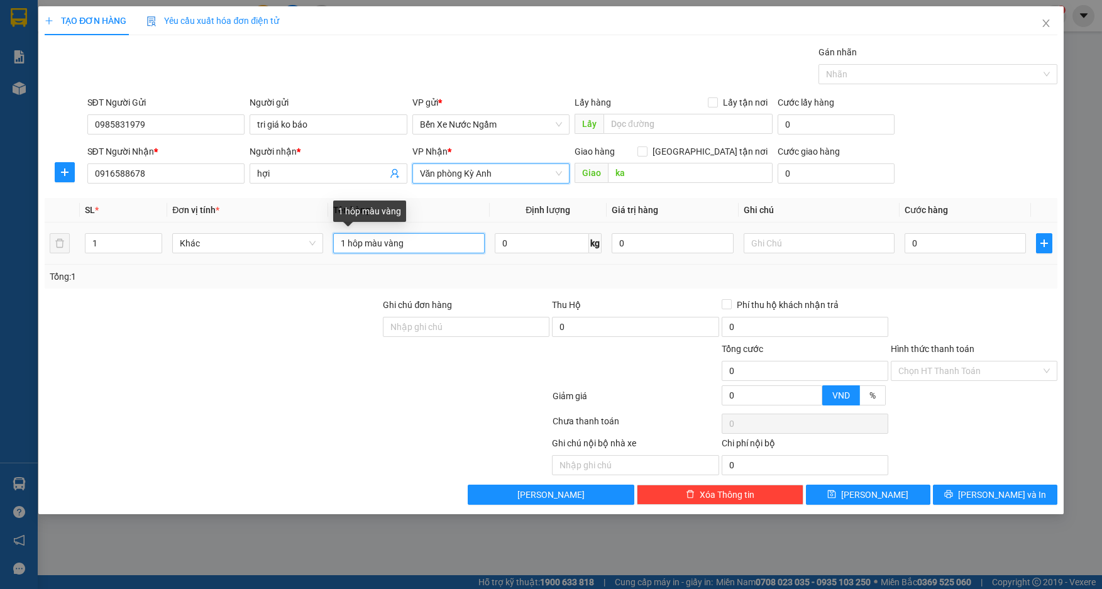
click at [467, 249] on input "1 hôp màu vàng" at bounding box center [408, 243] width 151 height 20
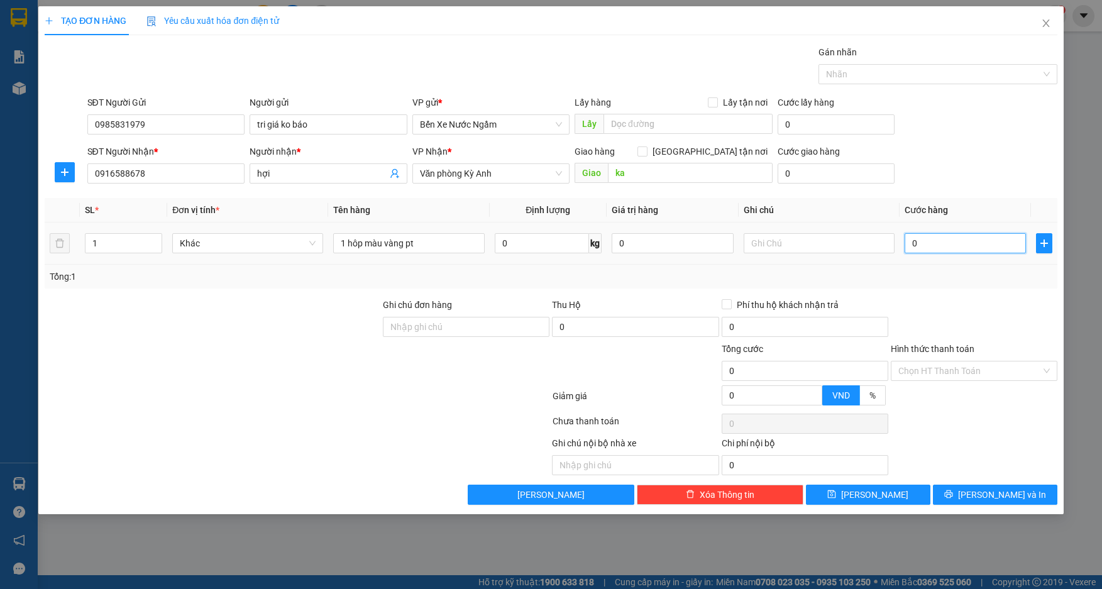
click at [944, 248] on input "0" at bounding box center [966, 243] width 122 height 20
click at [989, 493] on span "[PERSON_NAME] và In" at bounding box center [1002, 495] width 88 height 14
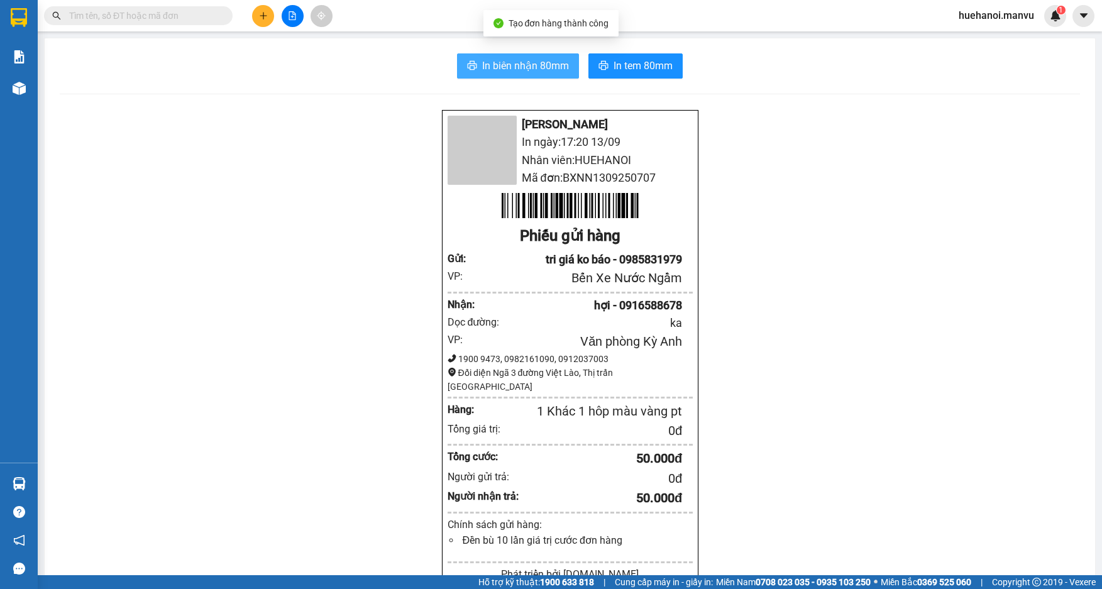
click at [537, 57] on button "In biên nhận 80mm" at bounding box center [518, 65] width 122 height 25
click at [540, 60] on span "In biên nhận 80mm" at bounding box center [525, 66] width 87 height 16
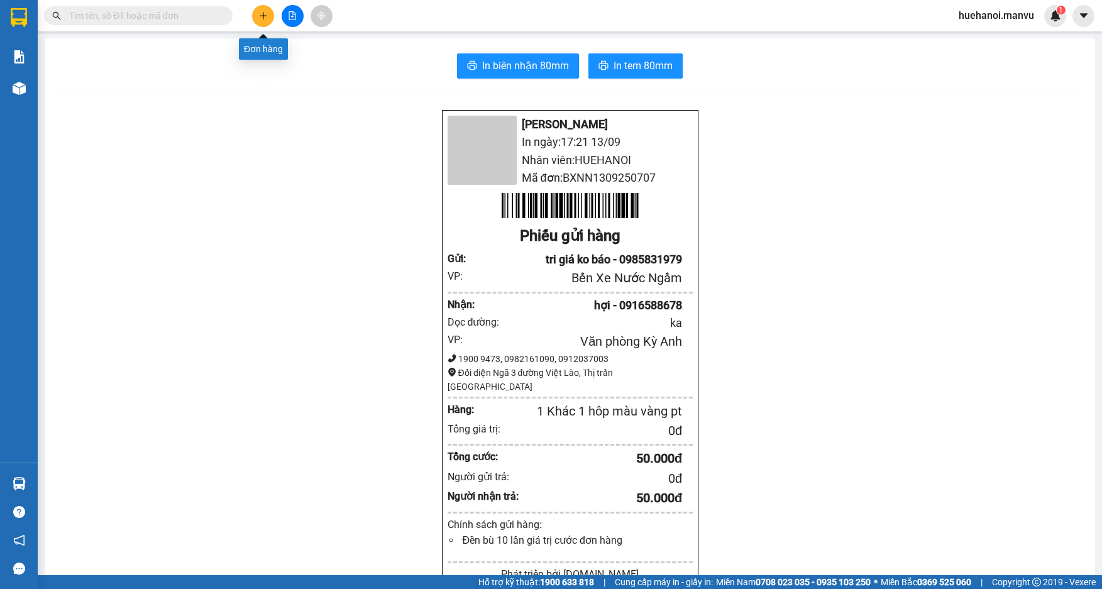
click at [262, 23] on button at bounding box center [263, 16] width 22 height 22
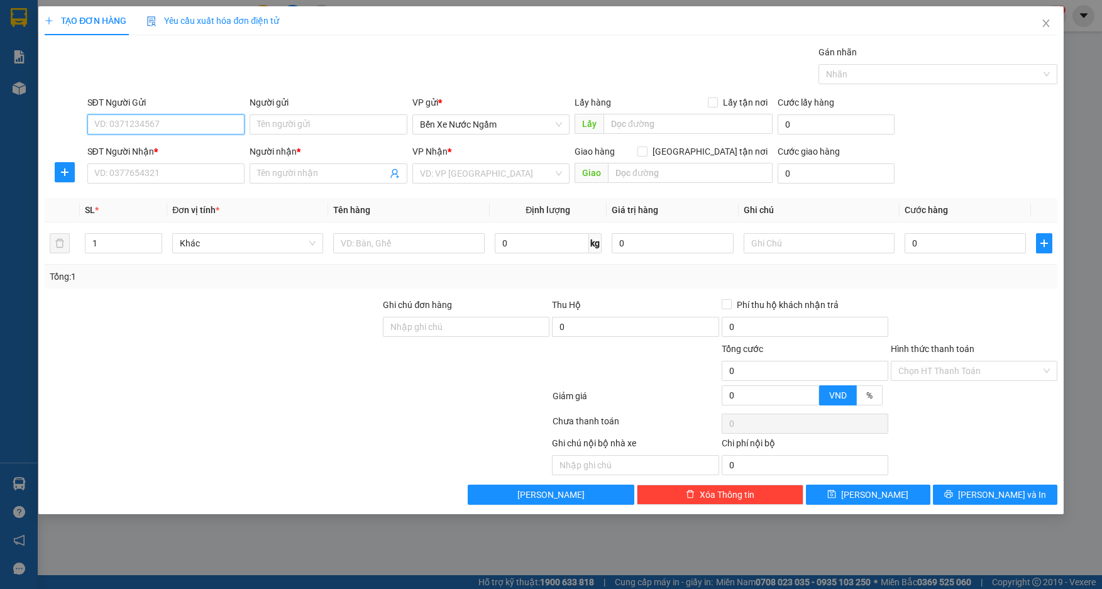
click at [223, 123] on input "SĐT Người Gửi" at bounding box center [166, 124] width 158 height 20
click at [204, 143] on div "0988565998 - a dung tri giá ko báo" at bounding box center [166, 150] width 143 height 14
click at [199, 180] on input "SĐT Người Nhận *" at bounding box center [166, 173] width 158 height 20
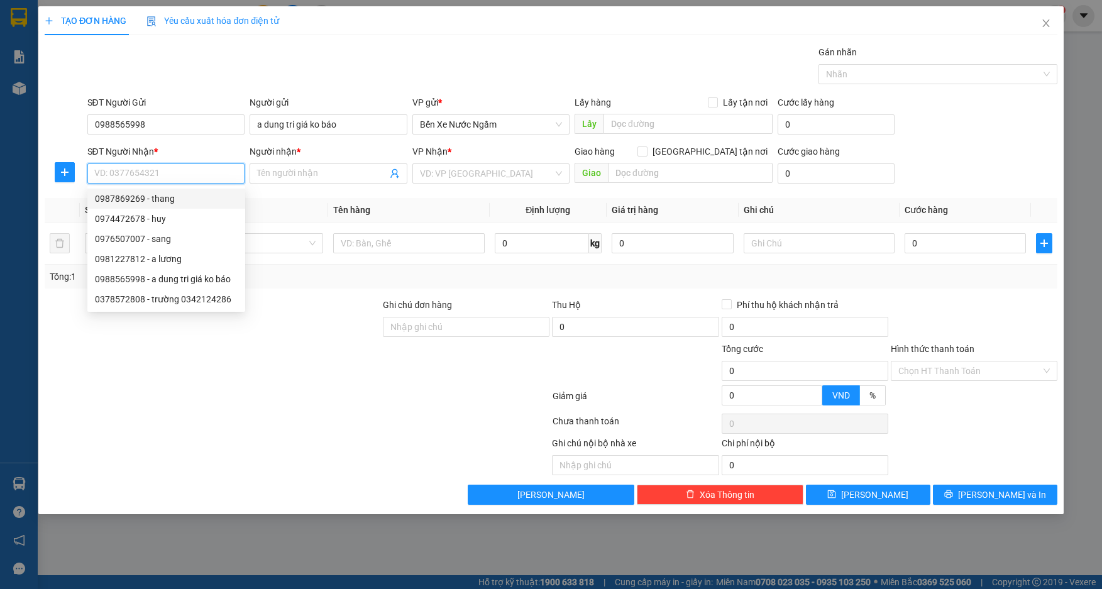
click at [150, 199] on div "0987869269 - thang" at bounding box center [166, 199] width 143 height 14
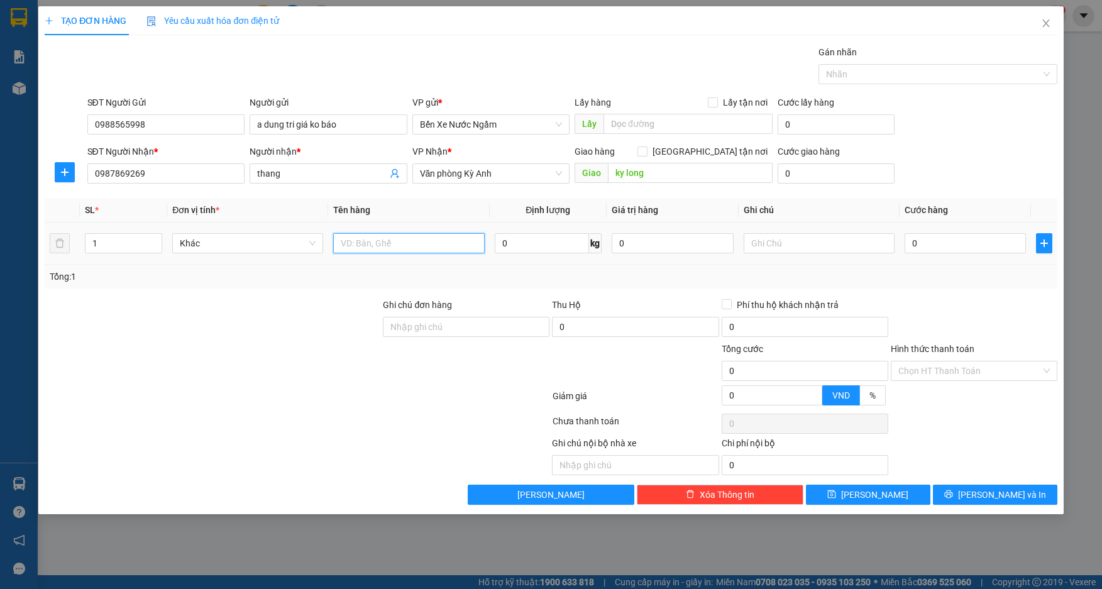
click at [391, 244] on input "text" at bounding box center [408, 243] width 151 height 20
click at [961, 245] on input "0" at bounding box center [966, 243] width 122 height 20
click at [948, 494] on button "[PERSON_NAME] và In" at bounding box center [995, 495] width 125 height 20
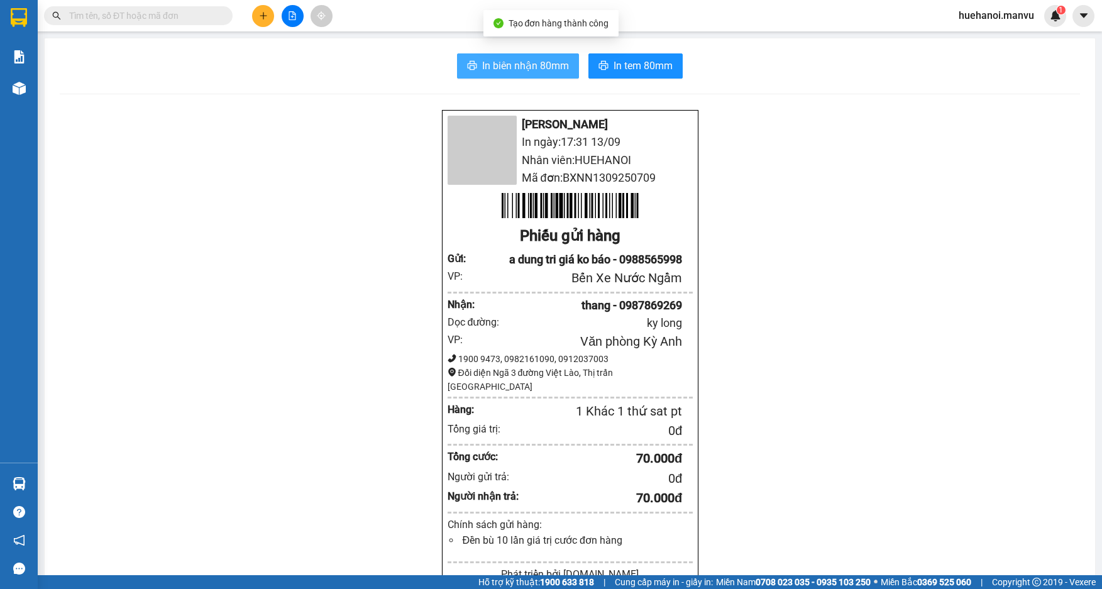
click at [492, 65] on span "In biên nhận 80mm" at bounding box center [525, 66] width 87 height 16
click at [274, 19] on button at bounding box center [263, 16] width 22 height 22
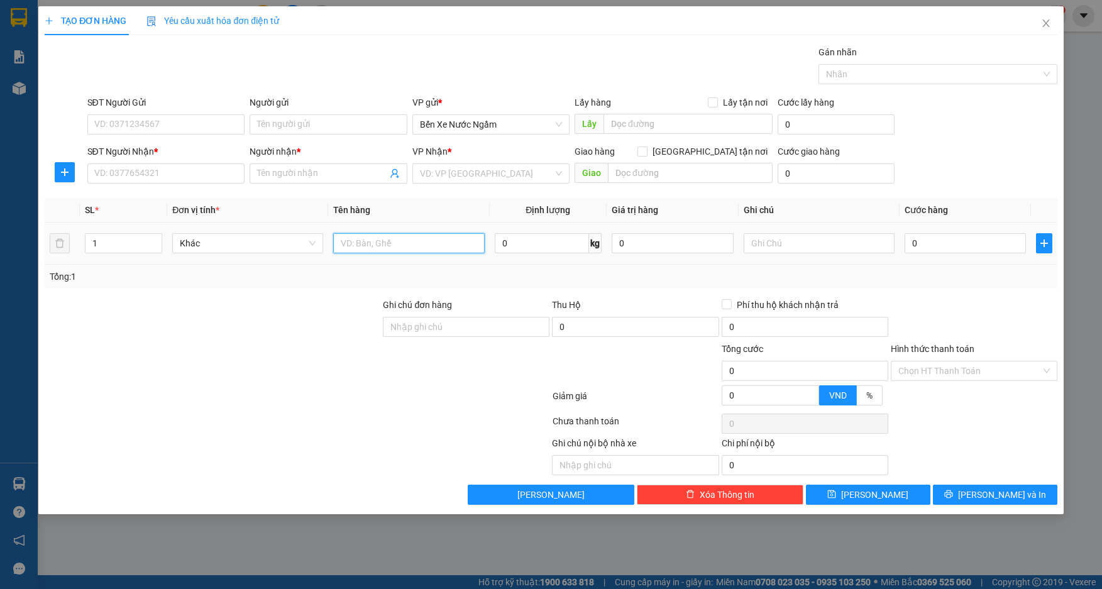
click at [407, 250] on input "text" at bounding box center [408, 243] width 151 height 20
click at [180, 121] on input "SĐT Người Gửi" at bounding box center [166, 124] width 158 height 20
click at [133, 180] on input "SĐT Người Nhận *" at bounding box center [166, 173] width 158 height 20
click at [272, 128] on input "Người gửi" at bounding box center [329, 124] width 158 height 20
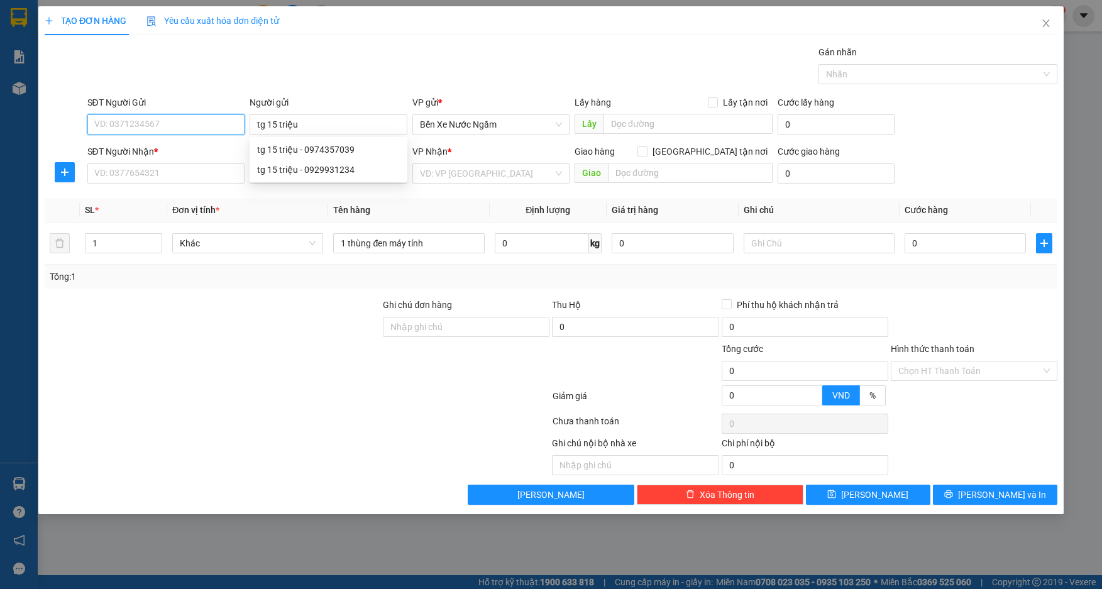
click at [185, 133] on input "SĐT Người Gửi" at bounding box center [166, 124] width 158 height 20
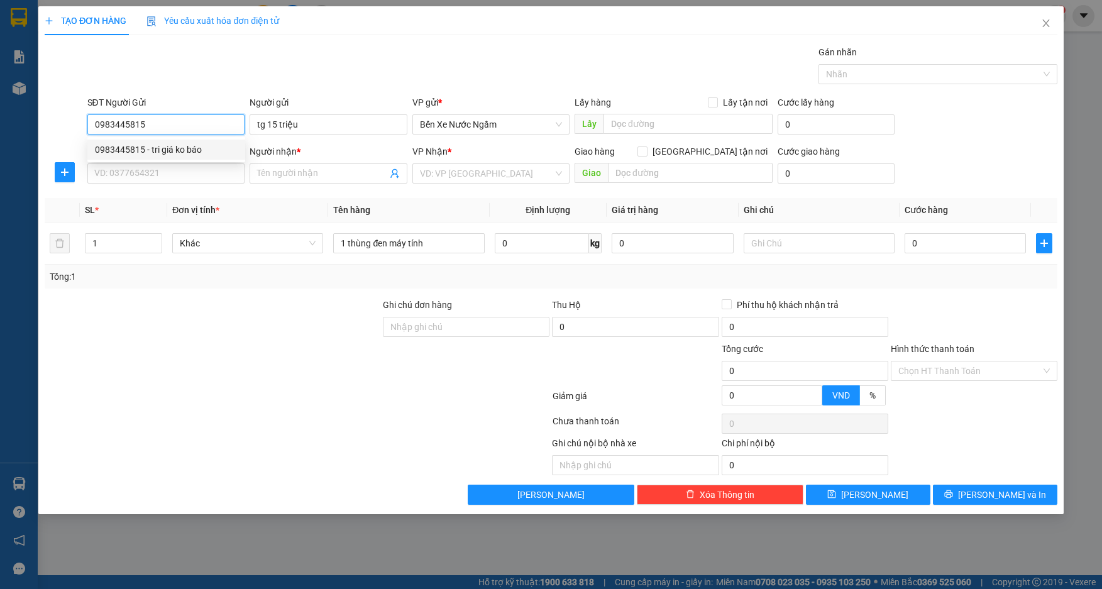
click at [169, 145] on div "0983445815 - tri giá ko báo" at bounding box center [166, 150] width 143 height 14
click at [167, 174] on input "SĐT Người Nhận *" at bounding box center [166, 173] width 158 height 20
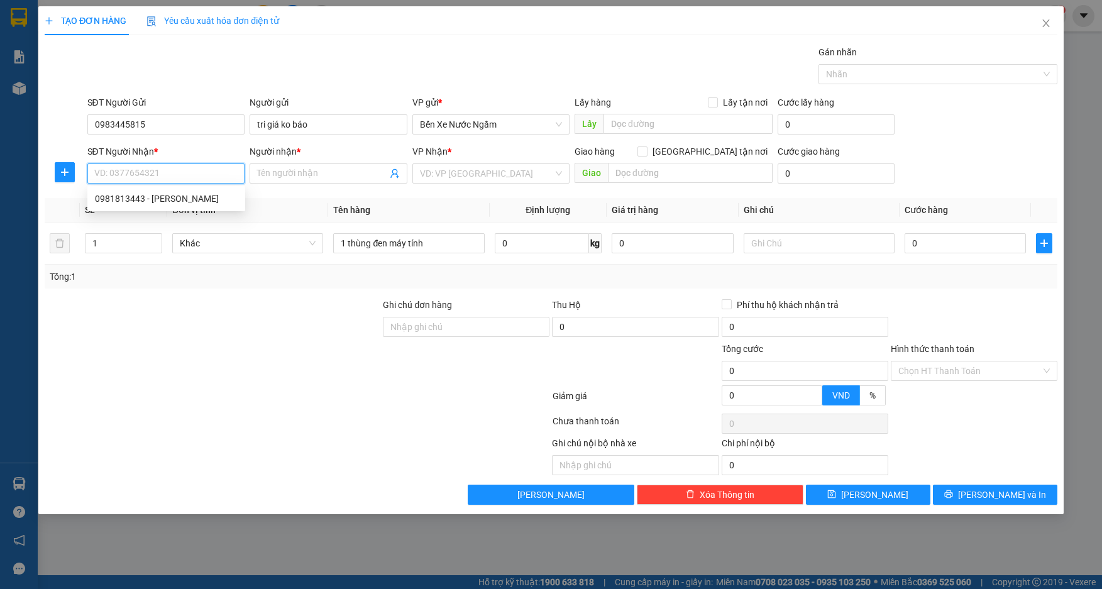
click at [165, 174] on input "SĐT Người Nhận *" at bounding box center [166, 173] width 158 height 20
click at [132, 203] on div "0828084789 - kt" at bounding box center [166, 199] width 143 height 14
click at [297, 175] on input "kt" at bounding box center [322, 174] width 130 height 14
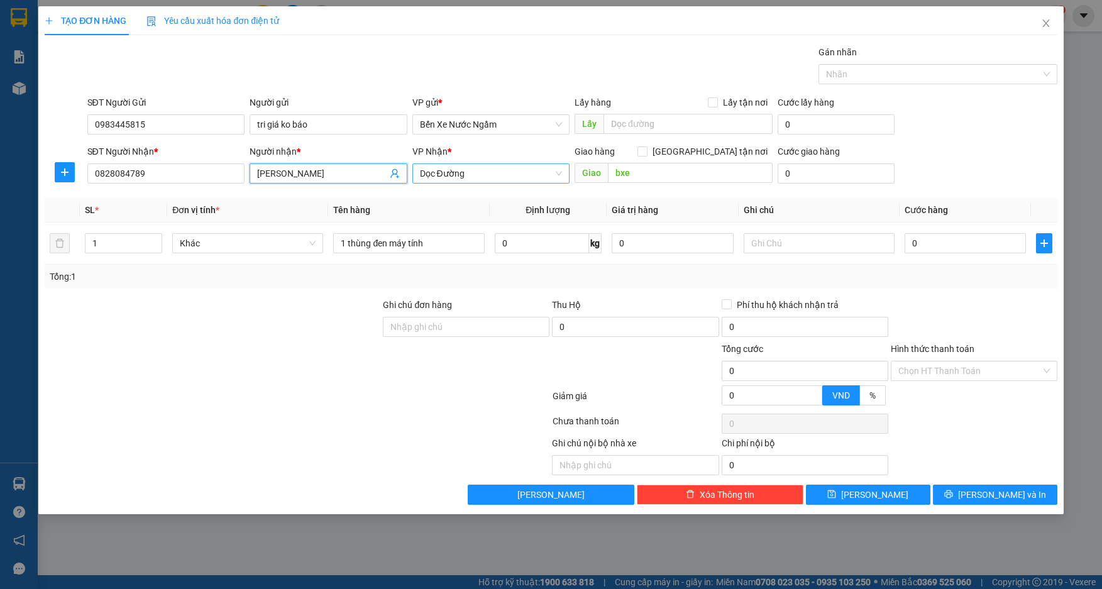
click at [476, 176] on span "Dọc Đường" at bounding box center [491, 173] width 143 height 19
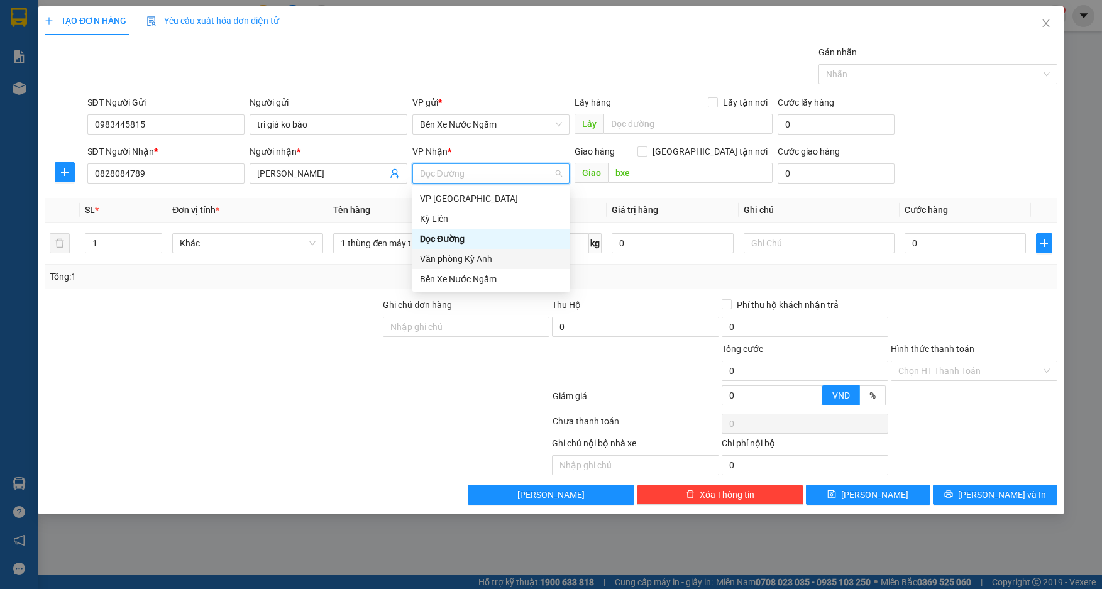
click at [480, 260] on div "Văn phòng Kỳ Anh" at bounding box center [491, 259] width 143 height 14
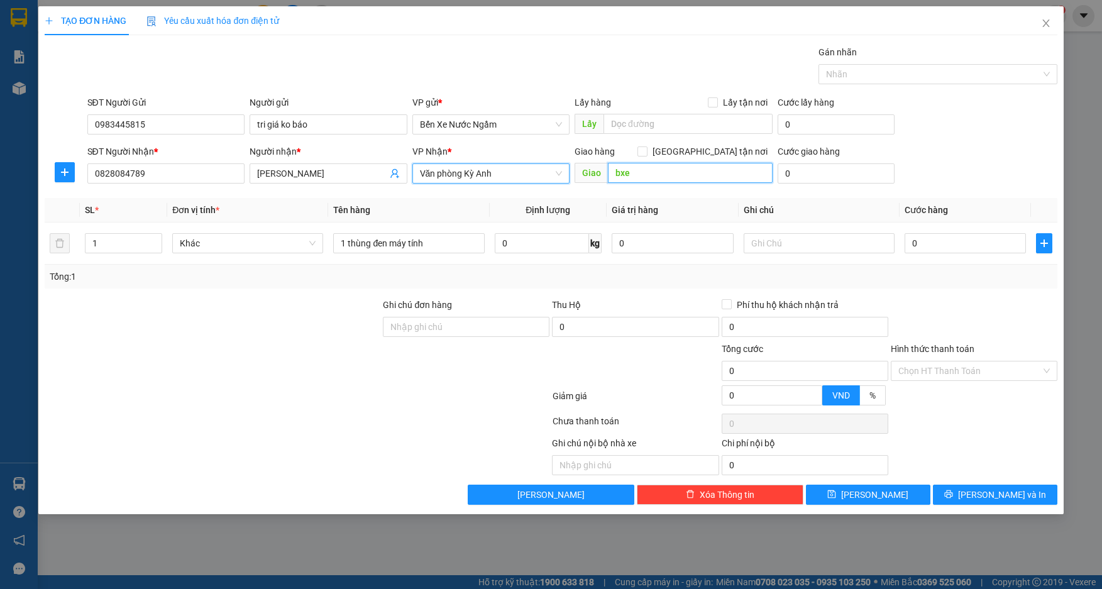
click at [650, 182] on input "bxe" at bounding box center [690, 173] width 165 height 20
click at [975, 240] on input "0" at bounding box center [966, 243] width 122 height 20
click at [980, 494] on button "[PERSON_NAME] và In" at bounding box center [995, 495] width 125 height 20
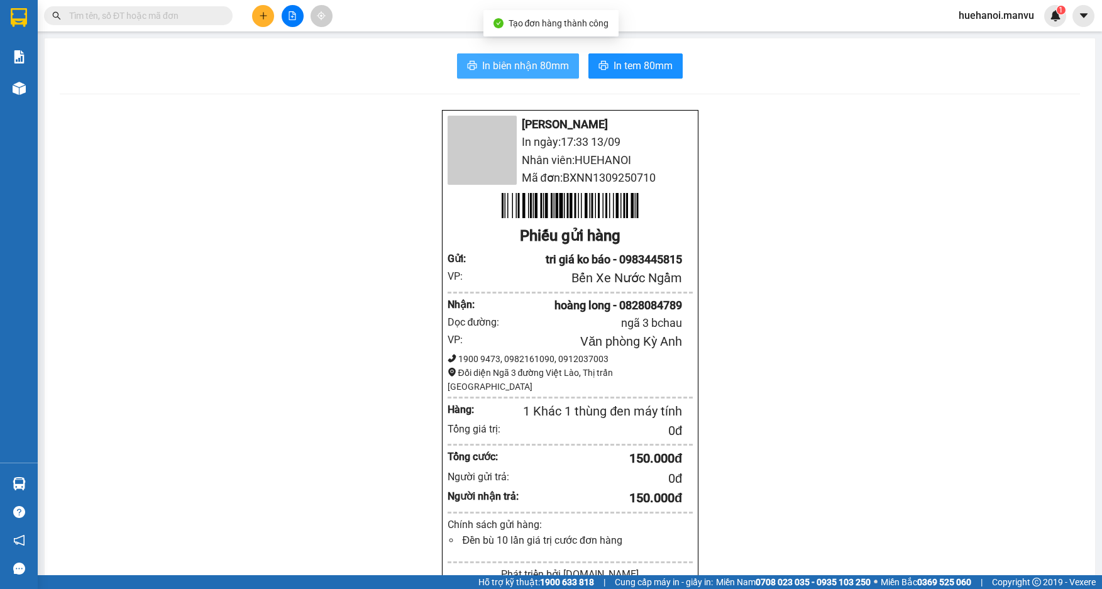
click at [548, 69] on span "In biên nhận 80mm" at bounding box center [525, 66] width 87 height 16
click at [265, 16] on icon "plus" at bounding box center [263, 15] width 7 height 1
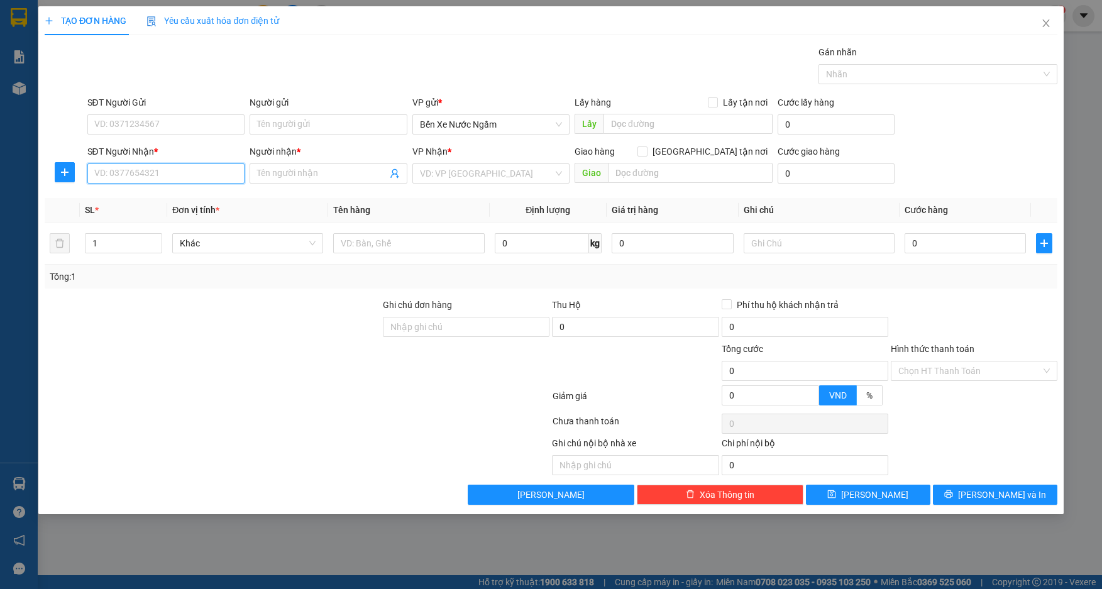
click at [184, 179] on input "SĐT Người Nhận *" at bounding box center [166, 173] width 158 height 20
click at [316, 182] on span at bounding box center [329, 173] width 158 height 20
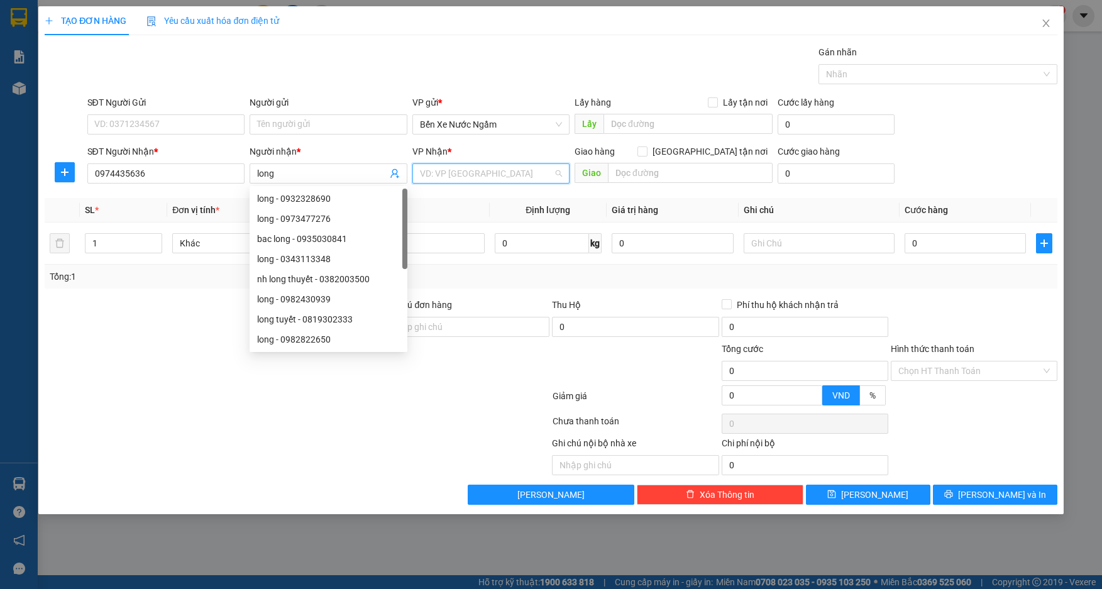
click at [511, 174] on input "search" at bounding box center [487, 173] width 134 height 19
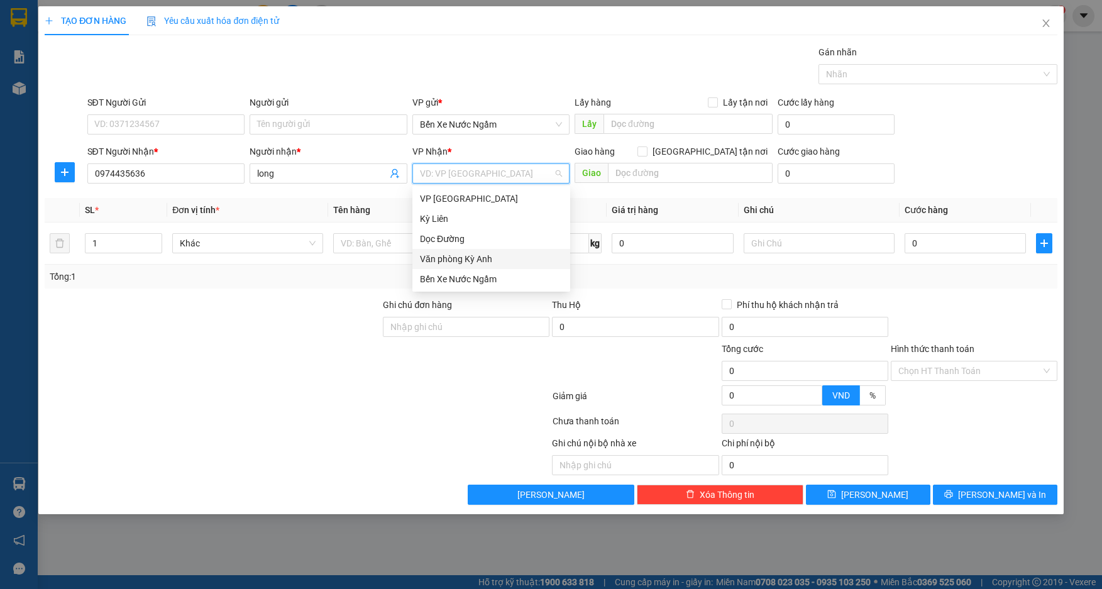
click at [504, 256] on div "Văn phòng Kỳ Anh" at bounding box center [491, 259] width 143 height 14
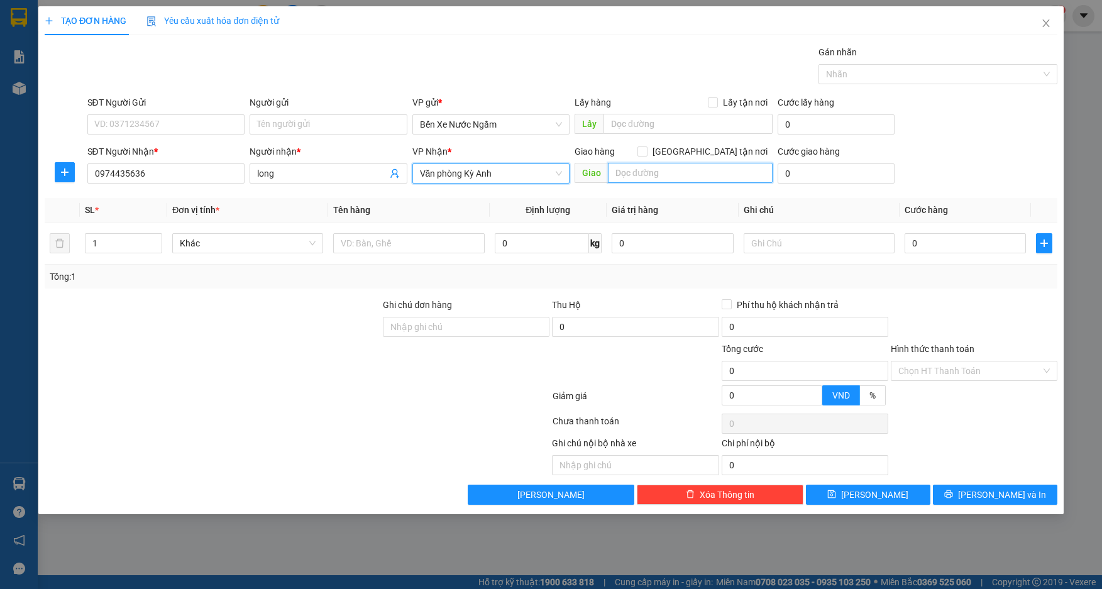
click at [624, 163] on input "text" at bounding box center [690, 173] width 165 height 20
click at [257, 174] on input "long" at bounding box center [322, 174] width 130 height 14
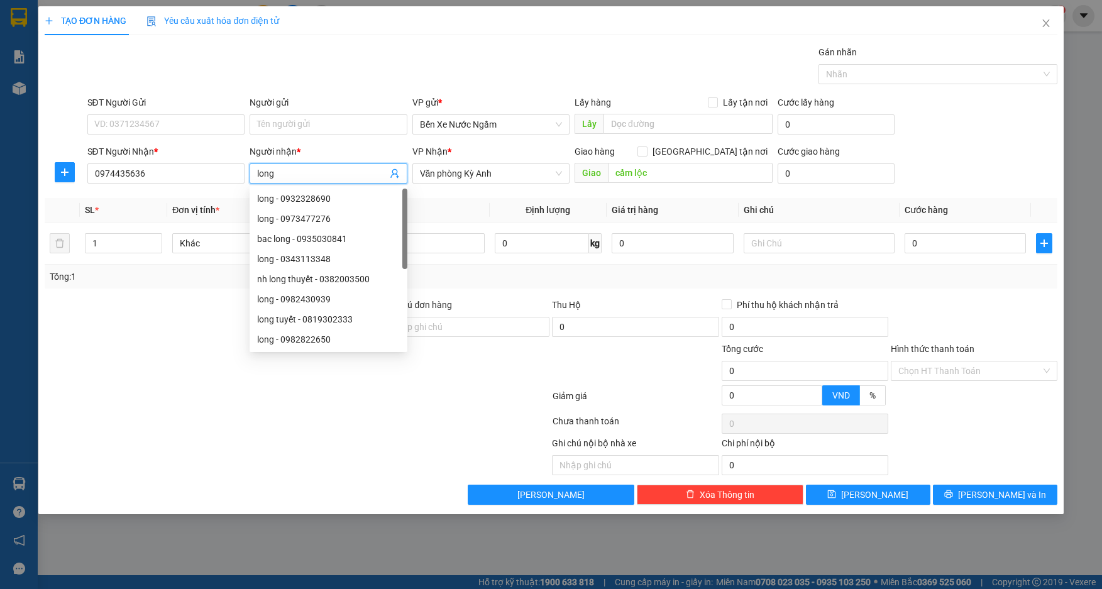
click at [260, 174] on input "long" at bounding box center [322, 174] width 130 height 14
click at [445, 245] on input "text" at bounding box center [408, 243] width 151 height 20
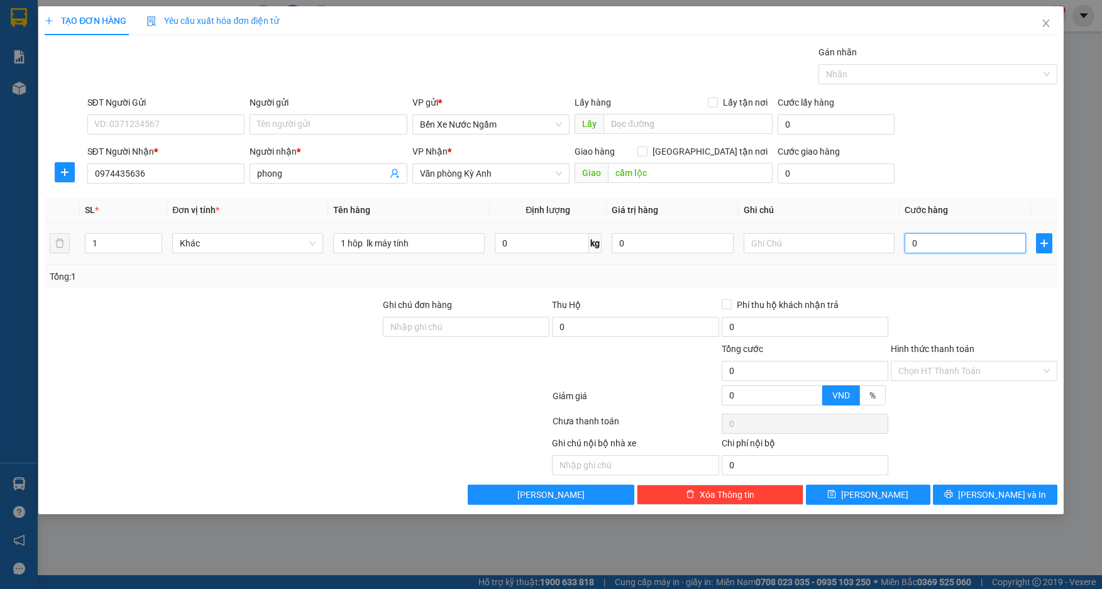
click at [951, 252] on input "0" at bounding box center [966, 243] width 122 height 20
click at [188, 125] on input "SĐT Người Gửi" at bounding box center [166, 124] width 158 height 20
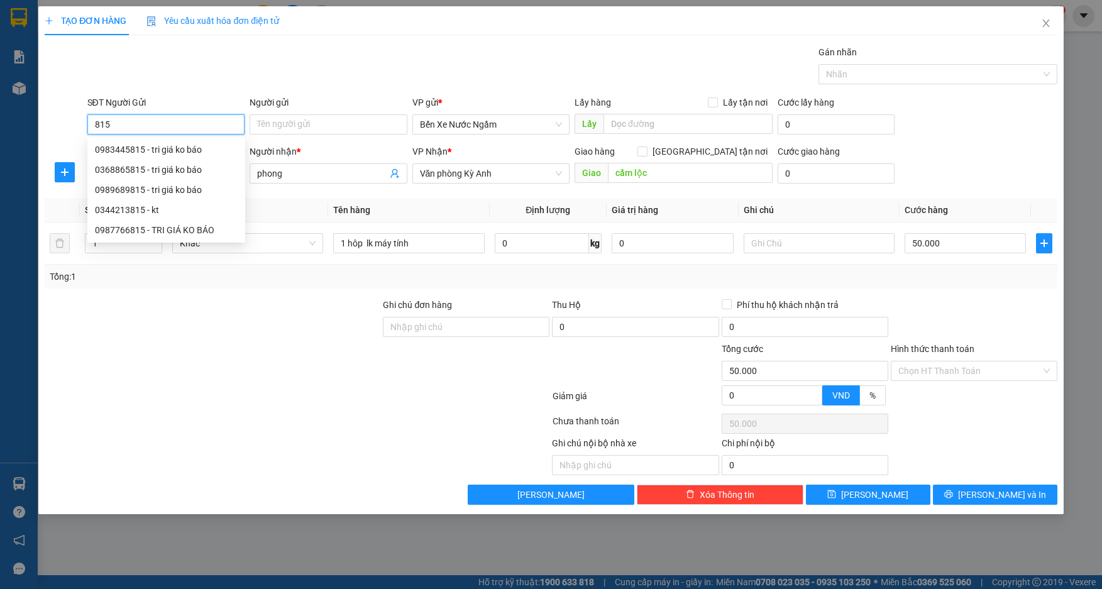
click at [220, 121] on input "815" at bounding box center [166, 124] width 158 height 20
click at [157, 150] on div "0983445815 - tri giá ko báo" at bounding box center [166, 150] width 143 height 14
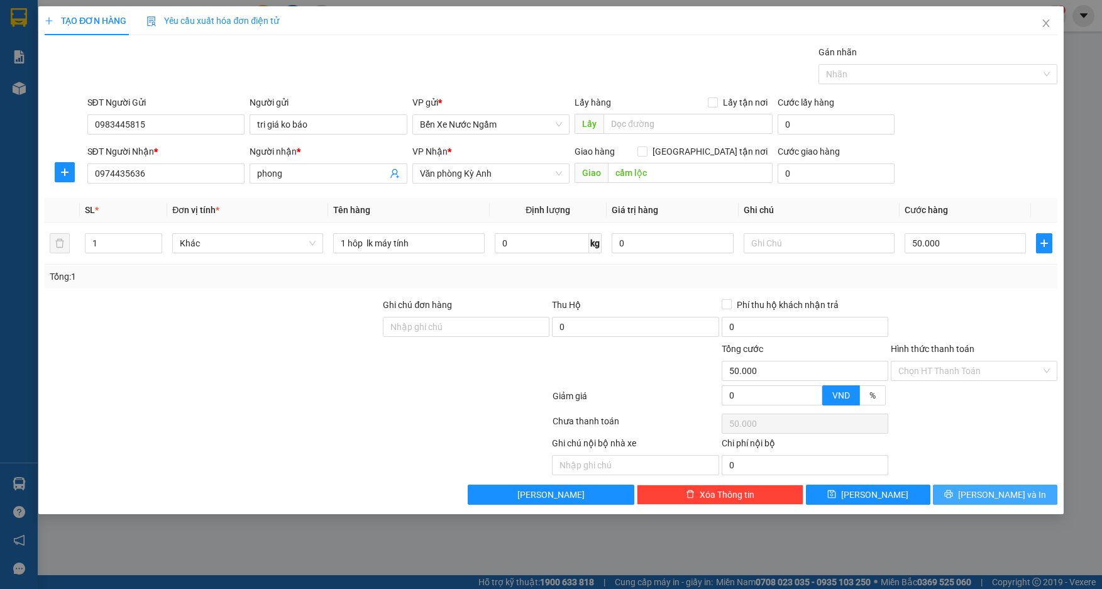
click at [953, 497] on icon "printer" at bounding box center [949, 494] width 9 height 9
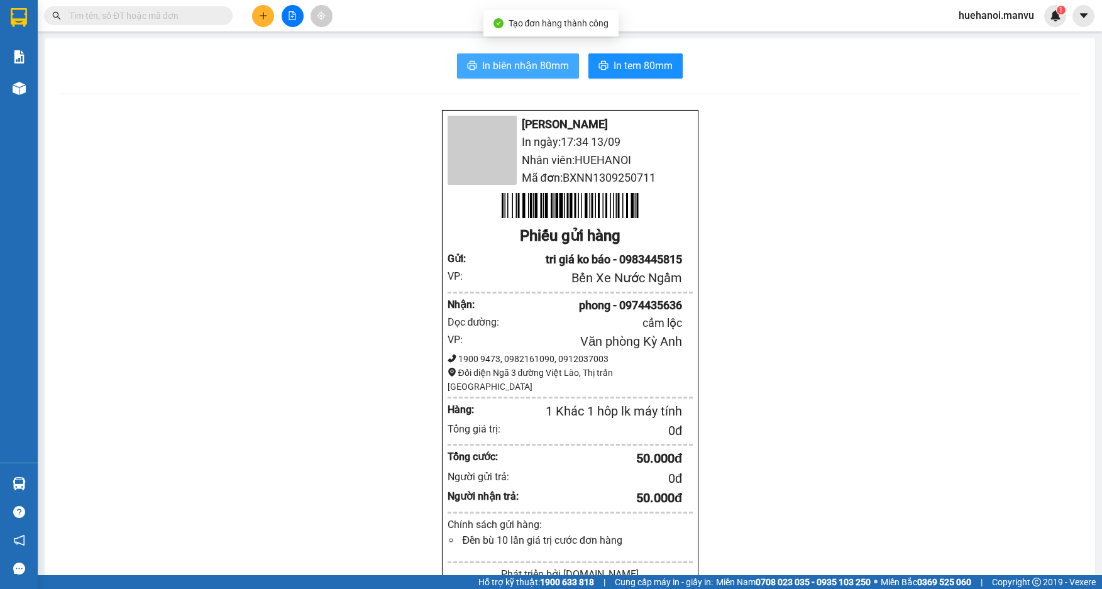
click at [504, 60] on span "In biên nhận 80mm" at bounding box center [525, 66] width 87 height 16
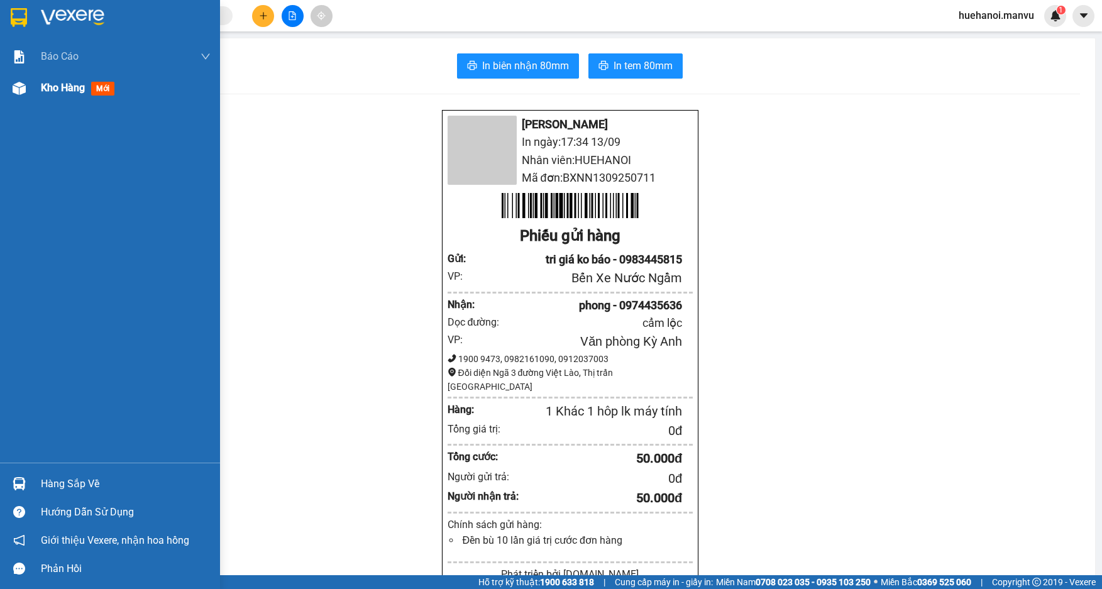
click at [50, 91] on span "Kho hàng" at bounding box center [63, 88] width 44 height 12
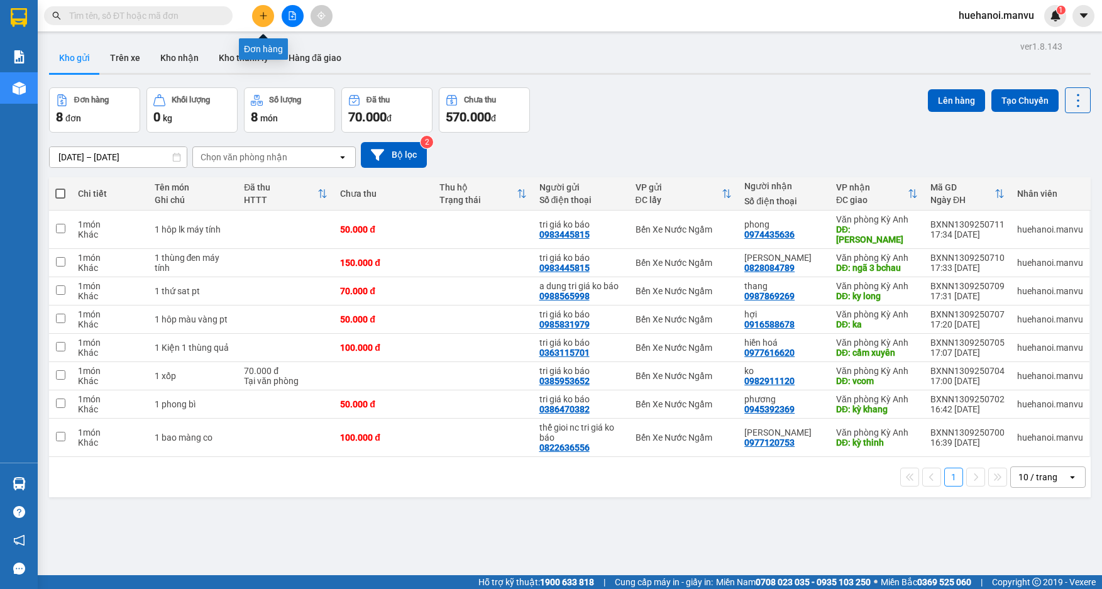
click at [261, 18] on icon "plus" at bounding box center [263, 15] width 9 height 9
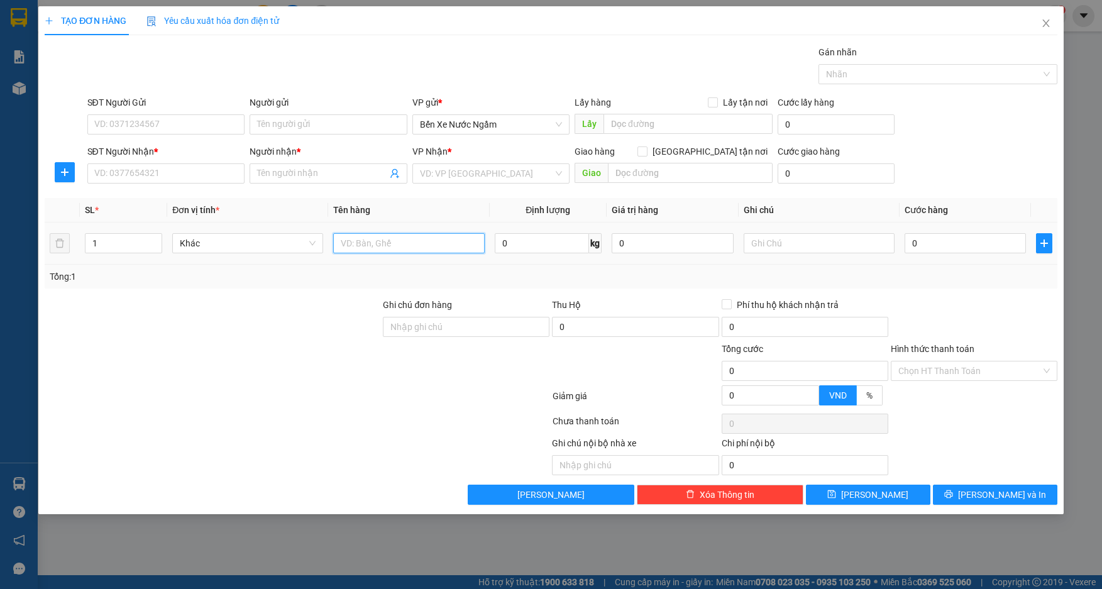
click at [400, 235] on input "text" at bounding box center [408, 243] width 151 height 20
click at [148, 173] on input "SĐT Người Nhận *" at bounding box center [166, 173] width 158 height 20
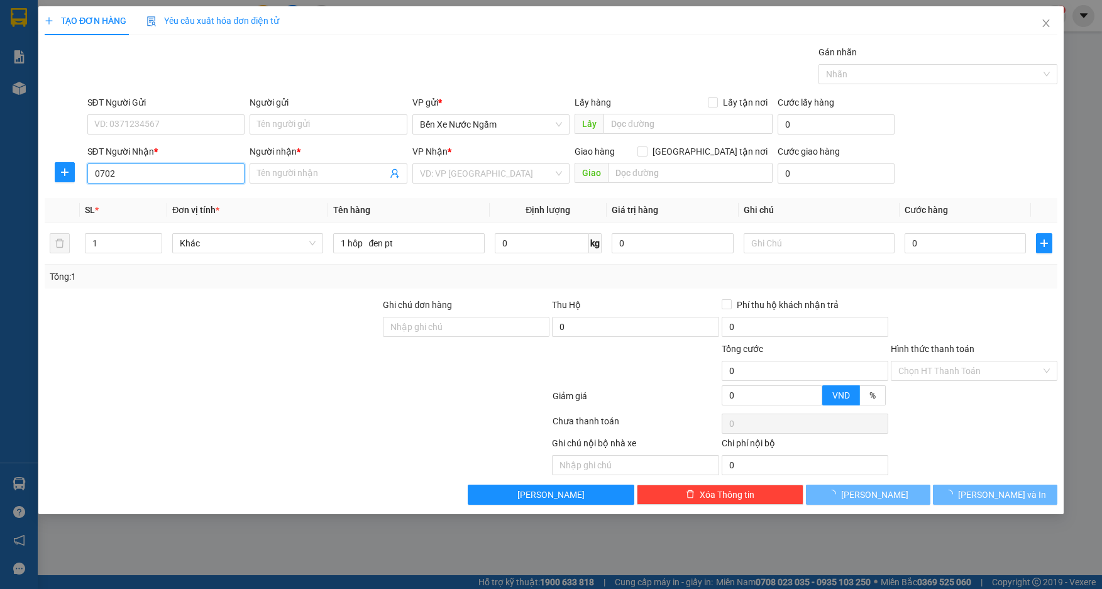
click at [156, 179] on input "0702" at bounding box center [166, 173] width 158 height 20
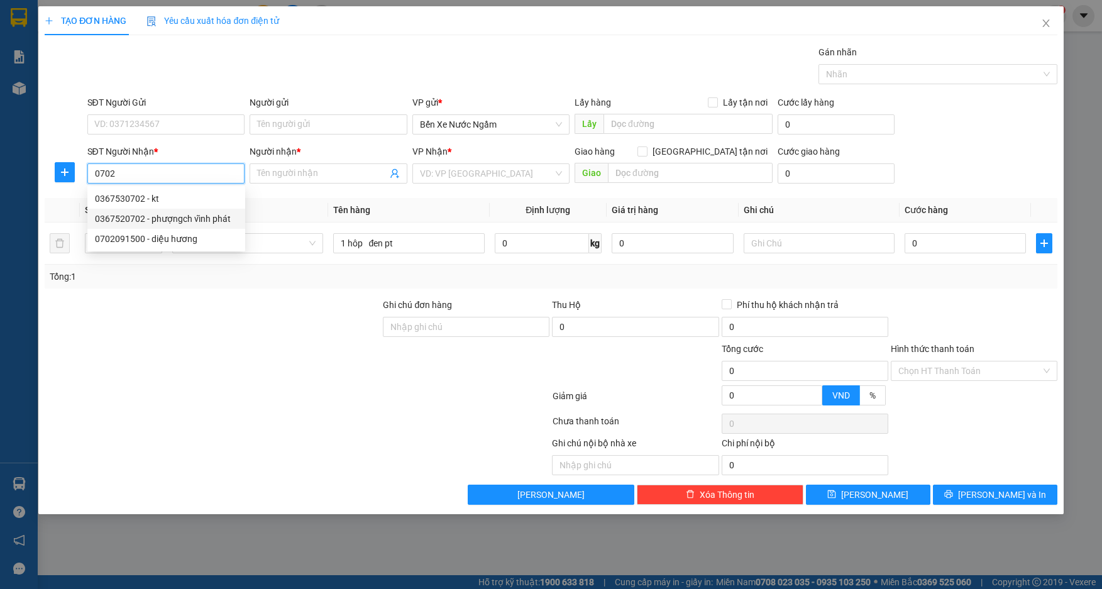
click at [182, 218] on div "0367520702 - phượngch vĩnh phát" at bounding box center [166, 219] width 143 height 14
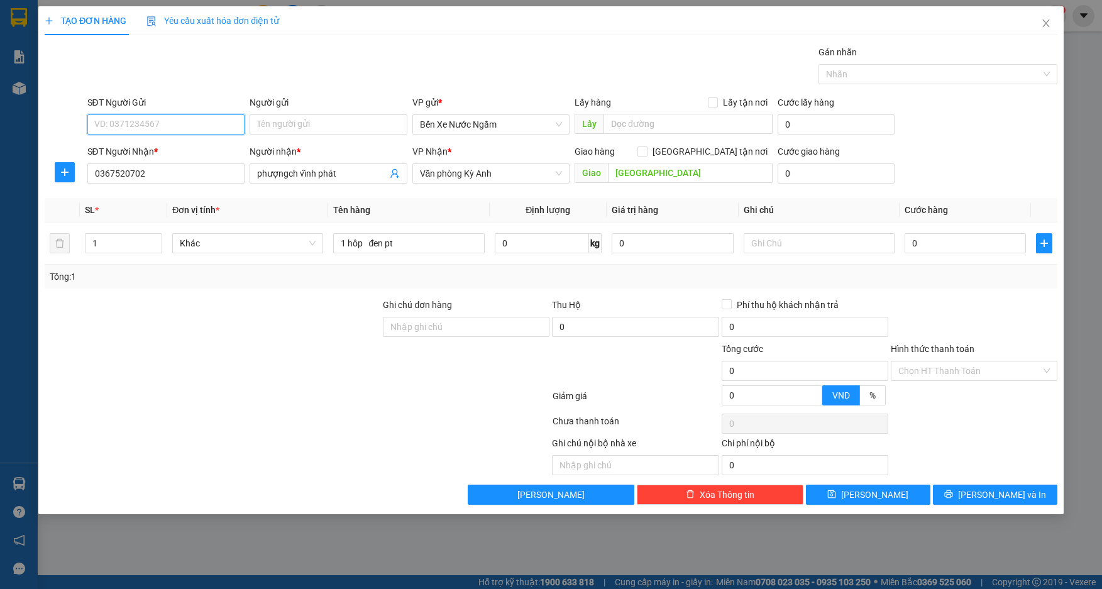
click at [228, 124] on input "SĐT Người Gửi" at bounding box center [166, 124] width 158 height 20
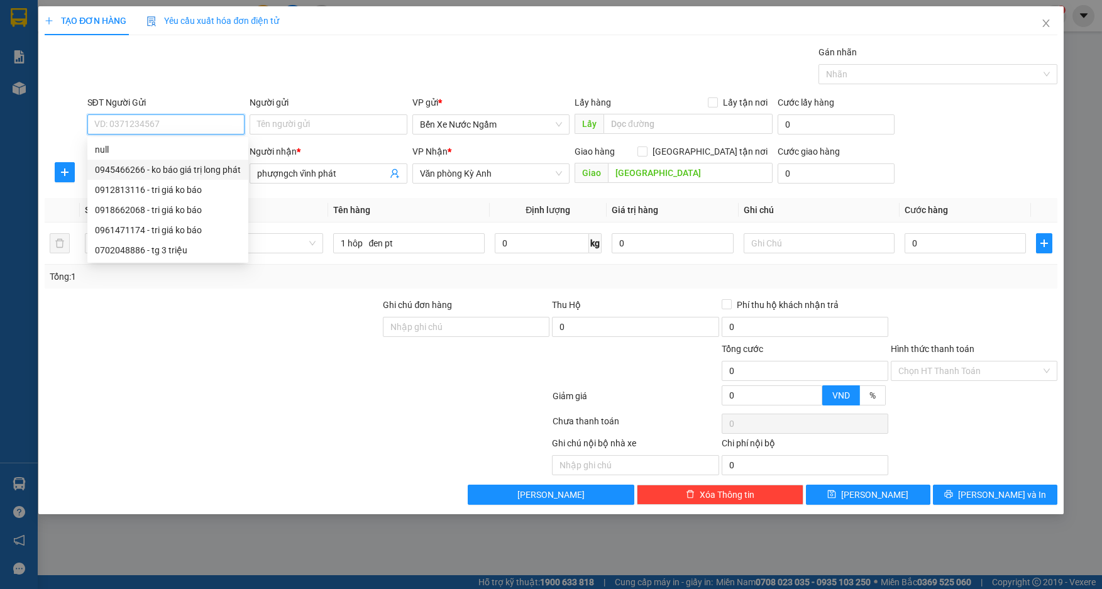
click at [182, 169] on div "0945466266 - ko báo giá trị long phát" at bounding box center [168, 170] width 146 height 14
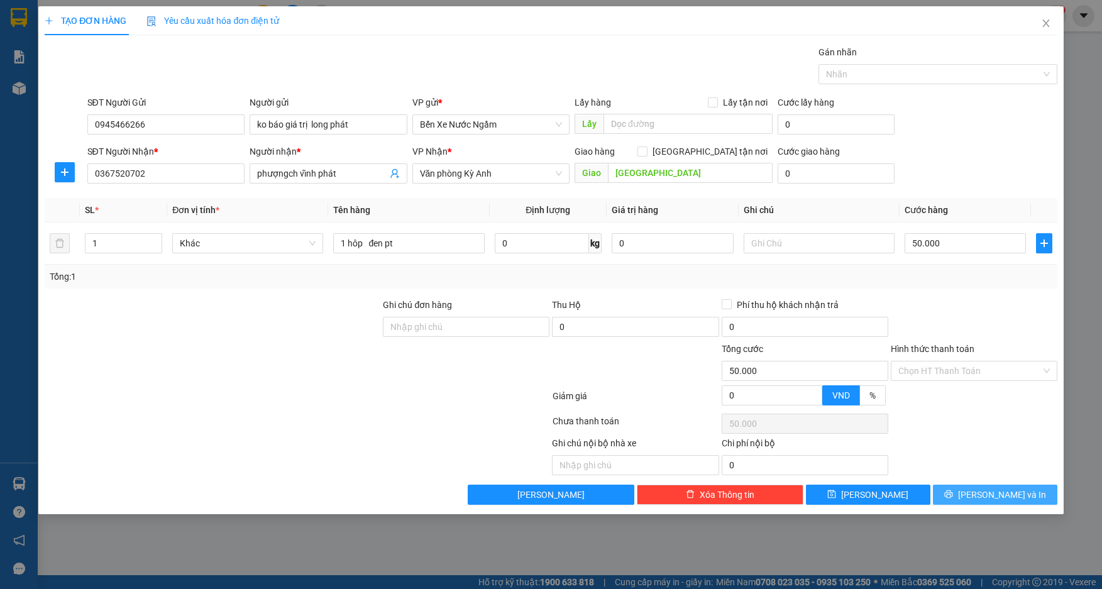
click at [959, 494] on button "[PERSON_NAME] và In" at bounding box center [995, 495] width 125 height 20
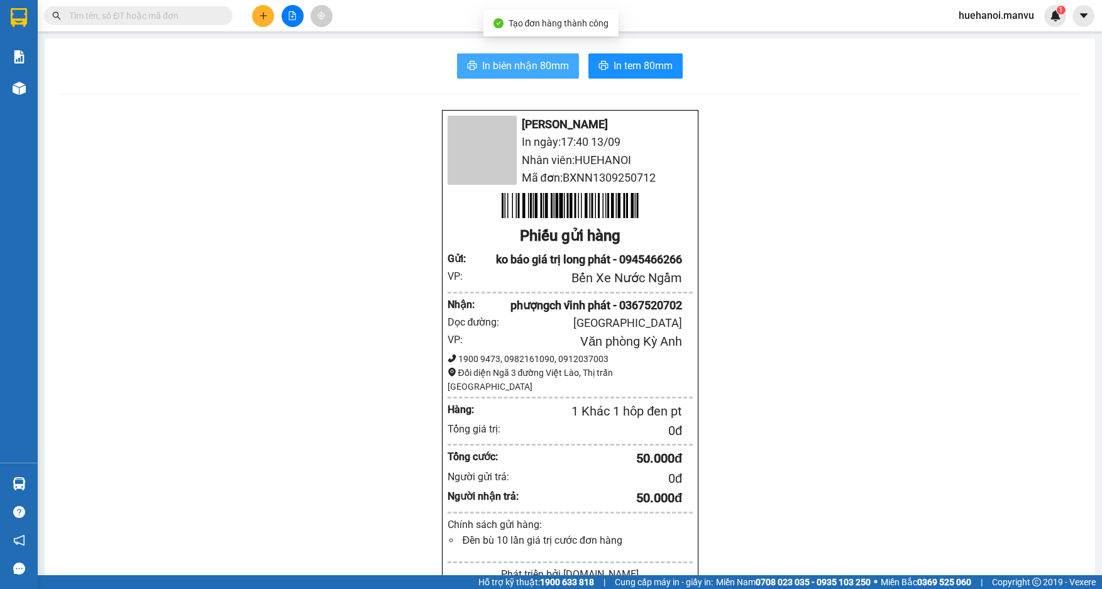
click at [537, 73] on span "In biên nhận 80mm" at bounding box center [525, 66] width 87 height 16
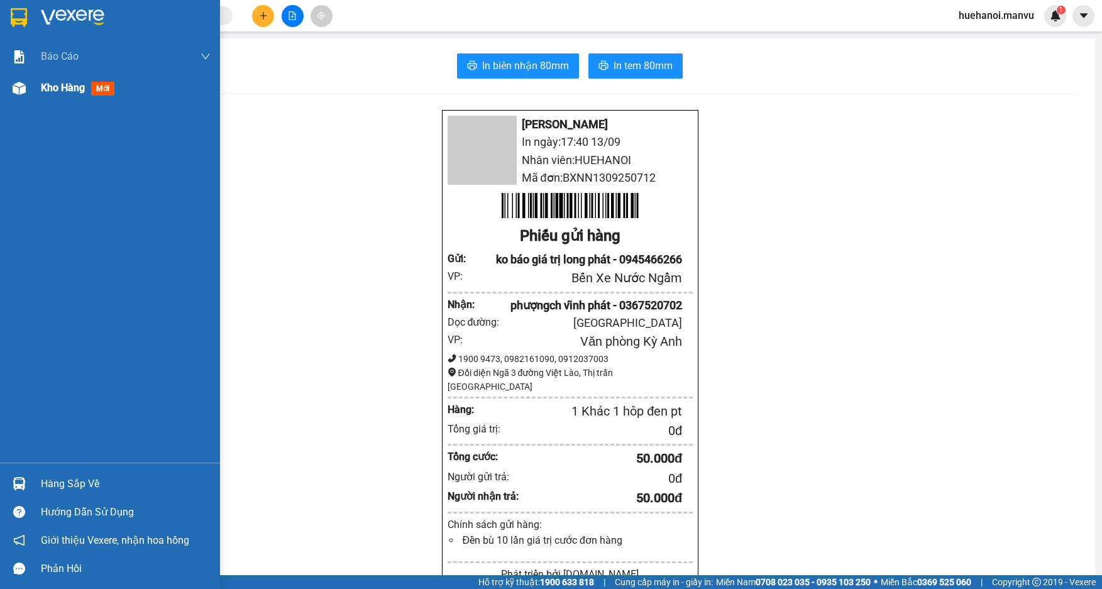
click at [65, 86] on span "Kho hàng" at bounding box center [63, 88] width 44 height 12
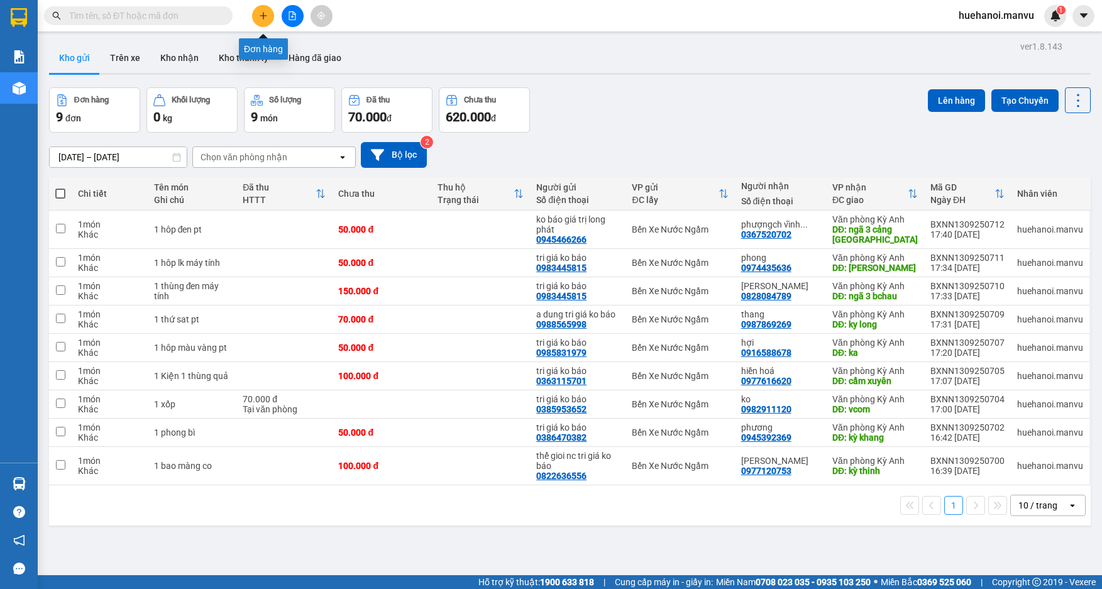
click at [260, 18] on icon "plus" at bounding box center [263, 15] width 9 height 9
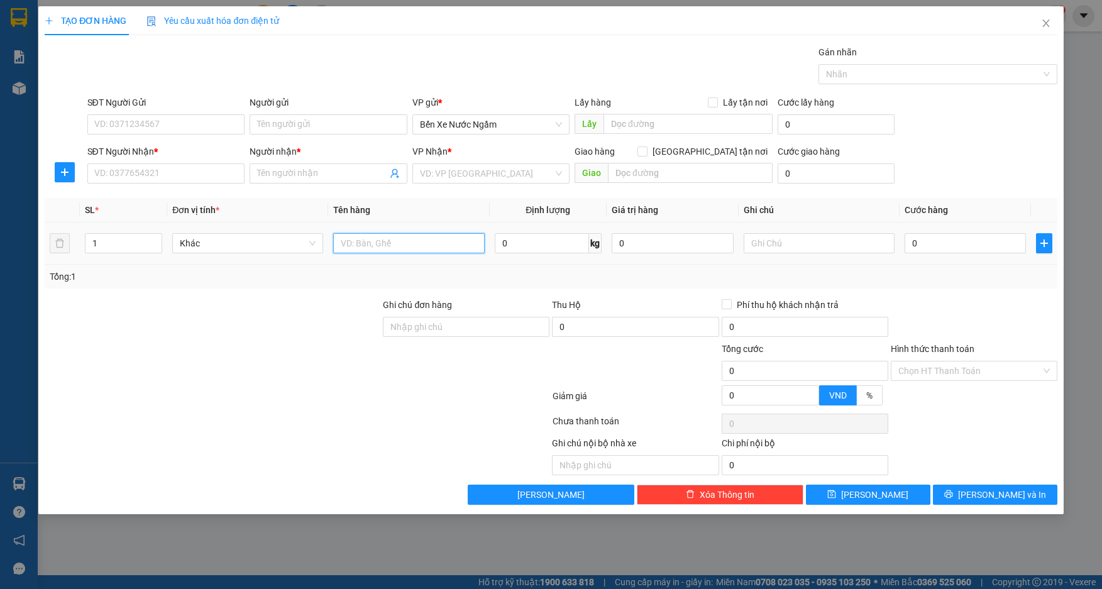
click at [398, 247] on input "text" at bounding box center [408, 243] width 151 height 20
click at [450, 243] on input "text" at bounding box center [408, 243] width 151 height 20
click at [158, 120] on input "SĐT Người Gửi" at bounding box center [166, 124] width 158 height 20
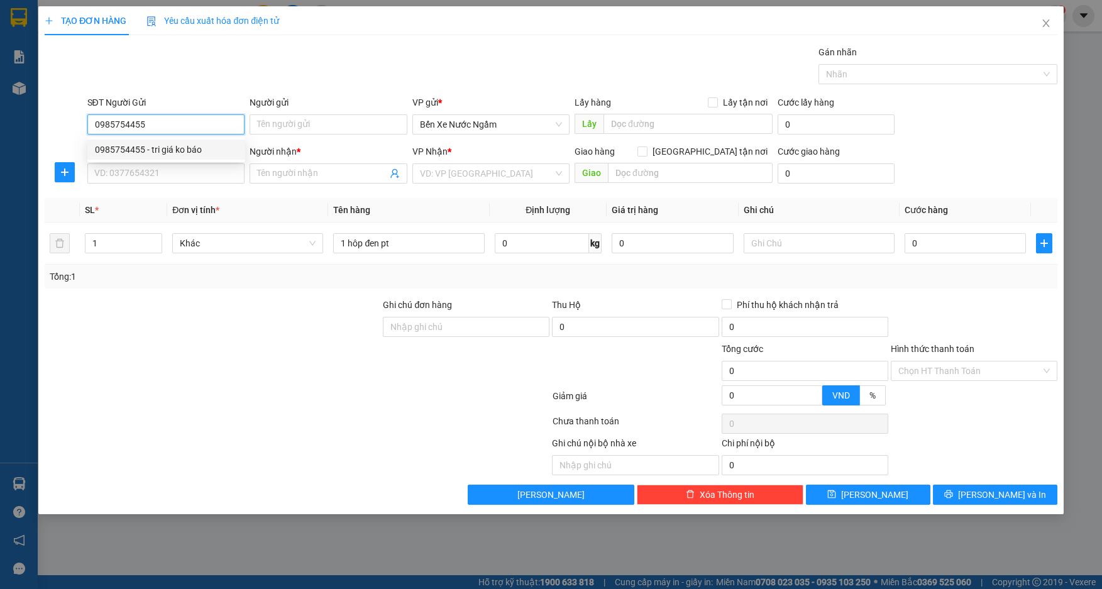
click at [150, 141] on div "0985754455 - tri giá ko báo" at bounding box center [166, 150] width 158 height 20
click at [153, 181] on input "SĐT Người Nhận *" at bounding box center [166, 173] width 158 height 20
click at [295, 183] on div "Người nhận * Tên người nhận" at bounding box center [329, 167] width 158 height 44
click at [346, 167] on input "Người nhận *" at bounding box center [322, 174] width 130 height 14
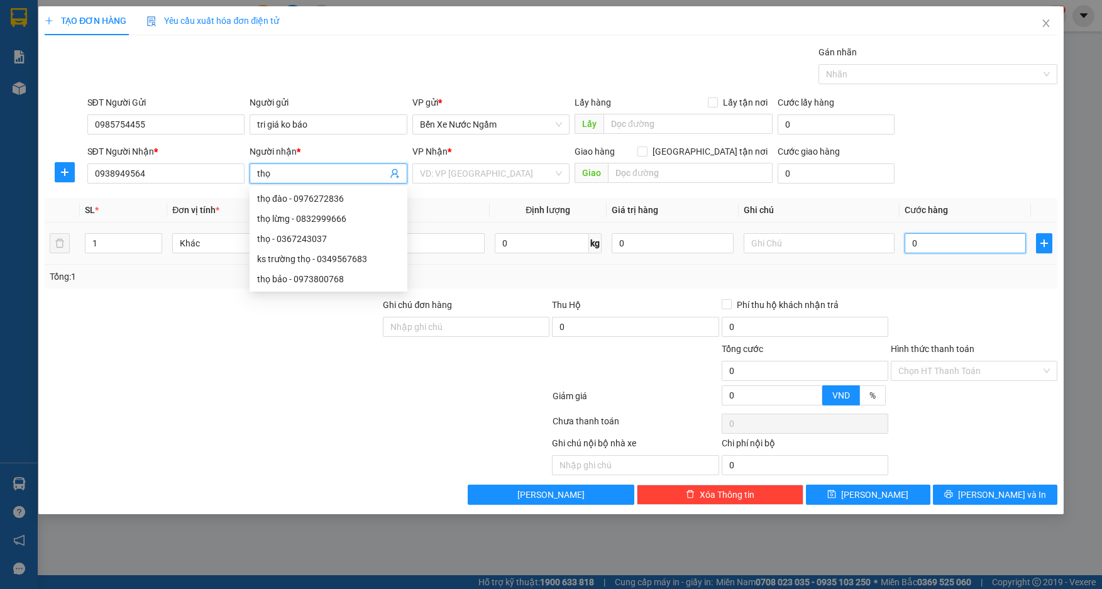
click at [965, 249] on input "0" at bounding box center [966, 243] width 122 height 20
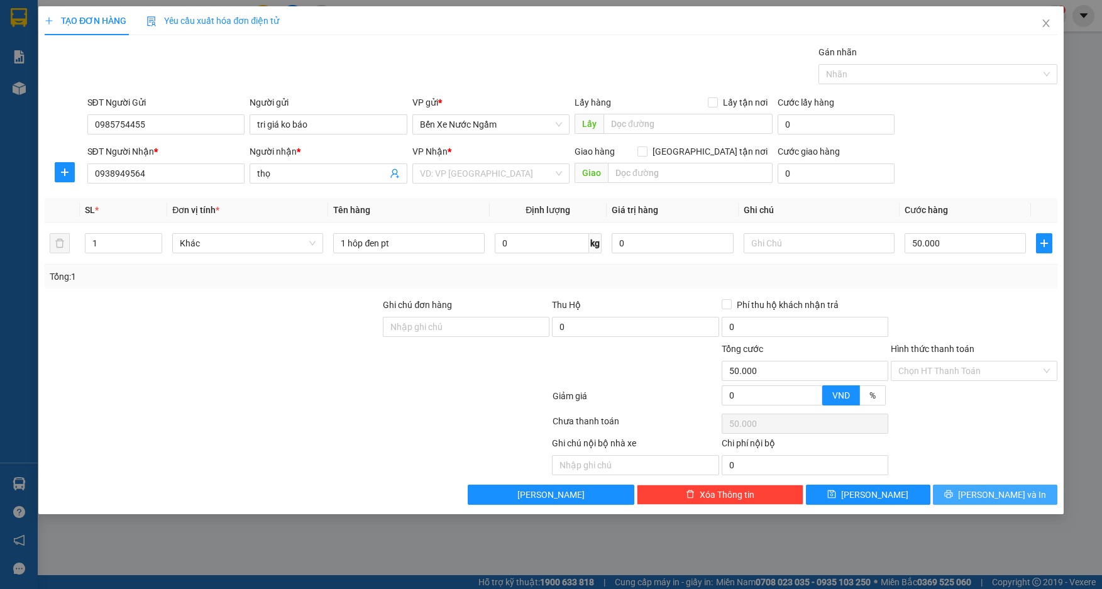
click at [953, 496] on icon "printer" at bounding box center [949, 494] width 9 height 9
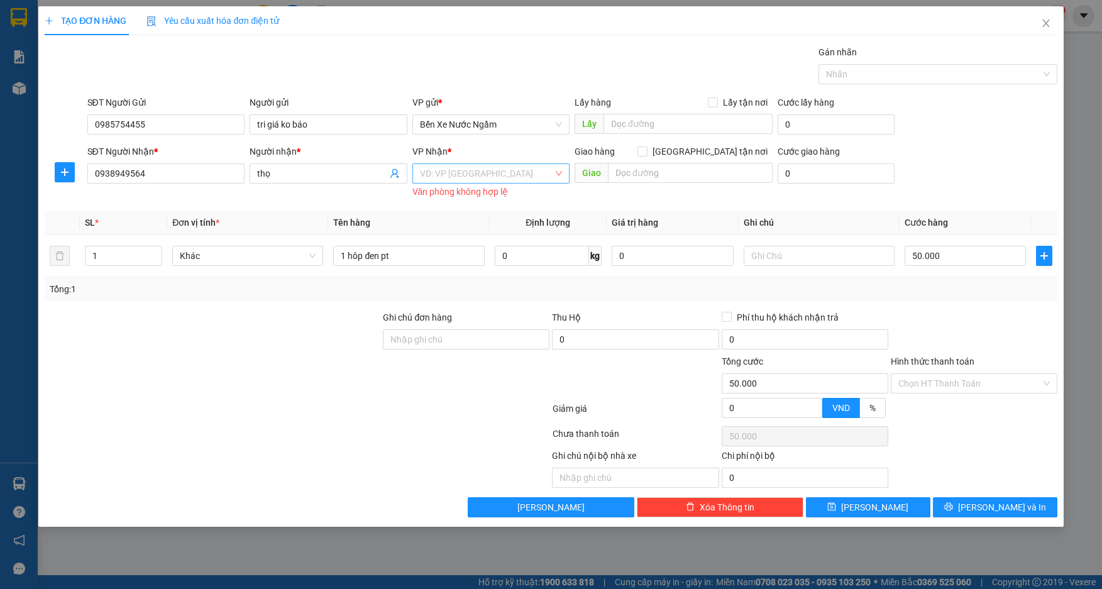
click at [485, 182] on input "search" at bounding box center [487, 173] width 134 height 19
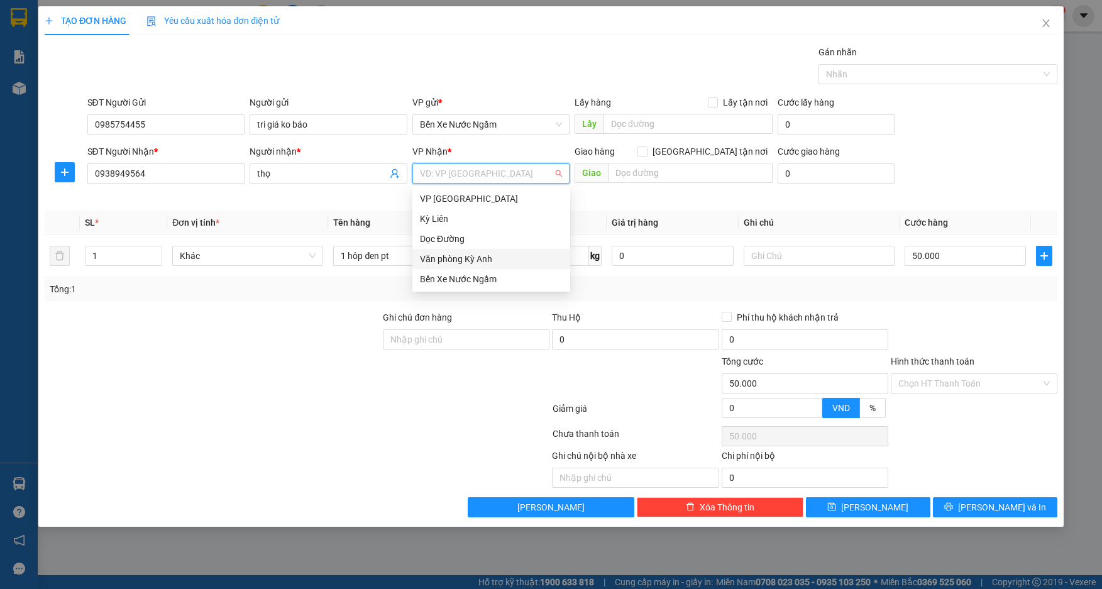
click at [477, 261] on div "Văn phòng Kỳ Anh" at bounding box center [491, 259] width 143 height 14
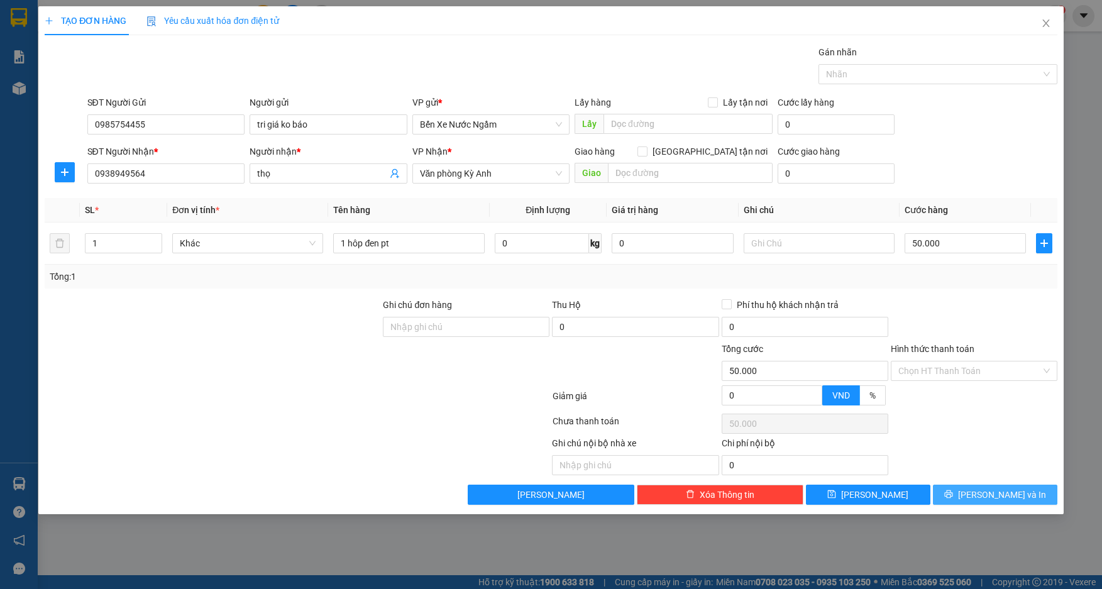
click at [983, 492] on button "[PERSON_NAME] và In" at bounding box center [995, 495] width 125 height 20
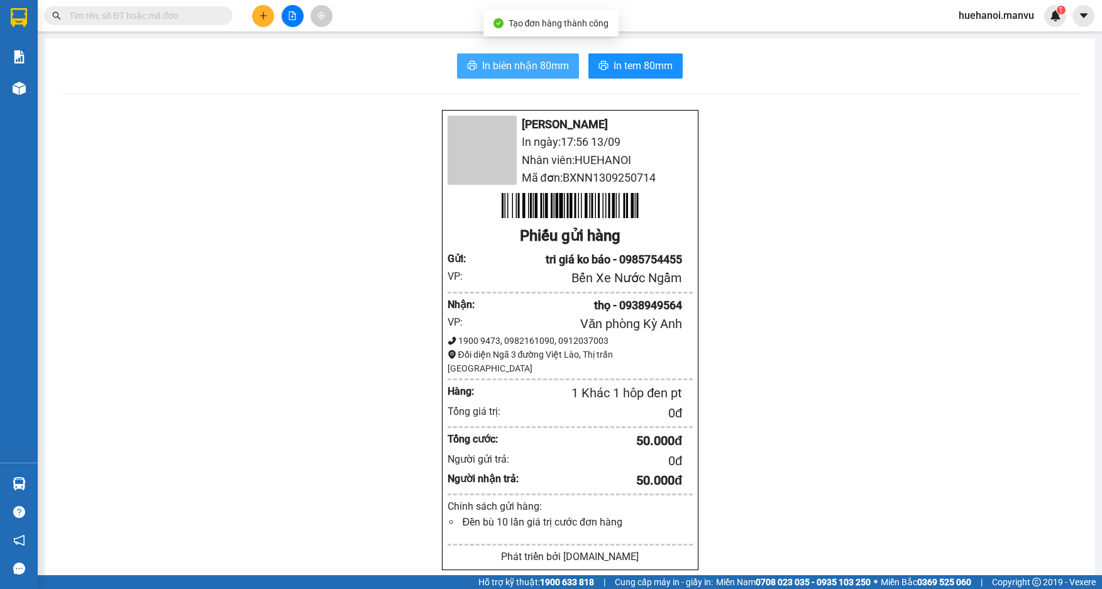
click at [533, 66] on span "In biên nhận 80mm" at bounding box center [525, 66] width 87 height 16
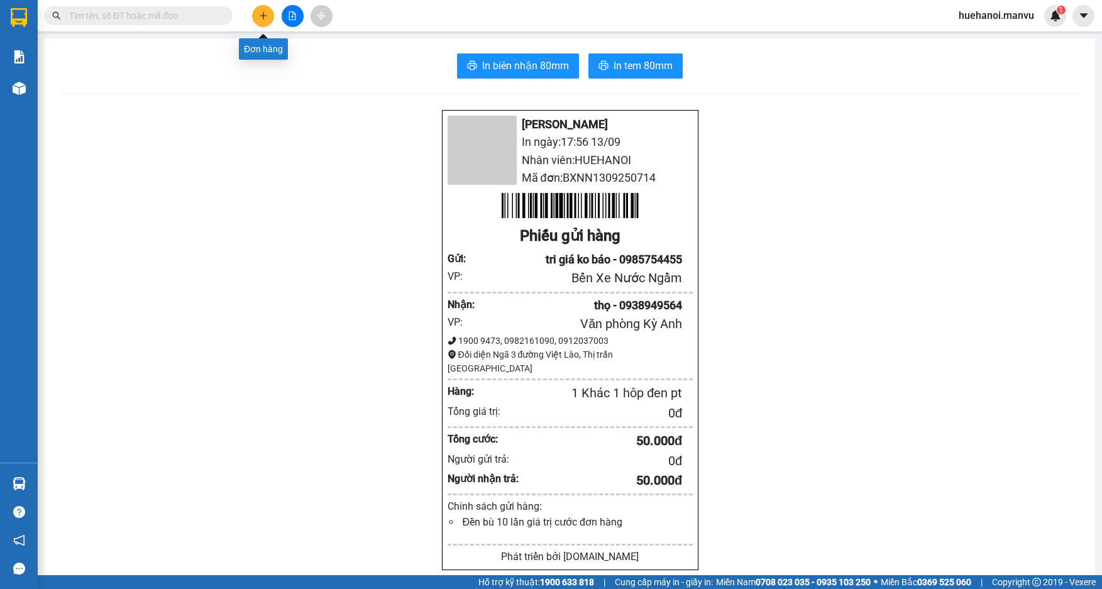
click at [270, 13] on button at bounding box center [263, 16] width 22 height 22
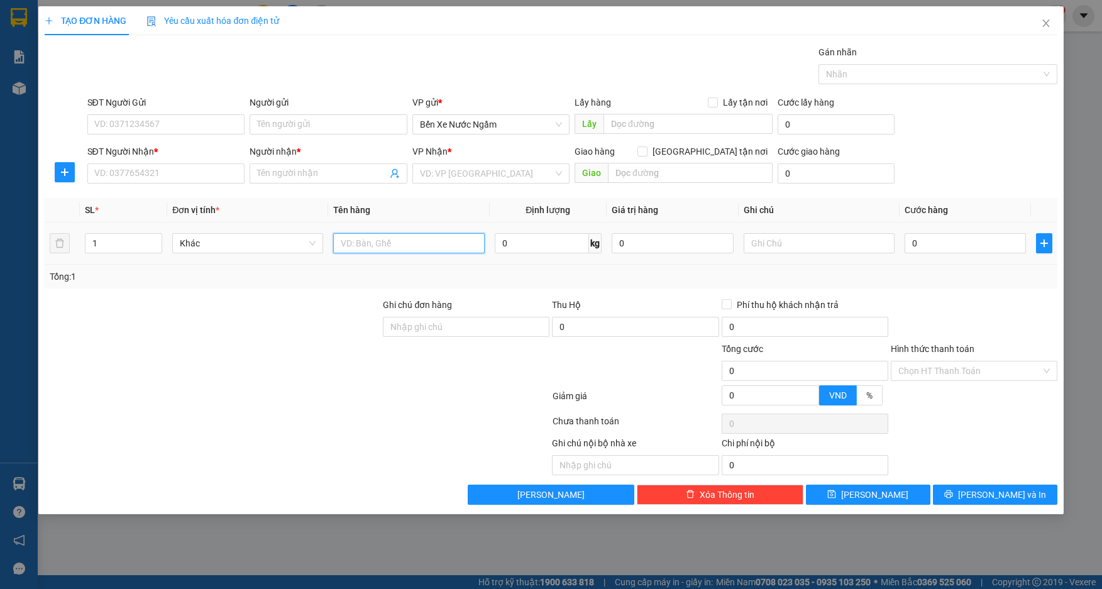
click at [380, 235] on input "text" at bounding box center [408, 243] width 151 height 20
click at [148, 131] on input "SĐT Người Gửi" at bounding box center [166, 124] width 158 height 20
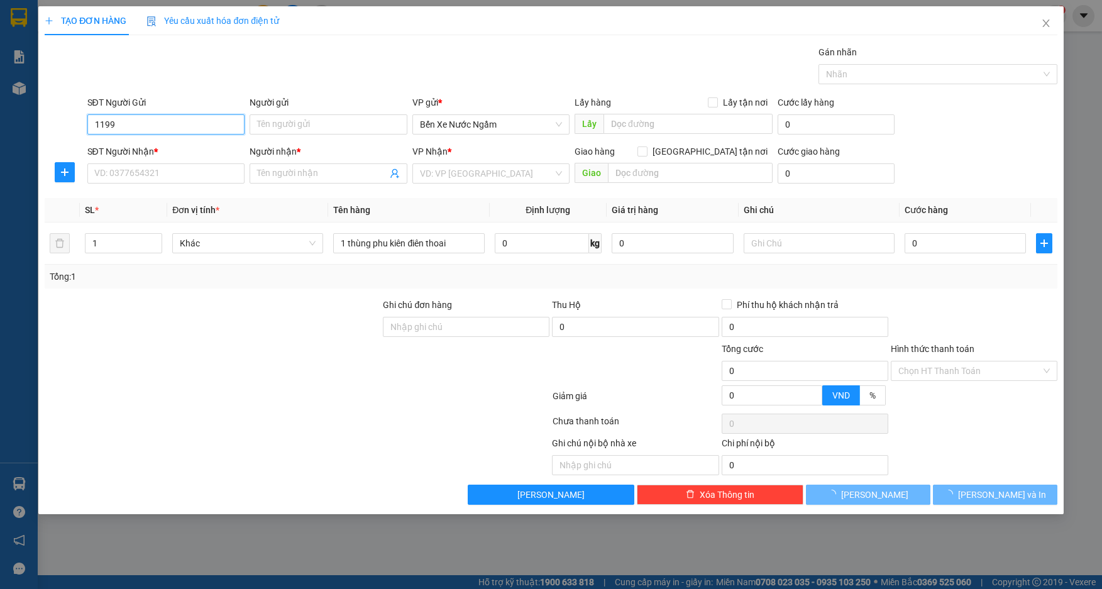
click at [148, 131] on input "1199" at bounding box center [166, 124] width 158 height 20
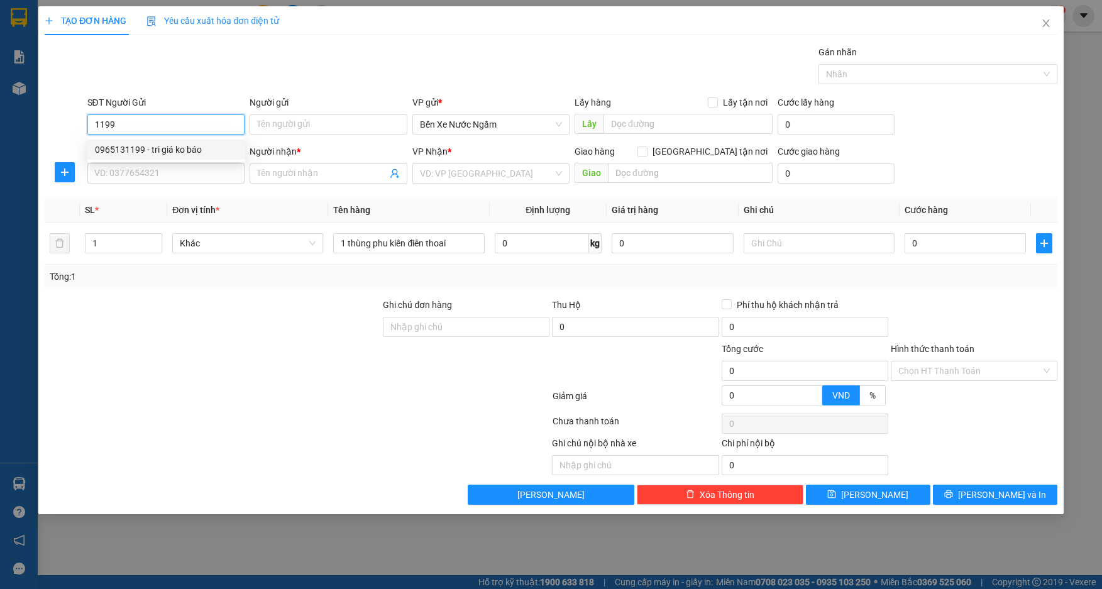
click at [137, 150] on div "0965131199 - tri giá ko báo" at bounding box center [166, 150] width 143 height 14
click at [136, 177] on input "SĐT Người Nhận *" at bounding box center [166, 173] width 158 height 20
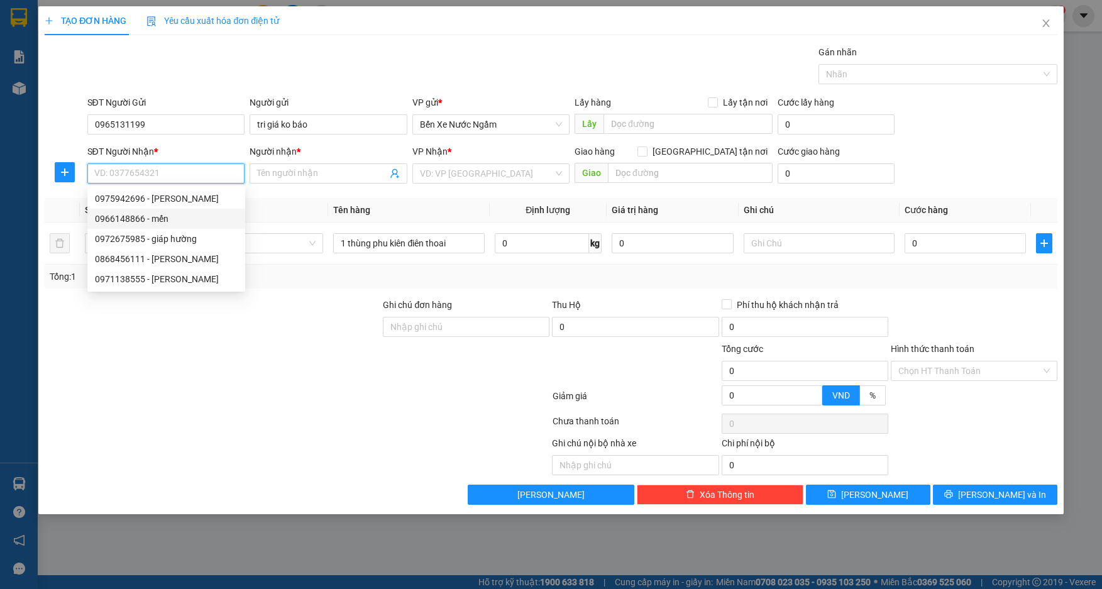
click at [126, 218] on div "0966148866 - mến" at bounding box center [166, 219] width 143 height 14
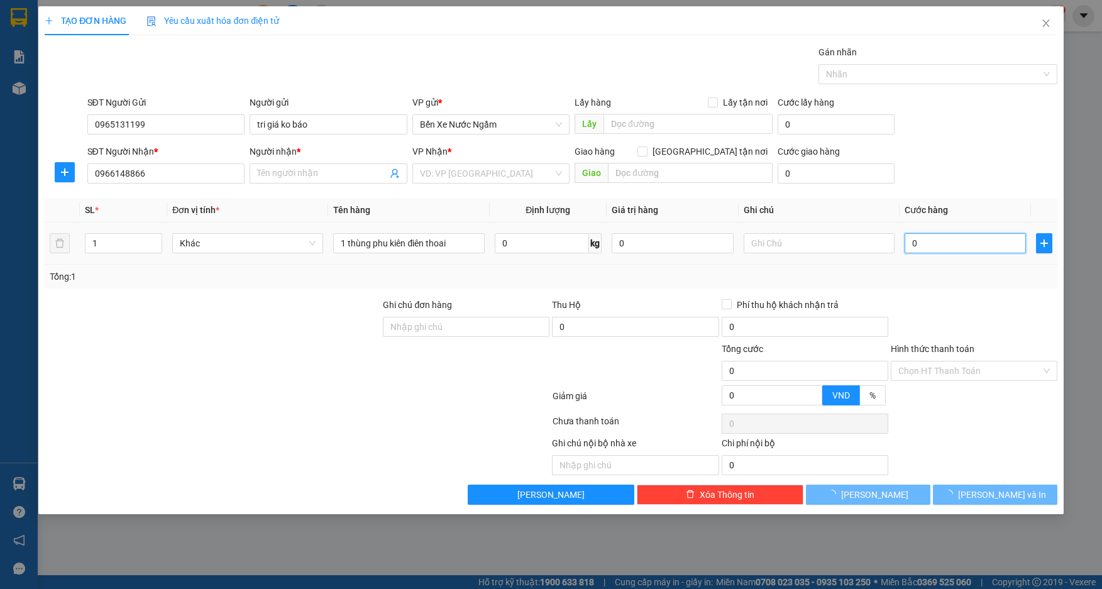
click at [962, 247] on input "0" at bounding box center [966, 243] width 122 height 20
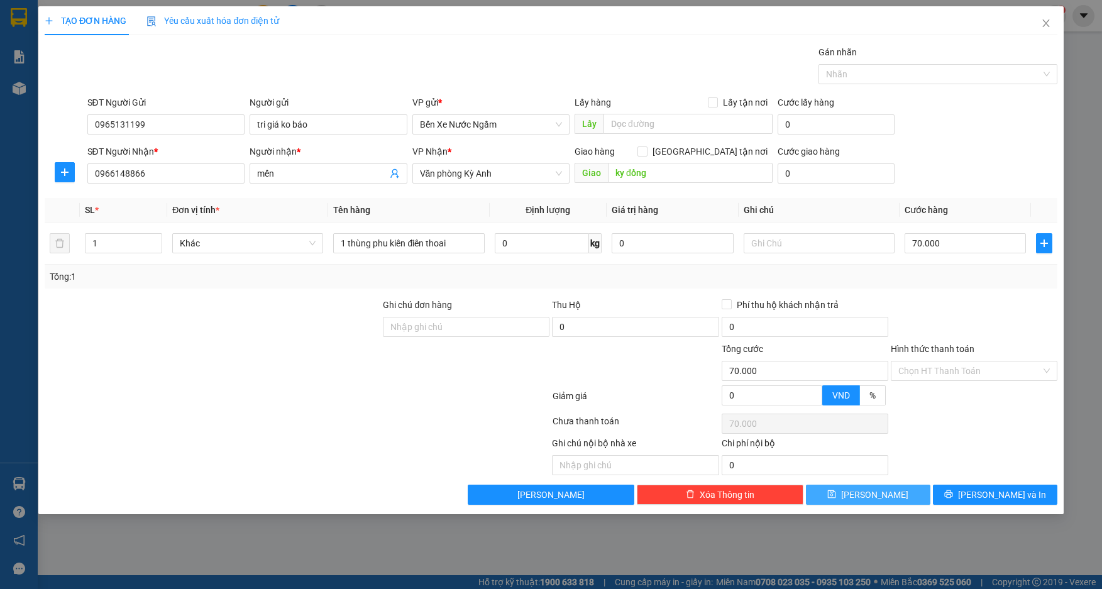
click at [843, 494] on button "[PERSON_NAME]" at bounding box center [868, 495] width 125 height 20
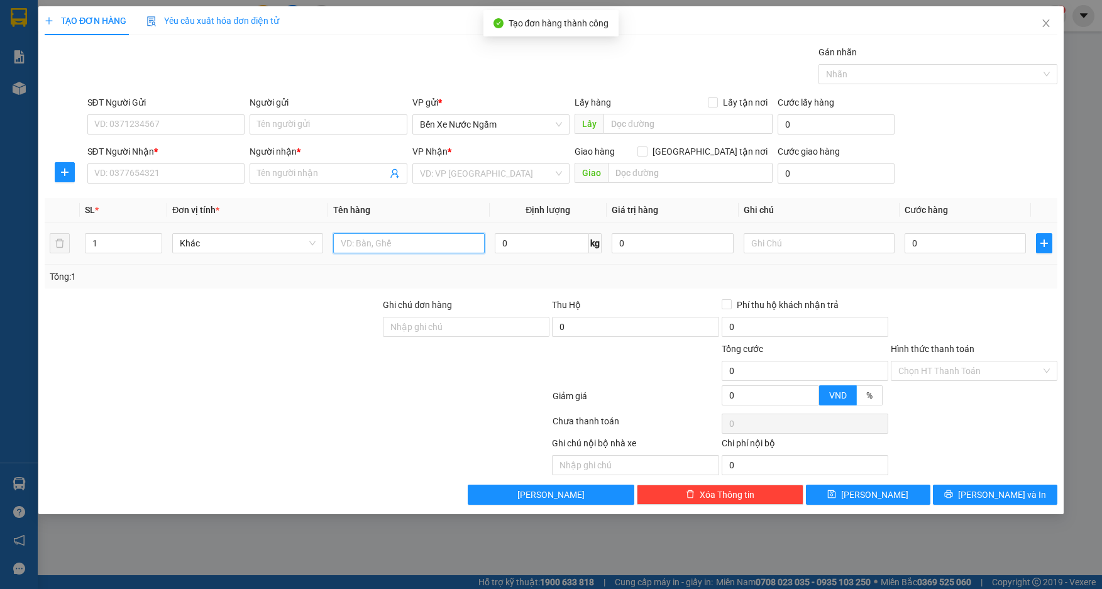
click at [424, 250] on input "text" at bounding box center [408, 243] width 151 height 20
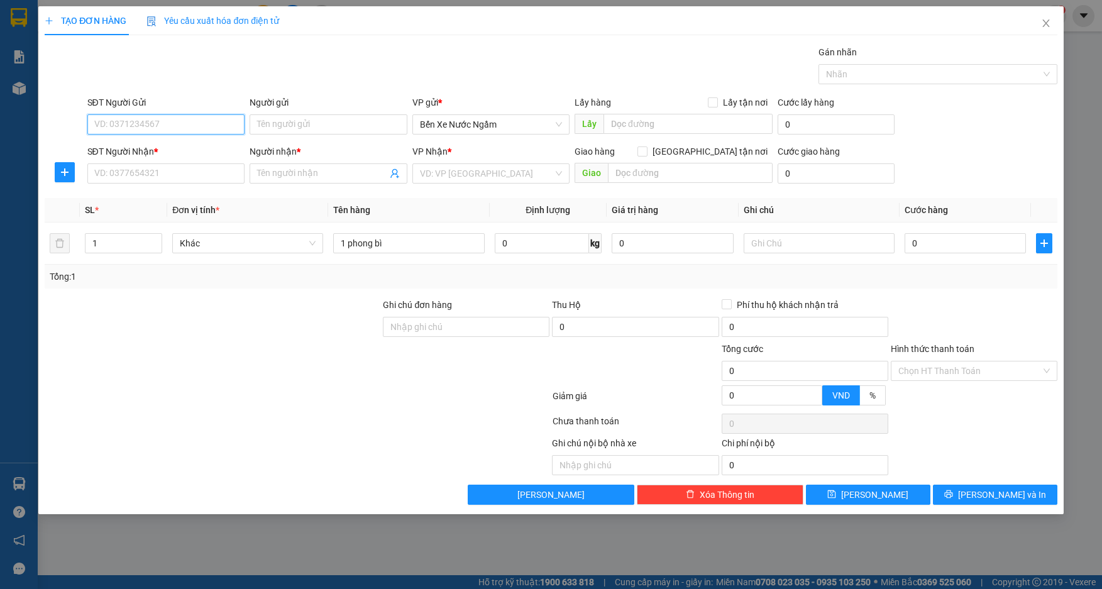
click at [184, 118] on input "SĐT Người Gửi" at bounding box center [166, 124] width 158 height 20
click at [186, 150] on div "0395688678 - tri giá ko báo linh" at bounding box center [166, 150] width 143 height 14
click at [196, 177] on input "SĐT Người Nhận *" at bounding box center [166, 173] width 158 height 20
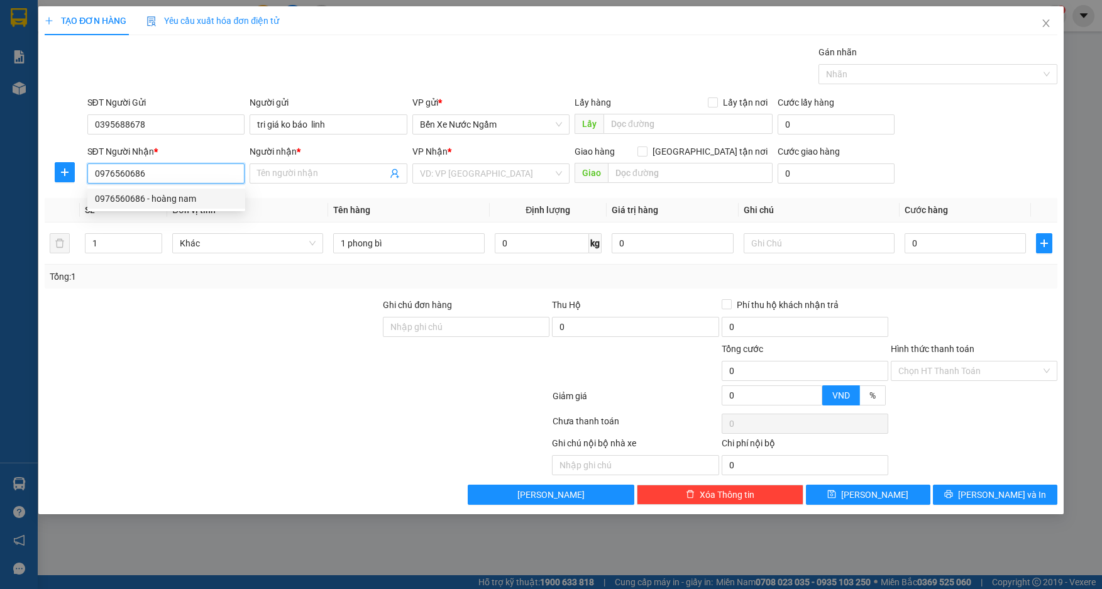
click at [181, 196] on div "0976560686 - hoàng nam" at bounding box center [166, 199] width 143 height 14
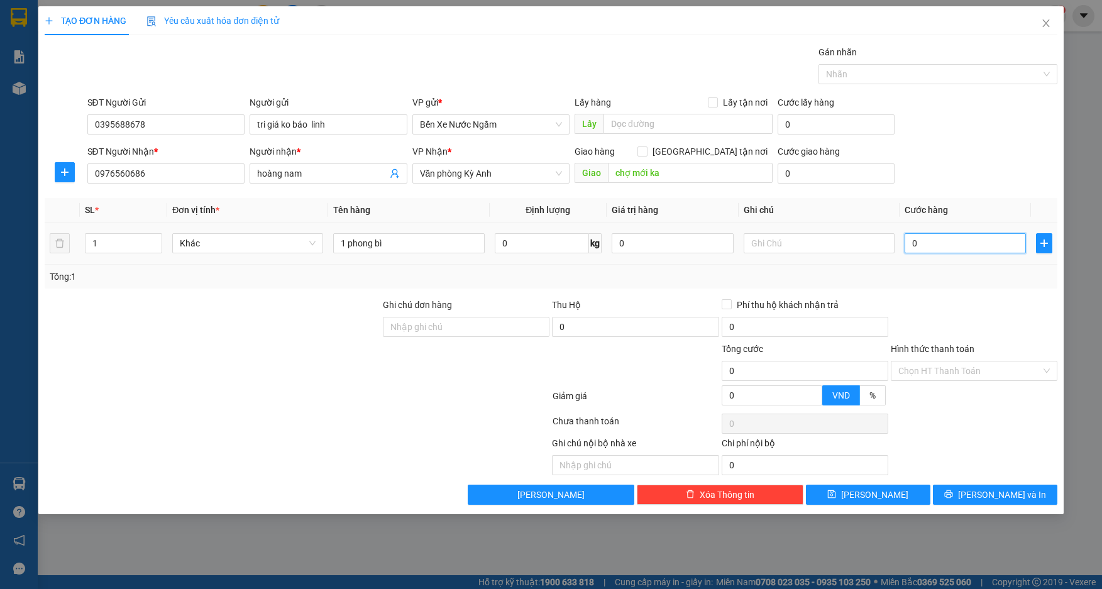
click at [953, 238] on input "0" at bounding box center [966, 243] width 122 height 20
click at [848, 497] on button "[PERSON_NAME]" at bounding box center [868, 495] width 125 height 20
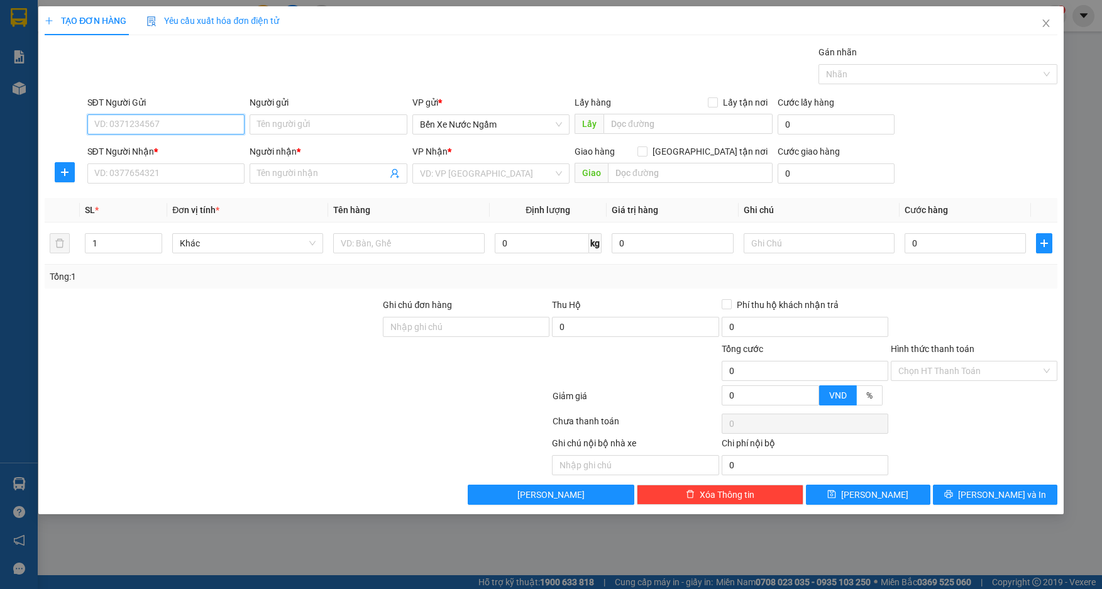
click at [174, 124] on input "SĐT Người Gửi" at bounding box center [166, 124] width 158 height 20
click at [166, 153] on div "0907536622 - tri giá ko báo" at bounding box center [166, 150] width 143 height 14
click at [163, 175] on input "SĐT Người Nhận *" at bounding box center [166, 173] width 158 height 20
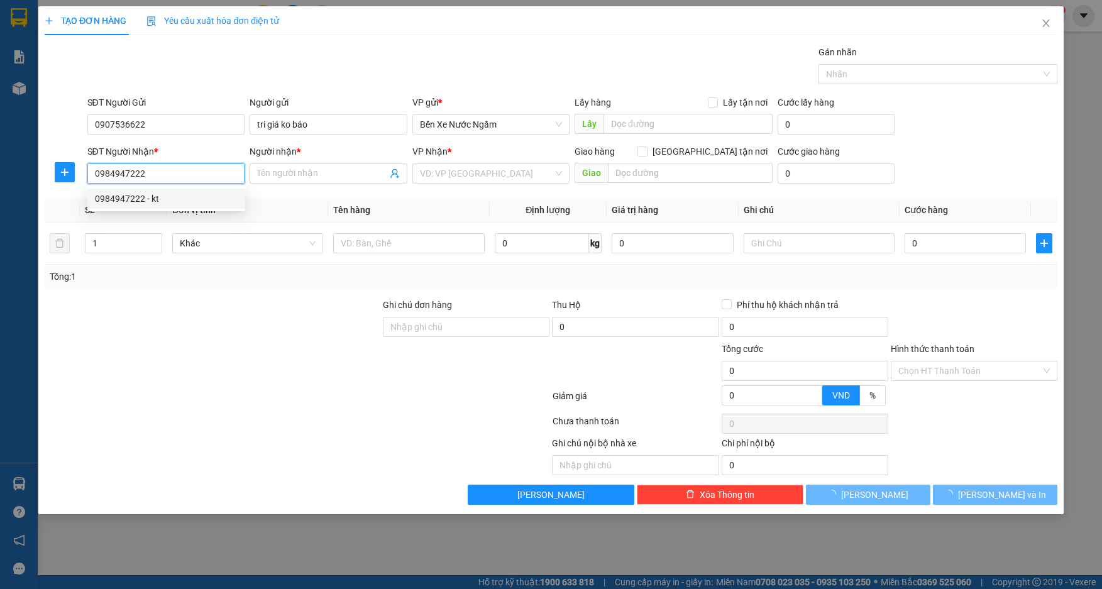
click at [147, 199] on div "0984947222 - kt" at bounding box center [166, 199] width 143 height 14
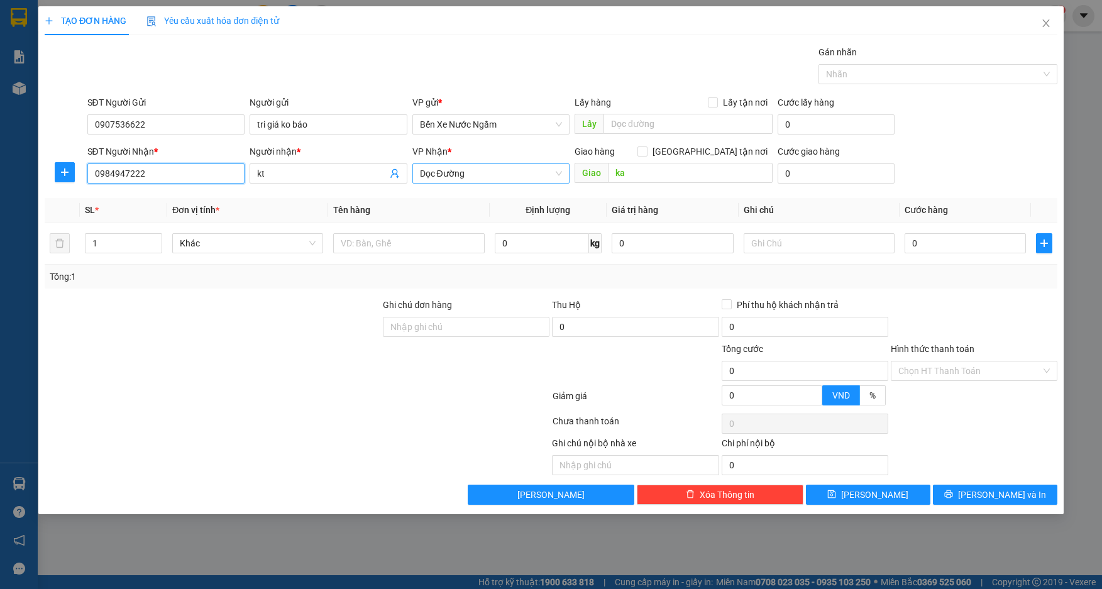
click at [477, 170] on span "Dọc Đường" at bounding box center [491, 173] width 143 height 19
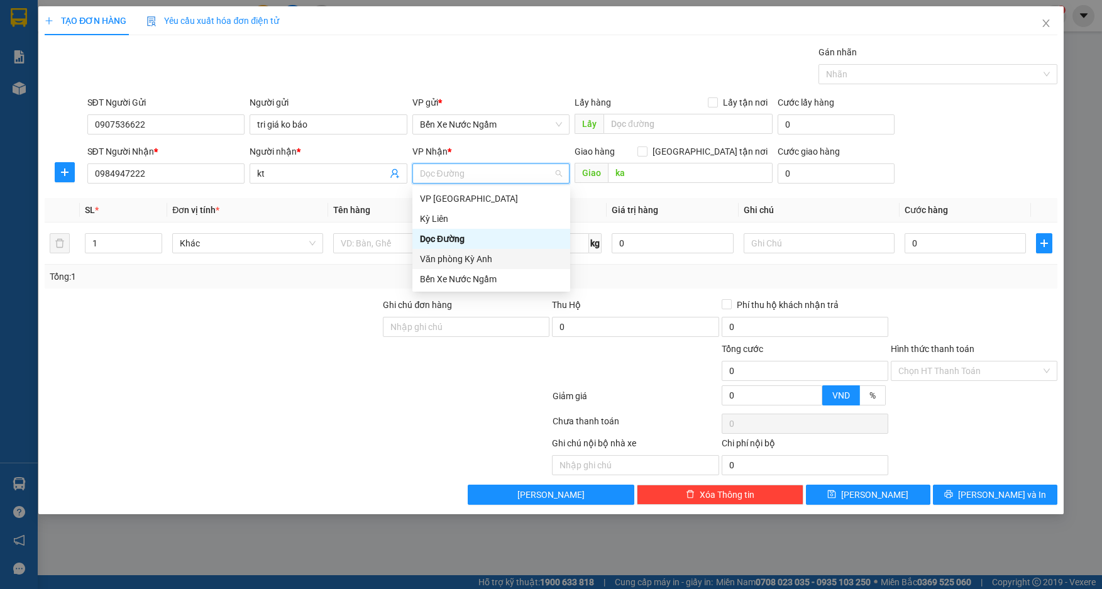
click at [464, 261] on div "Văn phòng Kỳ Anh" at bounding box center [491, 259] width 143 height 14
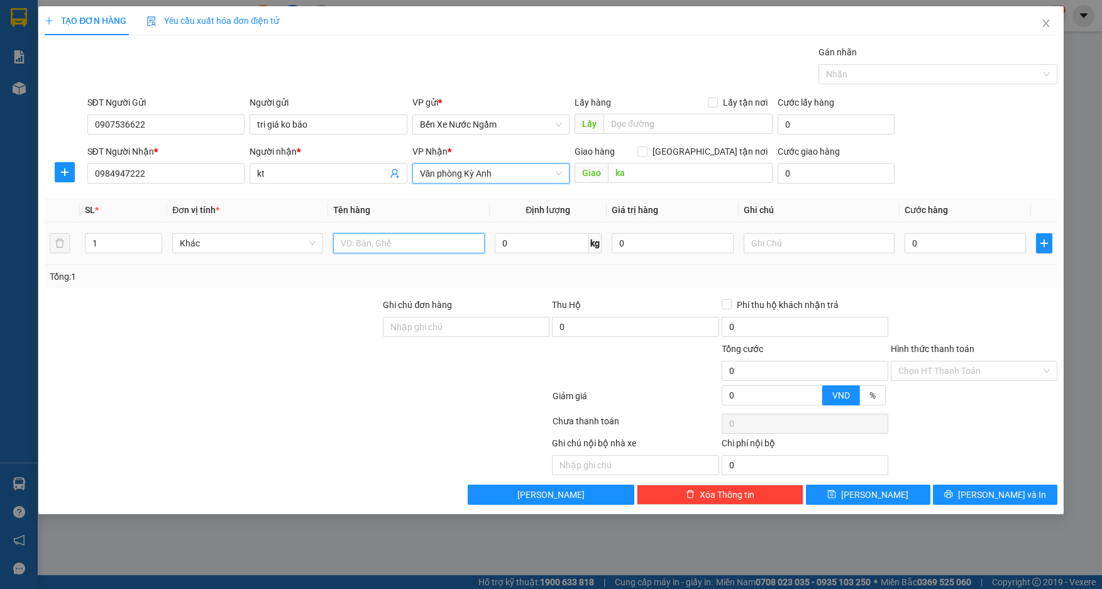
click at [407, 241] on input "text" at bounding box center [408, 243] width 151 height 20
click at [379, 251] on input "1 xốp" at bounding box center [408, 243] width 151 height 20
click at [311, 177] on input "kt" at bounding box center [322, 174] width 130 height 14
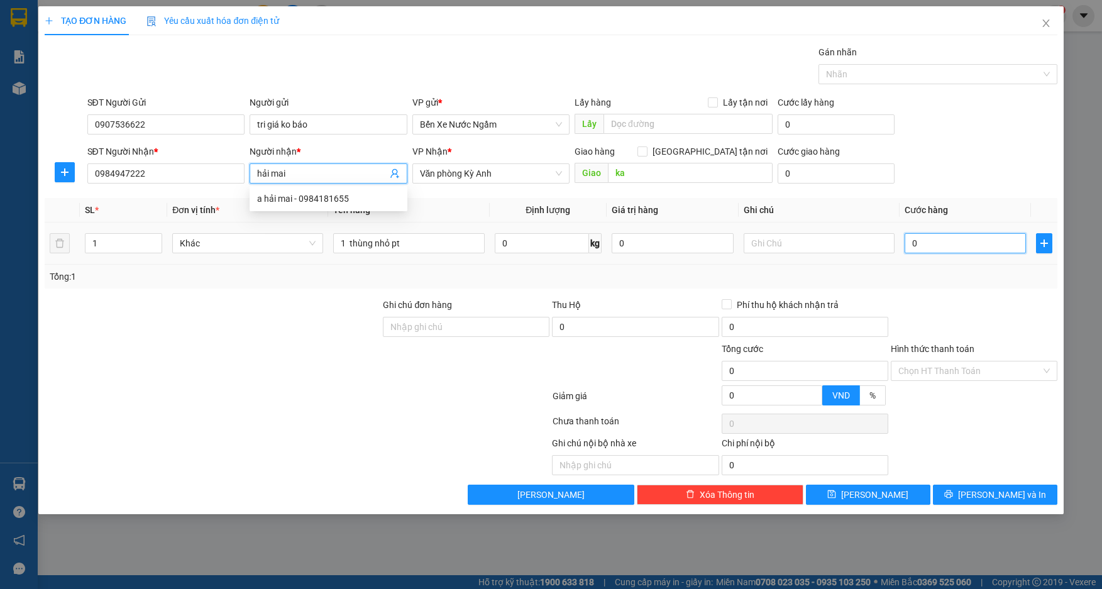
click at [941, 250] on input "0" at bounding box center [966, 243] width 122 height 20
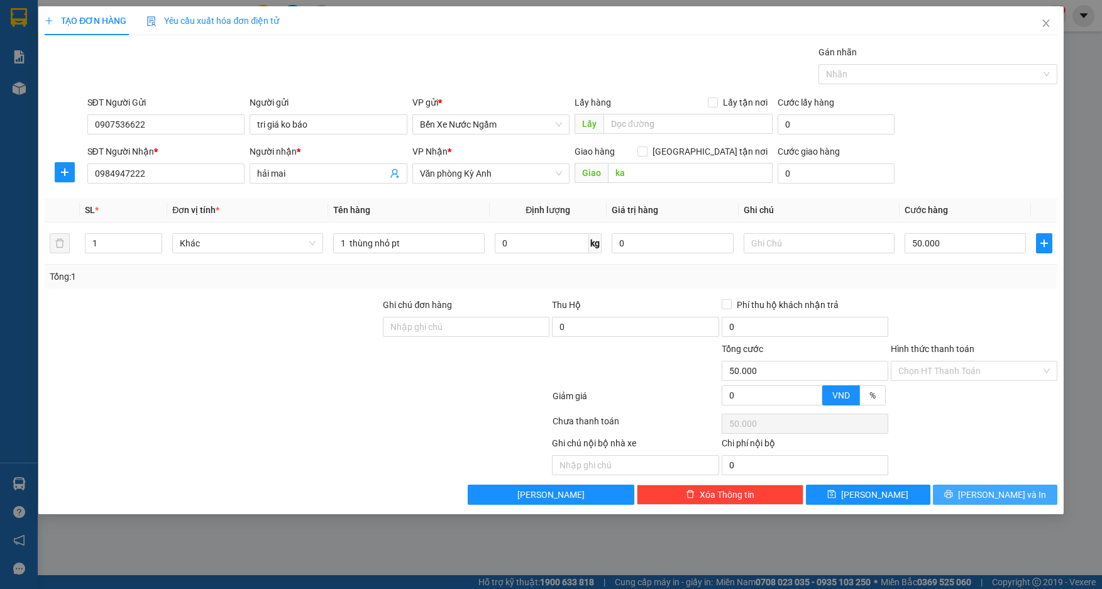
click at [955, 490] on button "[PERSON_NAME] và In" at bounding box center [995, 495] width 125 height 20
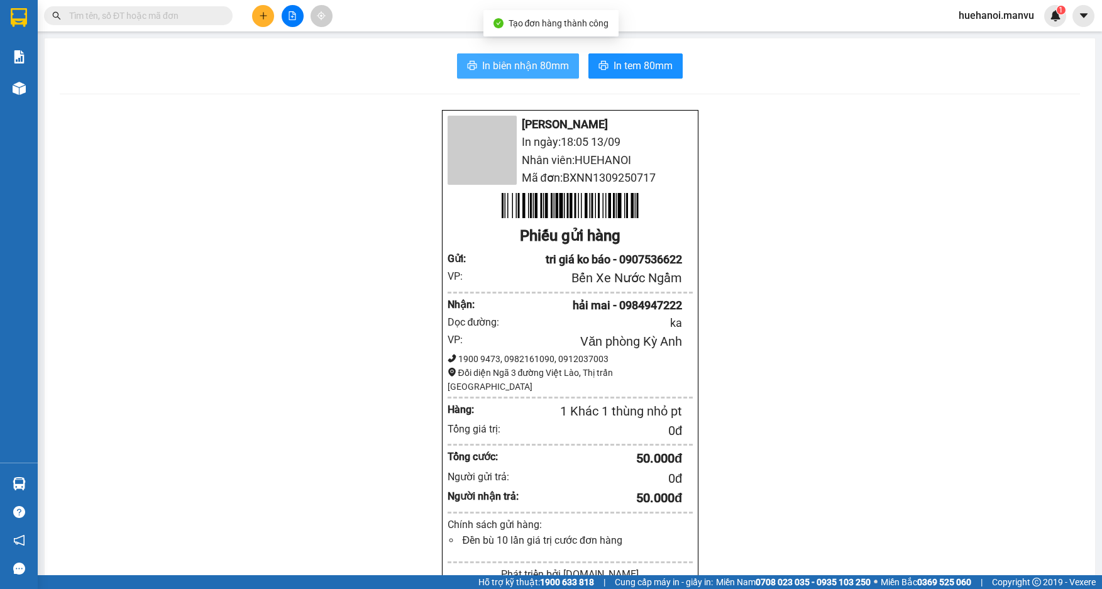
click at [526, 54] on button "In biên nhận 80mm" at bounding box center [518, 65] width 122 height 25
click at [524, 62] on span "In biên nhận 80mm" at bounding box center [525, 66] width 87 height 16
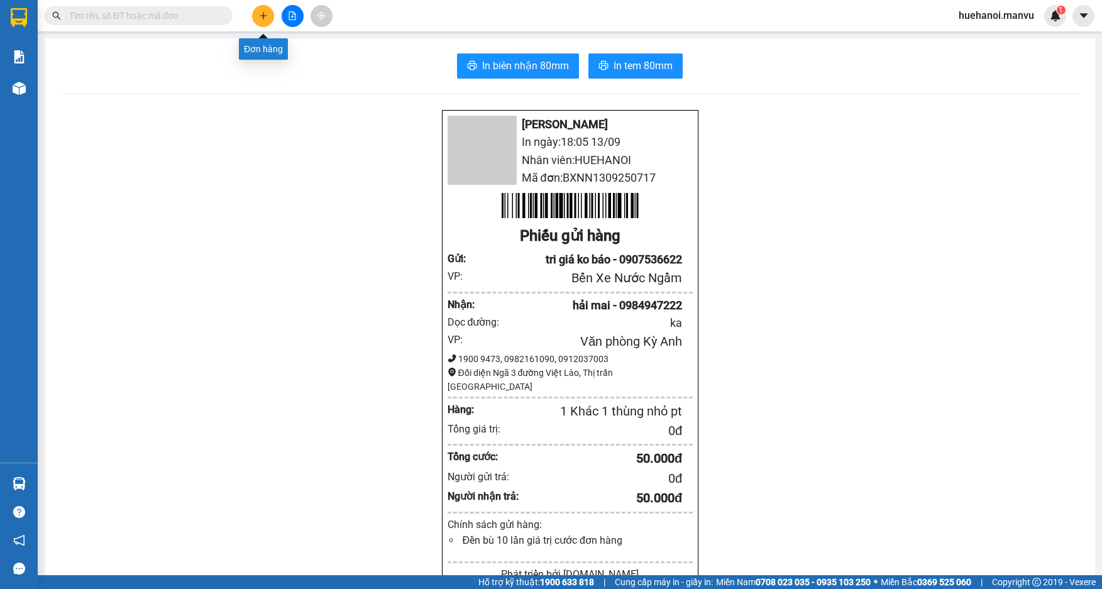
click at [274, 17] on button at bounding box center [263, 16] width 22 height 22
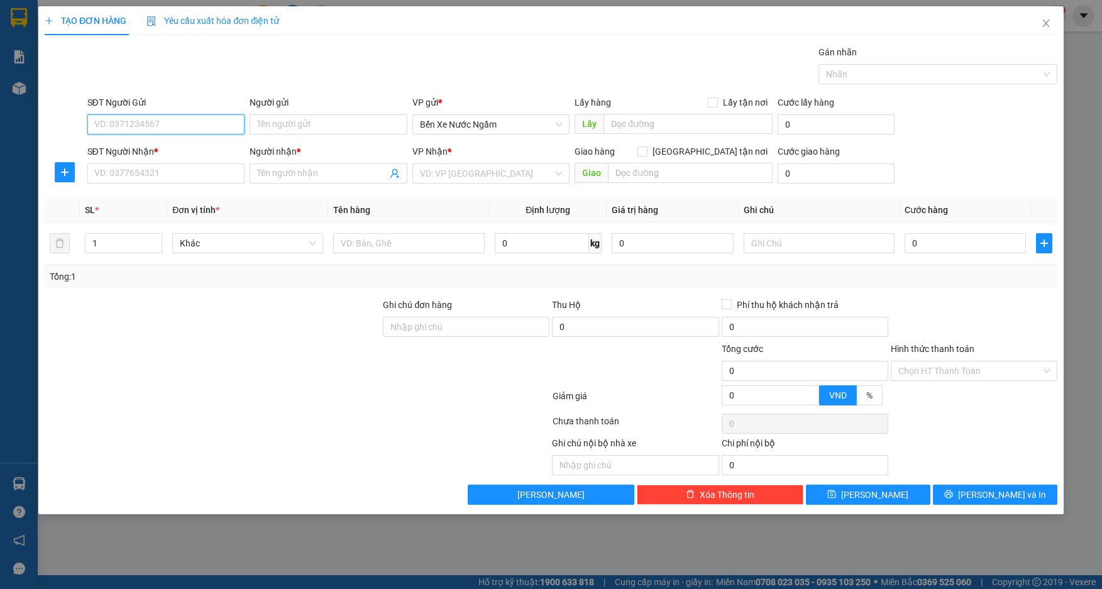
click at [185, 126] on input "SĐT Người Gửi" at bounding box center [166, 124] width 158 height 20
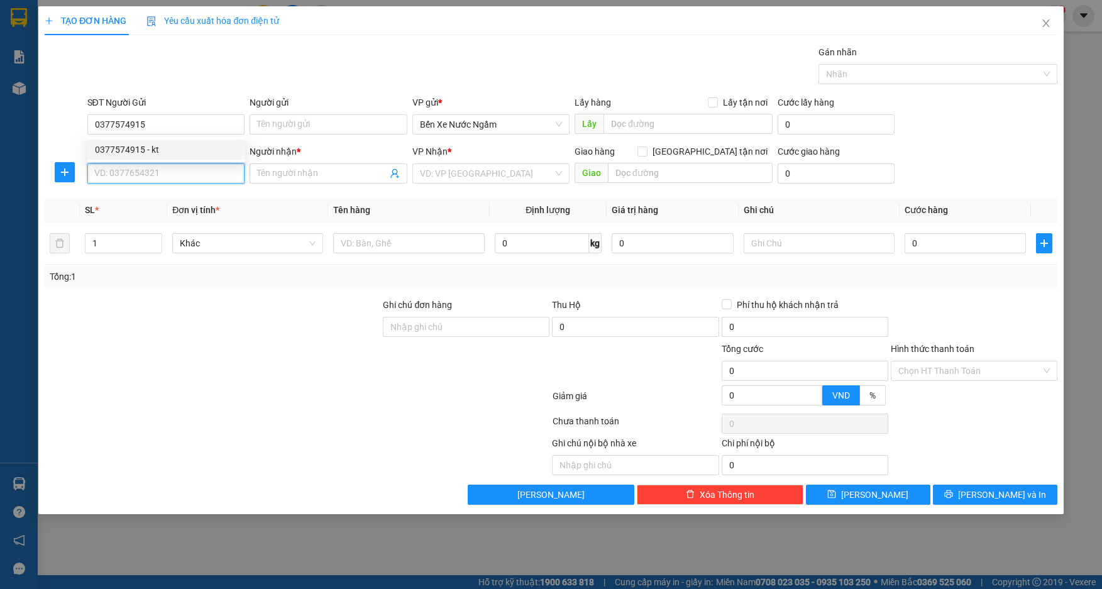
click at [179, 182] on input "SĐT Người Nhận *" at bounding box center [166, 173] width 158 height 20
click at [138, 198] on div "0776215434 - kt" at bounding box center [166, 199] width 143 height 14
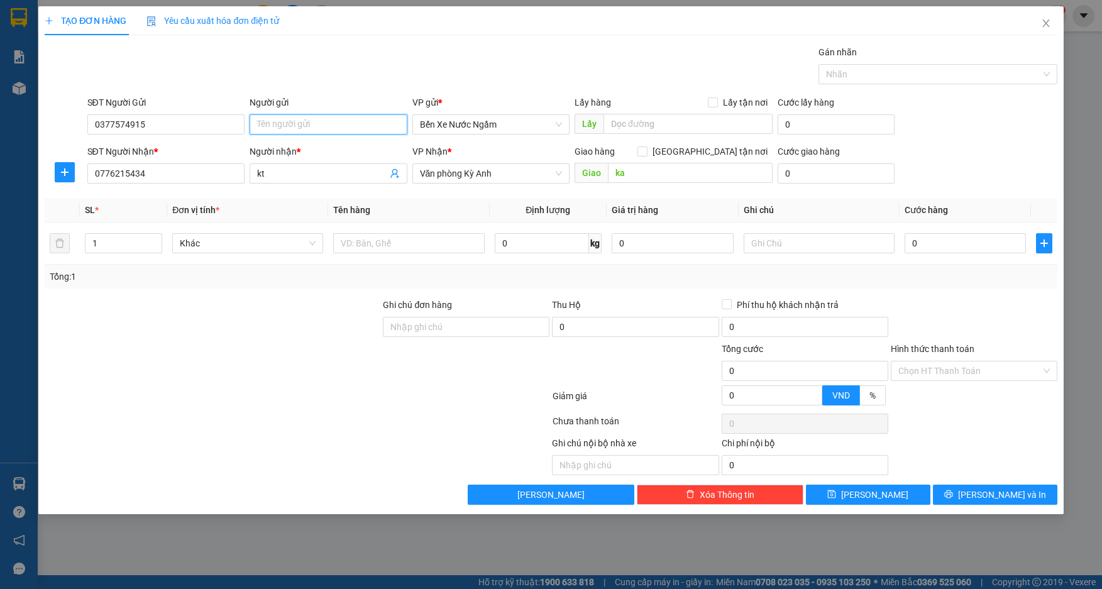
click at [274, 114] on input "Người gửi" at bounding box center [329, 124] width 158 height 20
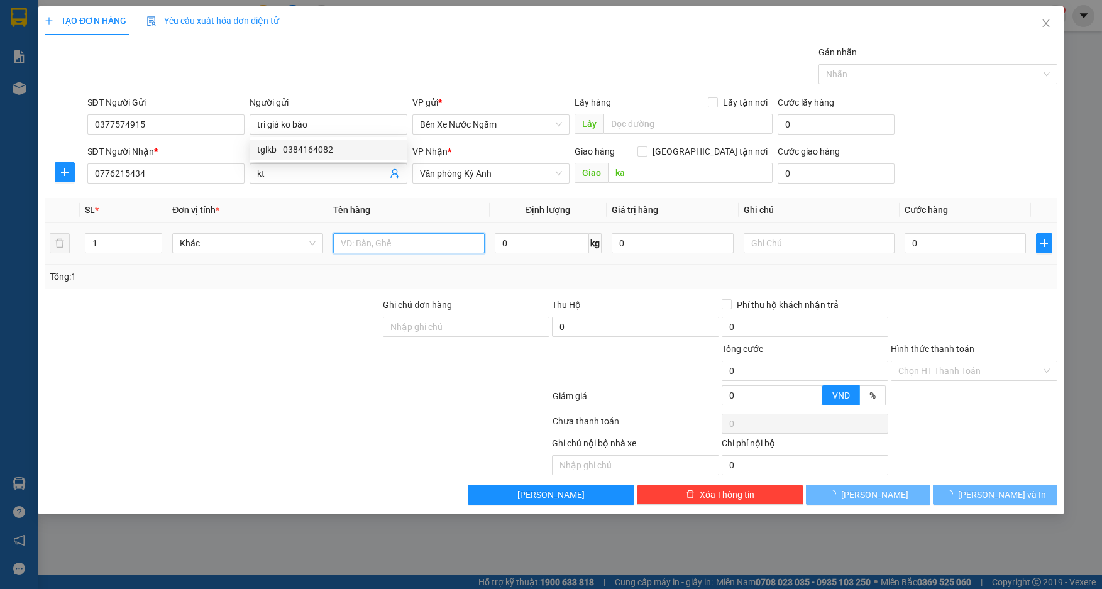
click at [449, 248] on input "text" at bounding box center [408, 243] width 151 height 20
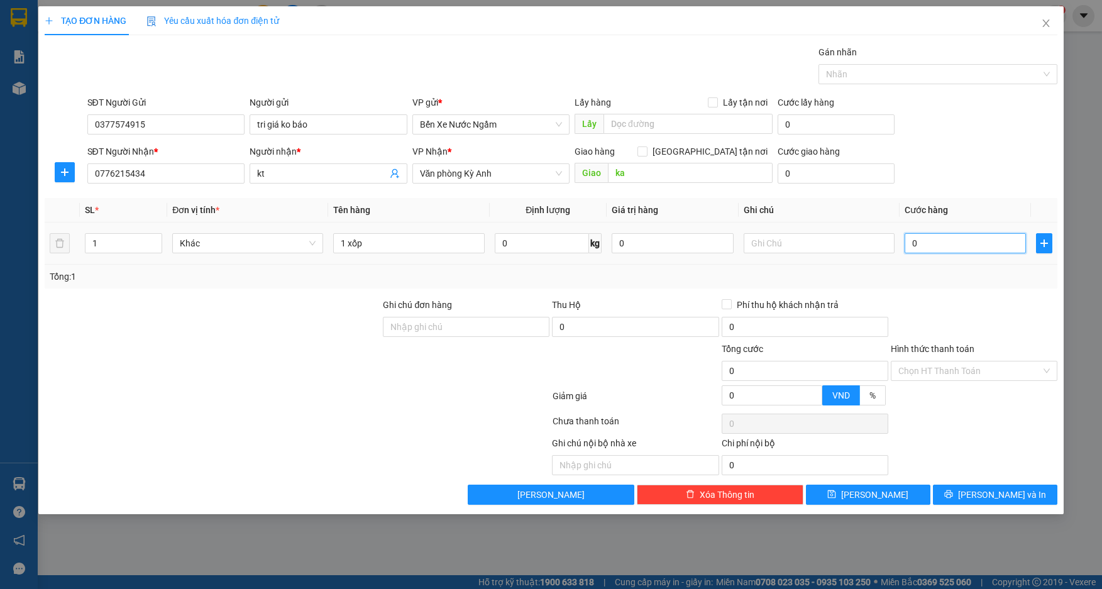
click at [934, 244] on input "0" at bounding box center [966, 243] width 122 height 20
click at [981, 497] on button "[PERSON_NAME] và In" at bounding box center [995, 495] width 125 height 20
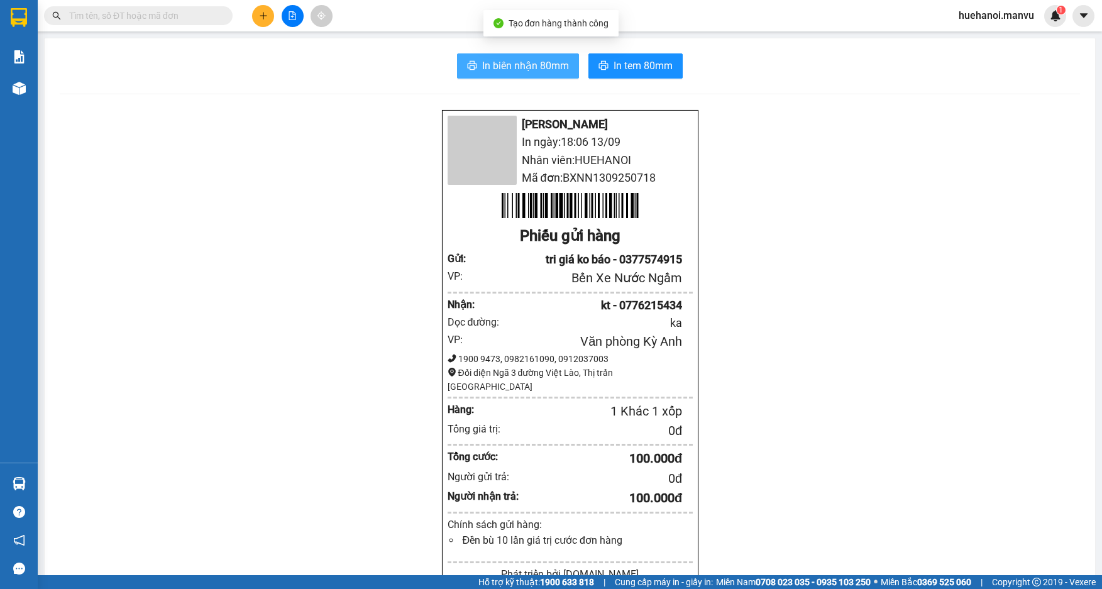
click at [557, 71] on span "In biên nhận 80mm" at bounding box center [525, 66] width 87 height 16
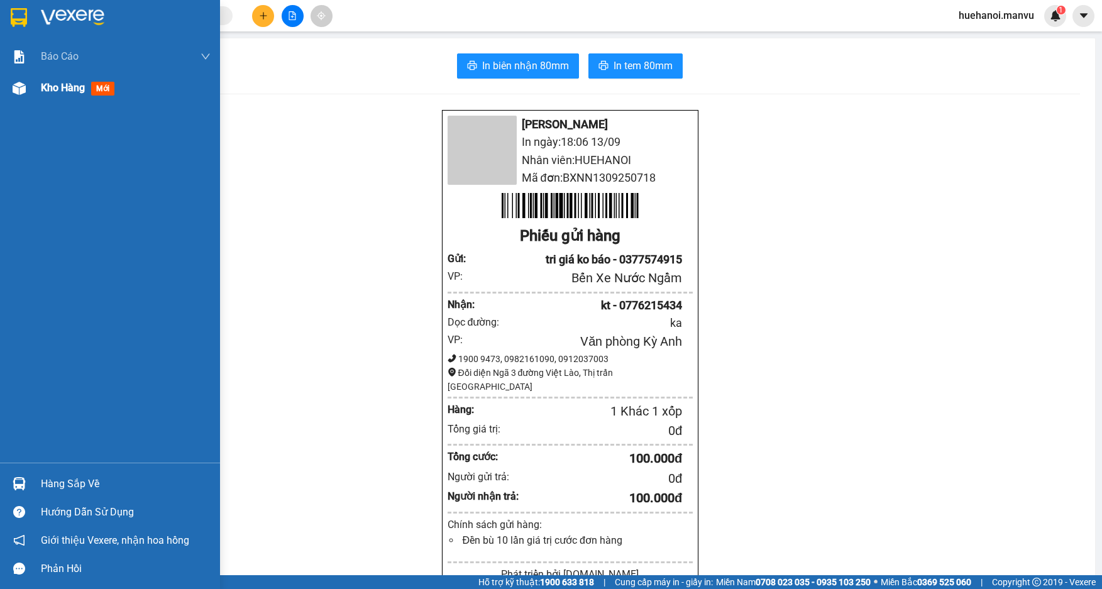
click at [62, 90] on span "Kho hàng" at bounding box center [63, 88] width 44 height 12
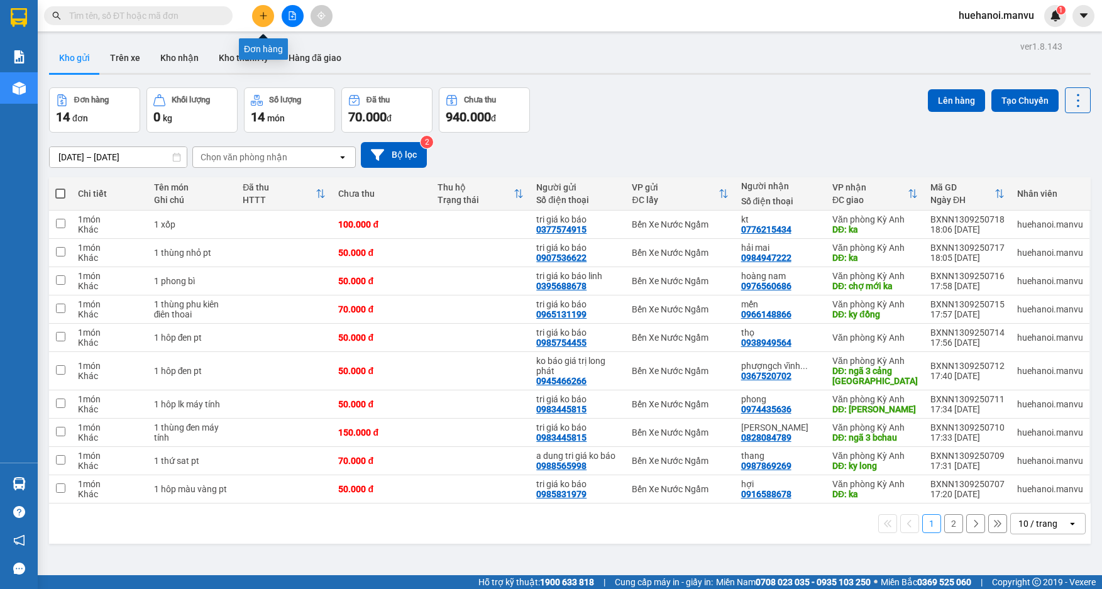
click at [264, 10] on button at bounding box center [263, 16] width 22 height 22
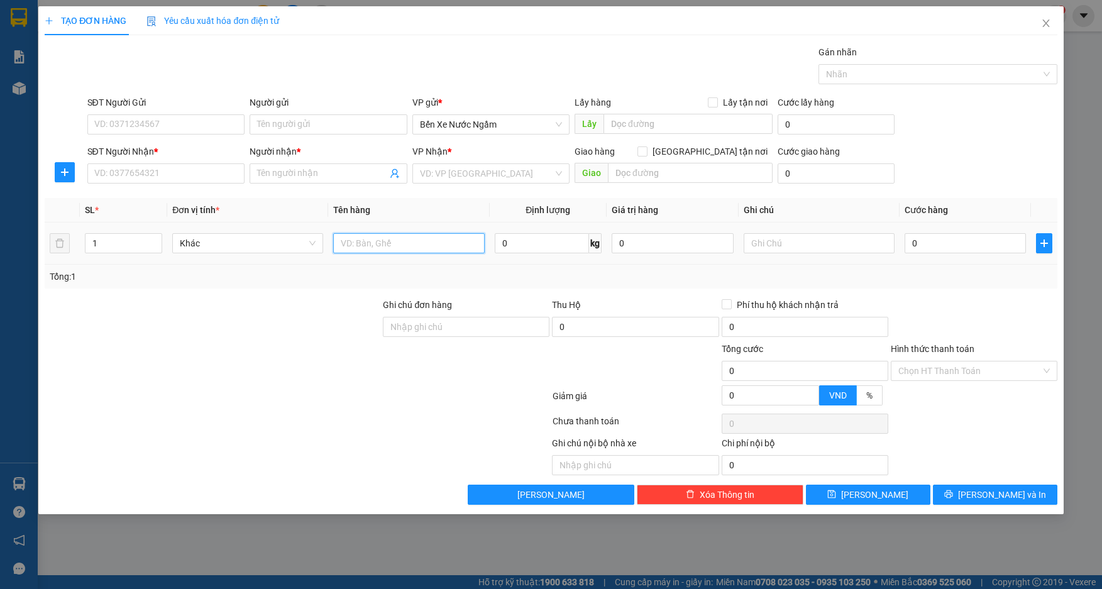
click at [372, 239] on input "text" at bounding box center [408, 243] width 151 height 20
click at [177, 176] on input "SĐT Người Nhận *" at bounding box center [166, 173] width 158 height 20
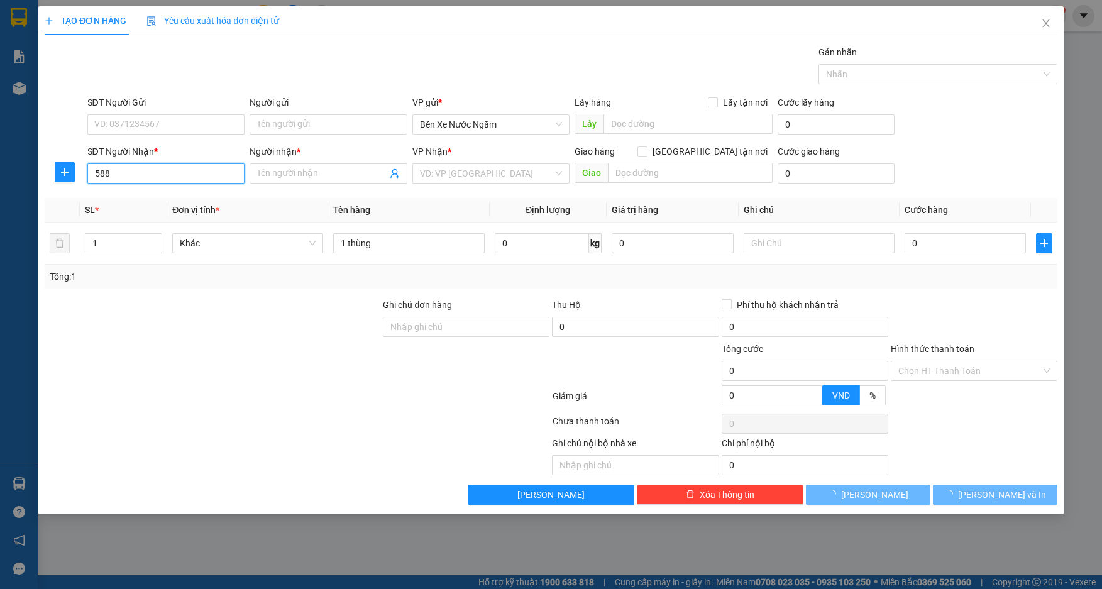
click at [177, 176] on input "588" at bounding box center [166, 173] width 158 height 20
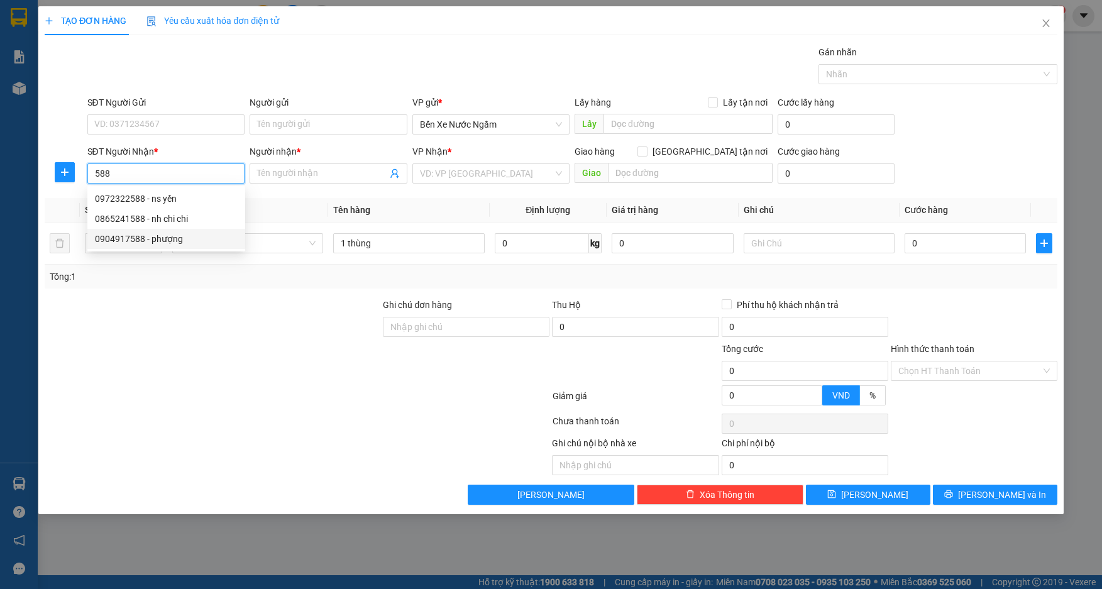
click at [171, 240] on div "0904917588 - phượng" at bounding box center [166, 239] width 143 height 14
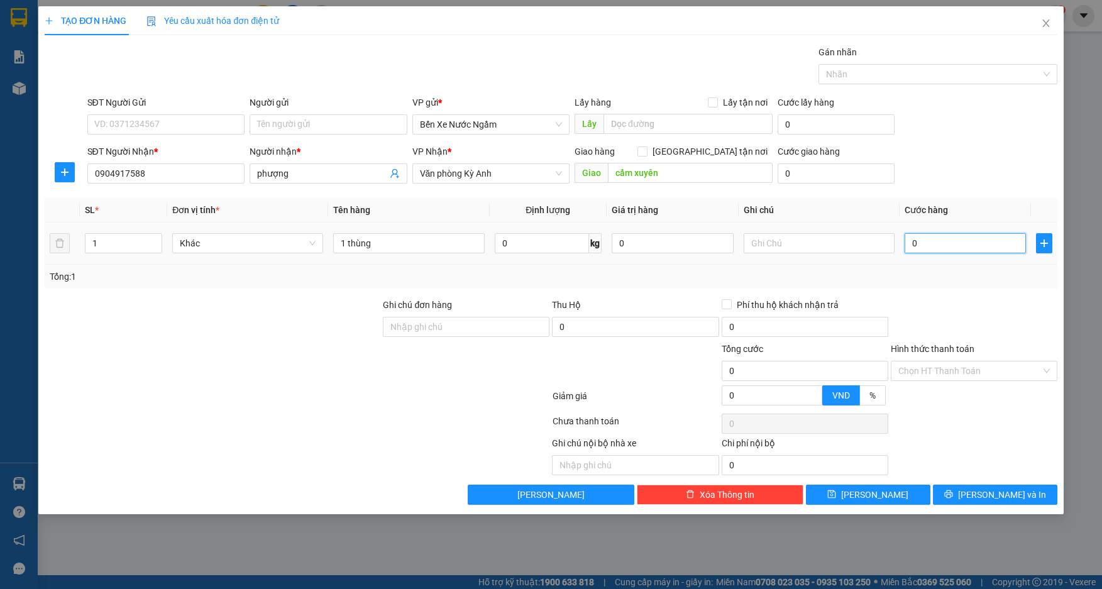
click at [928, 247] on input "0" at bounding box center [966, 243] width 122 height 20
click at [152, 130] on input "SĐT Người Gửi" at bounding box center [166, 124] width 158 height 20
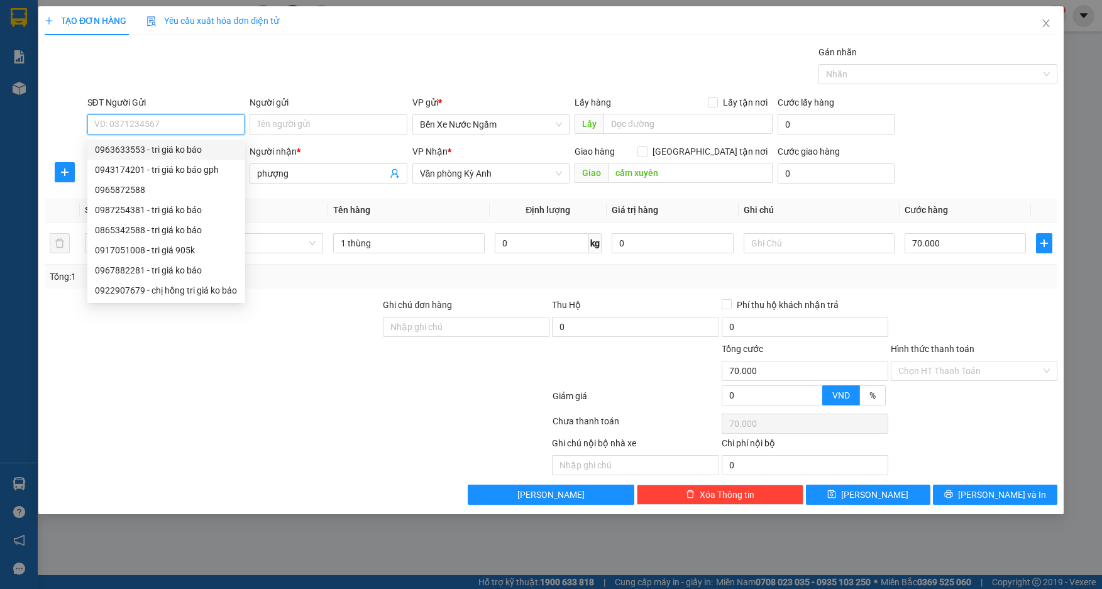
click at [150, 124] on input "SĐT Người Gửi" at bounding box center [166, 124] width 158 height 20
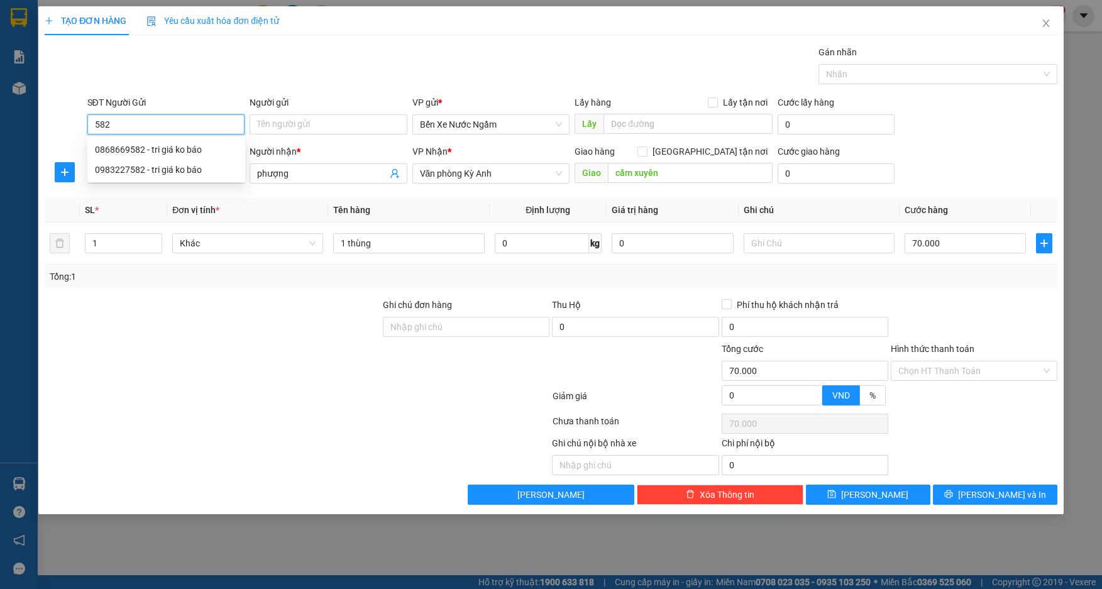
click at [150, 124] on input "582" at bounding box center [166, 124] width 158 height 20
click at [114, 151] on div "0868669582 - tri giá ko báo" at bounding box center [166, 150] width 143 height 14
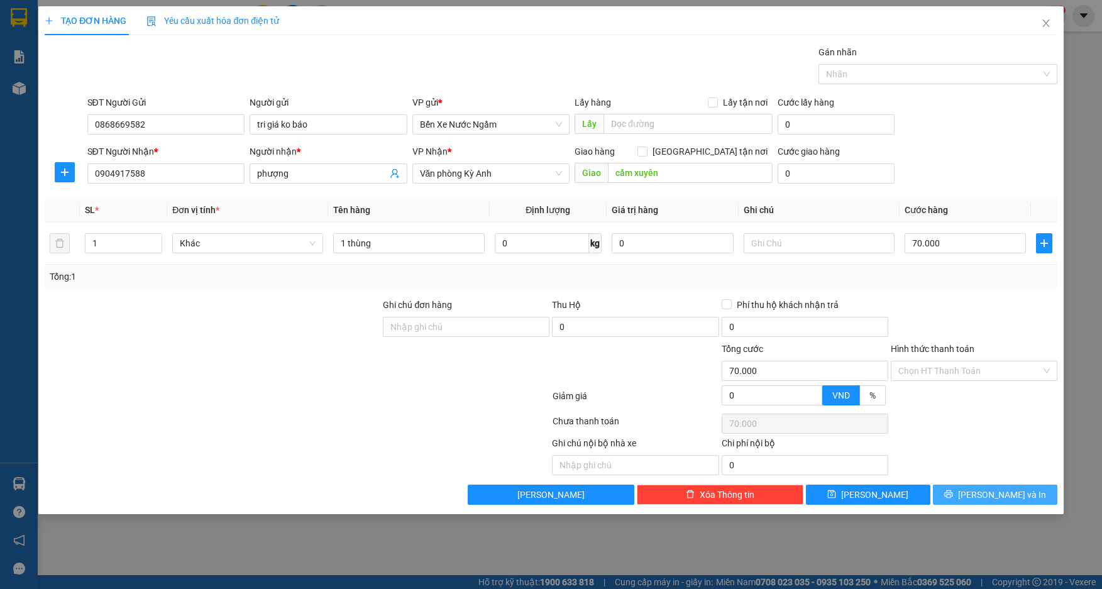
click at [947, 493] on button "[PERSON_NAME] và In" at bounding box center [995, 495] width 125 height 20
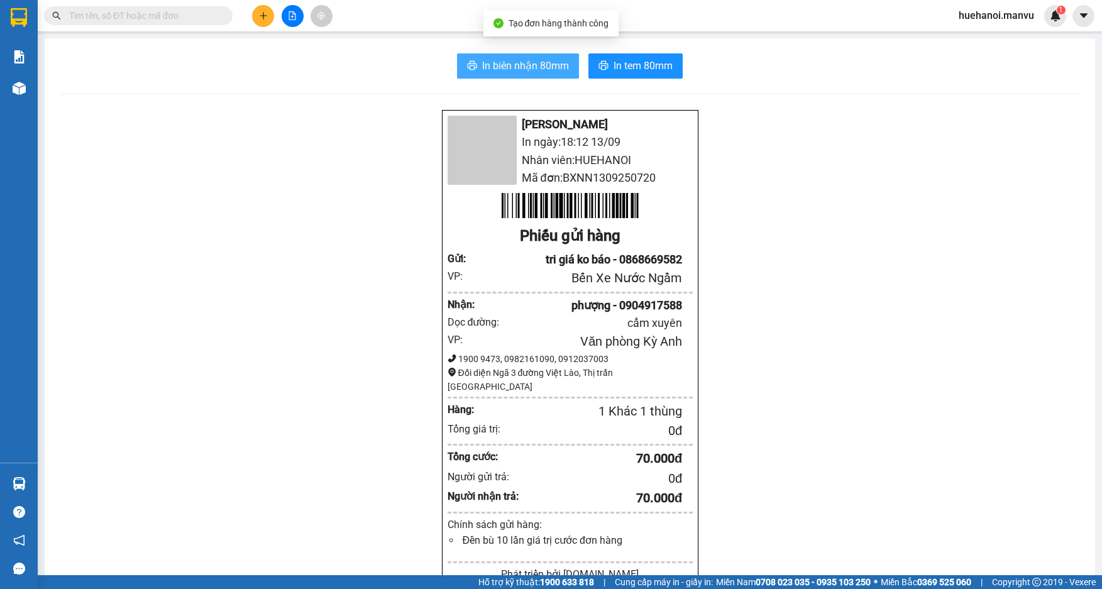
click at [546, 77] on button "In biên nhận 80mm" at bounding box center [518, 65] width 122 height 25
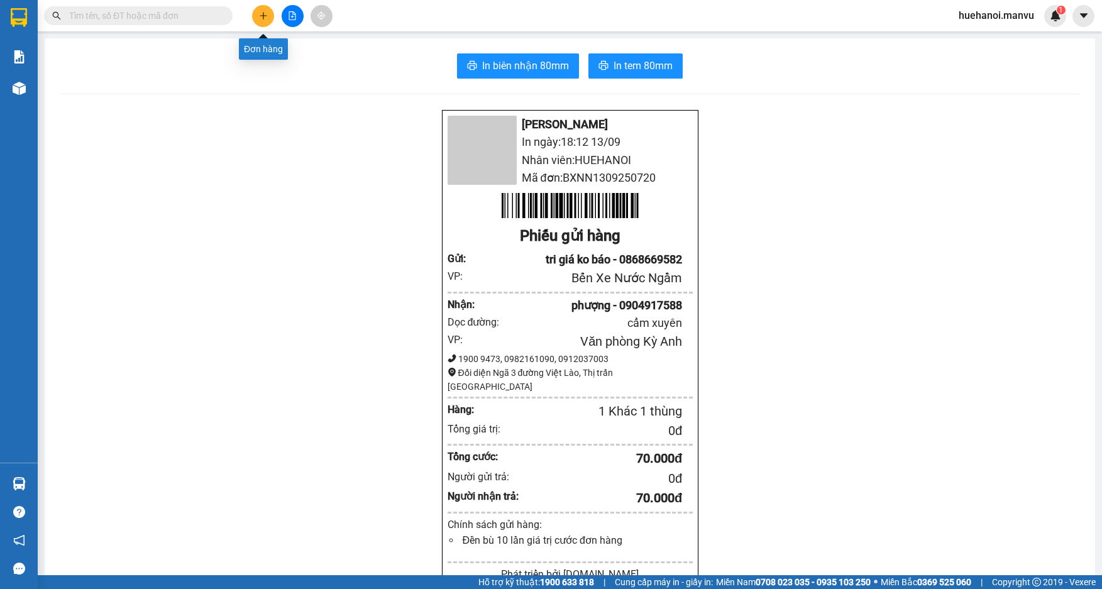
click at [263, 6] on button at bounding box center [263, 16] width 22 height 22
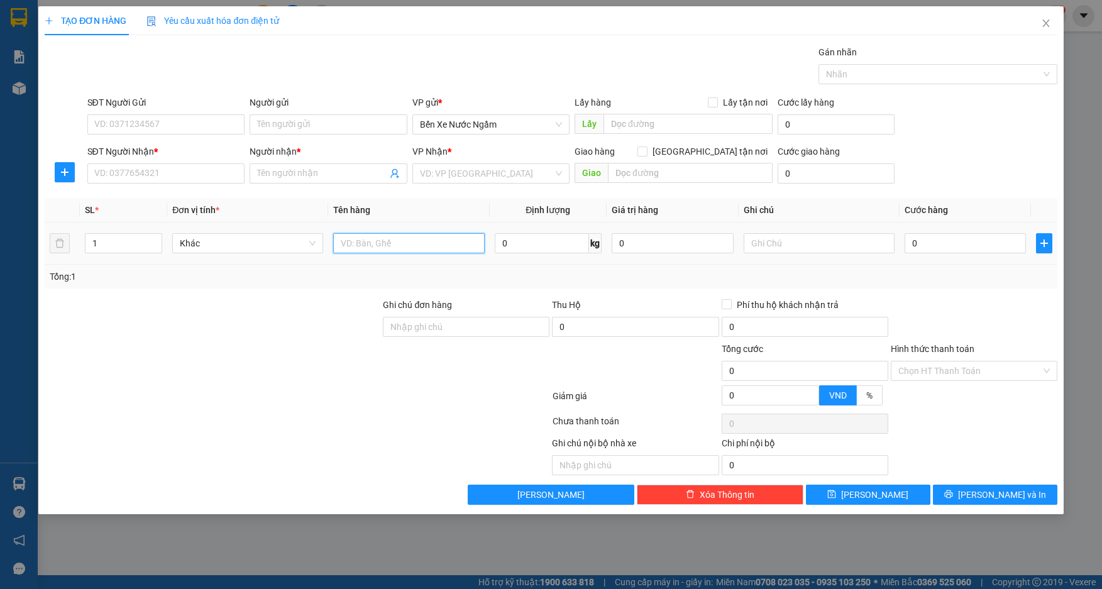
click at [399, 245] on input "text" at bounding box center [408, 243] width 151 height 20
click at [131, 165] on input "SĐT Người Nhận *" at bounding box center [166, 173] width 158 height 20
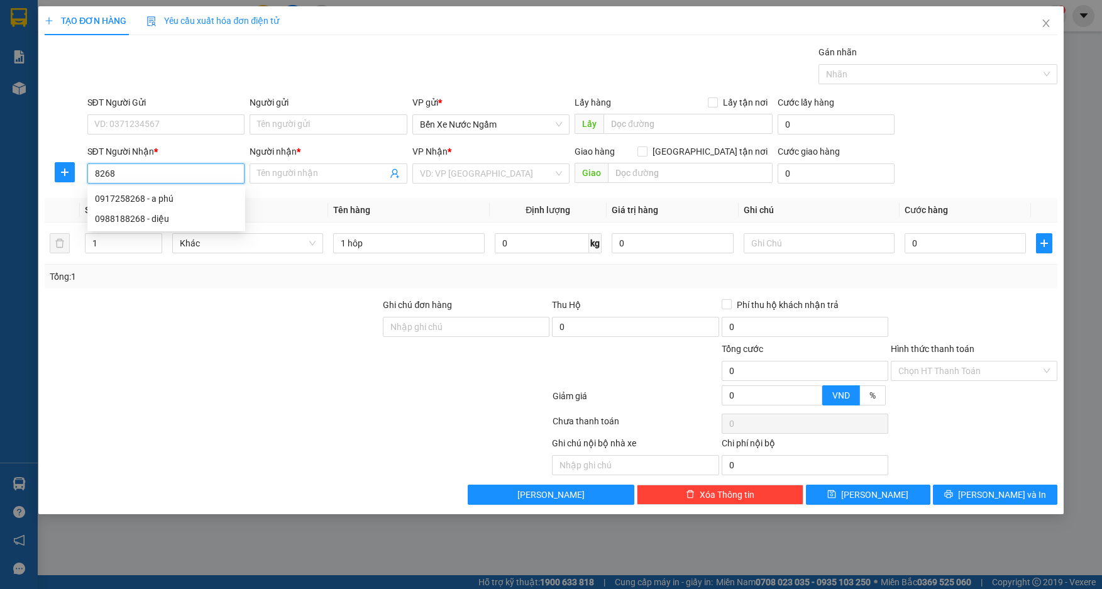
click at [135, 175] on input "8268" at bounding box center [166, 173] width 158 height 20
click at [135, 197] on div "0917258268 - a phú" at bounding box center [166, 199] width 143 height 14
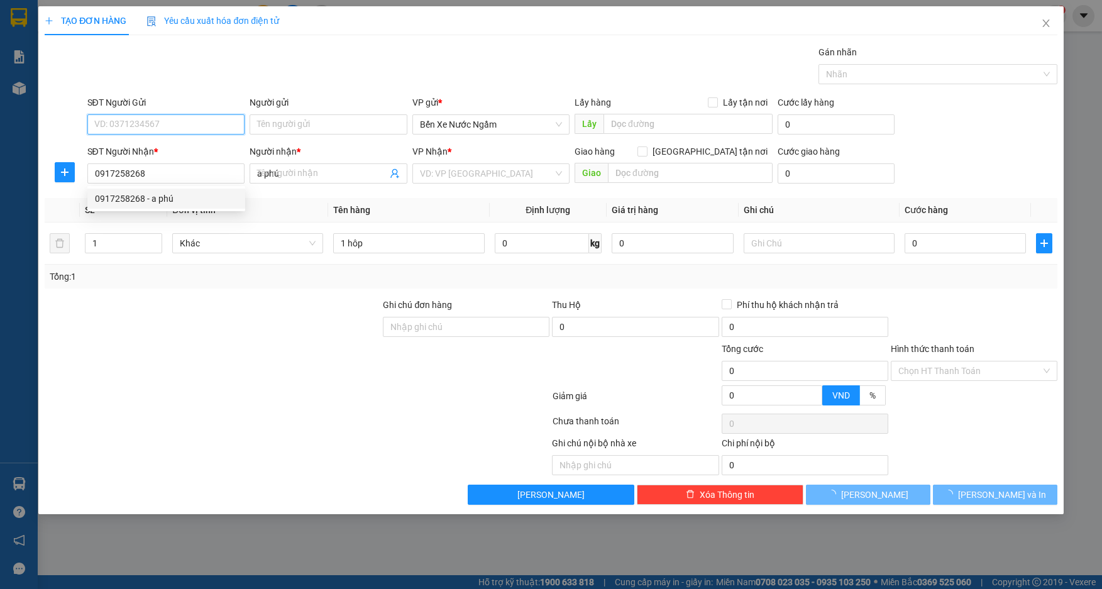
click at [168, 122] on input "SĐT Người Gửi" at bounding box center [166, 124] width 158 height 20
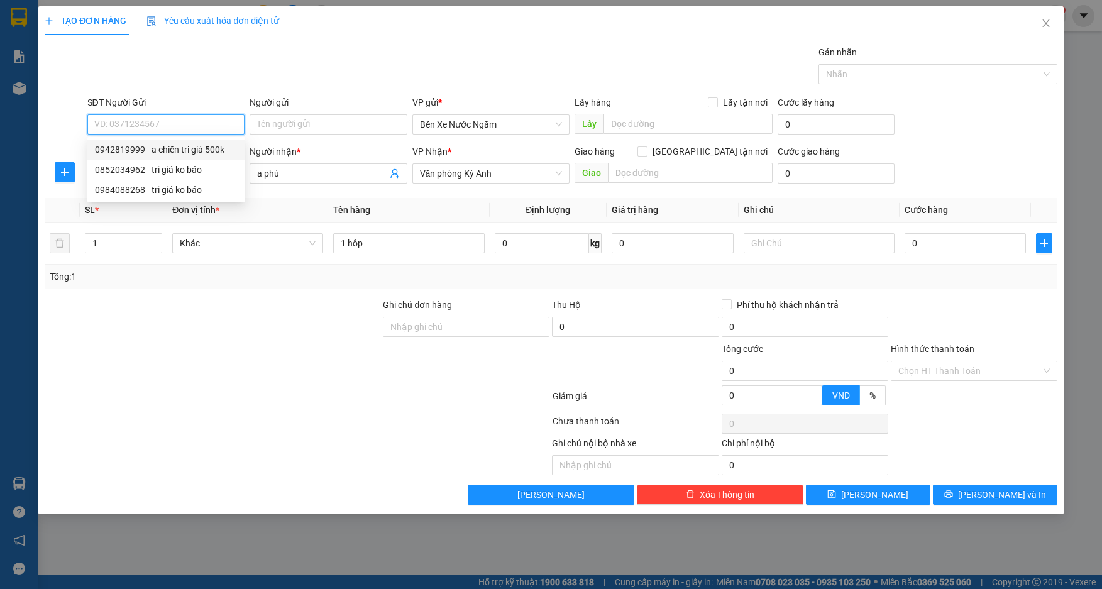
click at [174, 151] on div "0942819999 - a chiến tri giá 500k" at bounding box center [166, 150] width 143 height 14
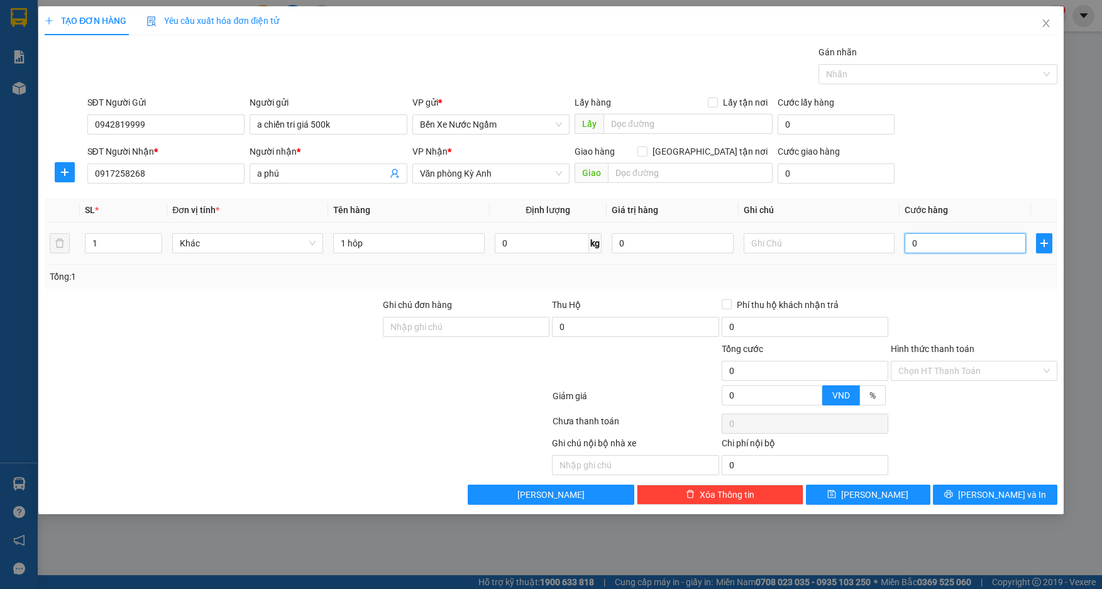
click at [924, 241] on input "0" at bounding box center [966, 243] width 122 height 20
click at [397, 243] on input "1 hôp" at bounding box center [408, 243] width 151 height 20
type input "1 hôp pt"
click at [981, 491] on button "[PERSON_NAME] và In" at bounding box center [995, 495] width 125 height 20
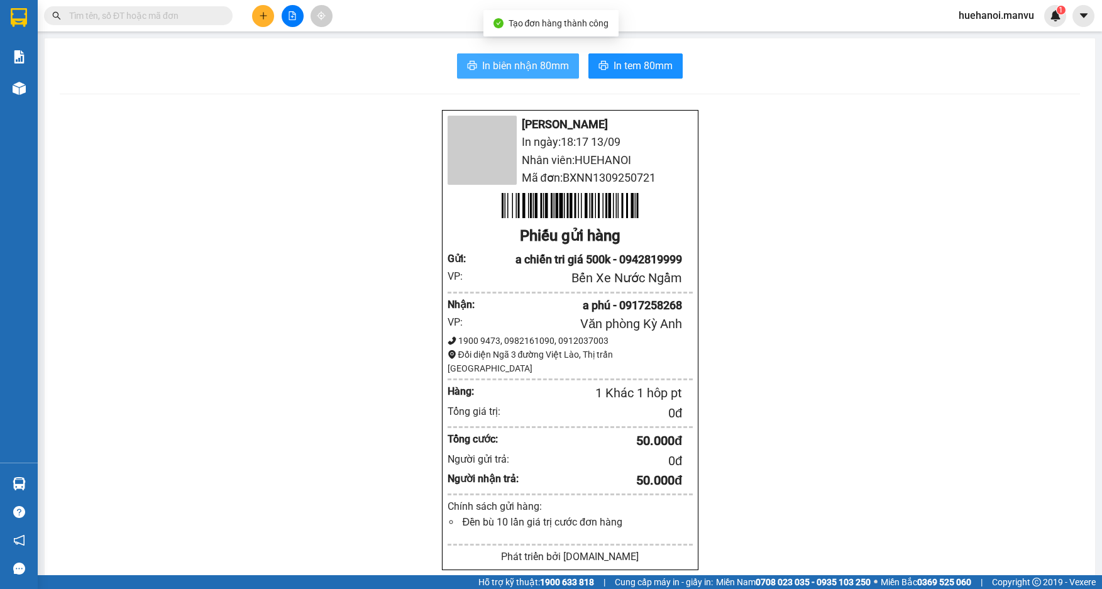
click at [523, 70] on span "In biên nhận 80mm" at bounding box center [525, 66] width 87 height 16
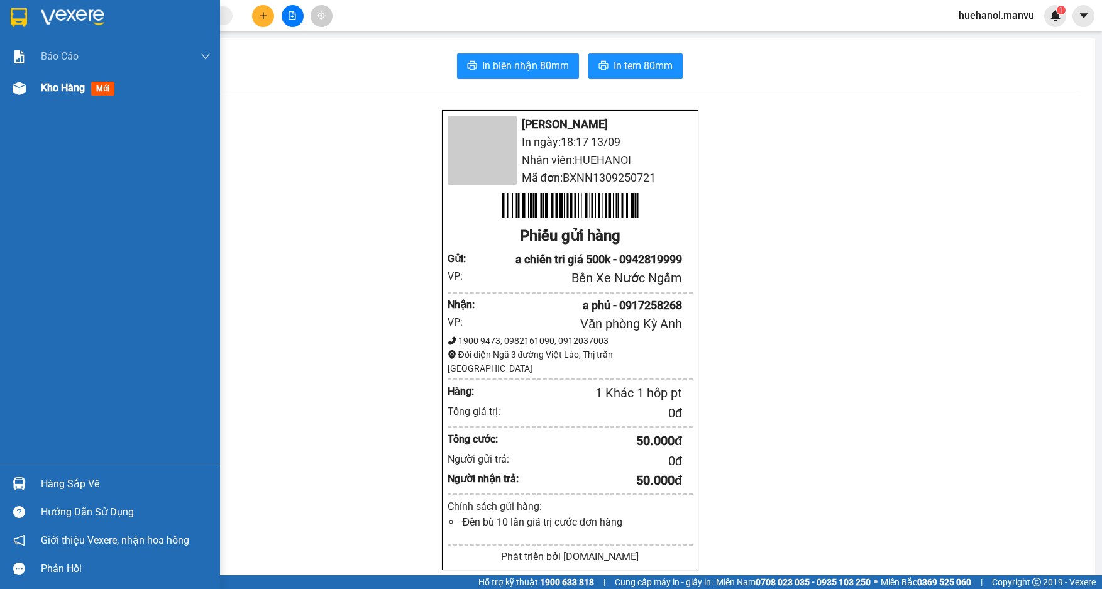
click at [61, 91] on span "Kho hàng" at bounding box center [63, 88] width 44 height 12
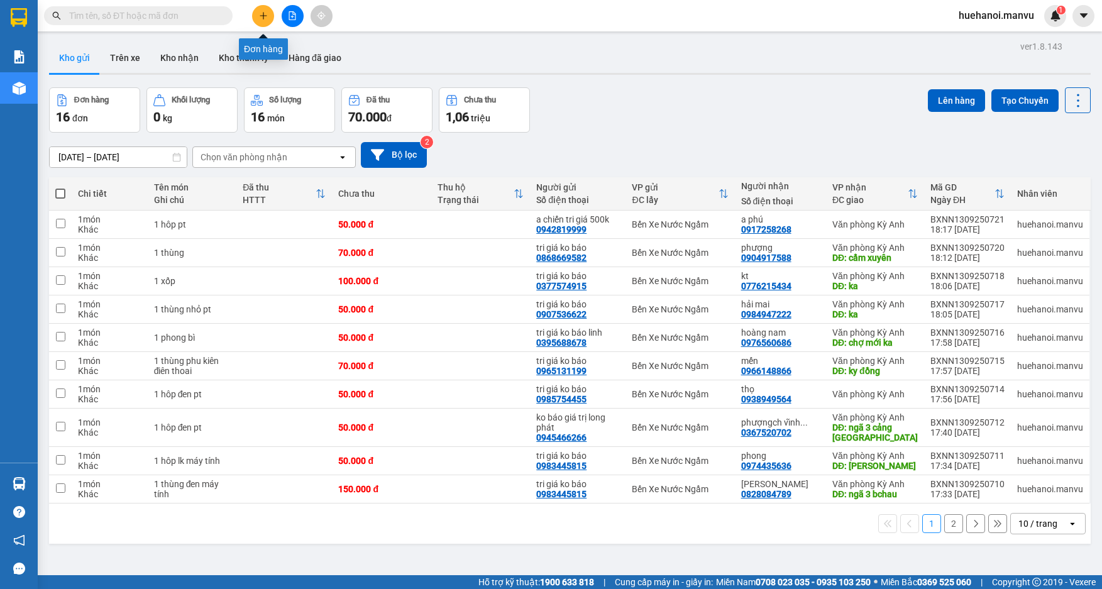
click at [268, 16] on button at bounding box center [263, 16] width 22 height 22
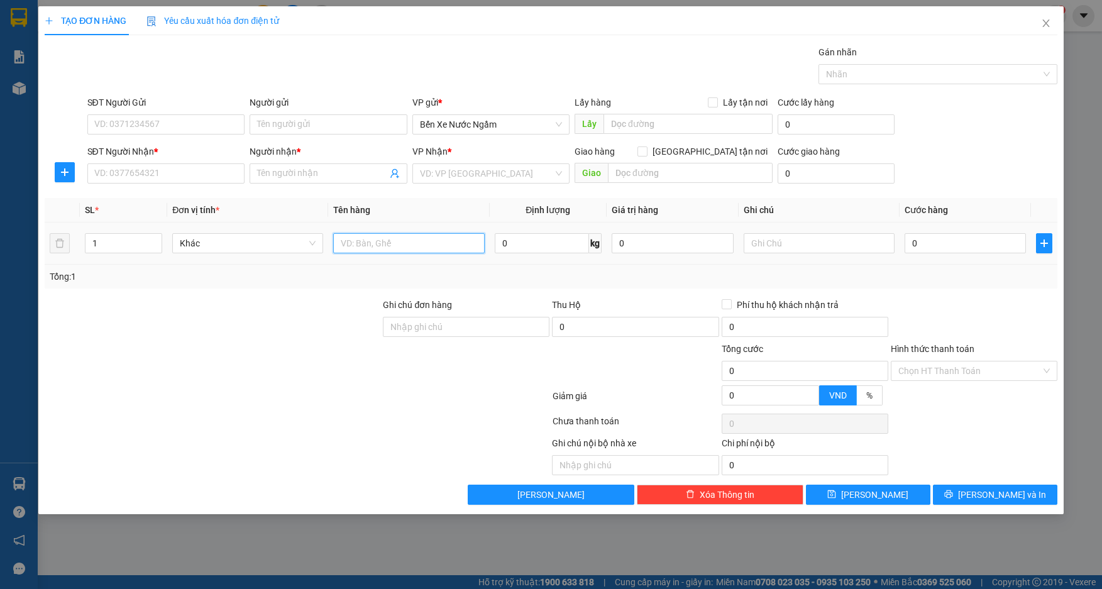
click at [401, 245] on input "text" at bounding box center [408, 243] width 151 height 20
type input "1 hôp"
click at [162, 175] on input "SĐT Người Nhận *" at bounding box center [166, 173] width 158 height 20
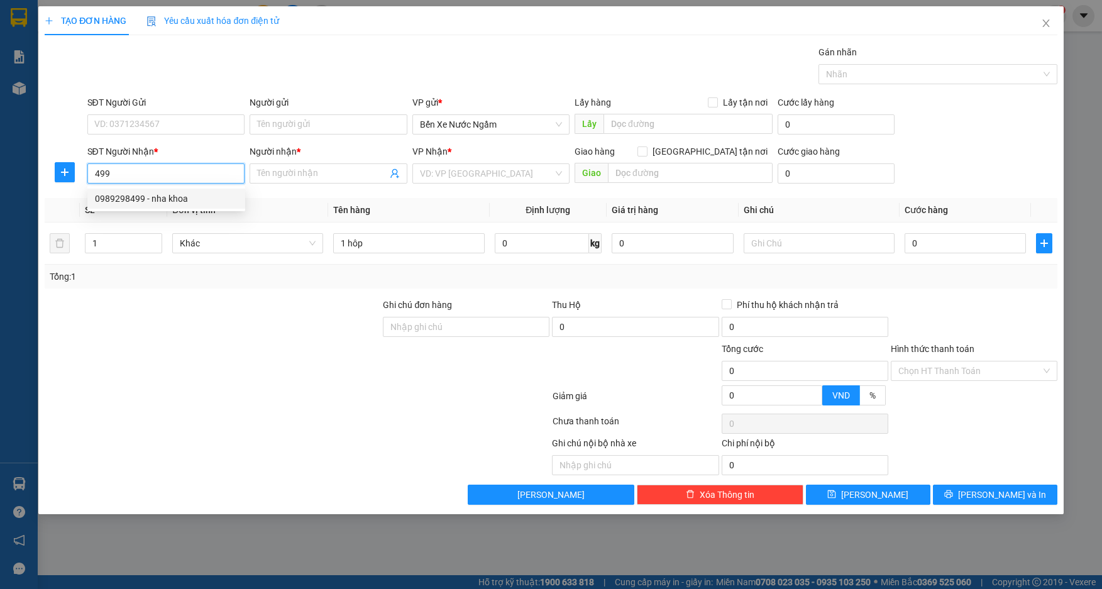
click at [160, 192] on div "0989298499 - nha khoa" at bounding box center [166, 199] width 143 height 14
type input "0989298499"
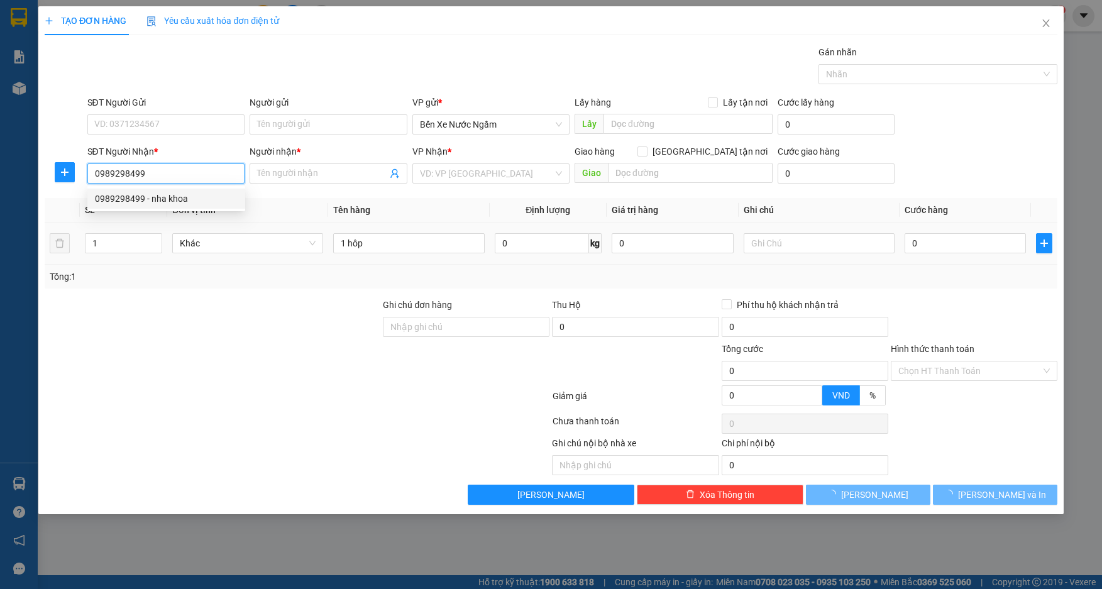
type input "nha khoa"
type input "ka"
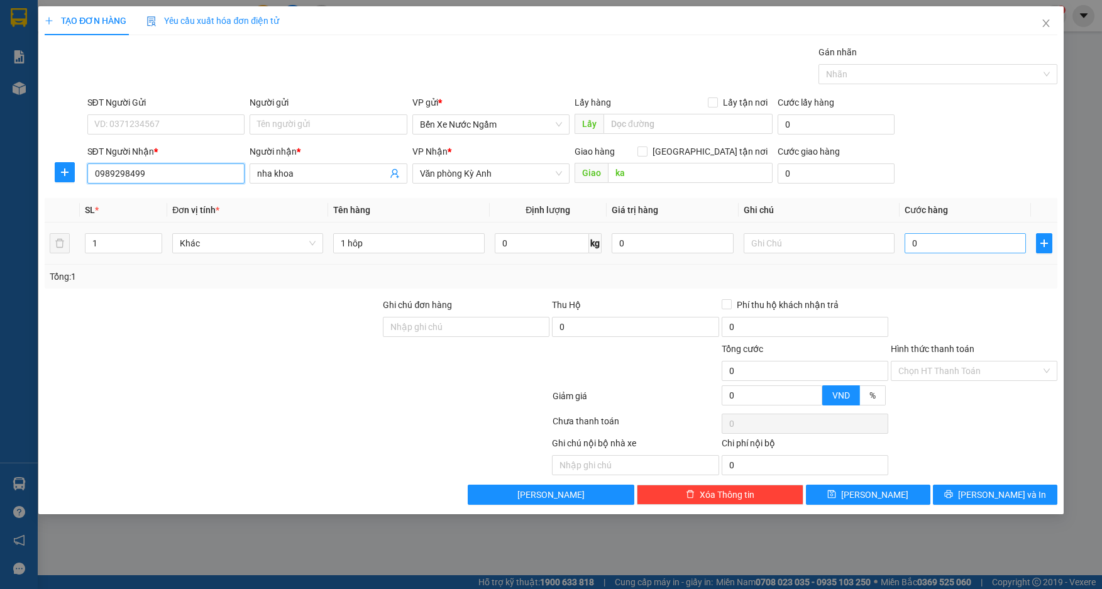
type input "0989298499"
click at [928, 240] on input "0" at bounding box center [966, 243] width 122 height 20
type input "5"
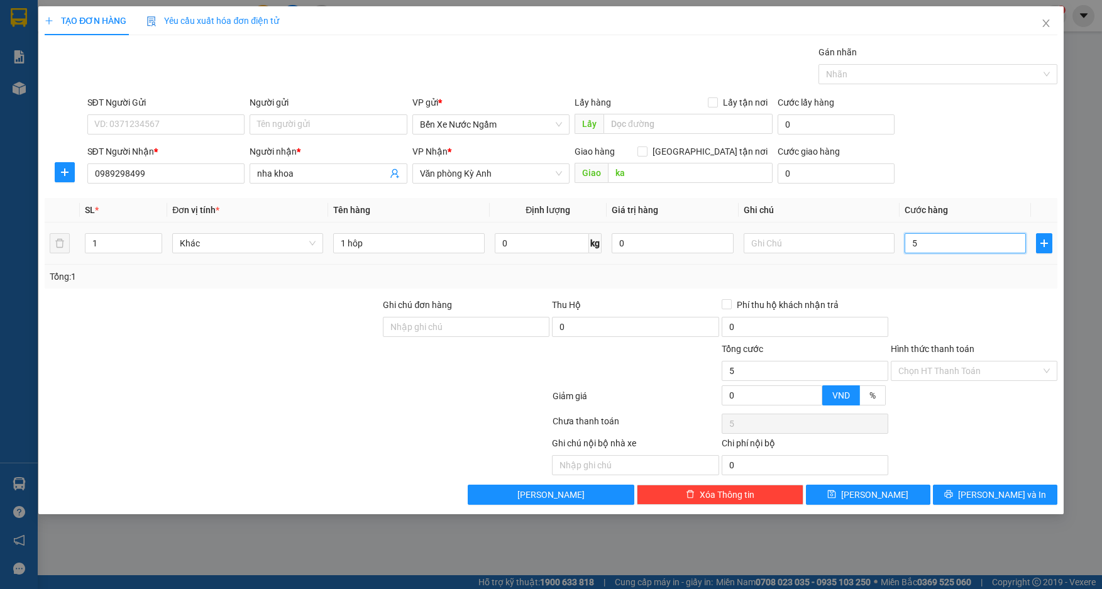
type input "50"
type input "500"
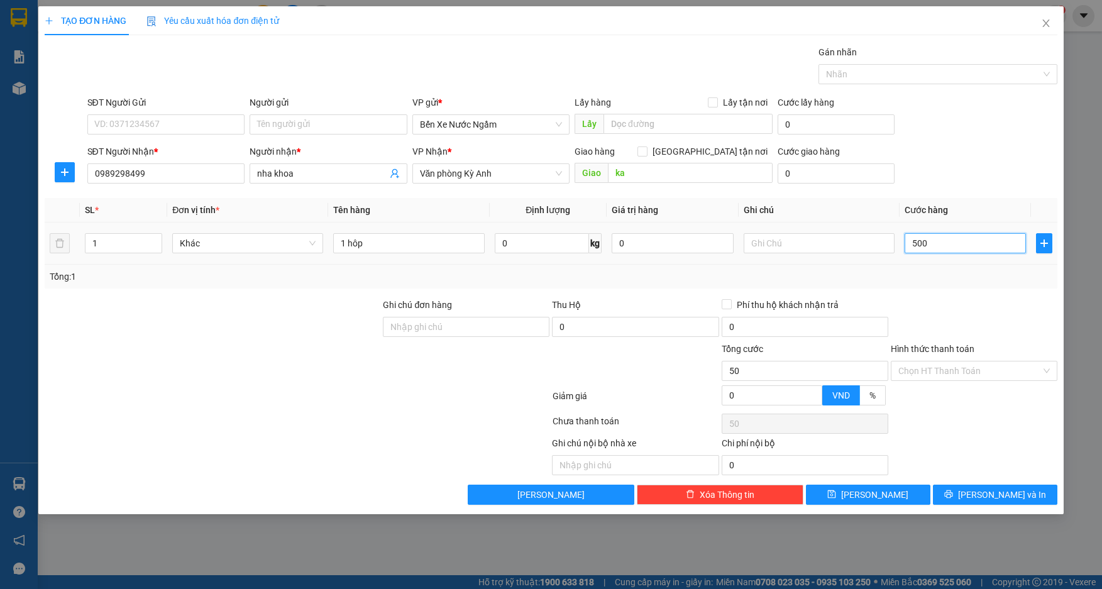
type input "500"
type input "5.000"
type input "50.000"
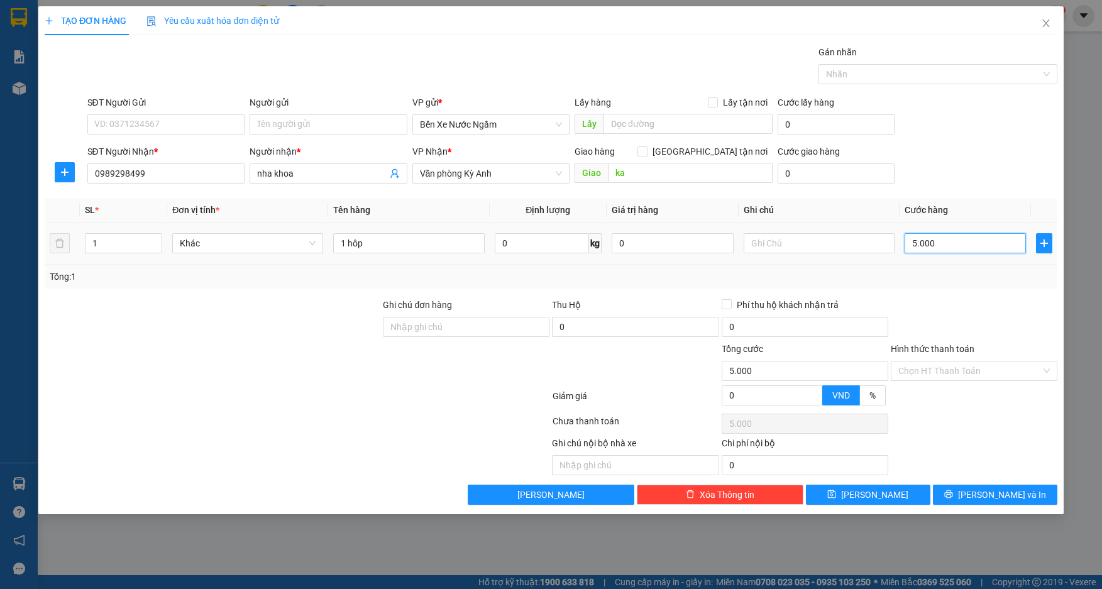
type input "50.000"
click at [968, 372] on input "Hình thức thanh toán" at bounding box center [970, 371] width 143 height 19
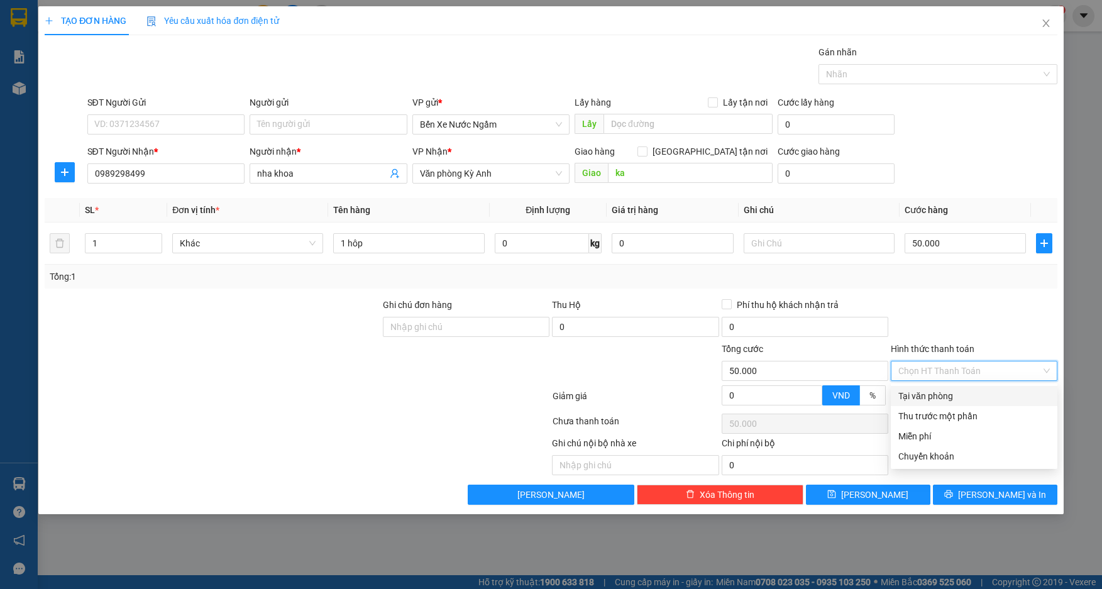
click at [959, 401] on div "Tại văn phòng" at bounding box center [975, 396] width 152 height 14
type input "0"
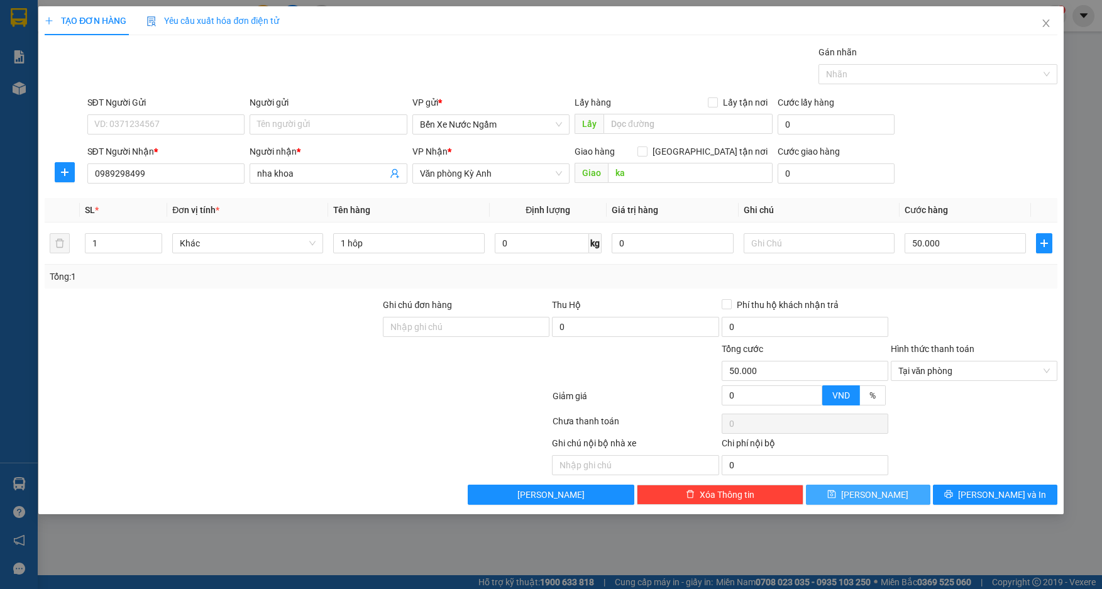
click at [894, 497] on button "[PERSON_NAME]" at bounding box center [868, 495] width 125 height 20
type input "0"
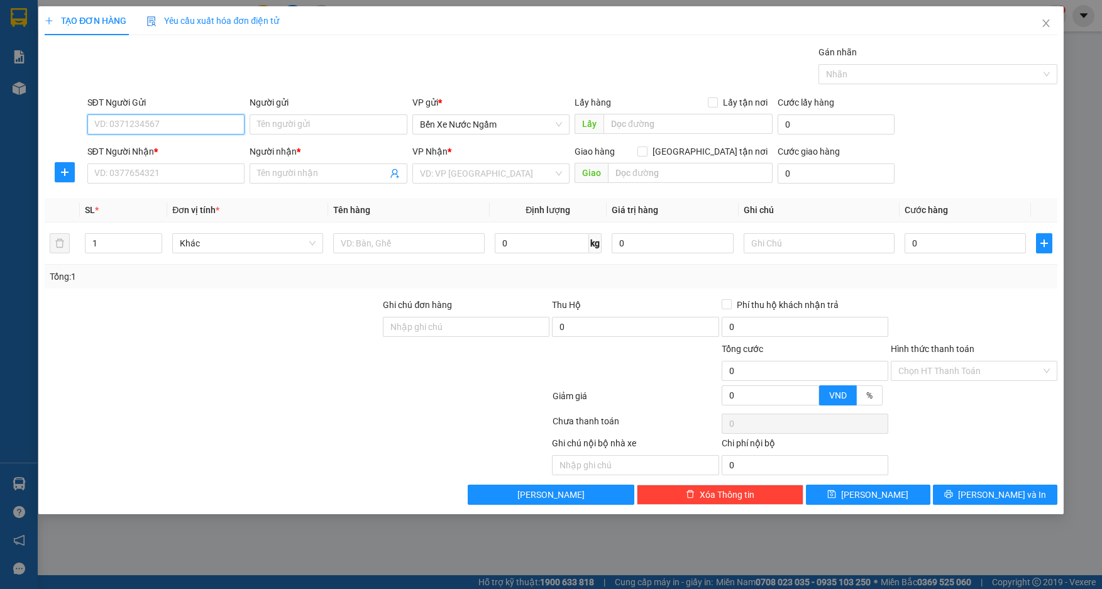
click at [176, 125] on input "SĐT Người Gửi" at bounding box center [166, 124] width 158 height 20
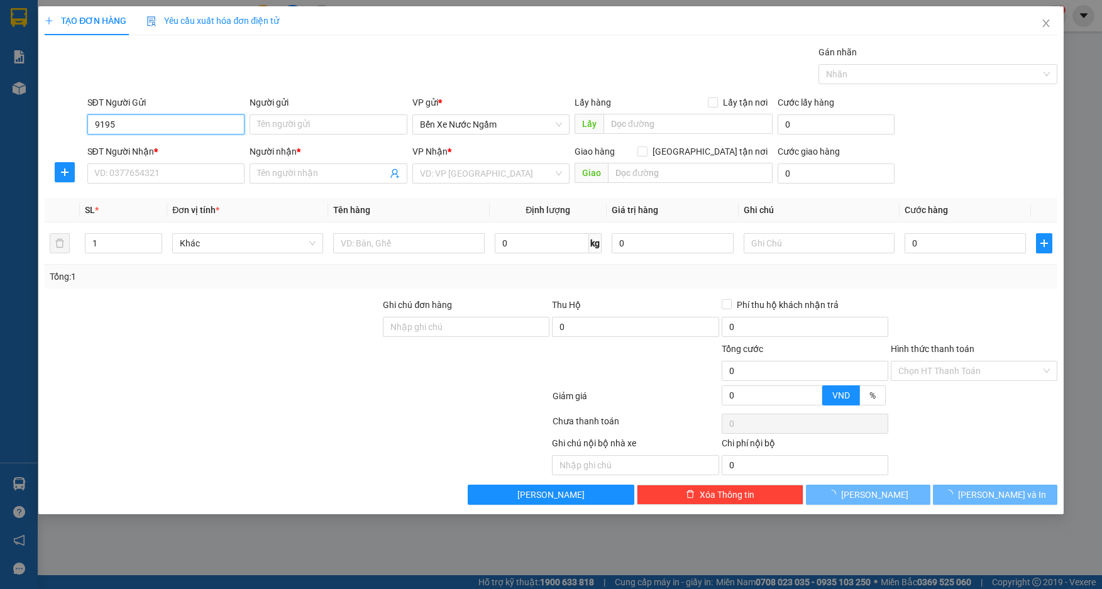
click at [177, 124] on input "9195" at bounding box center [166, 124] width 158 height 20
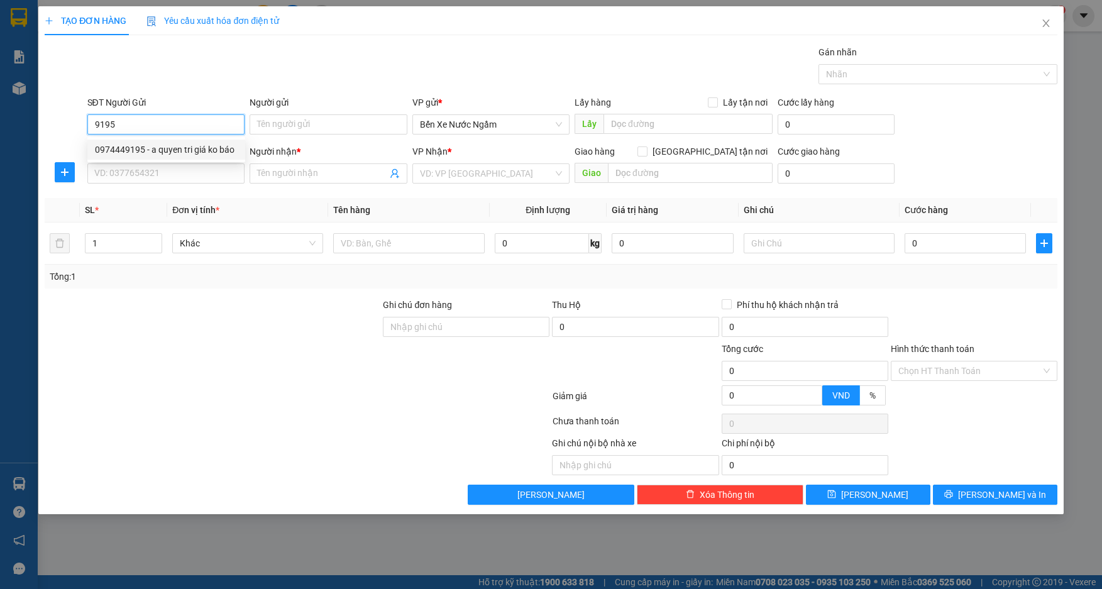
click at [178, 141] on div "0974449195 - a quyen tri giá ko báo" at bounding box center [166, 150] width 158 height 20
type input "0974449195"
type input "a quyen tri giá ko báo"
type input "0974449195"
click at [179, 173] on input "SĐT Người Nhận *" at bounding box center [166, 173] width 158 height 20
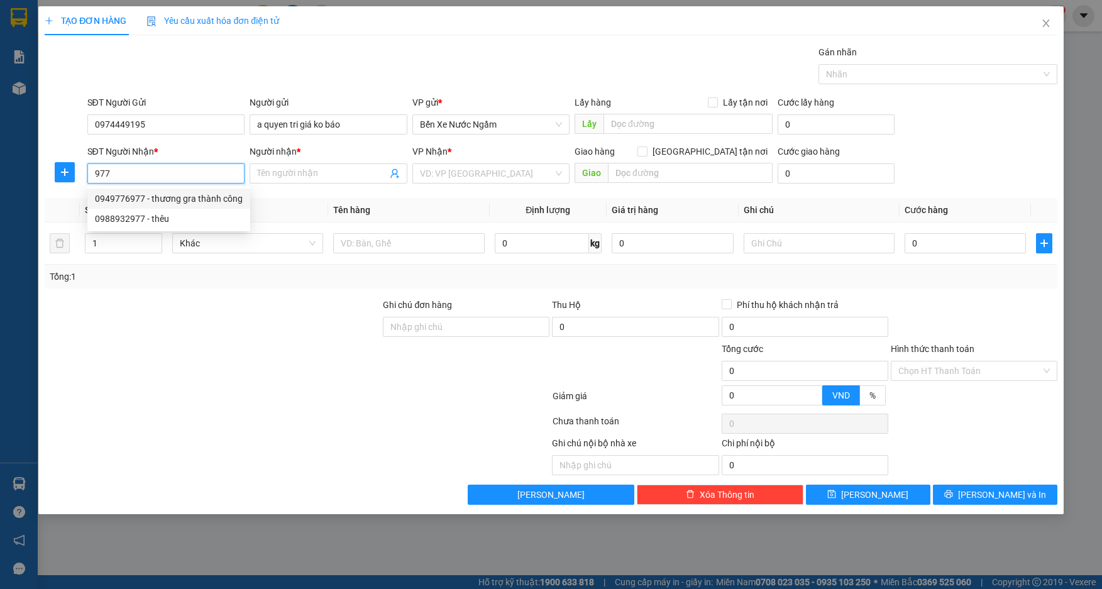
click at [194, 197] on div "0949776977 - thương gra thành công" at bounding box center [169, 199] width 148 height 14
type input "0949776977"
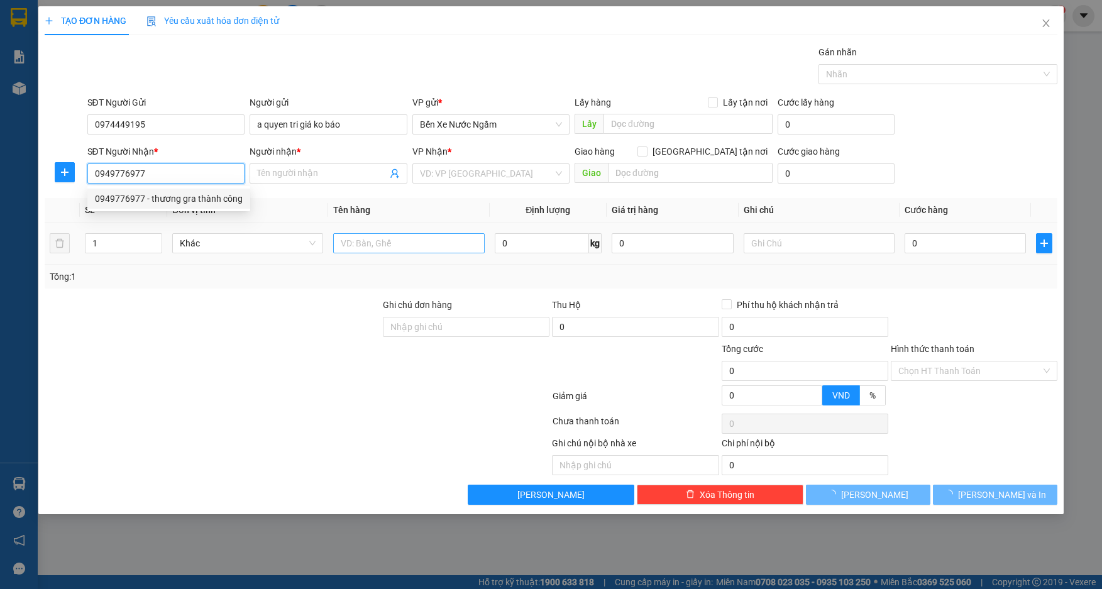
type input "thương gra thành công"
type input "ky anh"
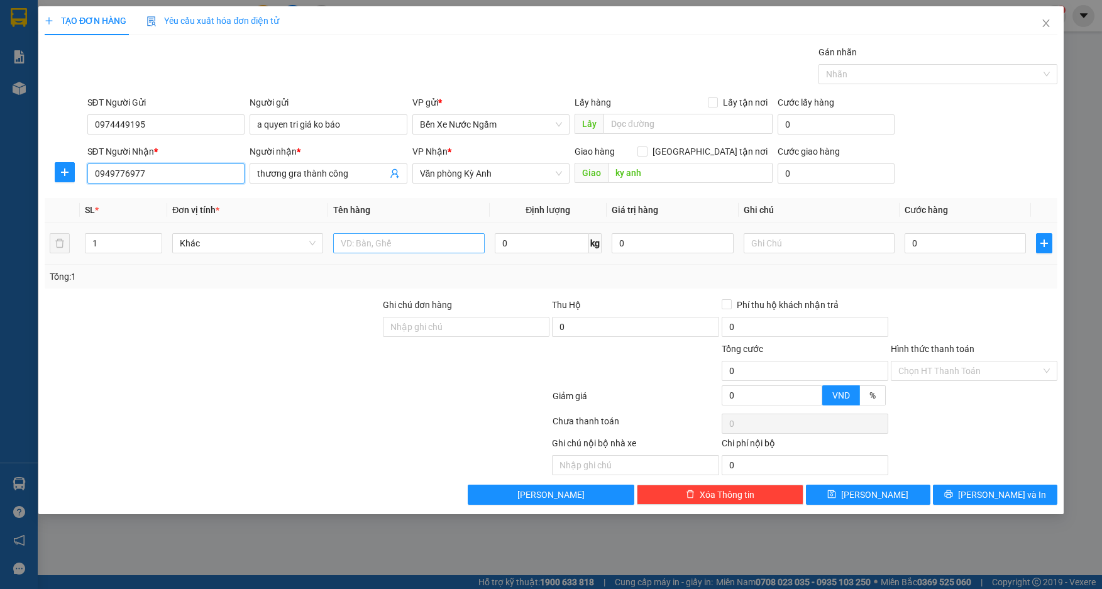
type input "0949776977"
click at [407, 243] on input "text" at bounding box center [408, 243] width 151 height 20
type input "1 Kiện pt"
click at [922, 247] on input "0" at bounding box center [966, 243] width 122 height 20
type input "5"
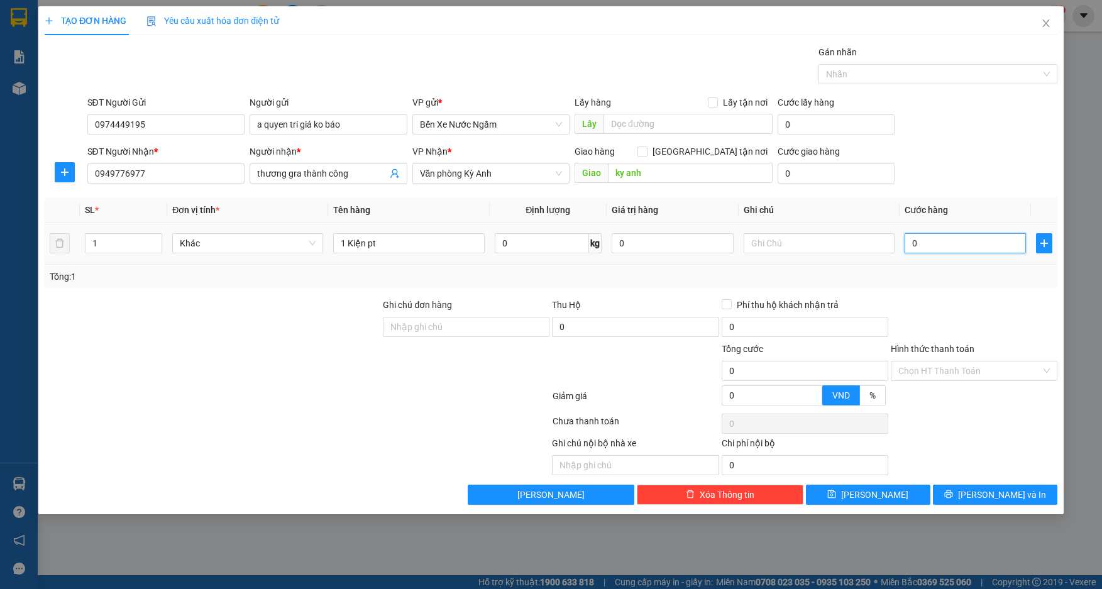
type input "5"
type input "50"
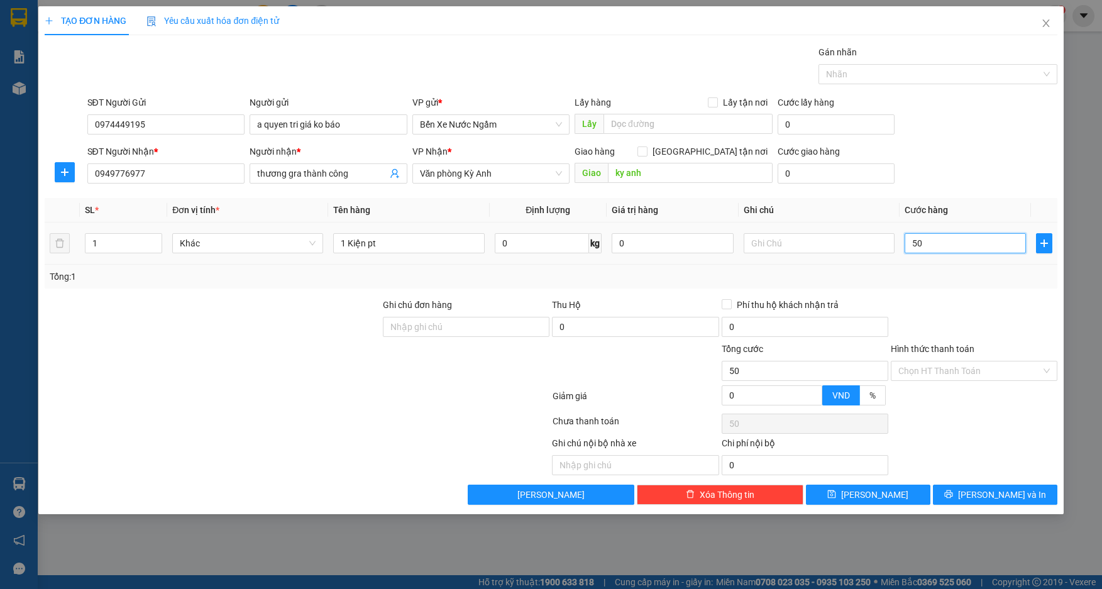
type input "500"
type input "5.000"
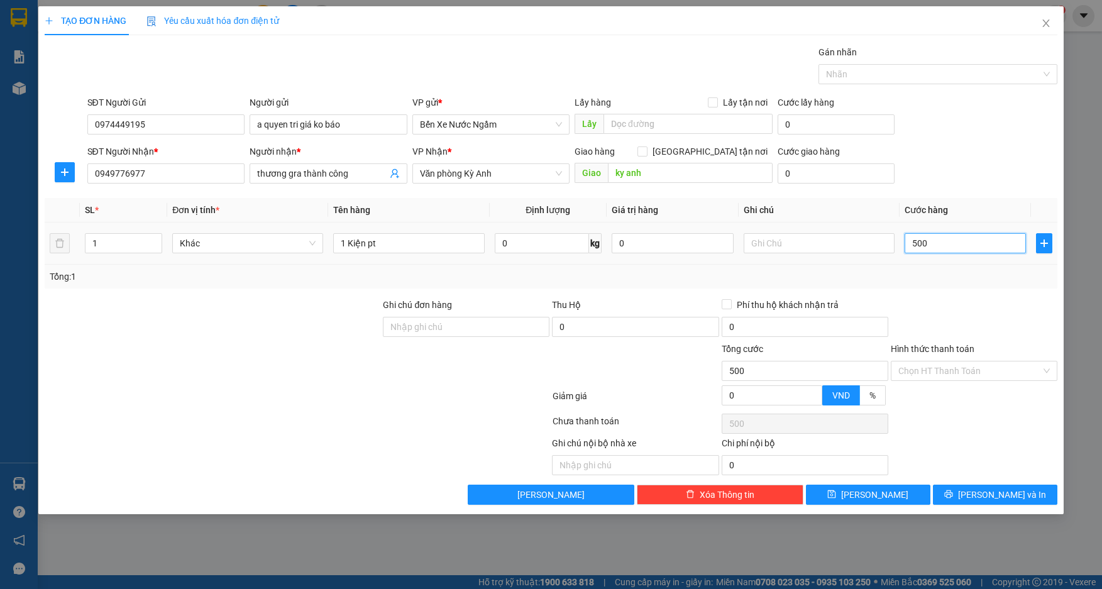
type input "5.000"
type input "50.000"
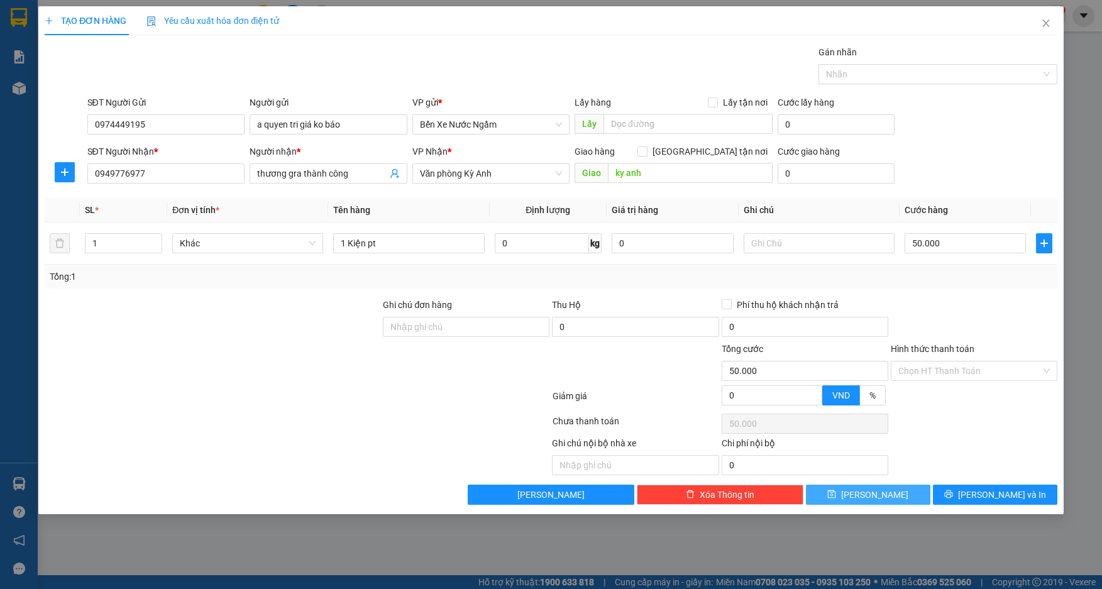
click at [872, 496] on span "[PERSON_NAME]" at bounding box center [874, 495] width 67 height 14
type input "0"
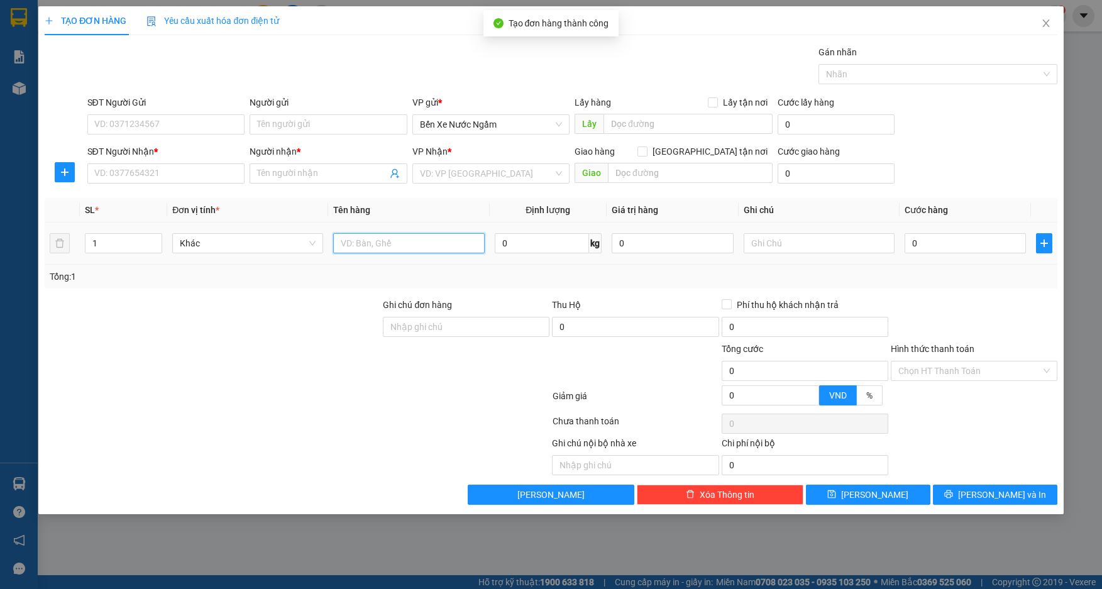
click at [375, 247] on input "text" at bounding box center [408, 243] width 151 height 20
type input "1 thùng"
click at [152, 175] on input "SĐT Người Nhận *" at bounding box center [166, 173] width 158 height 20
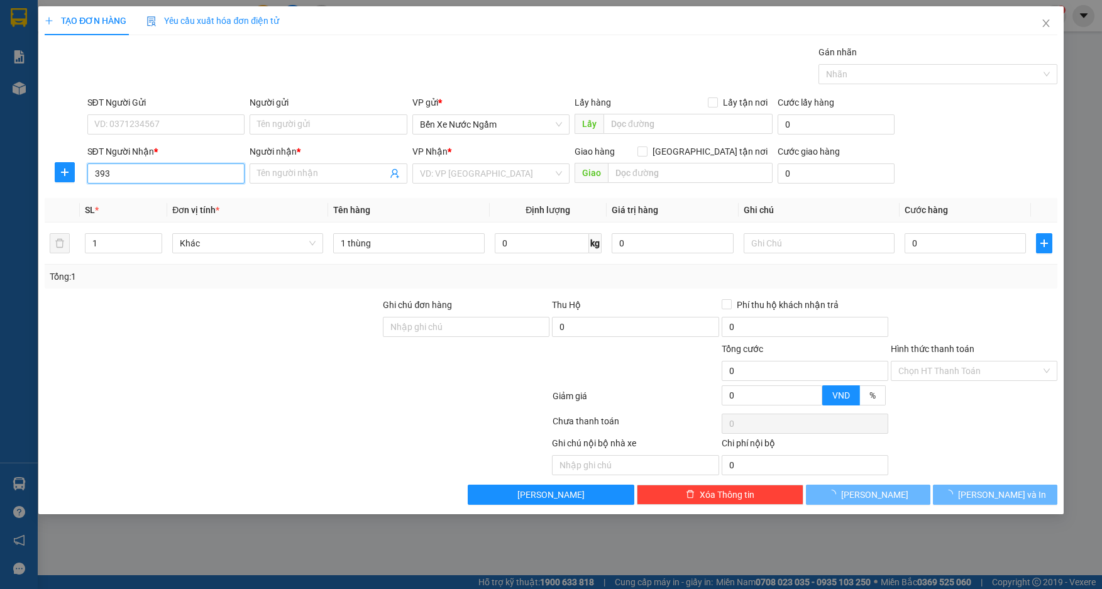
click at [155, 177] on input "393" at bounding box center [166, 173] width 158 height 20
click at [160, 174] on input "393" at bounding box center [166, 173] width 158 height 20
click at [172, 174] on input "393" at bounding box center [166, 173] width 158 height 20
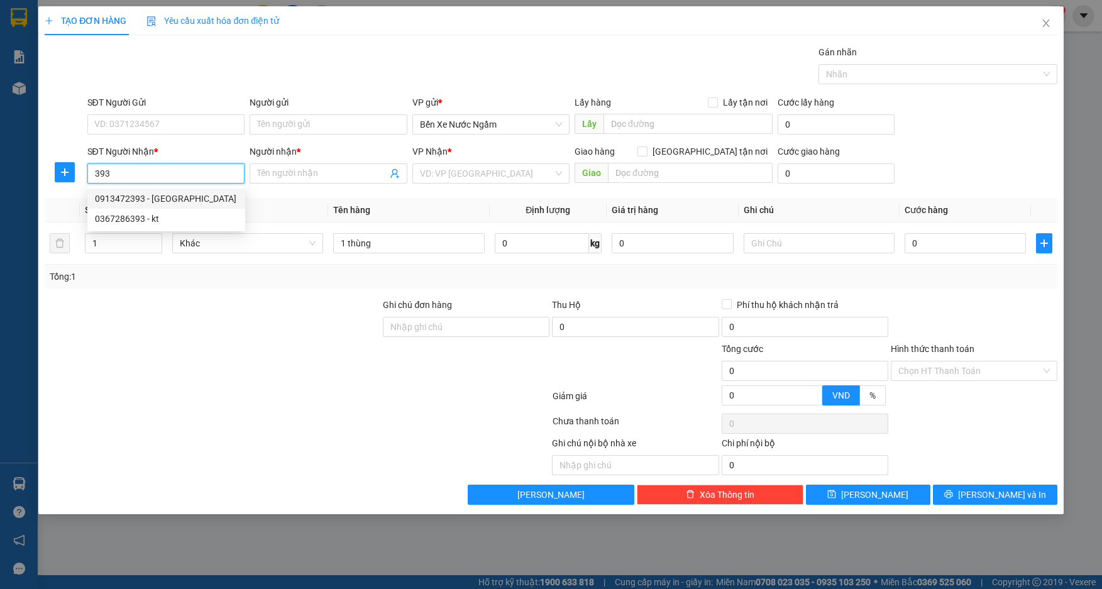
click at [149, 199] on div "0913472393 - đức" at bounding box center [166, 199] width 143 height 14
type input "0913472393"
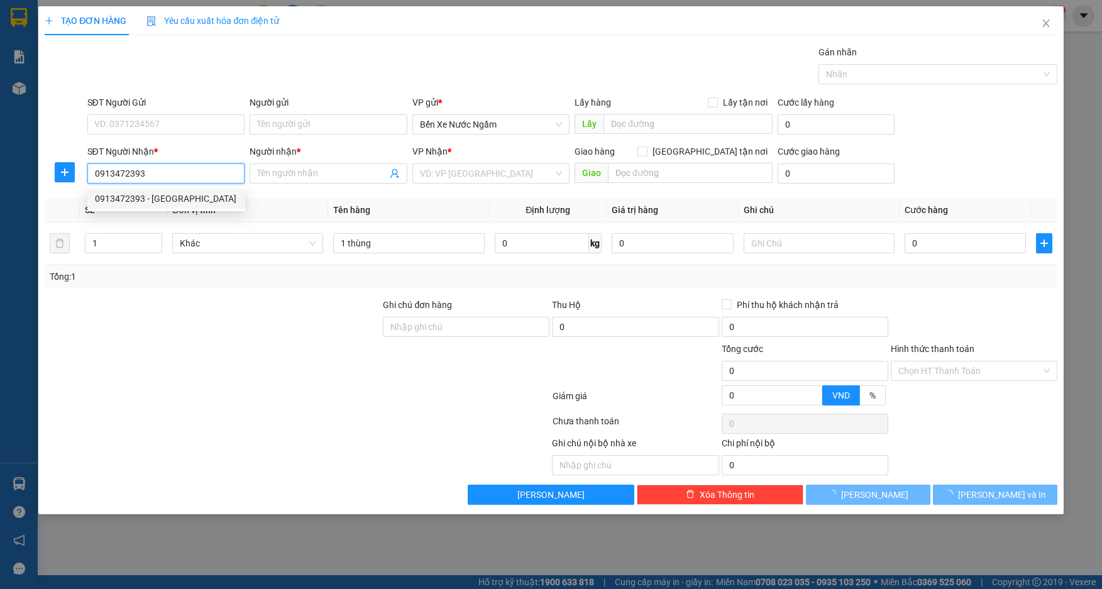
type input "đức"
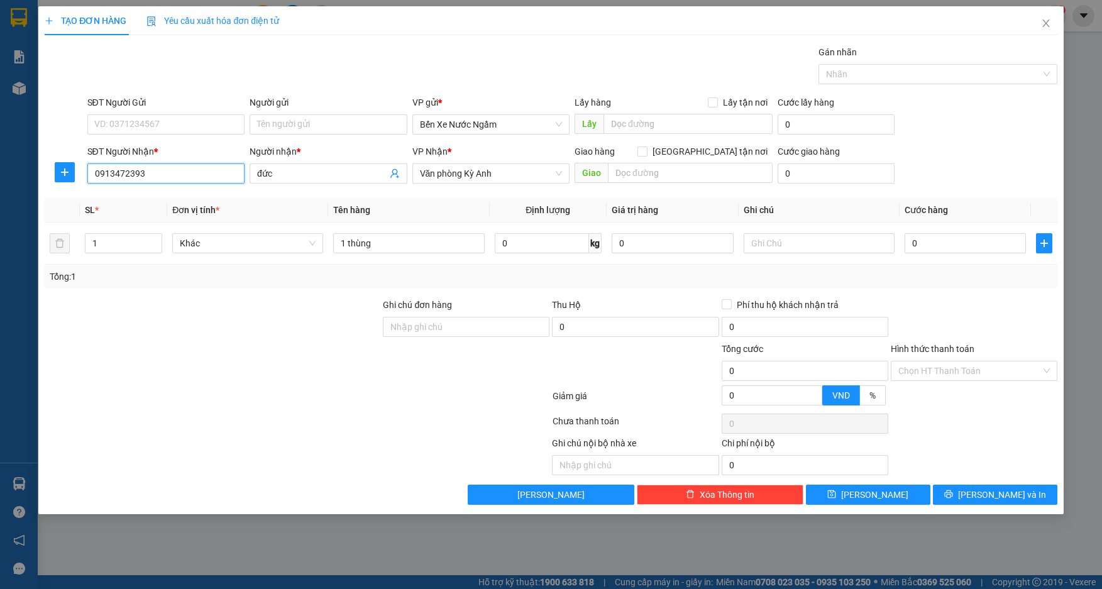
click at [114, 175] on input "0913472393" at bounding box center [166, 173] width 158 height 20
type input "0912472393"
click at [939, 239] on input "0" at bounding box center [966, 243] width 122 height 20
type input "5"
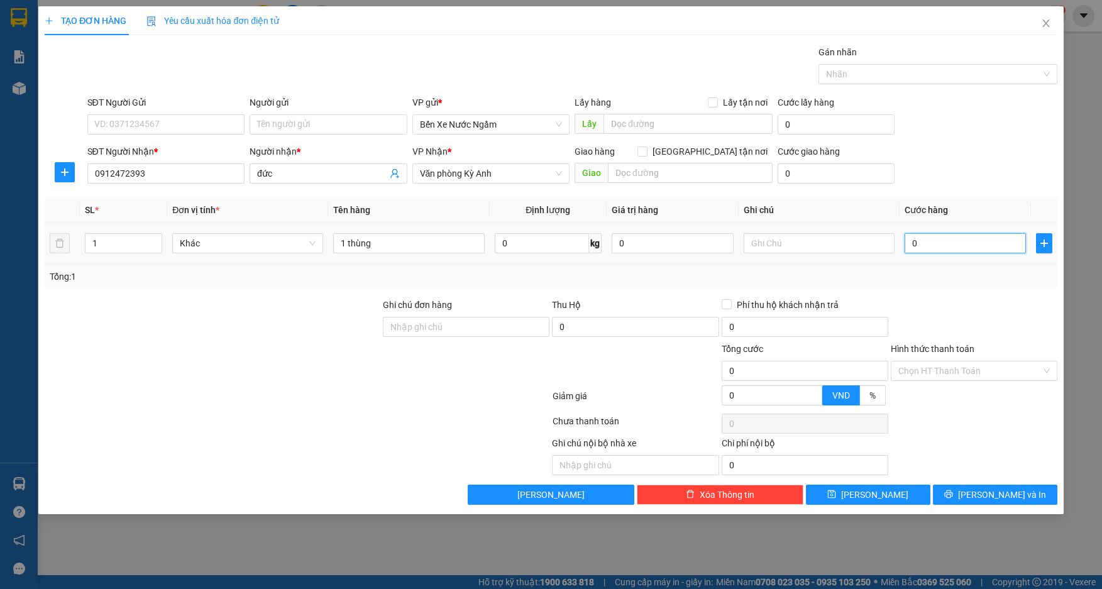
type input "5"
type input "50"
type input "500"
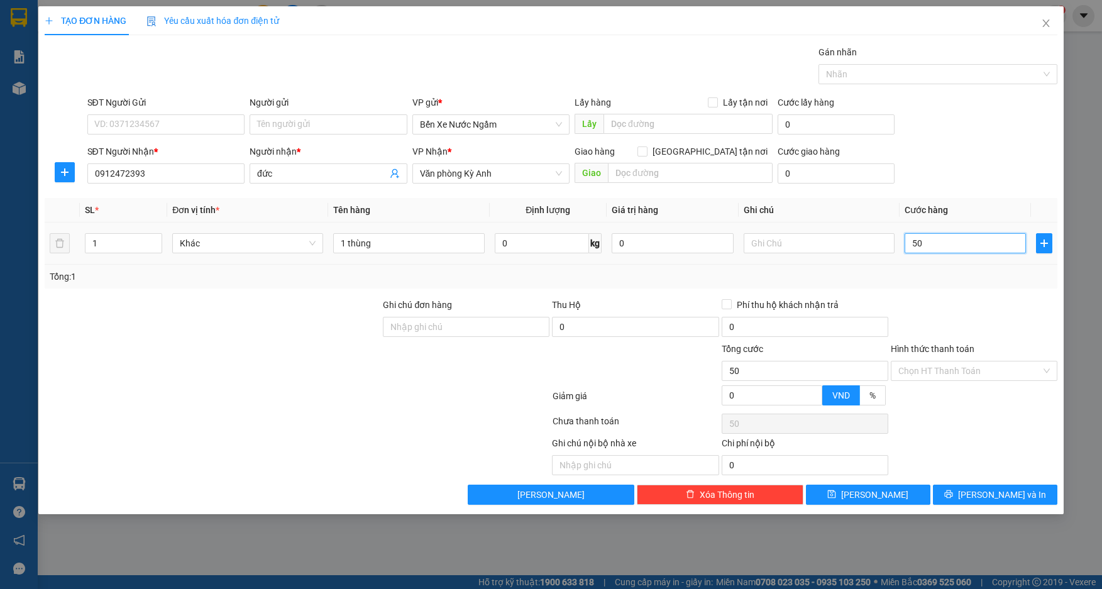
type input "500"
type input "5.000"
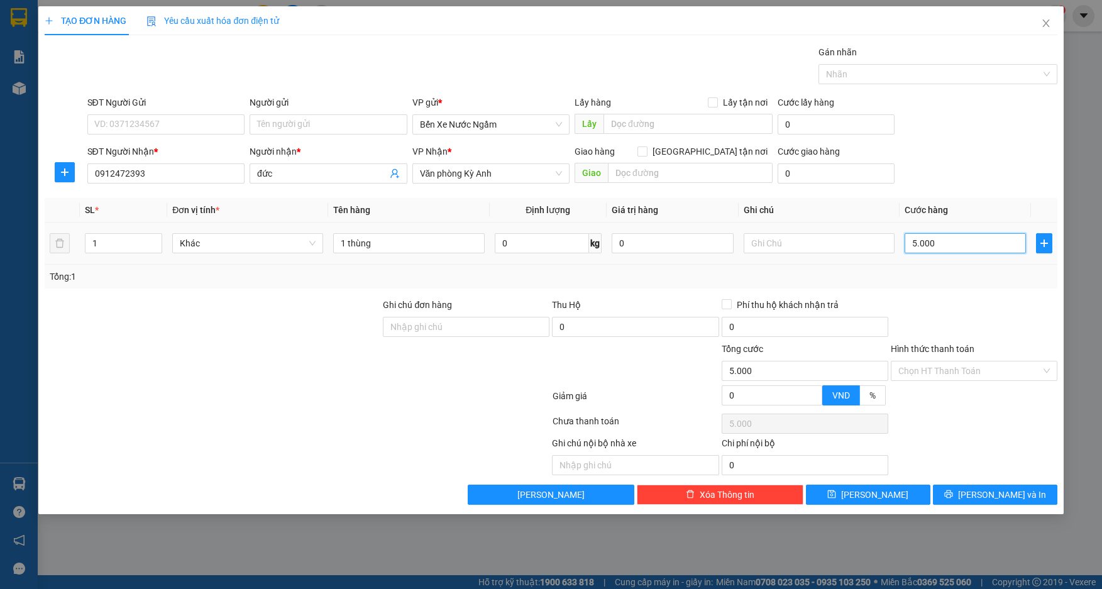
type input "50.000"
click at [883, 501] on button "[PERSON_NAME]" at bounding box center [868, 495] width 125 height 20
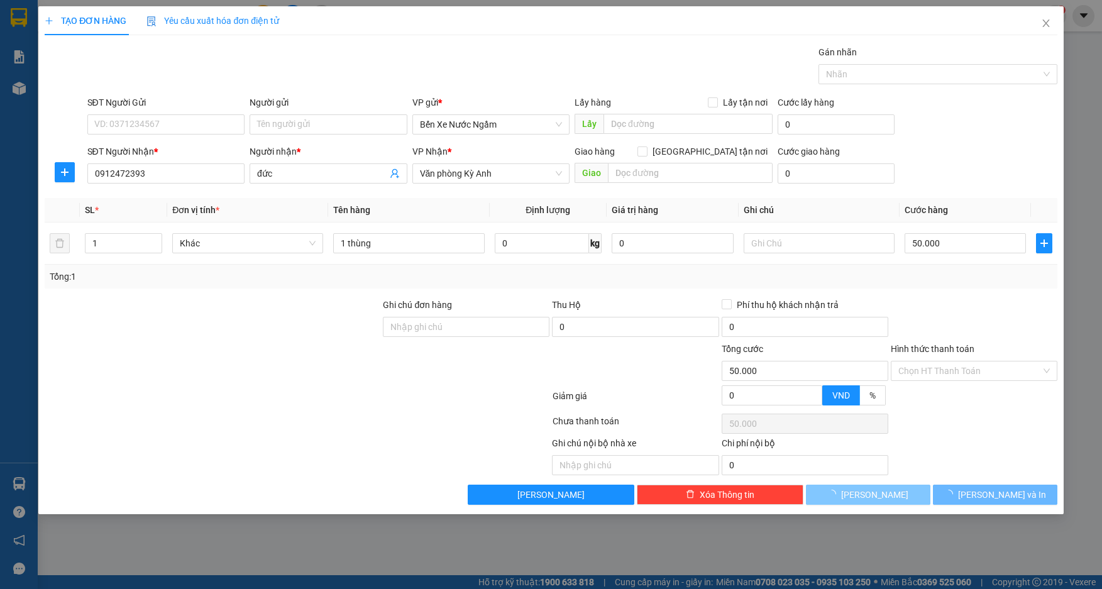
type input "0"
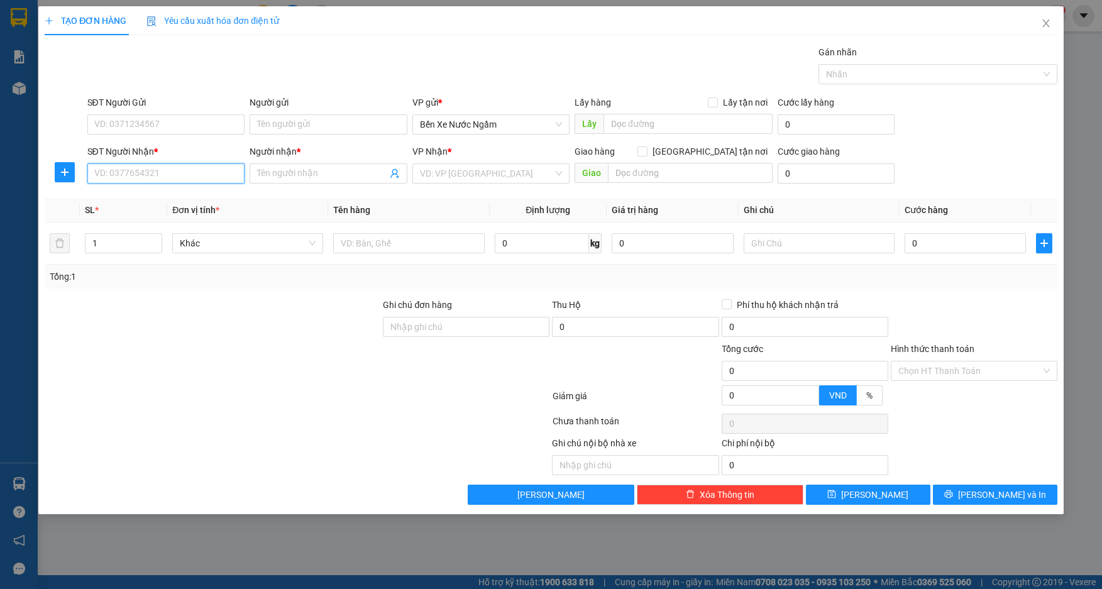
click at [209, 179] on input "SĐT Người Nhận *" at bounding box center [166, 173] width 158 height 20
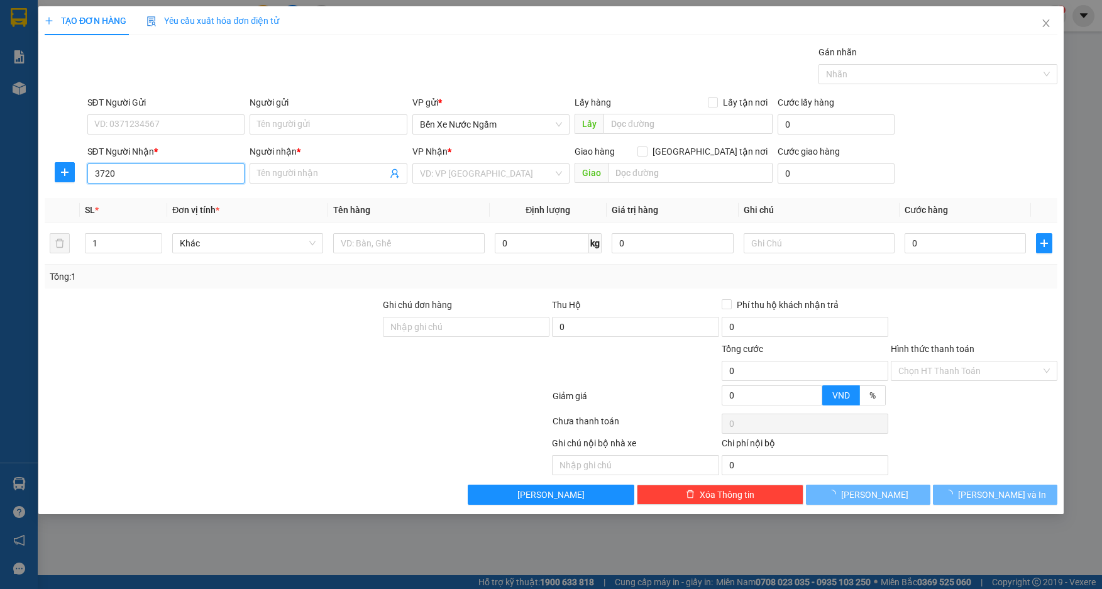
click at [209, 178] on input "3720" at bounding box center [166, 173] width 158 height 20
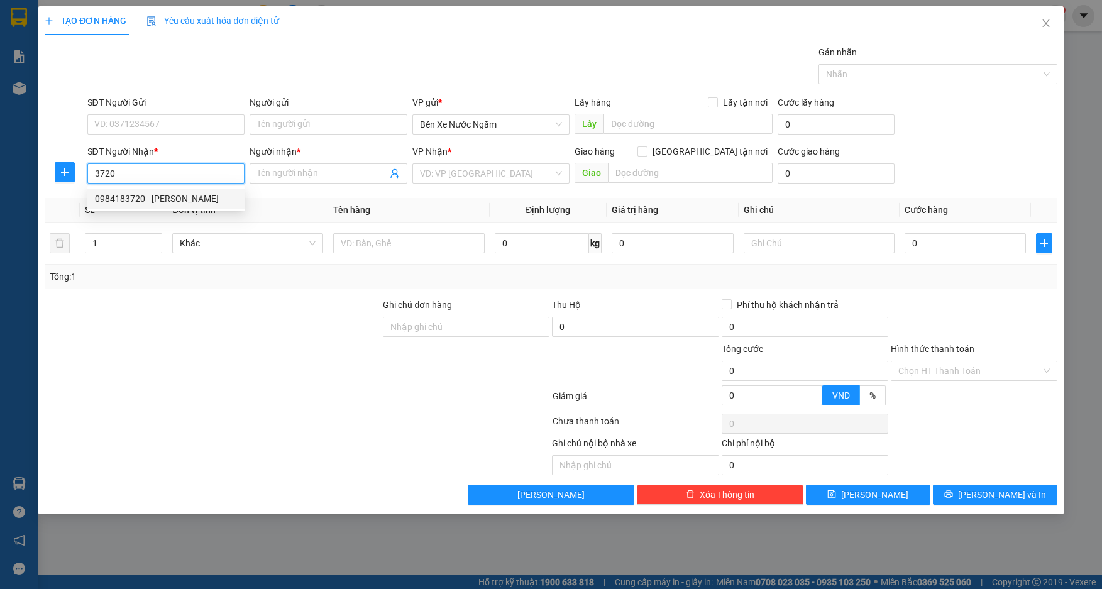
click at [161, 199] on div "0984183720 - tuấn hạnh" at bounding box center [166, 199] width 143 height 14
type input "0984183720"
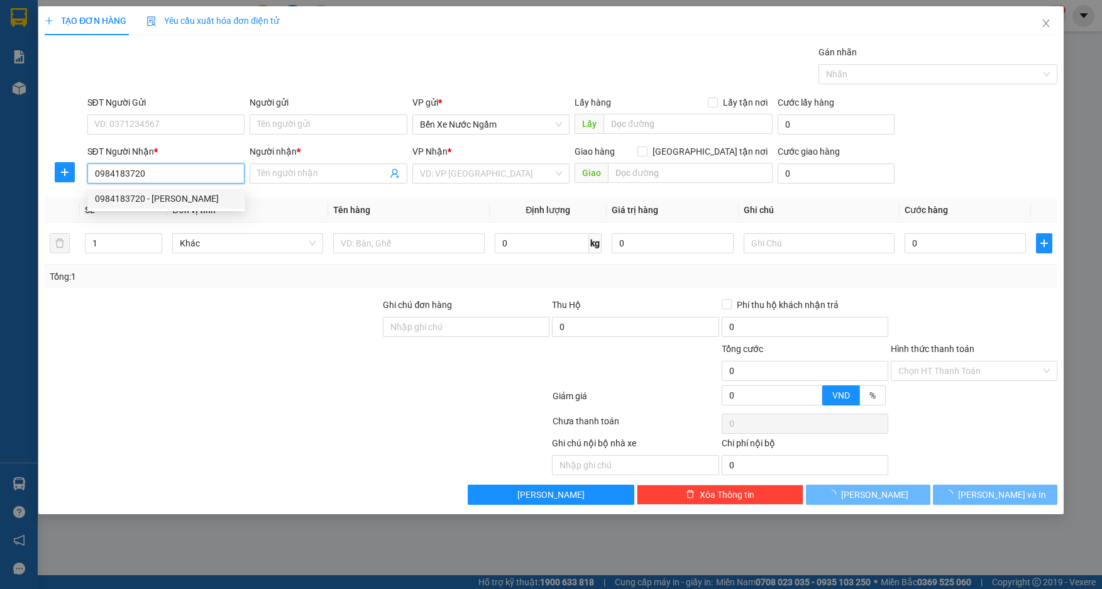
type input "tuấn hạnh"
type input "ka"
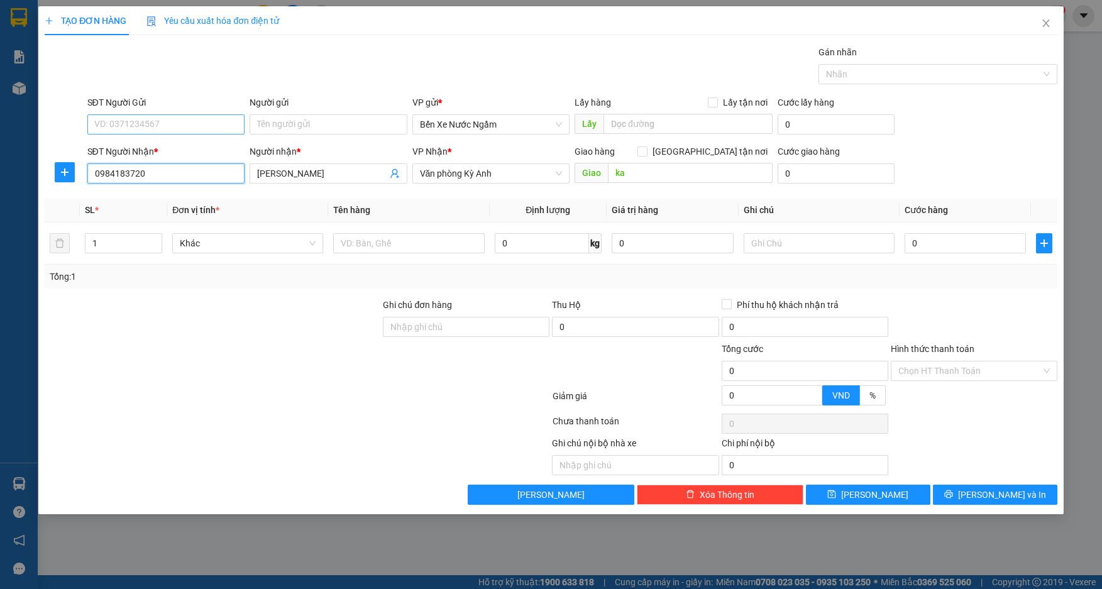
type input "0984183720"
click at [197, 121] on input "SĐT Người Gửi" at bounding box center [166, 124] width 158 height 20
click at [179, 151] on div "0942999326 - thuy tri giá ko báo" at bounding box center [166, 150] width 143 height 14
type input "0942999326"
type input "thuy tri giá ko báo"
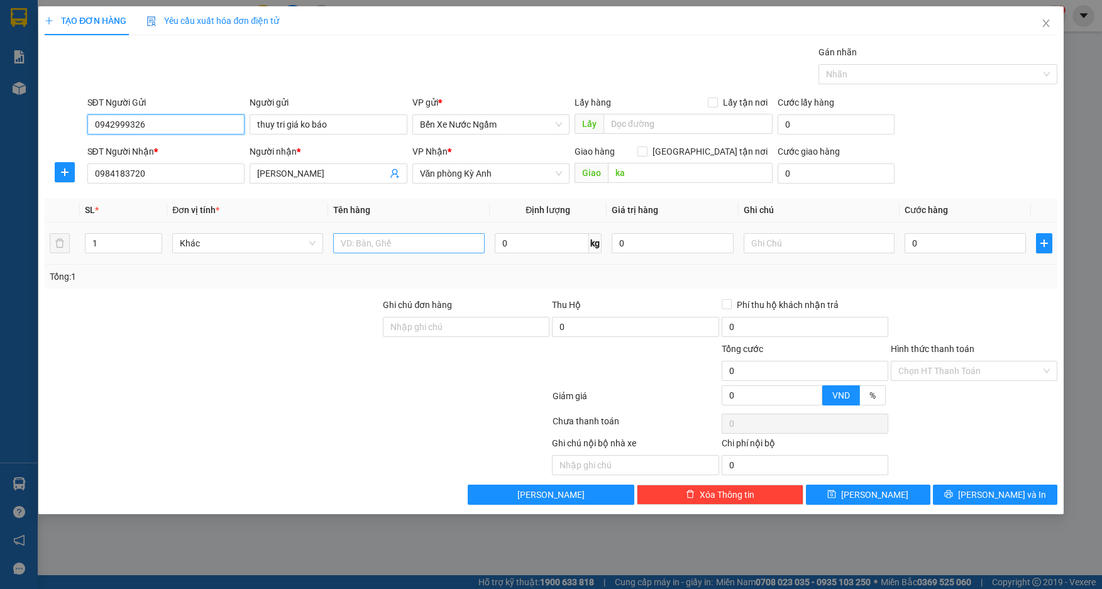
type input "0942999326"
click at [417, 244] on input "text" at bounding box center [408, 243] width 151 height 20
click at [386, 230] on td at bounding box center [408, 244] width 161 height 42
click at [417, 248] on input "text" at bounding box center [408, 243] width 151 height 20
type input "1 thùng 1 tấm"
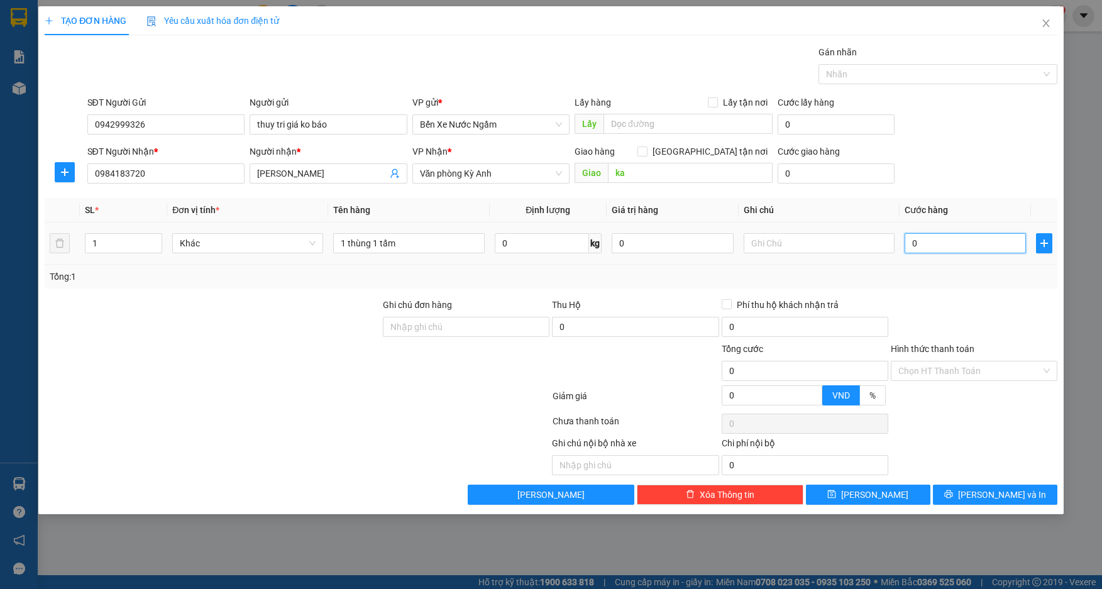
click at [956, 248] on input "0" at bounding box center [966, 243] width 122 height 20
click at [936, 247] on input "0" at bounding box center [966, 243] width 122 height 20
type input "01"
type input "1"
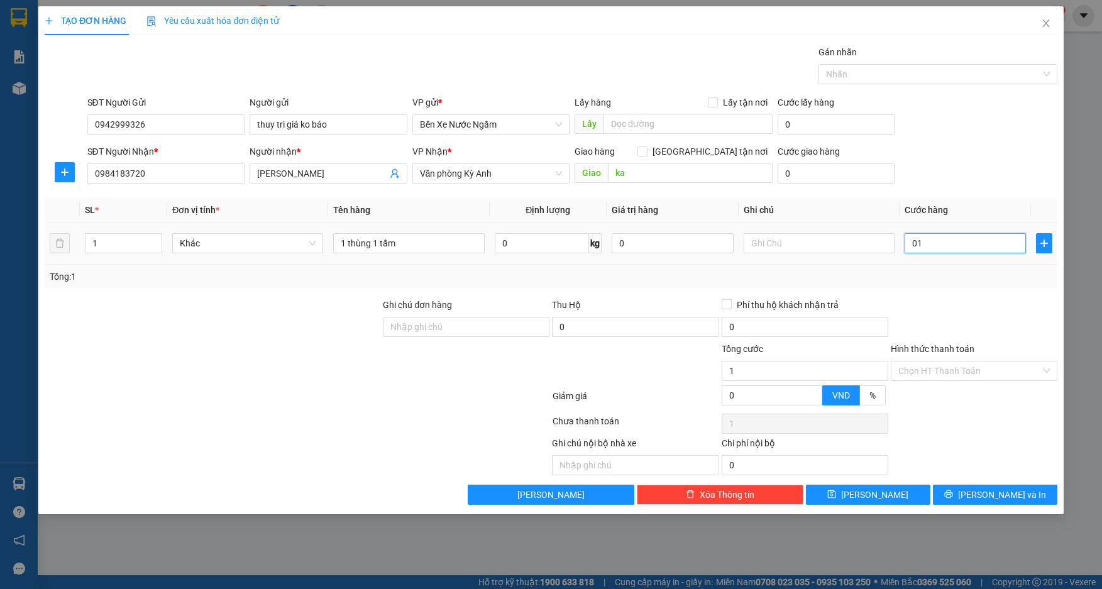
type input "012"
type input "12"
type input "0.120"
type input "120"
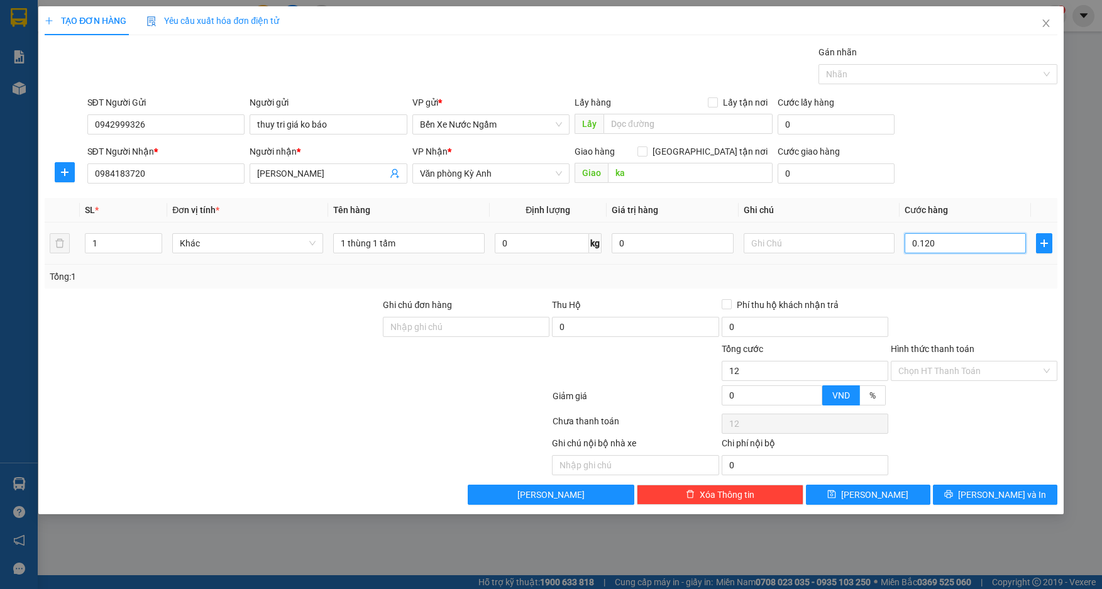
type input "120"
type input "01.200"
type input "1.200"
type input "012.000"
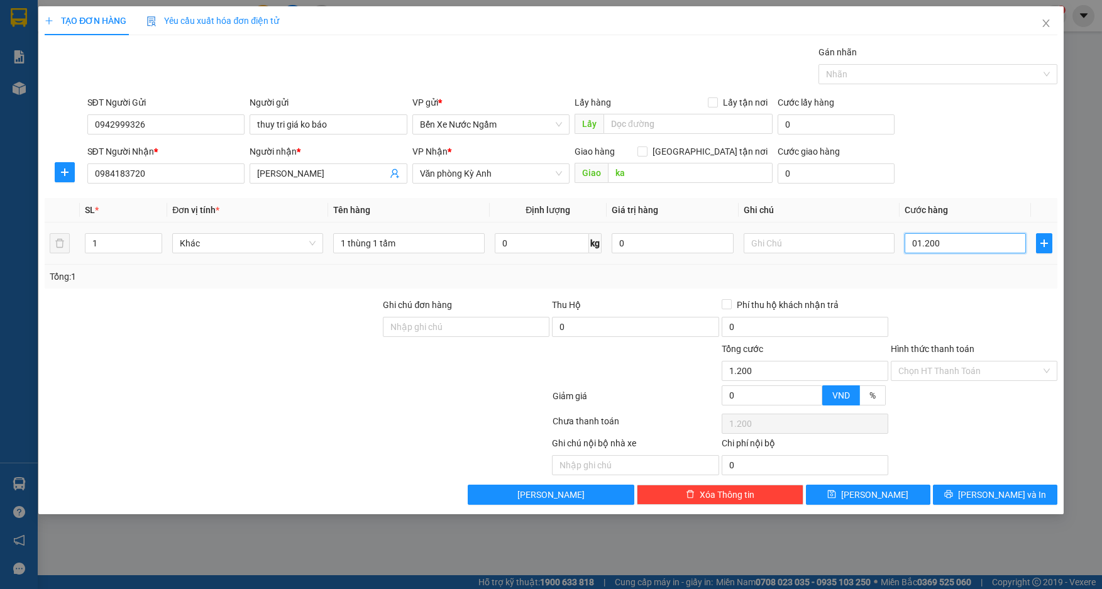
type input "12.000"
type input "0.120.000"
type input "120.000"
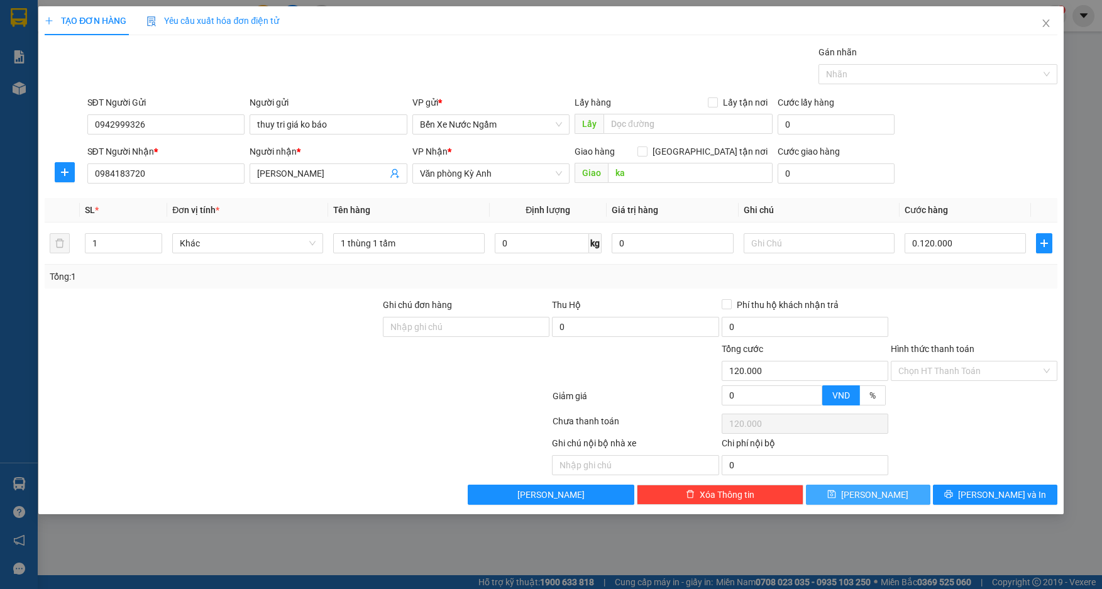
type input "120.000"
click at [864, 492] on button "[PERSON_NAME]" at bounding box center [868, 495] width 125 height 20
type input "0"
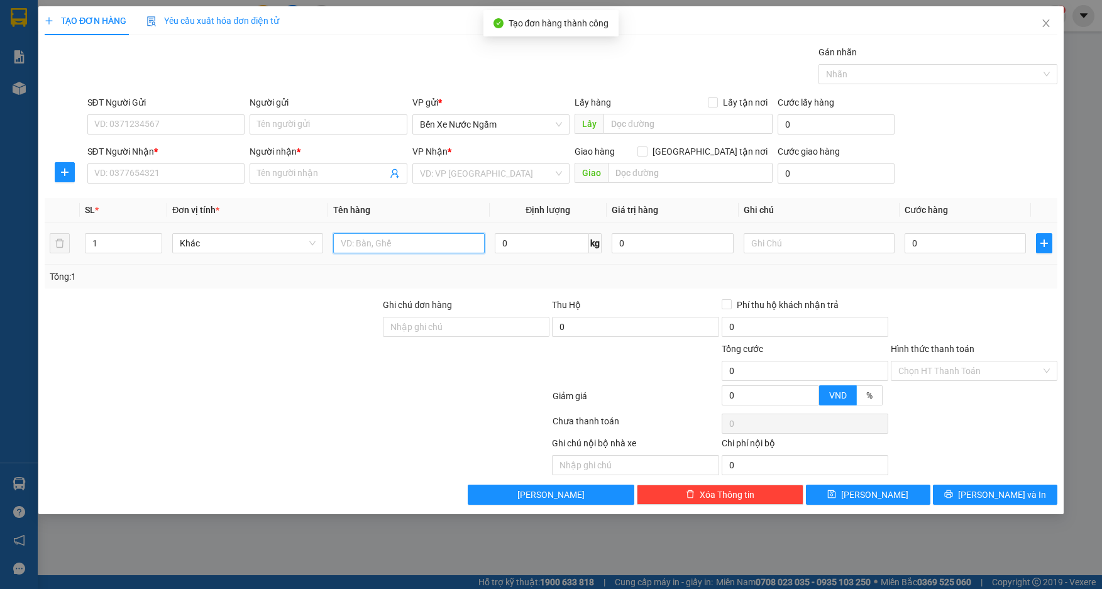
click at [379, 247] on input "text" at bounding box center [408, 243] width 151 height 20
type input "1 bọc sat đen"
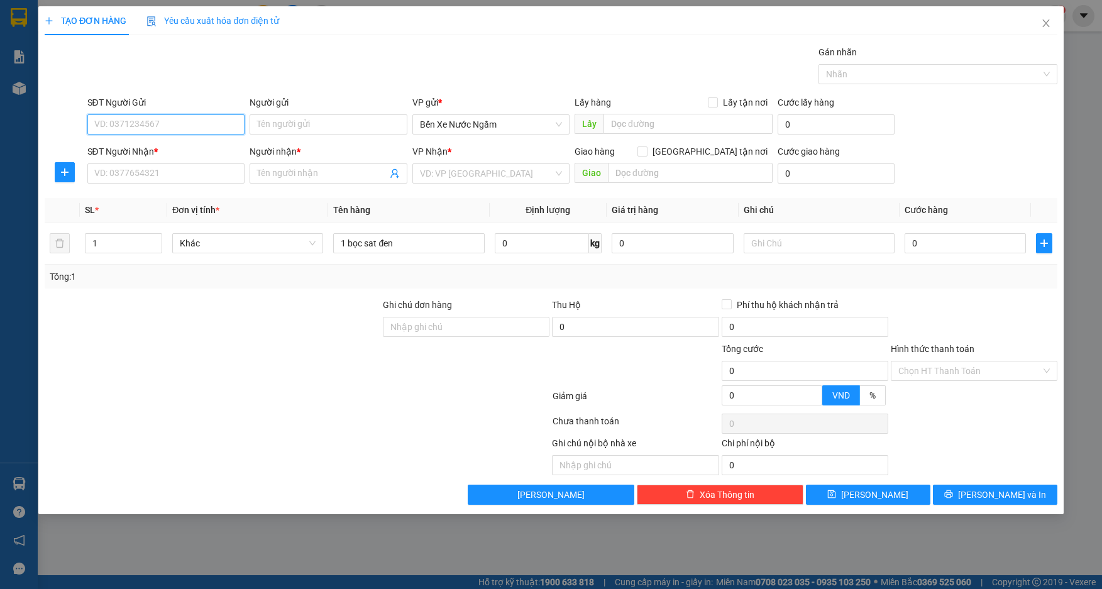
click at [150, 118] on input "SĐT Người Gửi" at bounding box center [166, 124] width 158 height 20
click at [159, 152] on div "0933888695 - tri giá ko báo" at bounding box center [166, 150] width 143 height 14
type input "0933888695"
type input "tri giá ko báo"
type input "0933888695"
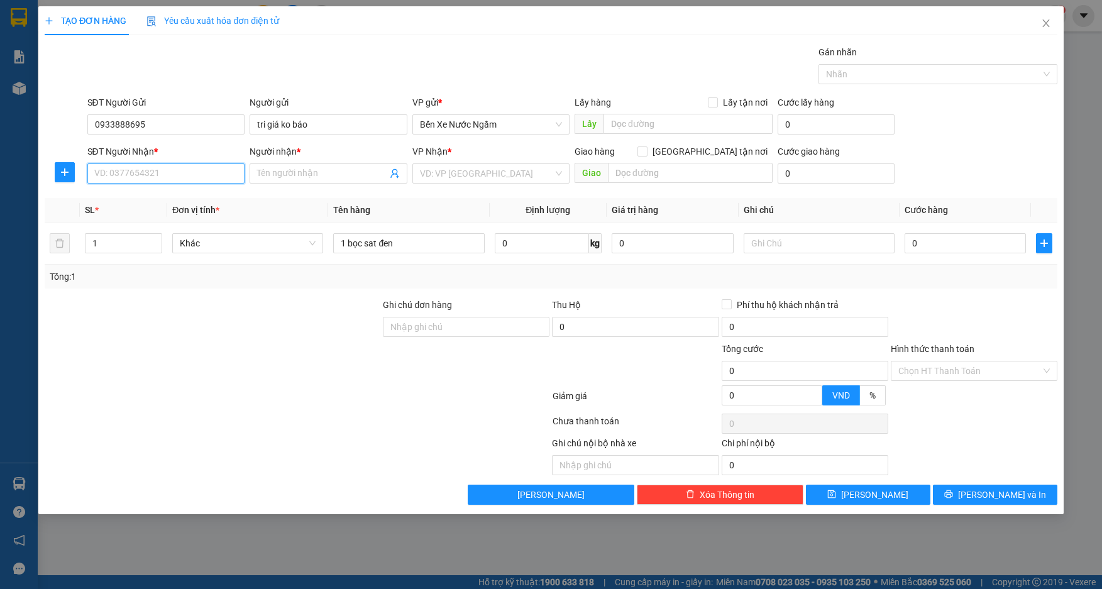
click at [161, 180] on input "SĐT Người Nhận *" at bounding box center [166, 173] width 158 height 20
click at [138, 197] on div "0973665665 - kt" at bounding box center [166, 199] width 143 height 14
type input "0973665665"
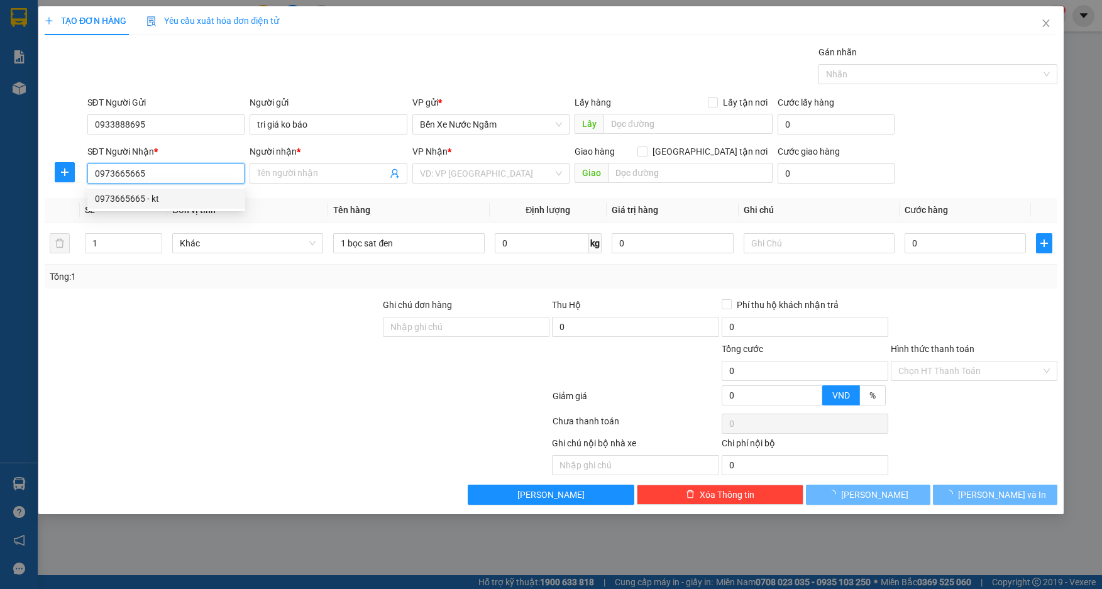
type input "kt"
type input "cx"
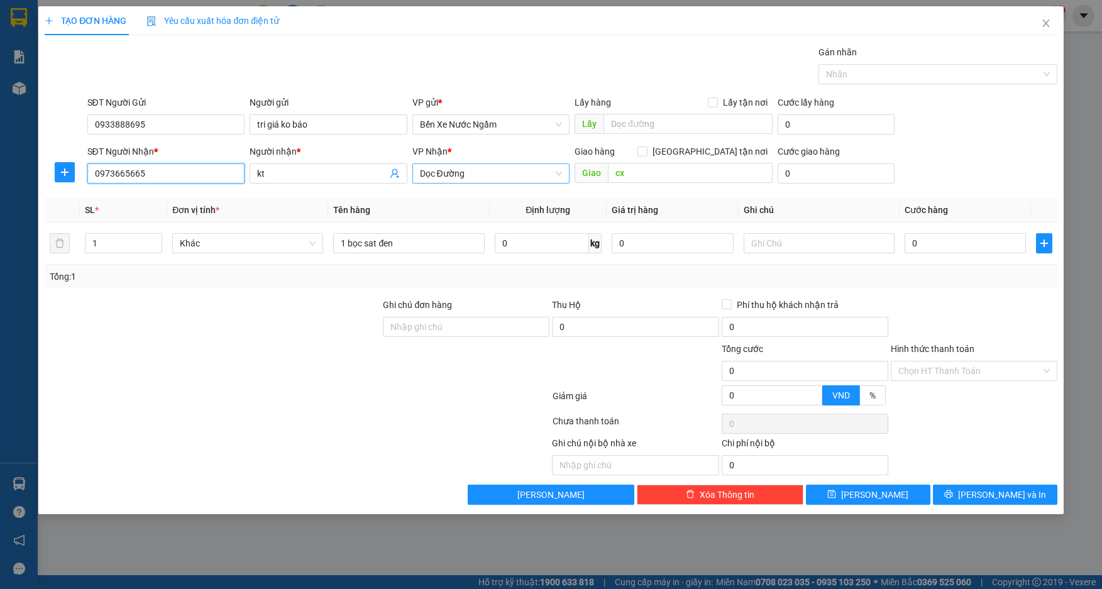
click at [491, 173] on span "Dọc Đường" at bounding box center [491, 173] width 143 height 19
type input "0973665665"
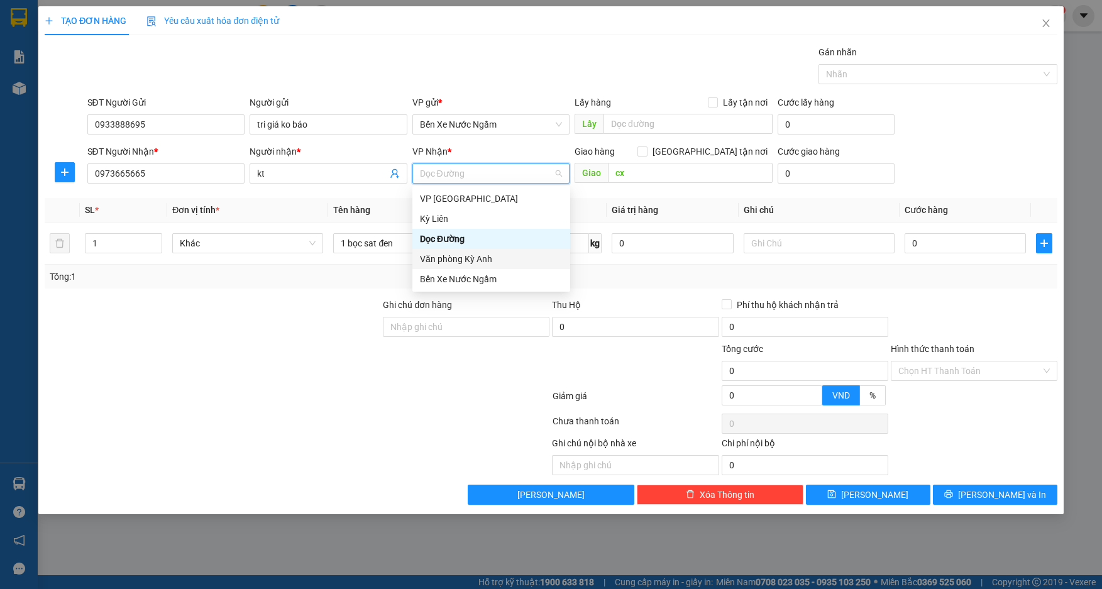
click at [477, 255] on div "Văn phòng Kỳ Anh" at bounding box center [491, 259] width 143 height 14
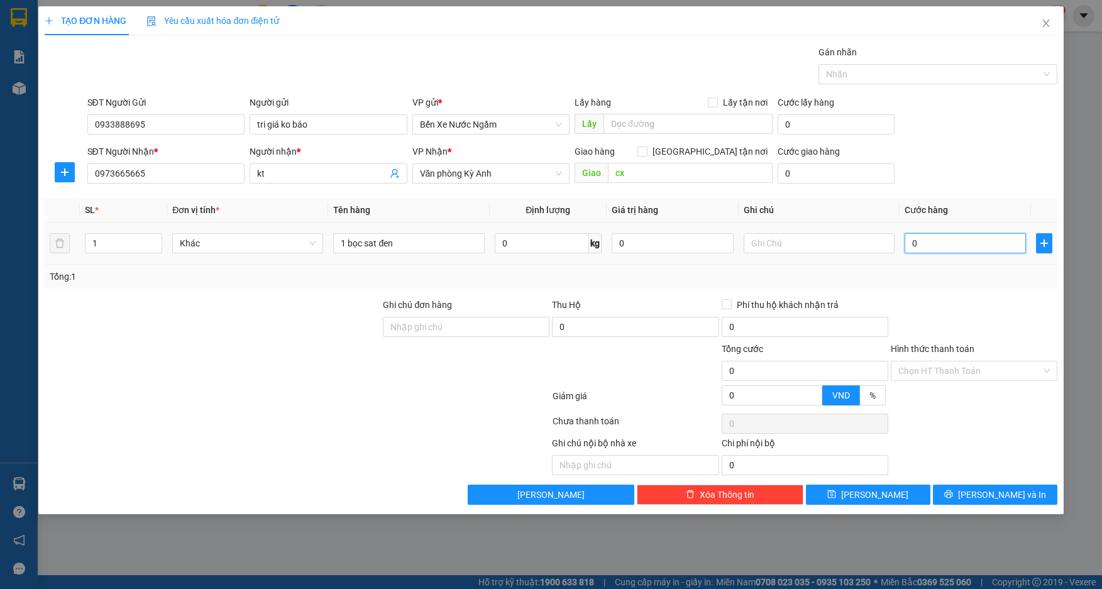
click at [942, 249] on input "0" at bounding box center [966, 243] width 122 height 20
type input "5"
type input "50"
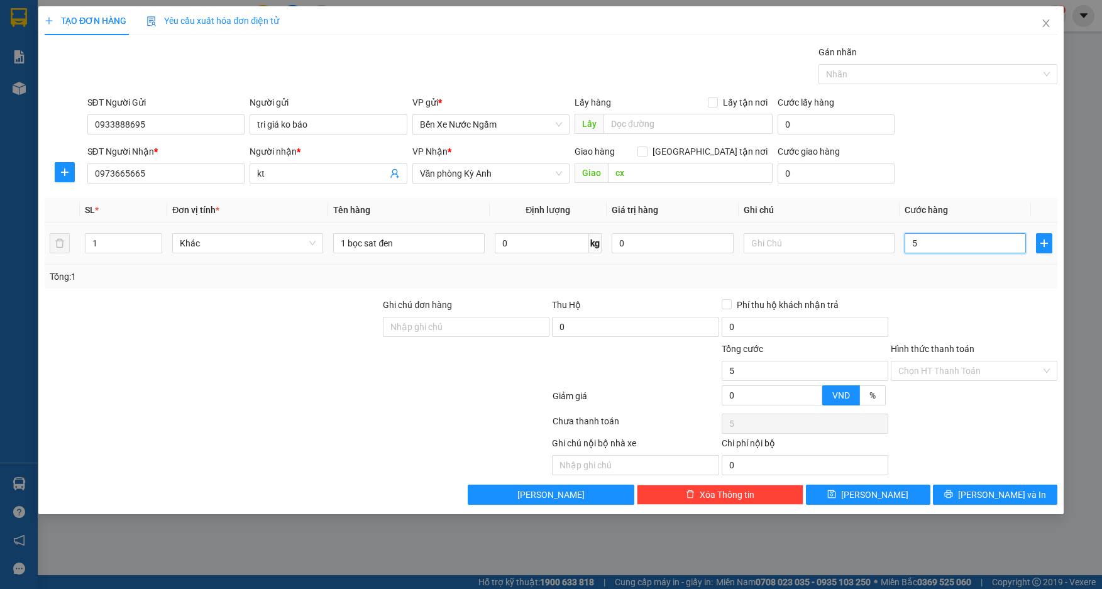
type input "50"
type input "500"
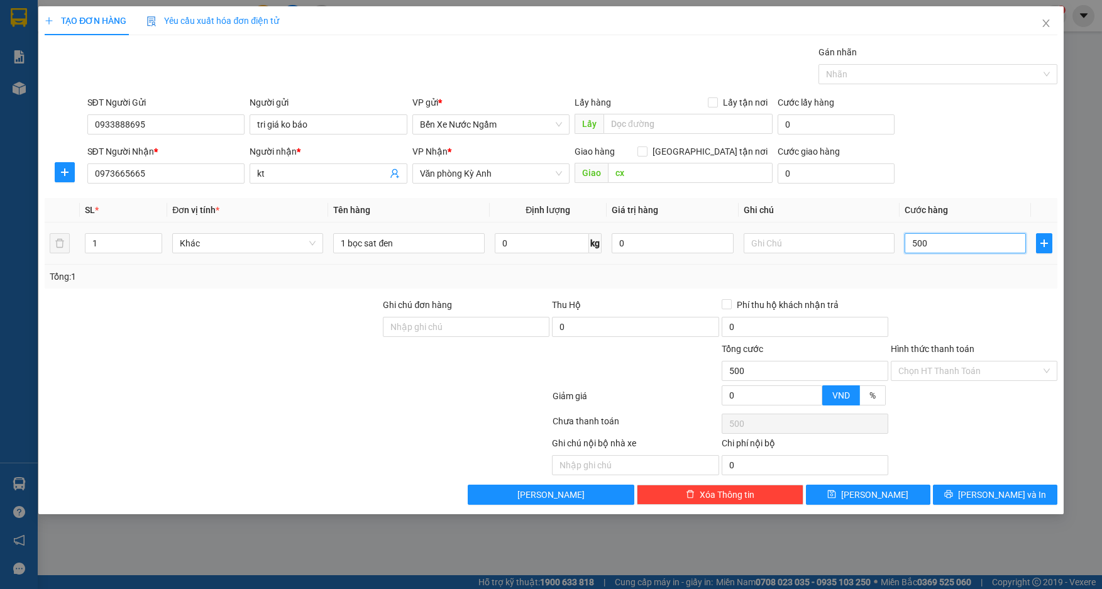
type input "5.000"
type input "50.000"
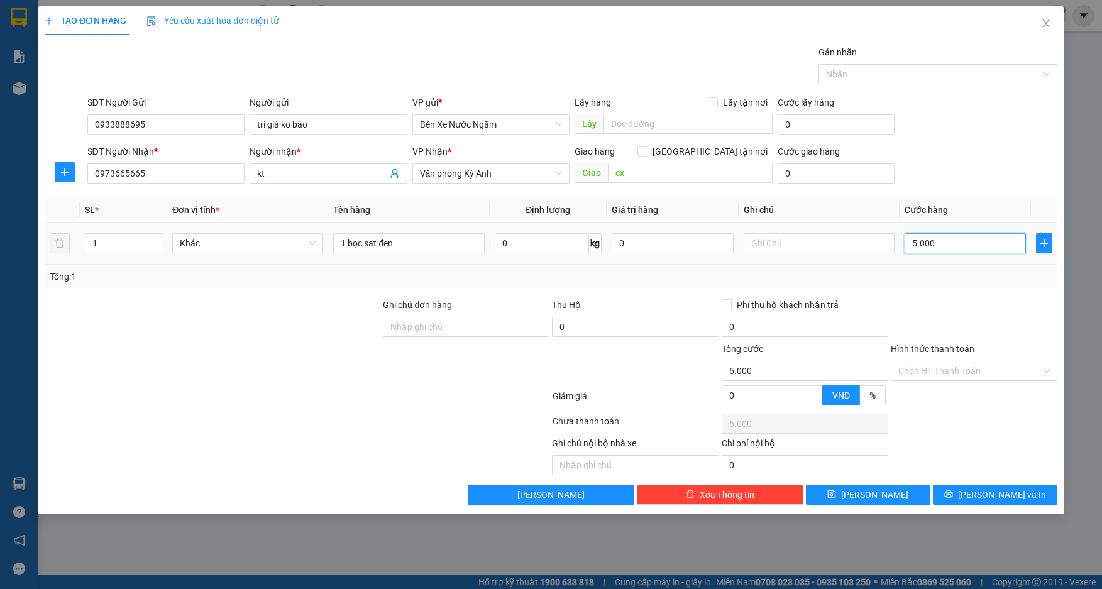
type input "50.000"
click at [953, 494] on icon "printer" at bounding box center [949, 494] width 9 height 9
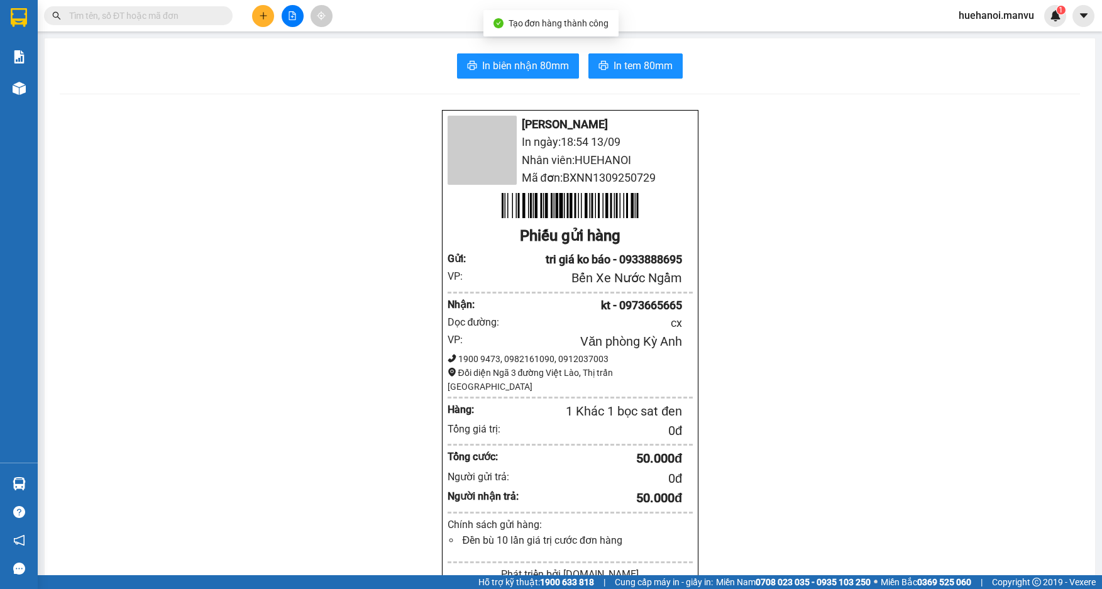
click at [528, 80] on div "In biên nhận 80mm In tem 80mm Mận Vũ In ngày: 18:54 13/09 Nhân viên: HUEHANOI M…" at bounding box center [570, 485] width 1051 height 895
click at [524, 59] on span "In biên nhận 80mm" at bounding box center [525, 66] width 87 height 16
click at [260, 19] on icon "plus" at bounding box center [263, 15] width 9 height 9
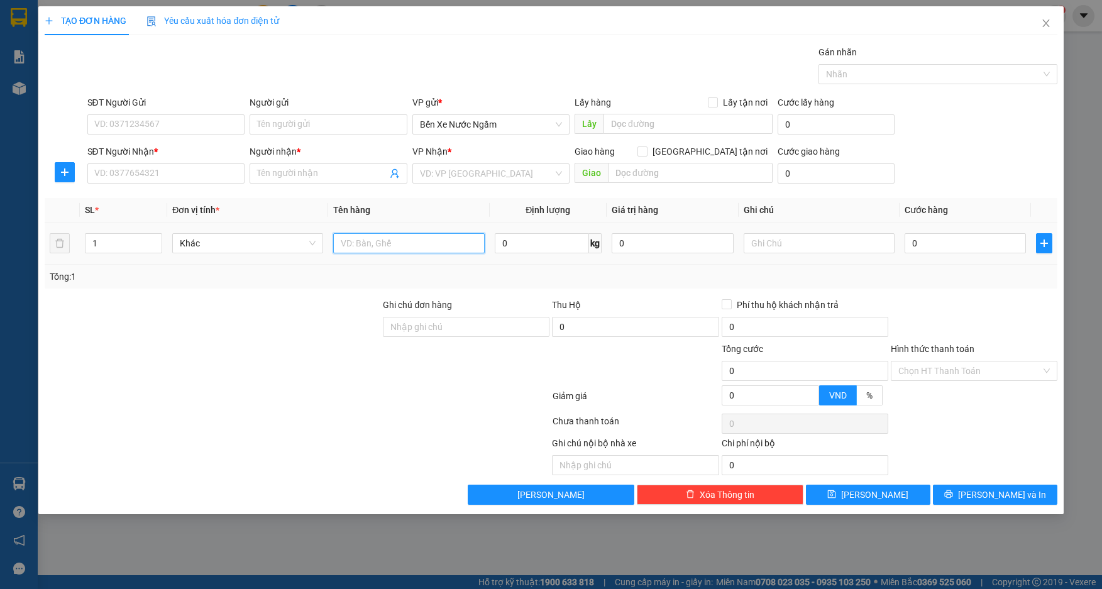
click at [364, 247] on input "text" at bounding box center [408, 243] width 151 height 20
click at [365, 246] on input "text" at bounding box center [408, 243] width 151 height 20
type input "1 bao xanh"
click at [123, 184] on div "SĐT Người Nhận * VD: 0377654321" at bounding box center [166, 167] width 158 height 44
click at [124, 181] on input "SĐT Người Nhận *" at bounding box center [166, 173] width 158 height 20
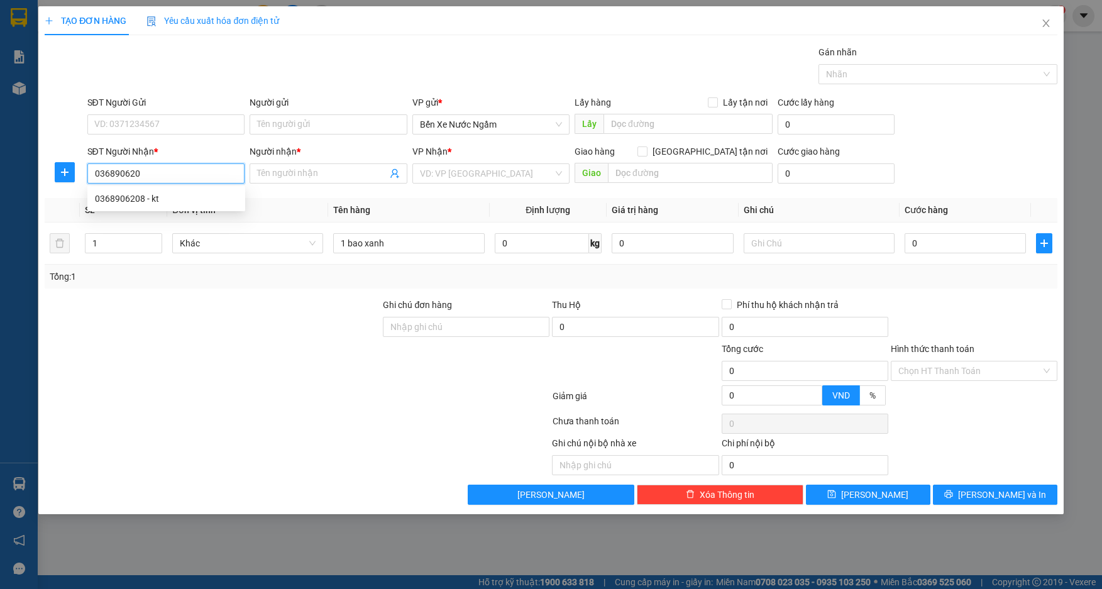
type input "0368906208"
click at [141, 206] on div "0368906208 - kt" at bounding box center [166, 199] width 158 height 20
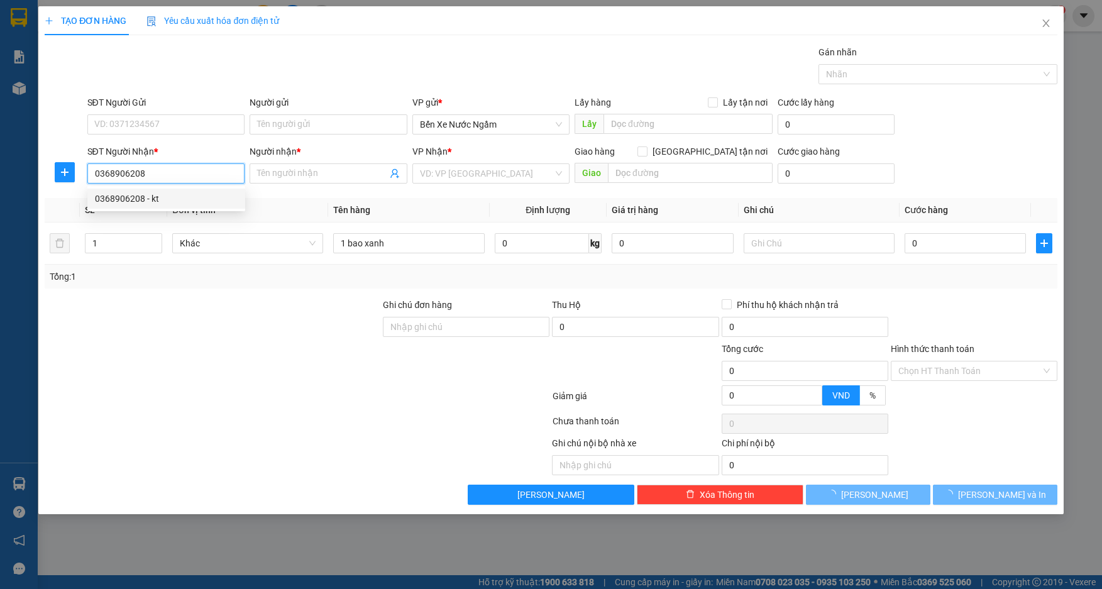
type input "kt"
type input "ky thọ"
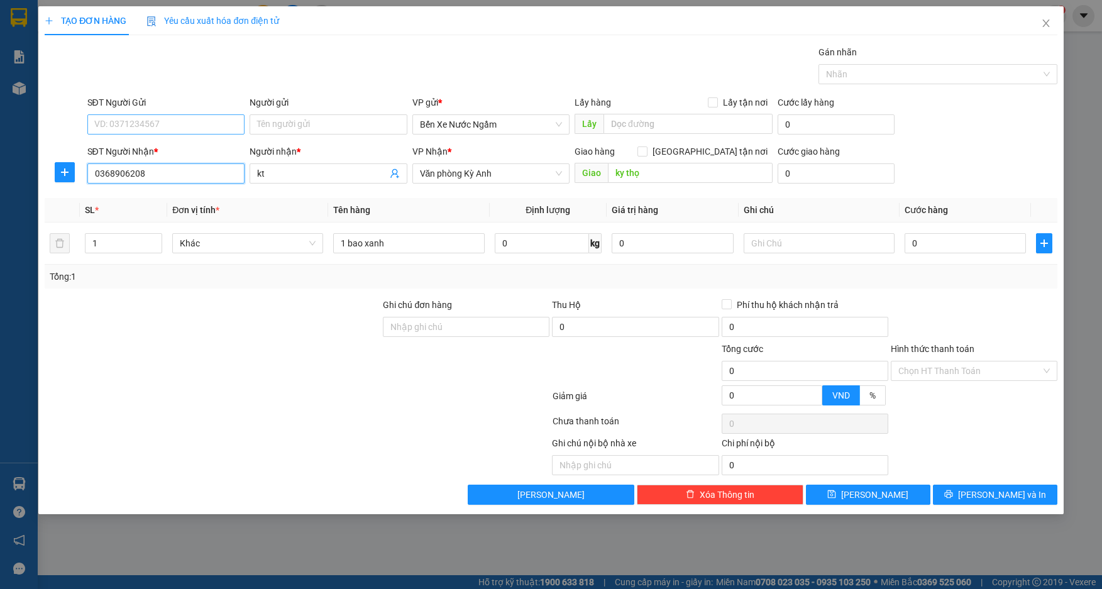
type input "0368906208"
click at [167, 127] on input "SĐT Người Gửi" at bounding box center [166, 124] width 158 height 20
click at [150, 150] on div "0912256316 - tri giá ko báo" at bounding box center [166, 150] width 143 height 14
type input "0912256316"
type input "tri giá ko báo"
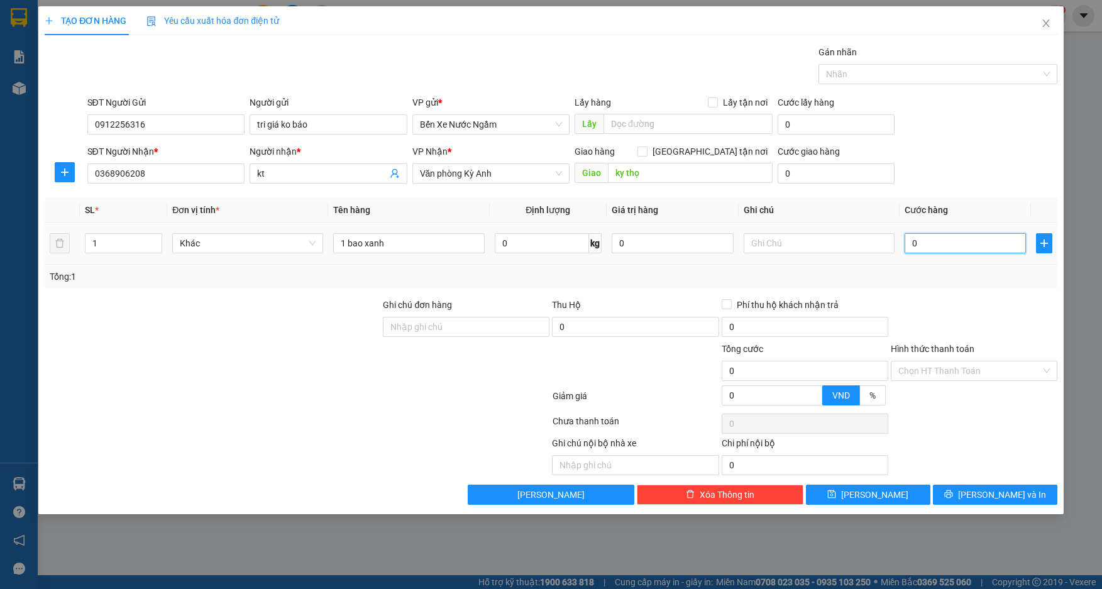
click at [957, 247] on input "0" at bounding box center [966, 243] width 122 height 20
type input "5"
type input "50"
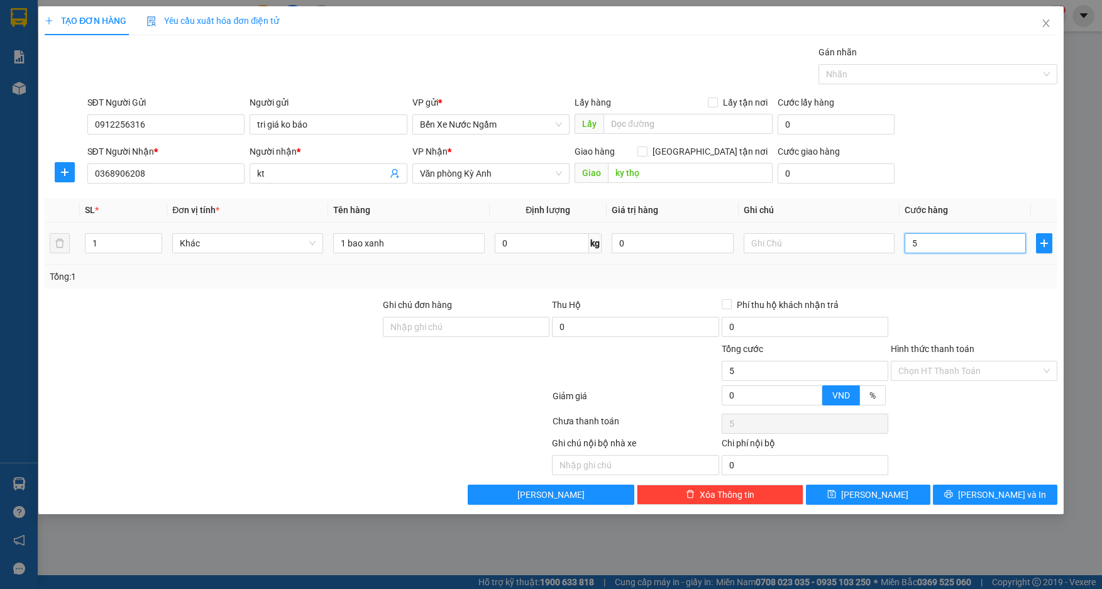
type input "50"
type input "500"
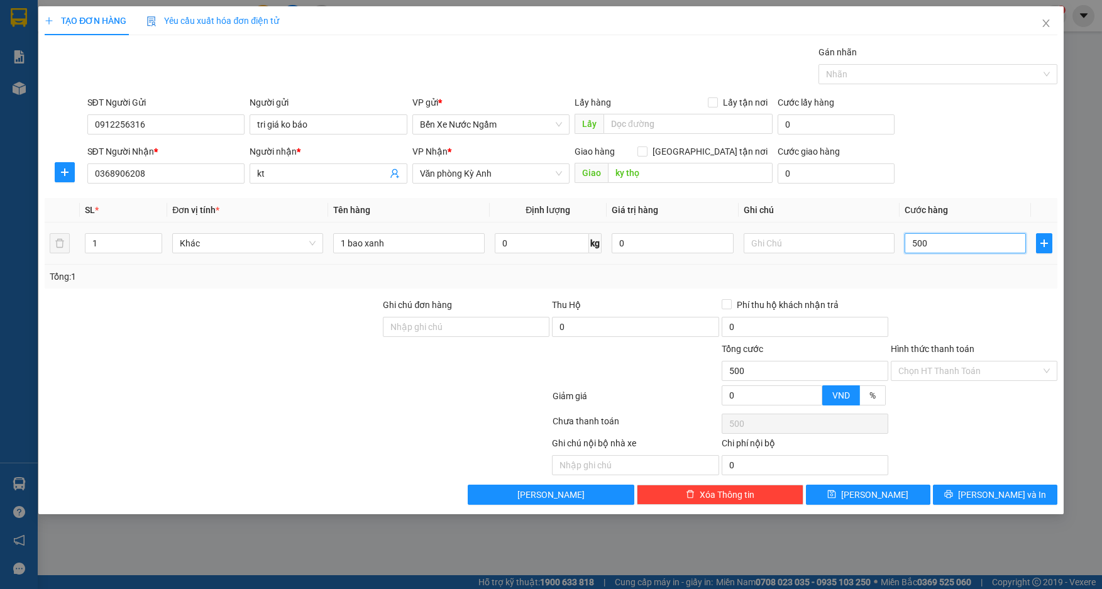
type input "5.000"
type input "50.000"
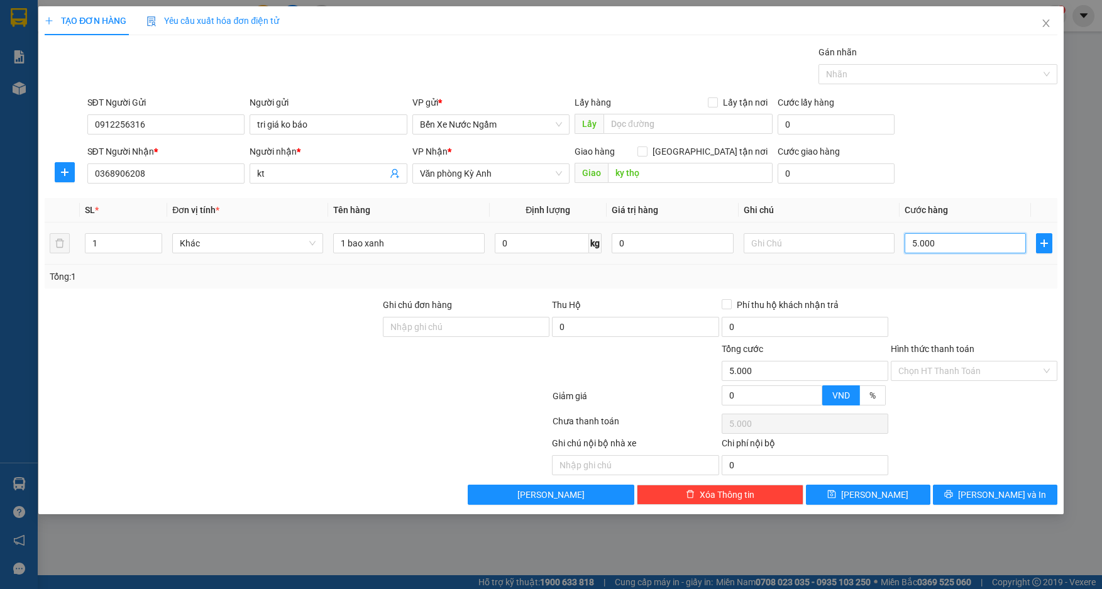
type input "50.000"
click at [964, 495] on button "[PERSON_NAME] và In" at bounding box center [995, 495] width 125 height 20
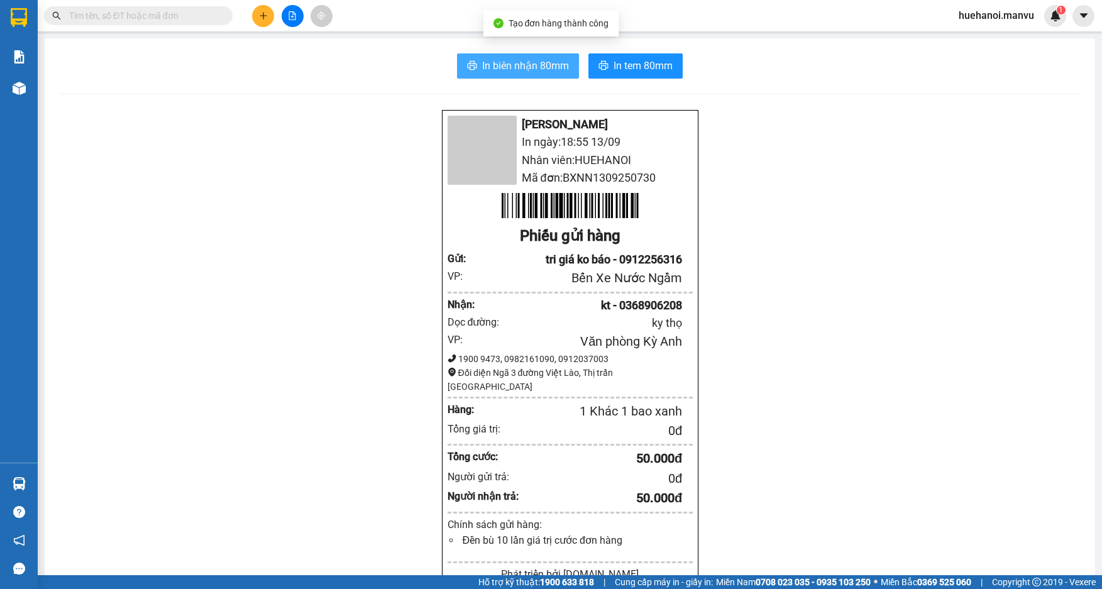
click at [498, 57] on button "In biên nhận 80mm" at bounding box center [518, 65] width 122 height 25
click at [274, 18] on button at bounding box center [263, 16] width 22 height 22
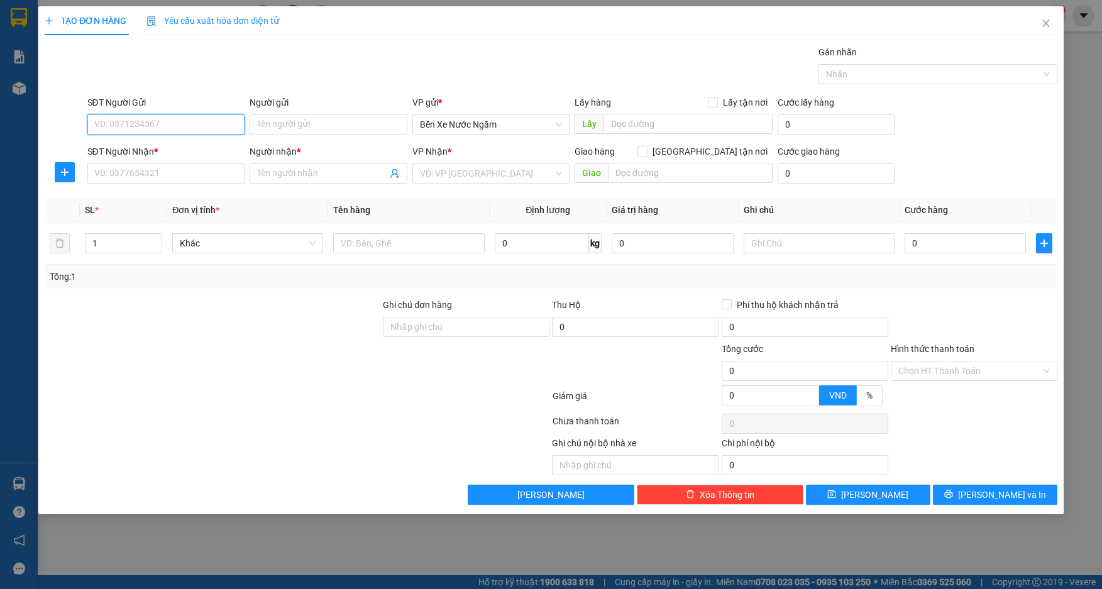
click at [196, 119] on input "SĐT Người Gửi" at bounding box center [166, 124] width 158 height 20
click at [196, 119] on input "326" at bounding box center [166, 124] width 158 height 20
click at [175, 150] on div "0942999326 - thuy tri giá ko báo" at bounding box center [166, 150] width 143 height 14
type input "0942999326"
type input "thuy tri giá ko báo"
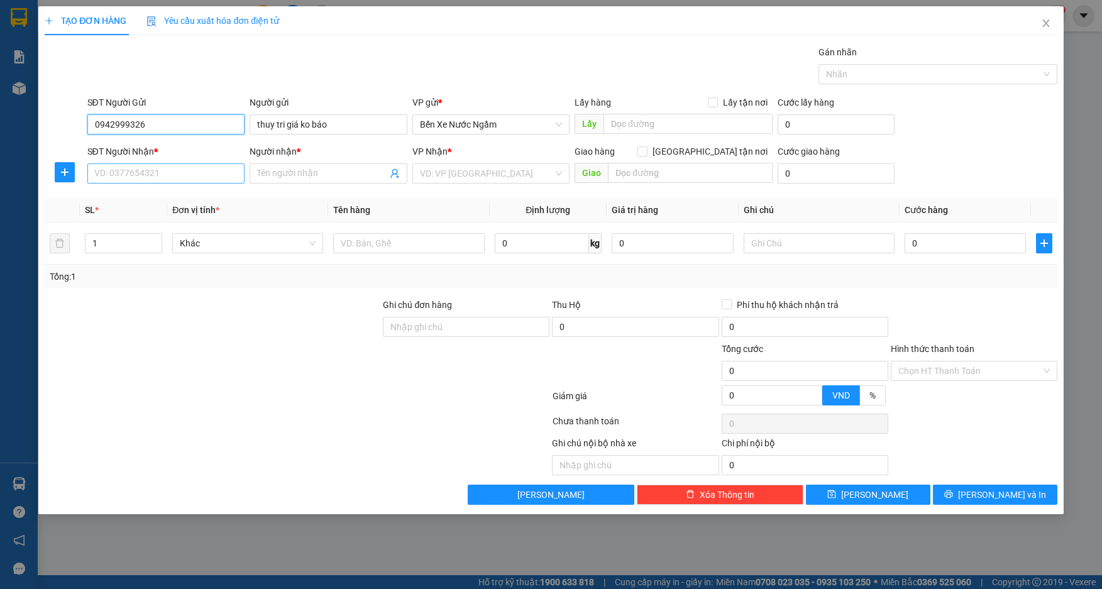
type input "0942999326"
click at [172, 172] on input "SĐT Người Nhận *" at bounding box center [166, 173] width 158 height 20
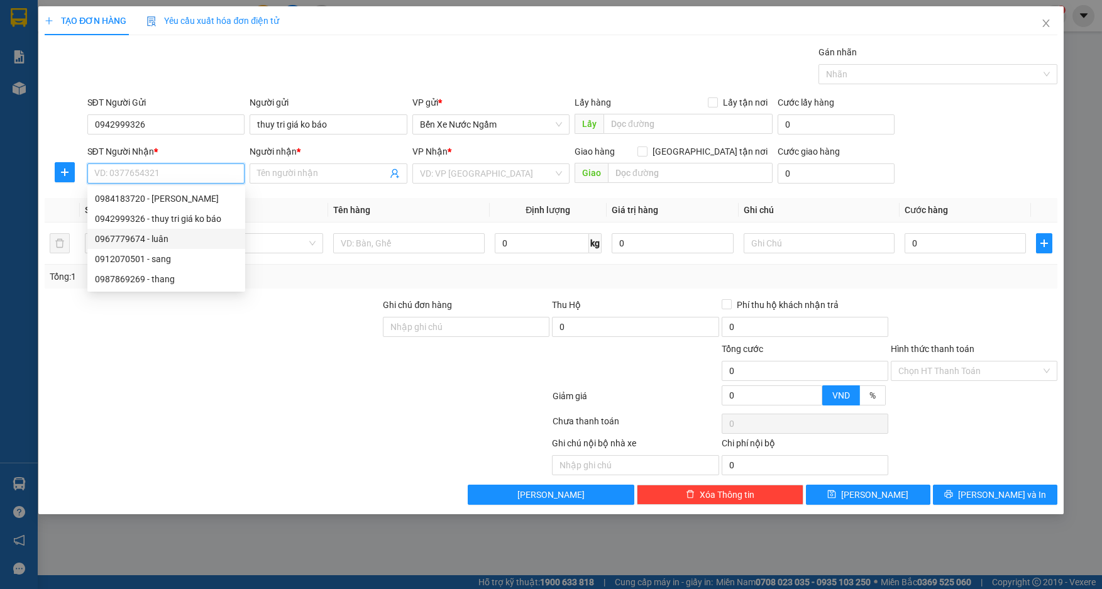
click at [160, 236] on div "0967779674 - luân" at bounding box center [166, 239] width 143 height 14
type input "0967779674"
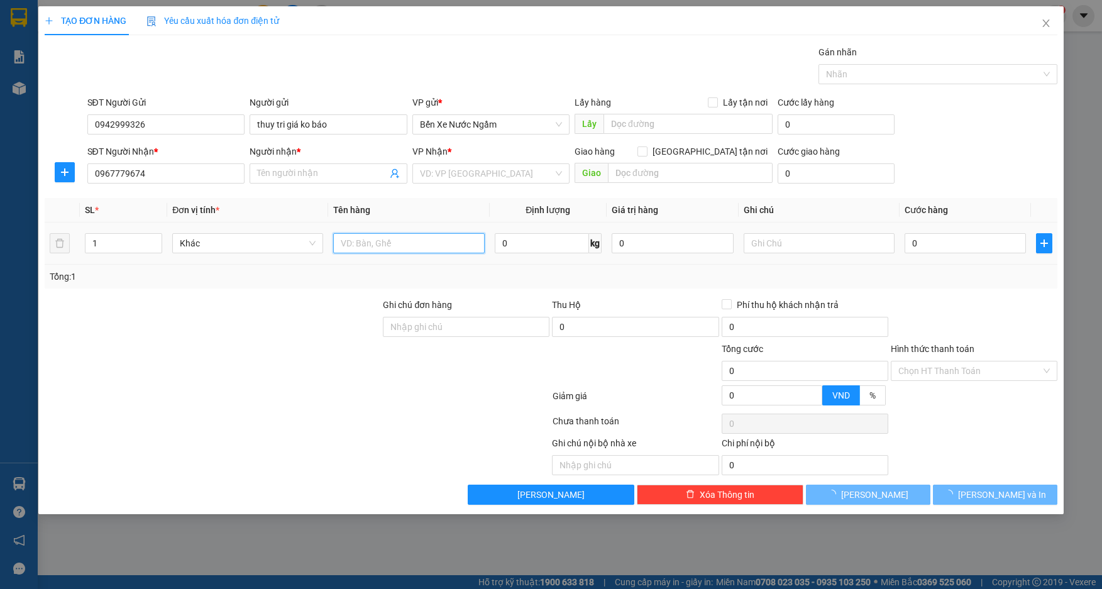
click at [367, 249] on input "text" at bounding box center [408, 243] width 151 height 20
type input "luân"
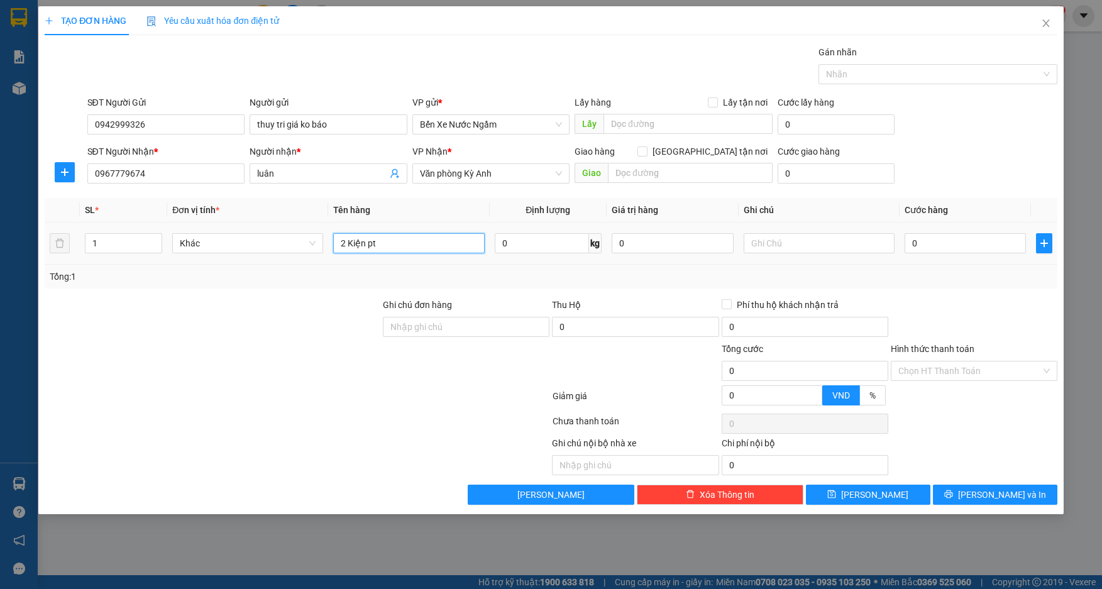
type input "2 Kiện pt"
click at [939, 231] on div "0" at bounding box center [966, 243] width 122 height 25
click at [940, 246] on input "0" at bounding box center [966, 243] width 122 height 20
type input "1"
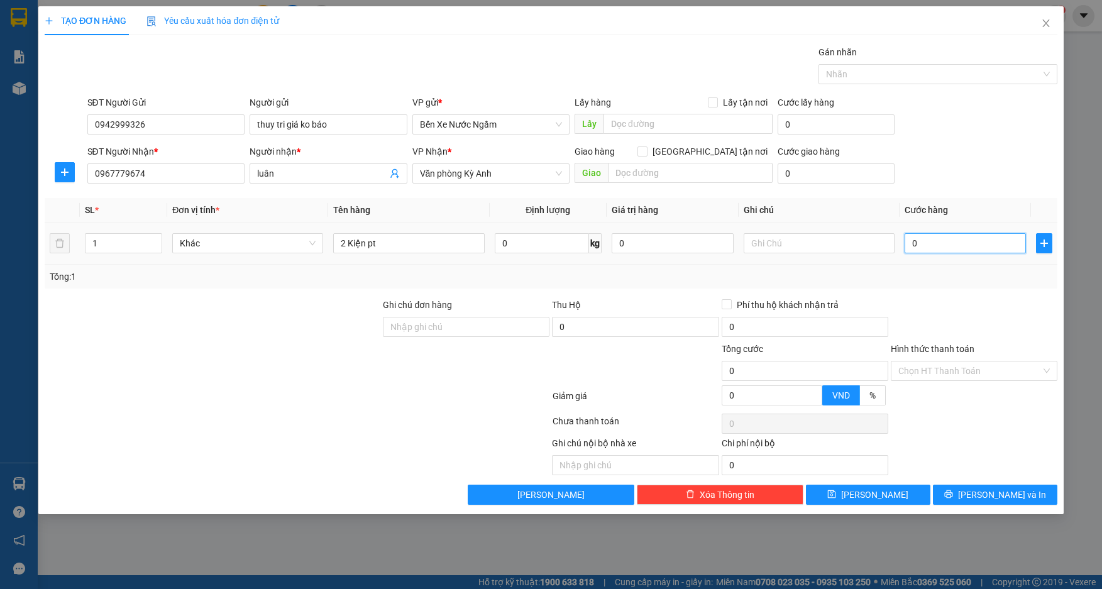
type input "1"
type input "15"
type input "150"
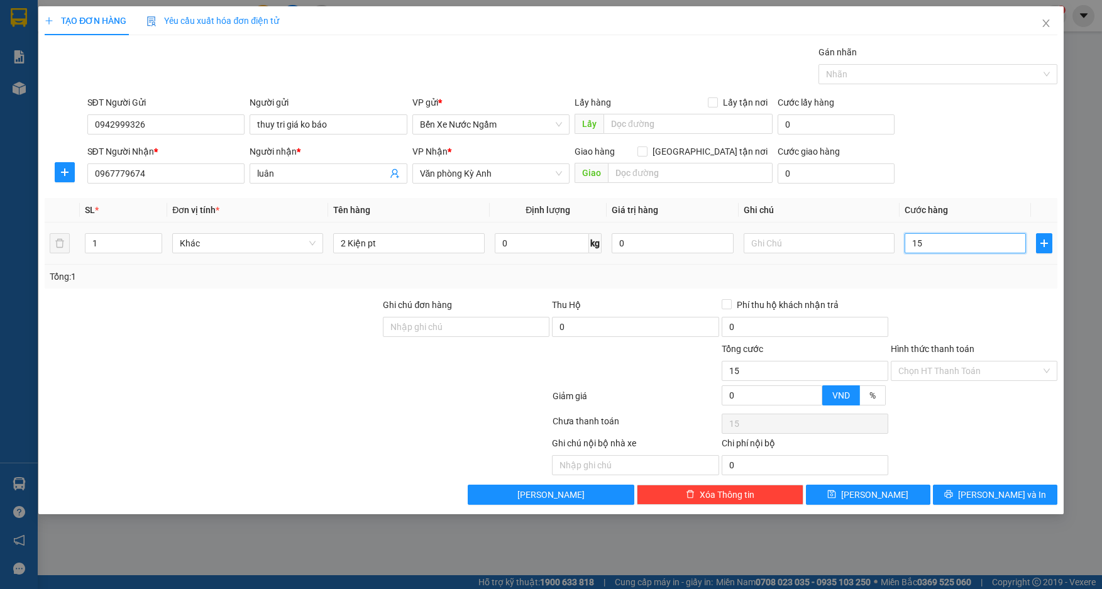
type input "150"
type input "1.500"
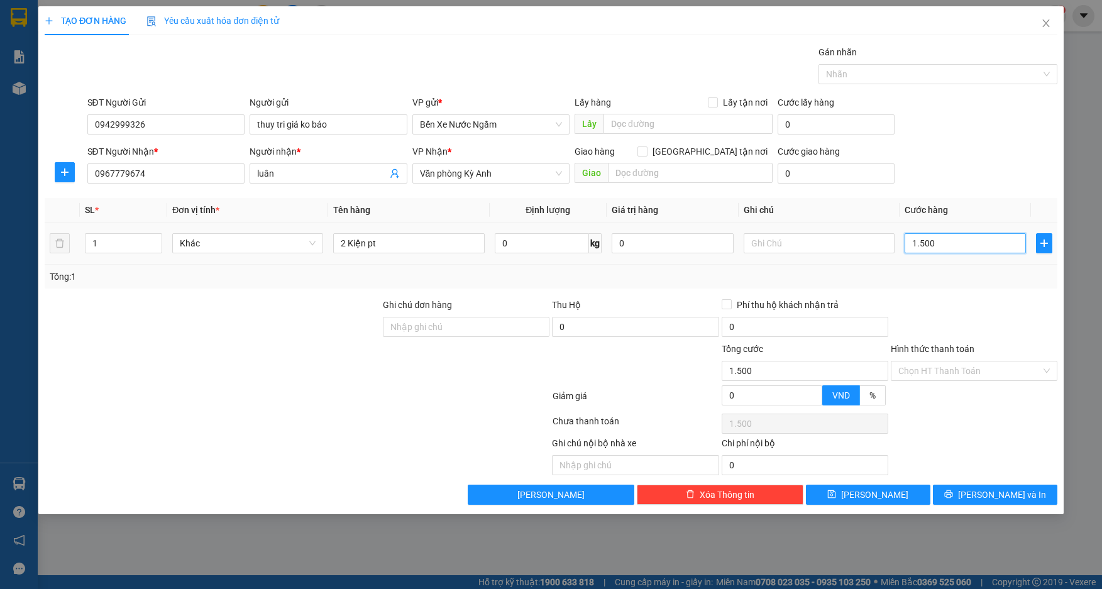
type input "15.000"
type input "150.000"
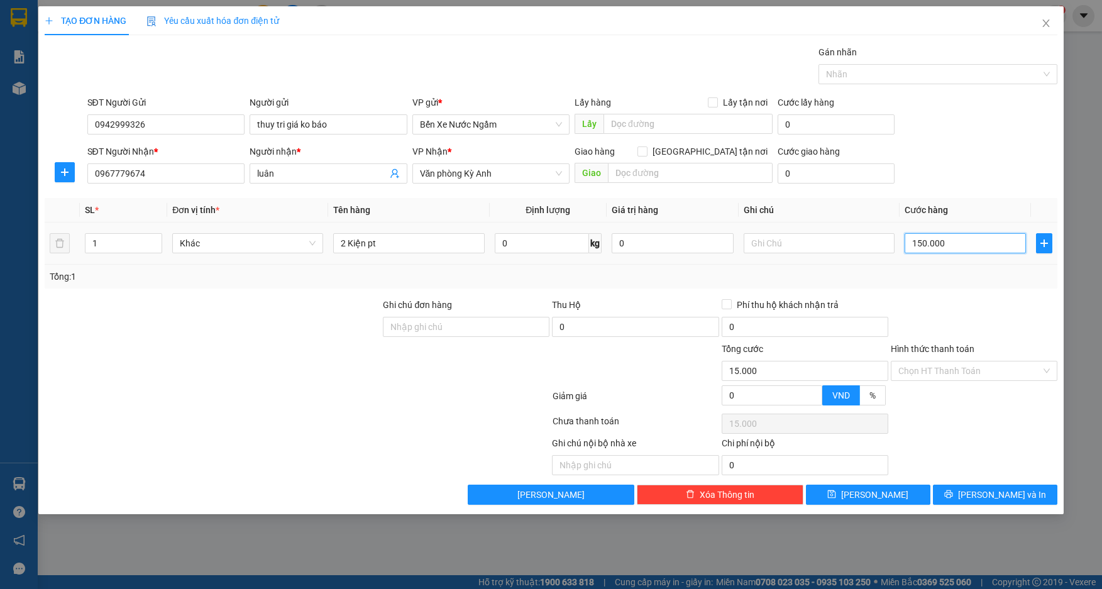
type input "150.000"
click at [895, 499] on button "[PERSON_NAME]" at bounding box center [868, 495] width 125 height 20
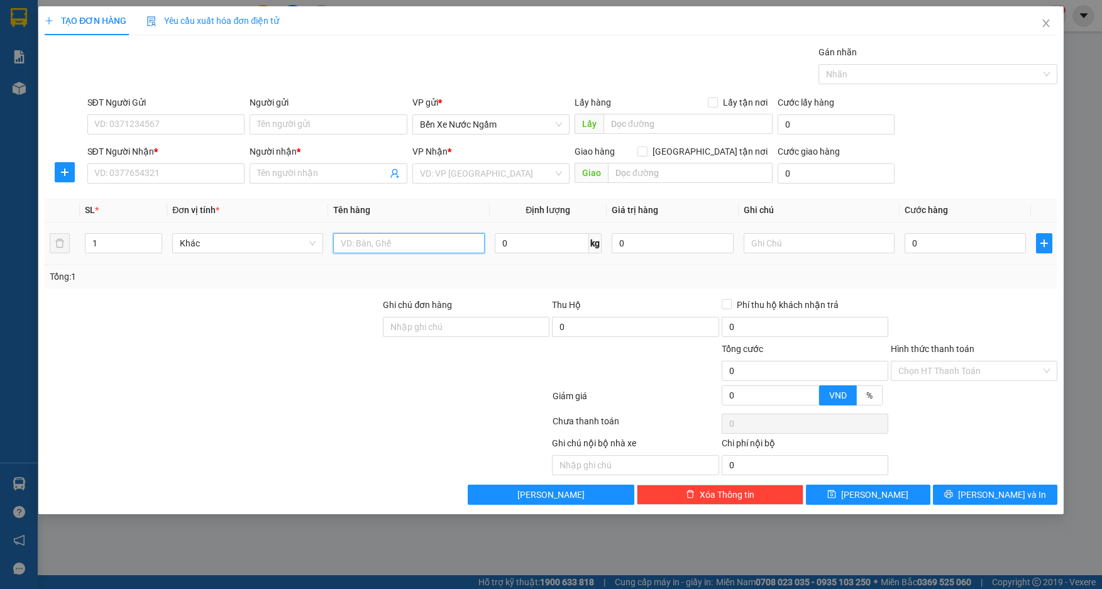
click at [351, 246] on input "text" at bounding box center [408, 243] width 151 height 20
click at [182, 177] on input "SĐT Người Nhận *" at bounding box center [166, 173] width 158 height 20
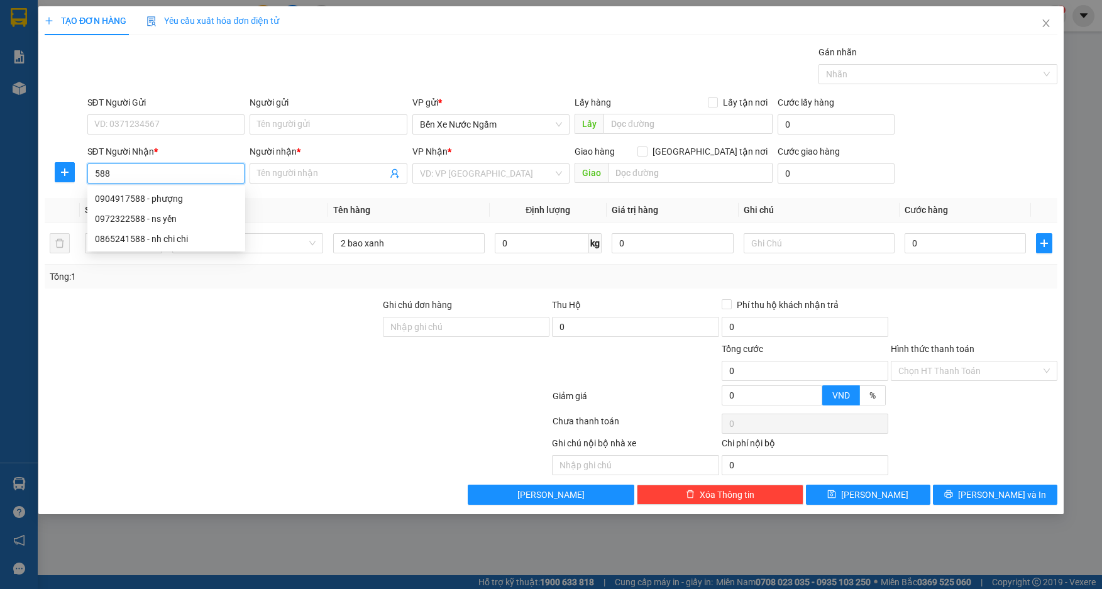
click at [182, 177] on input "588" at bounding box center [166, 173] width 158 height 20
click at [165, 196] on div "0904917588 - phượng" at bounding box center [166, 199] width 143 height 14
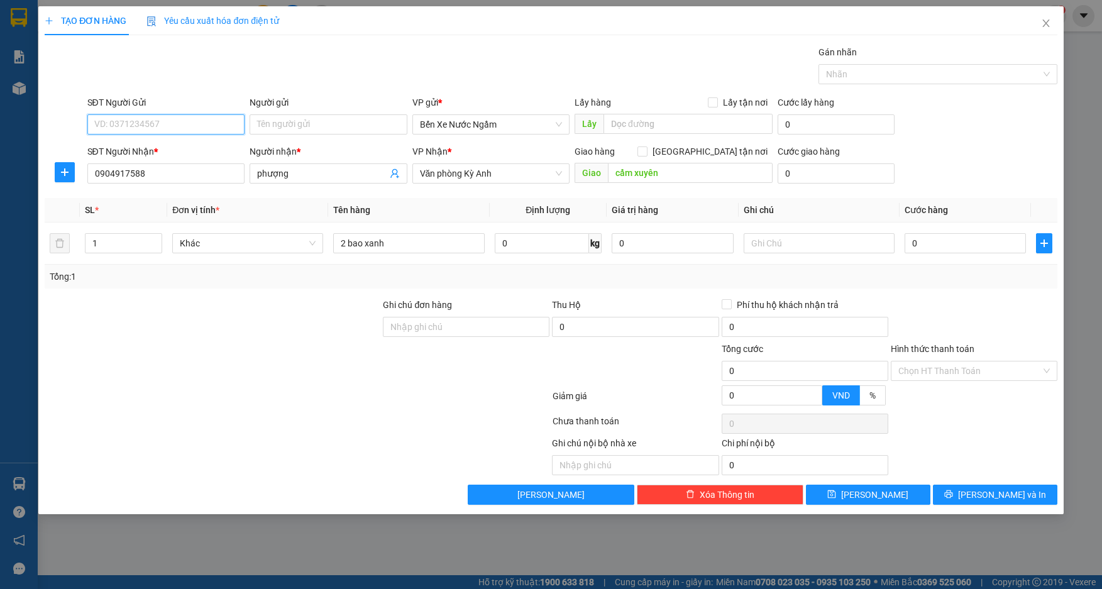
click at [161, 125] on input "SĐT Người Gửi" at bounding box center [166, 124] width 158 height 20
click at [939, 247] on input "0" at bounding box center [966, 243] width 122 height 20
click at [138, 132] on input "SĐT Người Gửi" at bounding box center [166, 124] width 158 height 20
click at [140, 143] on div "0943174201 - tri giá ko báo gph" at bounding box center [166, 150] width 143 height 14
click at [987, 493] on span "[PERSON_NAME] và In" at bounding box center [1002, 495] width 88 height 14
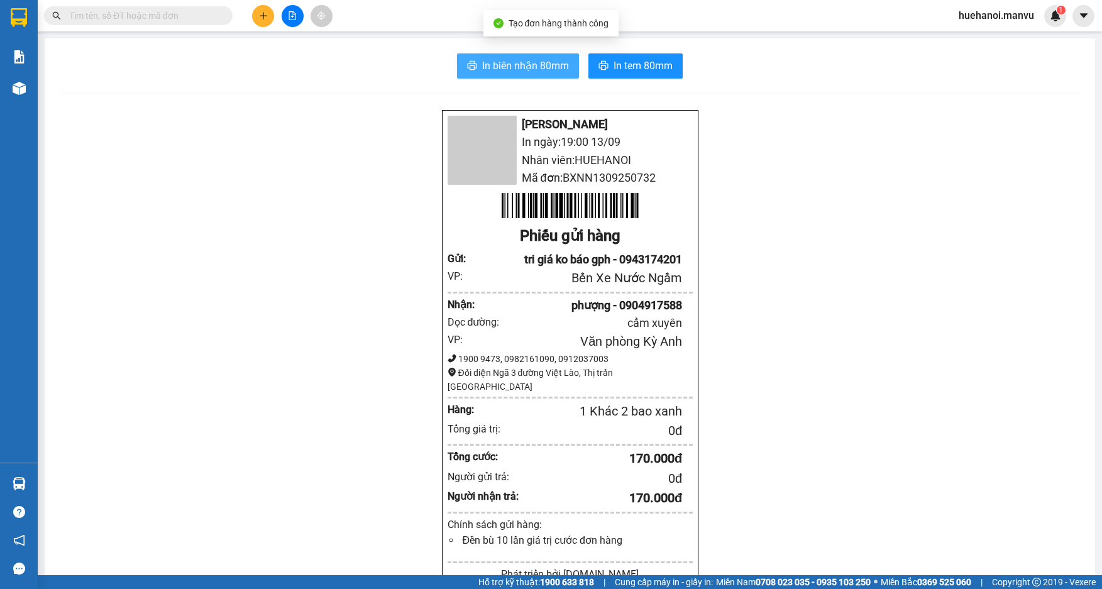
click at [504, 65] on span "In biên nhận 80mm" at bounding box center [525, 66] width 87 height 16
